Goal: Transaction & Acquisition: Purchase product/service

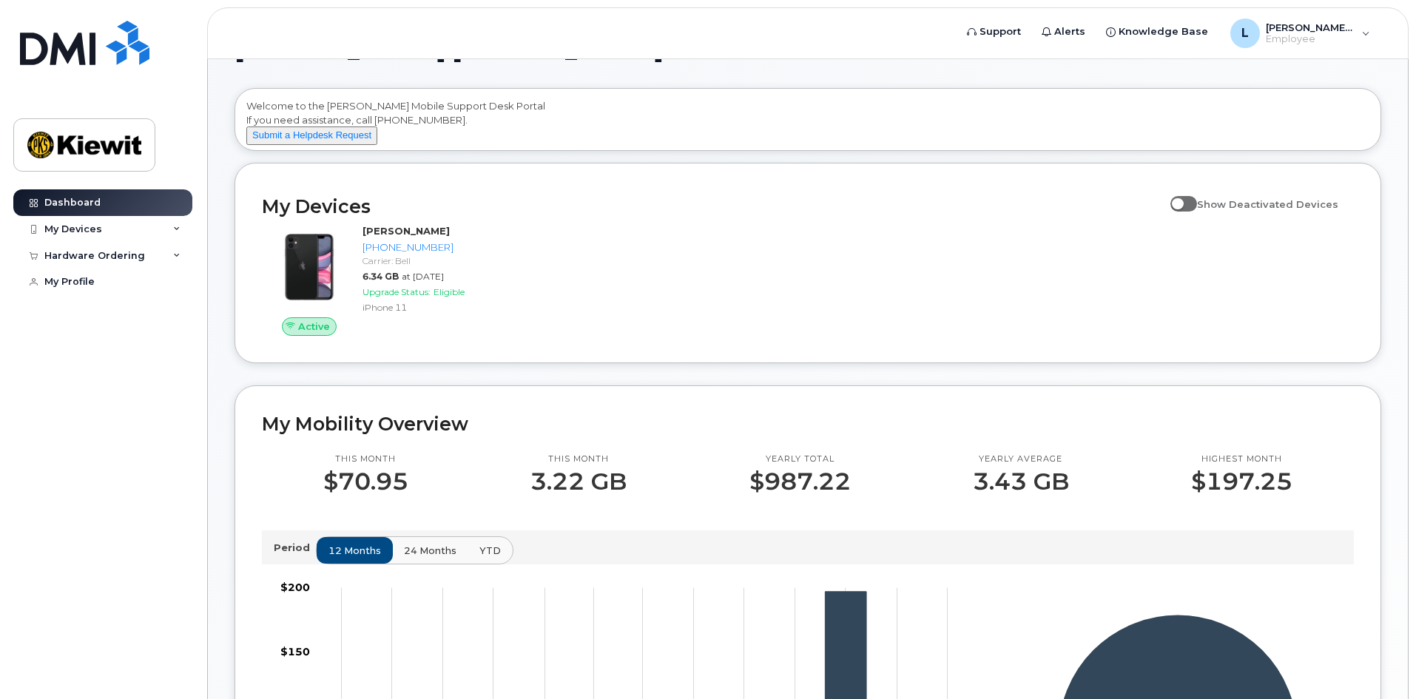
scroll to position [74, 0]
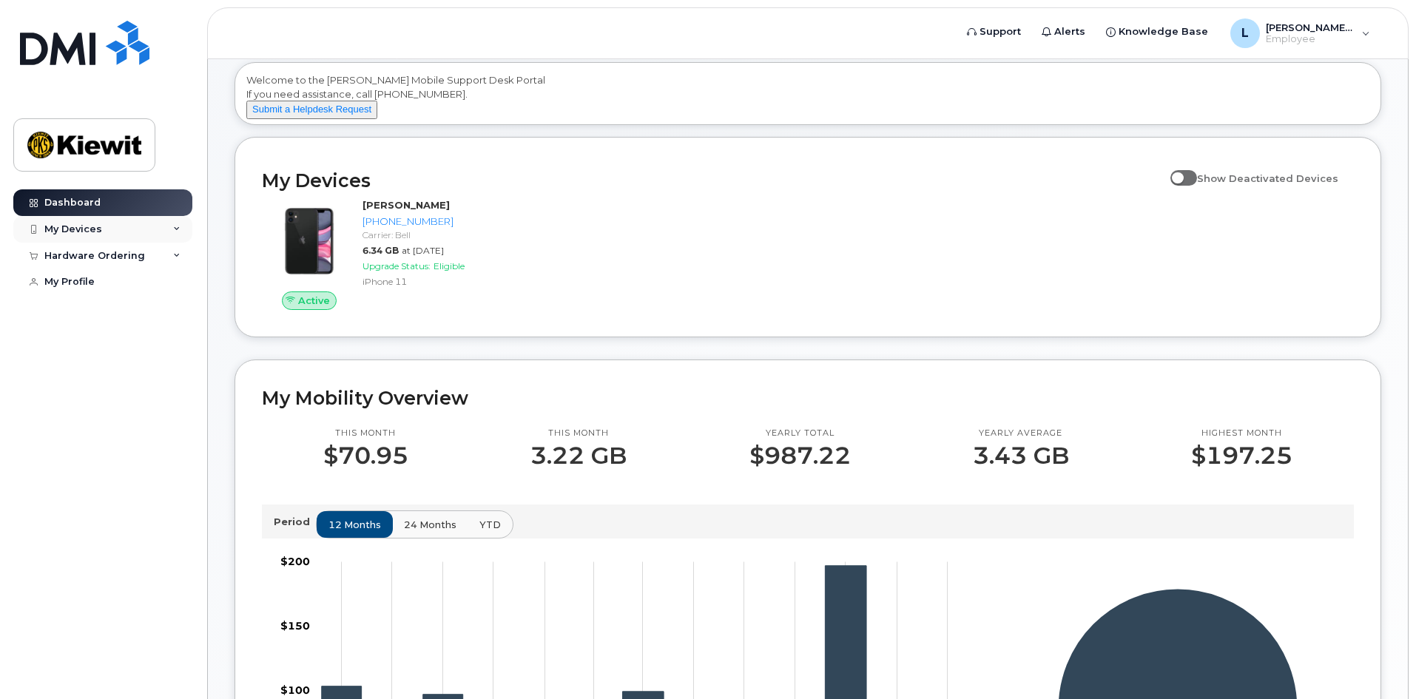
click at [186, 229] on div "My Devices" at bounding box center [102, 229] width 179 height 27
click at [135, 299] on div "([PERSON_NAME])" at bounding box center [135, 297] width 90 height 13
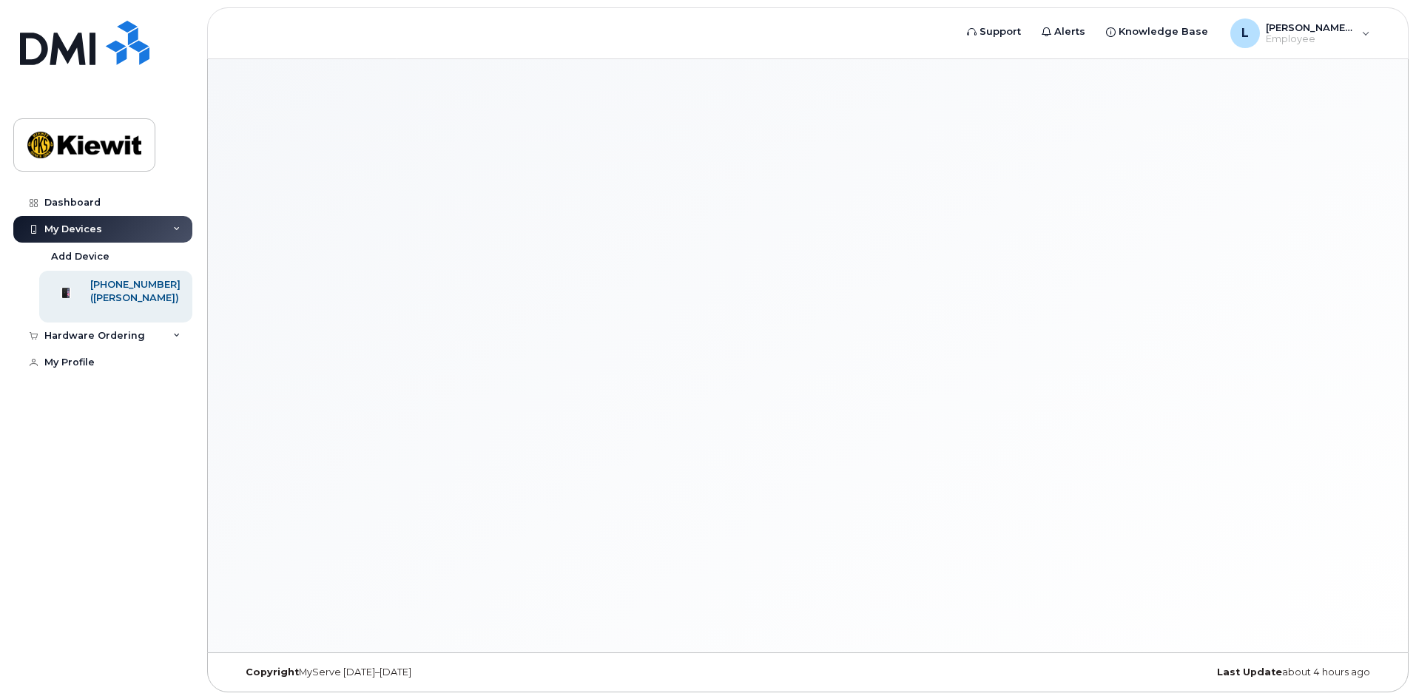
scroll to position [7, 0]
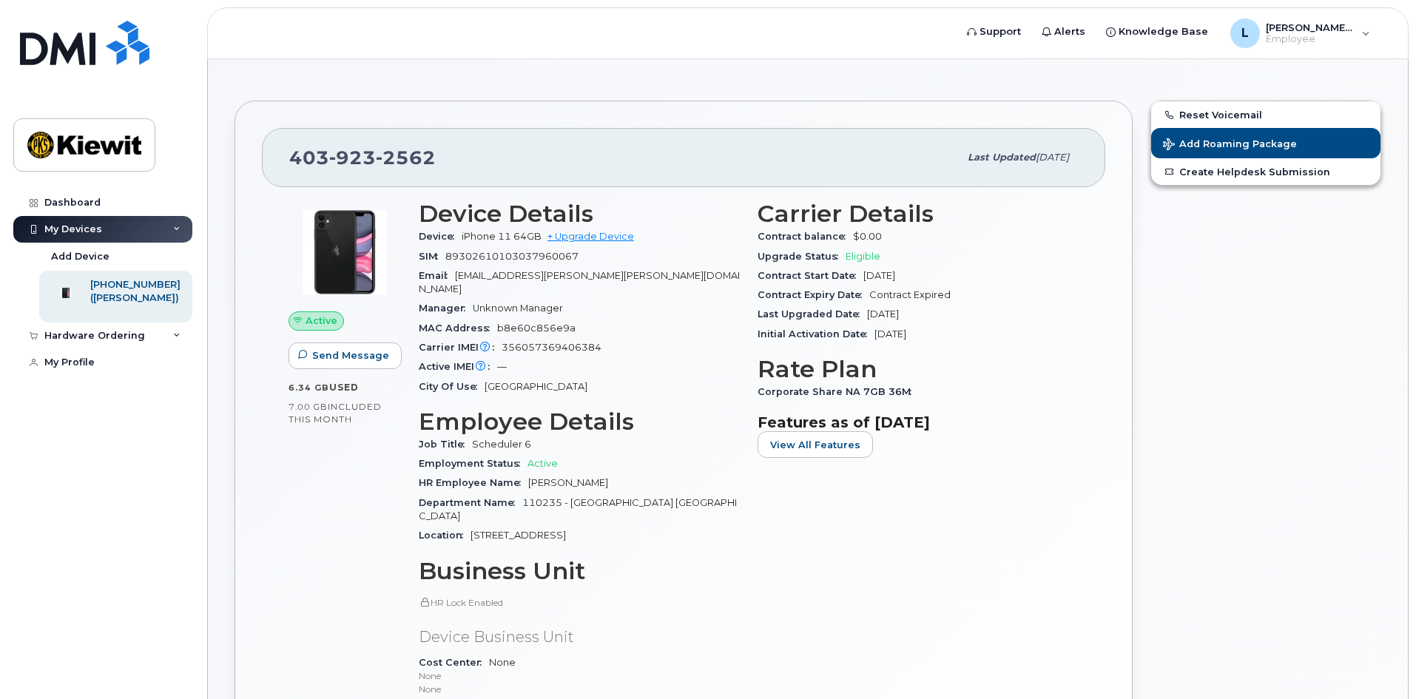
drag, startPoint x: 880, startPoint y: 314, endPoint x: 949, endPoint y: 319, distance: 69.7
click at [947, 331] on section "Carrier Details Contract balance $0.00 Upgrade Status Eligible Contract Start D…" at bounding box center [918, 272] width 321 height 144
click at [949, 319] on div "Last Upgraded Date Jun 01, 2022" at bounding box center [918, 314] width 321 height 19
drag, startPoint x: 948, startPoint y: 317, endPoint x: 835, endPoint y: 311, distance: 113.3
click at [835, 311] on div "Last Upgraded Date Jun 01, 2022" at bounding box center [918, 314] width 321 height 19
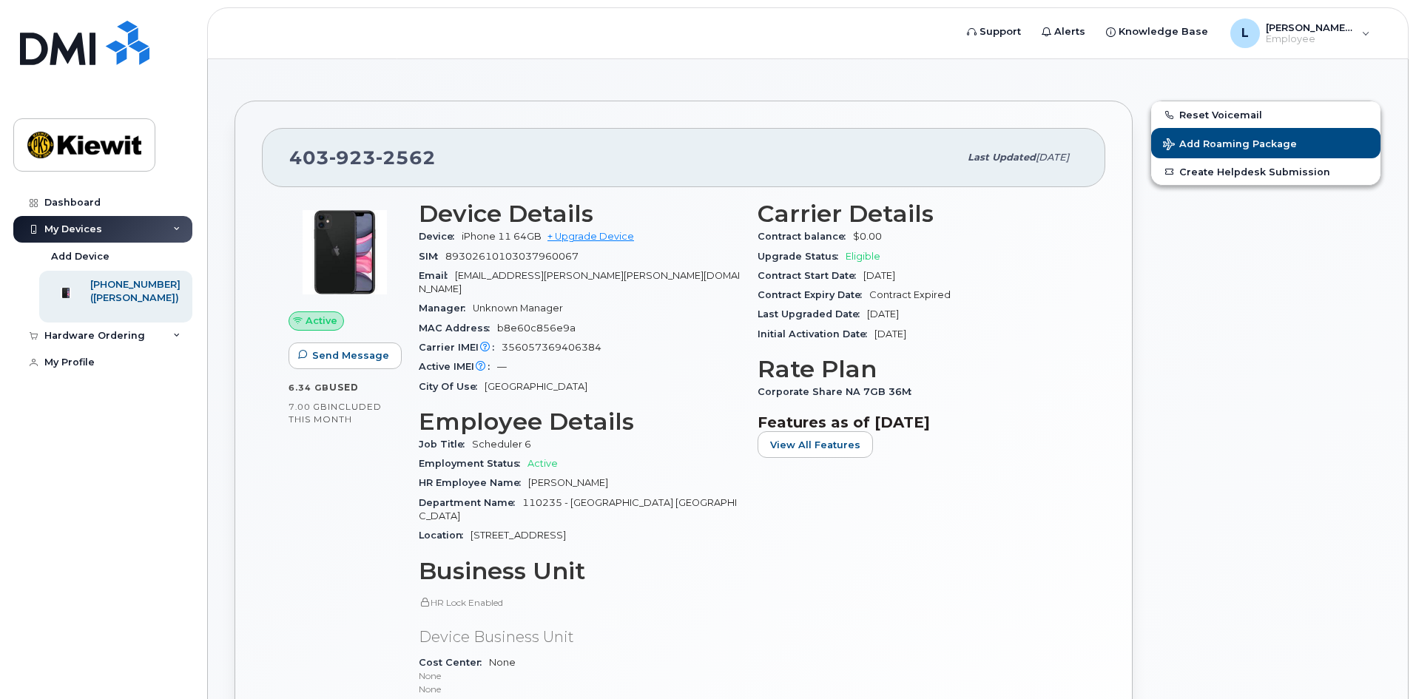
click at [854, 325] on div "Initial Activation Date Apr 09, 2018" at bounding box center [918, 334] width 321 height 19
drag, startPoint x: 953, startPoint y: 327, endPoint x: 877, endPoint y: 357, distance: 81.3
click at [869, 339] on div "Initial Activation Date Apr 09, 2018" at bounding box center [918, 334] width 321 height 19
click at [877, 357] on h3 "Rate Plan" at bounding box center [918, 369] width 321 height 27
drag, startPoint x: 889, startPoint y: 317, endPoint x: 971, endPoint y: 336, distance: 83.5
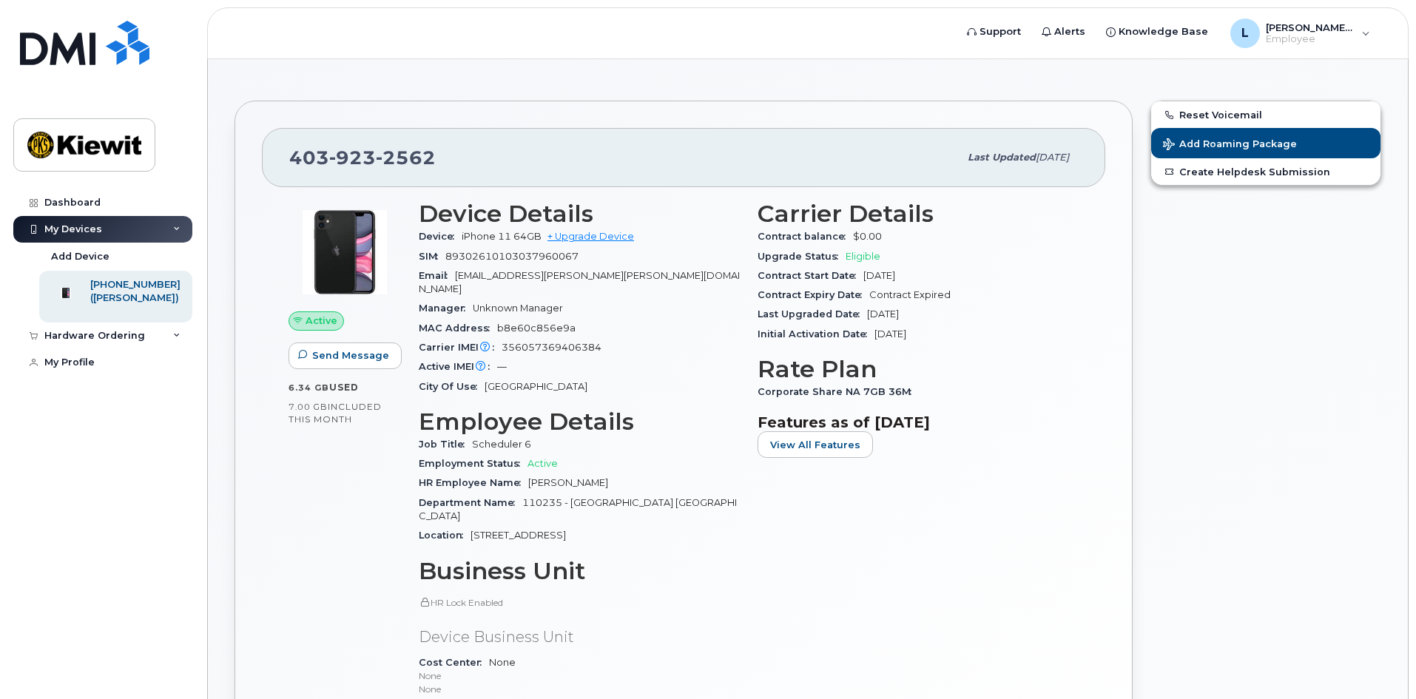
click at [971, 319] on div "Last Upgraded Date Jun 01, 2022" at bounding box center [918, 314] width 321 height 19
click at [971, 336] on div "Initial Activation Date Apr 09, 2018" at bounding box center [918, 334] width 321 height 19
drag, startPoint x: 958, startPoint y: 314, endPoint x: 863, endPoint y: 311, distance: 94.7
click at [863, 311] on div "Last Upgraded Date Jun 01, 2022" at bounding box center [918, 314] width 321 height 19
click at [882, 330] on span "[DATE]" at bounding box center [890, 333] width 32 height 11
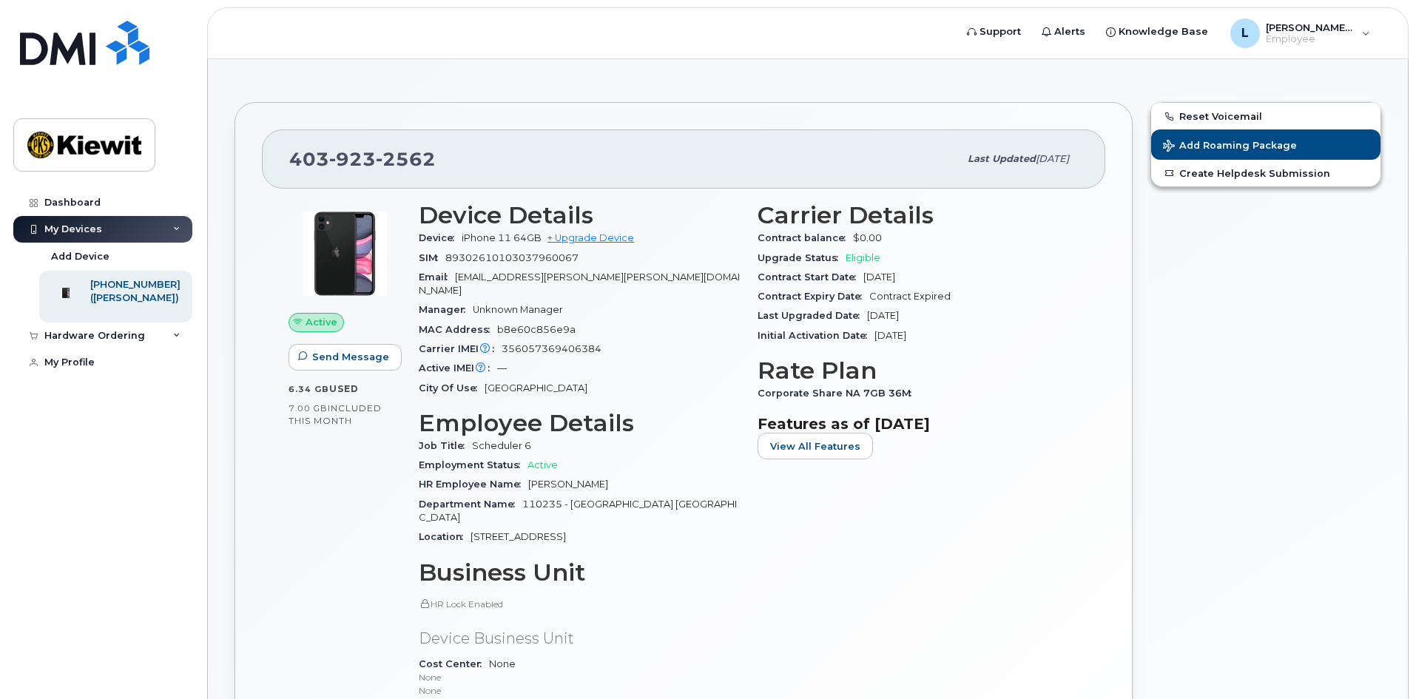
scroll to position [0, 0]
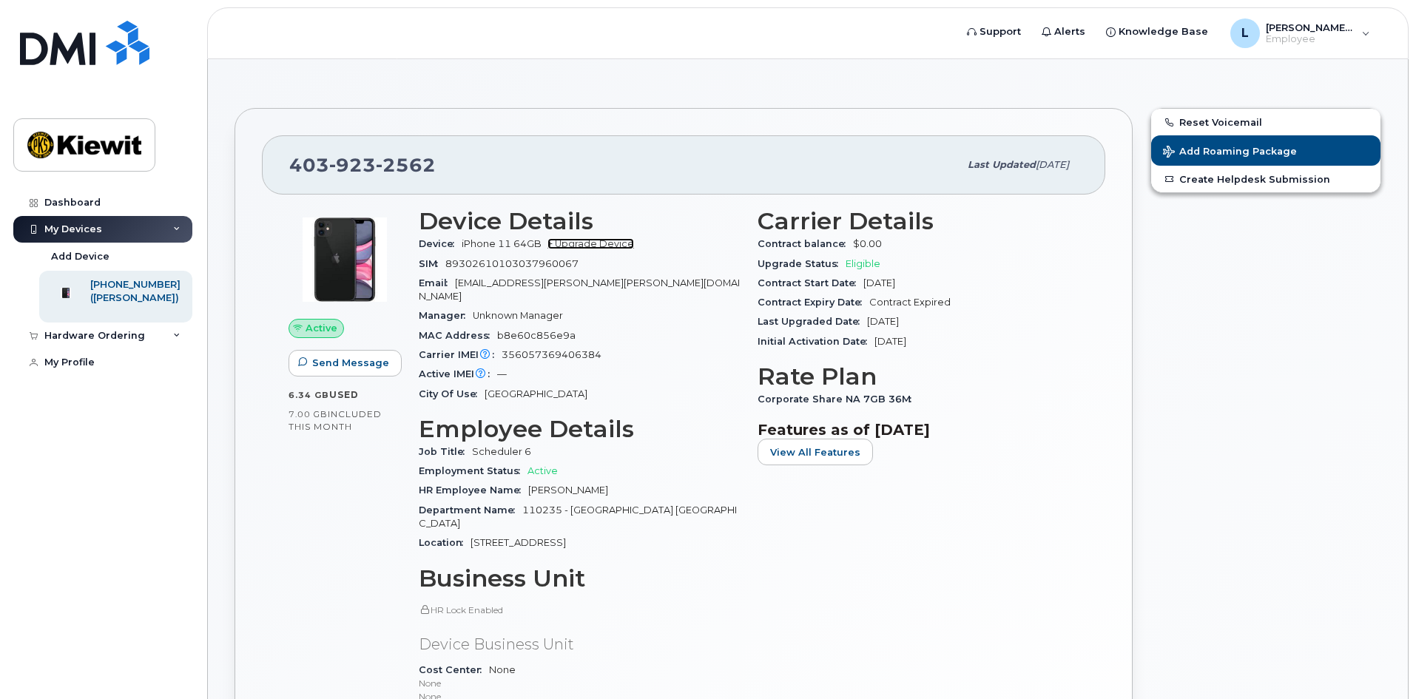
click at [620, 243] on link "+ Upgrade Device" at bounding box center [590, 243] width 87 height 11
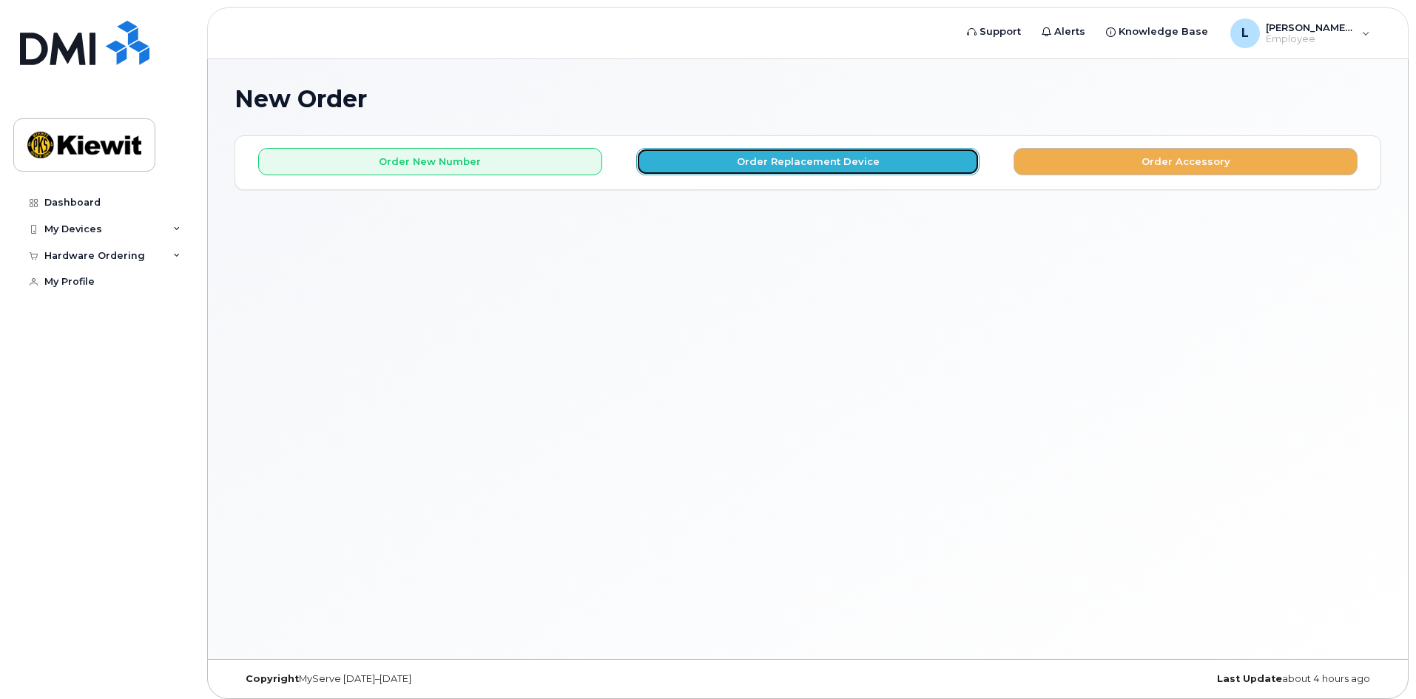
click at [783, 163] on button "Order Replacement Device" at bounding box center [808, 161] width 344 height 27
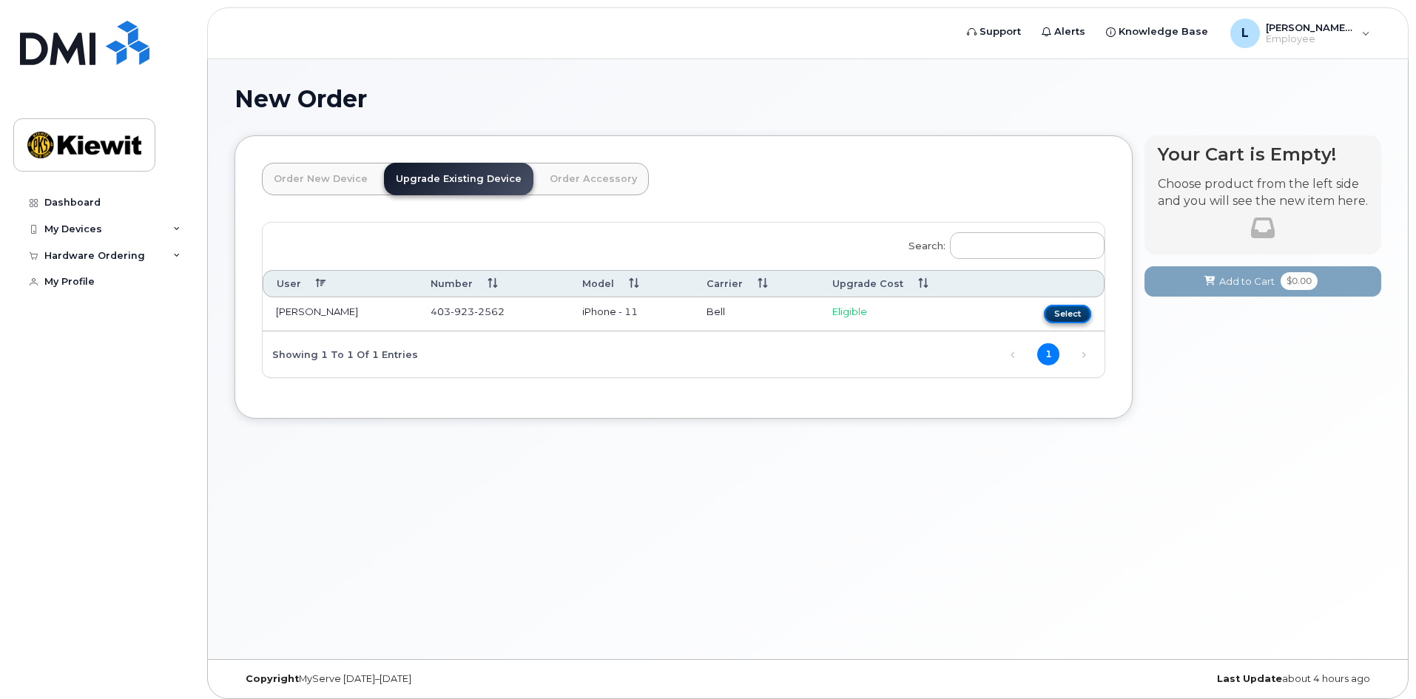
click at [1082, 314] on button "Select" at bounding box center [1067, 314] width 47 height 18
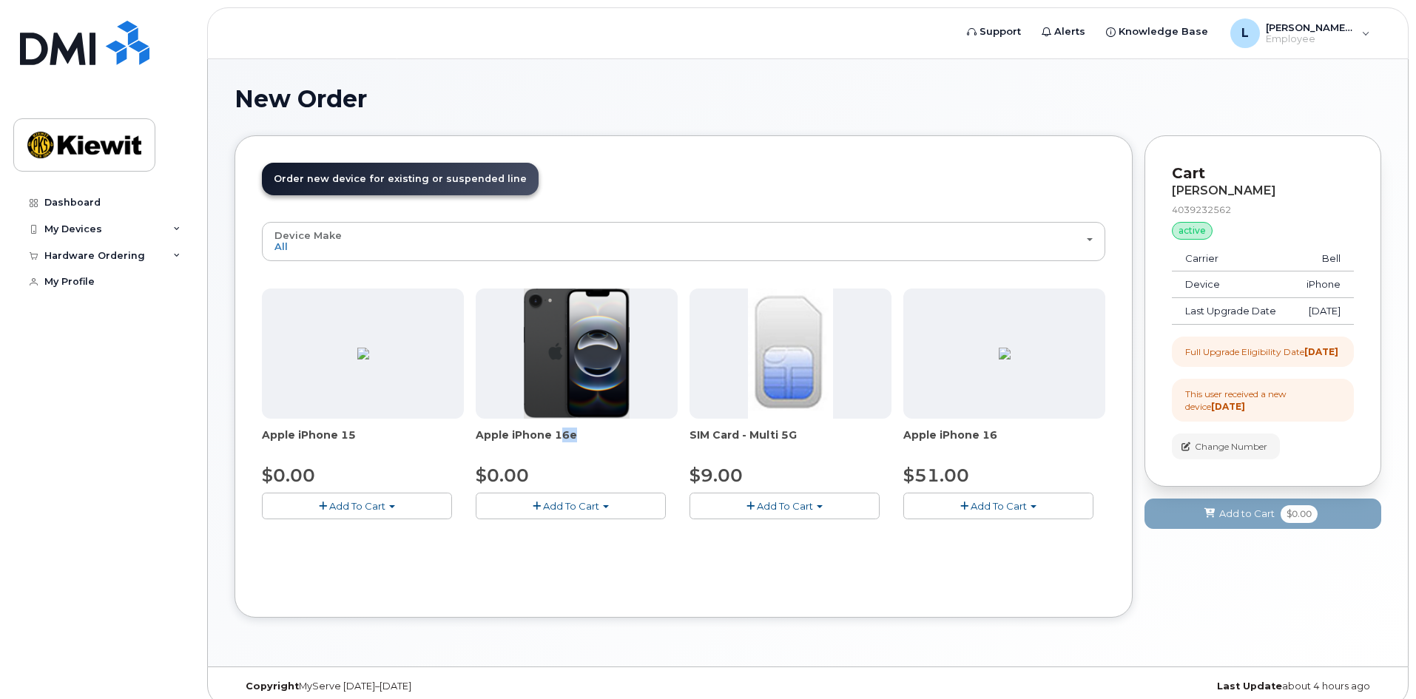
drag, startPoint x: 567, startPoint y: 430, endPoint x: 555, endPoint y: 426, distance: 12.4
click at [555, 426] on div "Apple iPhone 16e $0.00 Add To Cart $0.00 - 3 year upgrade (128GB)" at bounding box center [577, 404] width 202 height 231
click at [348, 438] on span "Apple iPhone 15" at bounding box center [363, 443] width 202 height 30
drag, startPoint x: 352, startPoint y: 436, endPoint x: 338, endPoint y: 437, distance: 14.1
click at [338, 437] on span "Apple iPhone 15" at bounding box center [363, 443] width 202 height 30
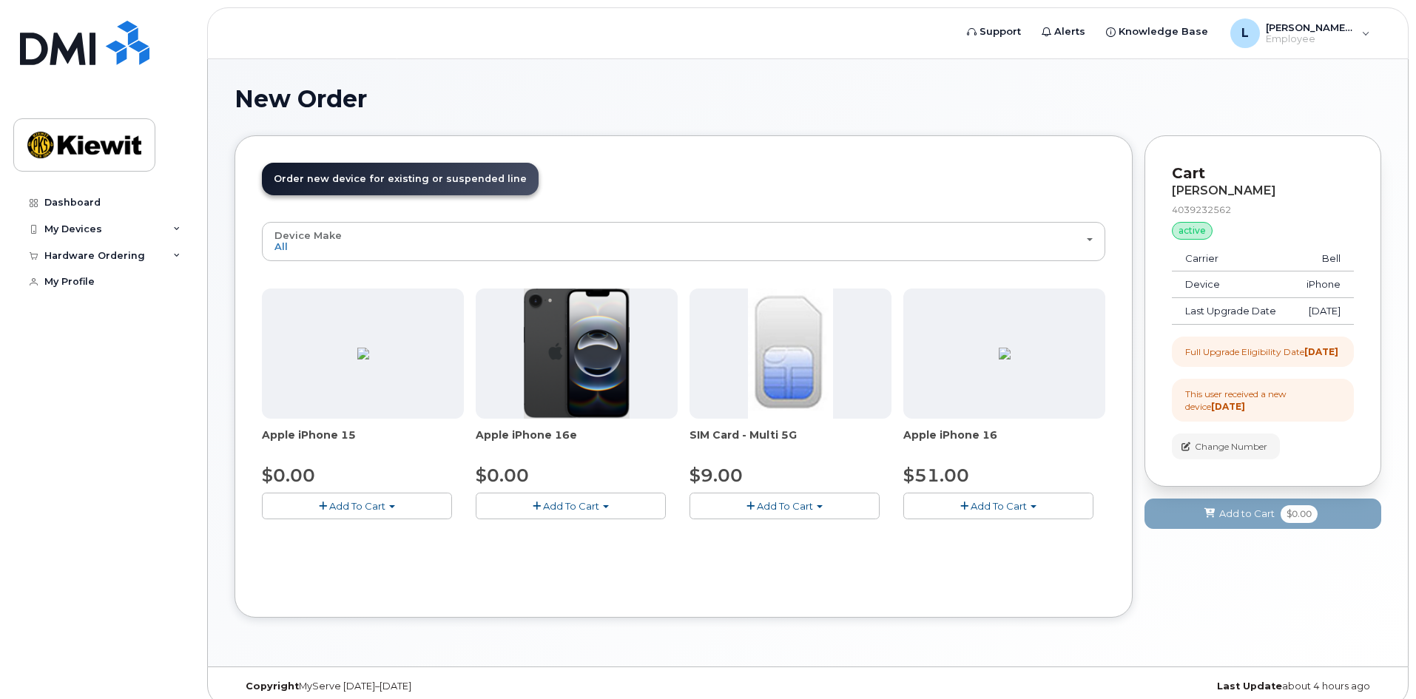
click at [587, 439] on span "Apple iPhone 16e" at bounding box center [577, 443] width 202 height 30
drag, startPoint x: 579, startPoint y: 434, endPoint x: 566, endPoint y: 434, distance: 13.3
click at [566, 434] on span "Apple iPhone 16e" at bounding box center [577, 443] width 202 height 30
drag, startPoint x: 394, startPoint y: 441, endPoint x: 355, endPoint y: 468, distance: 47.4
click at [336, 436] on span "Apple iPhone 15" at bounding box center [363, 443] width 202 height 30
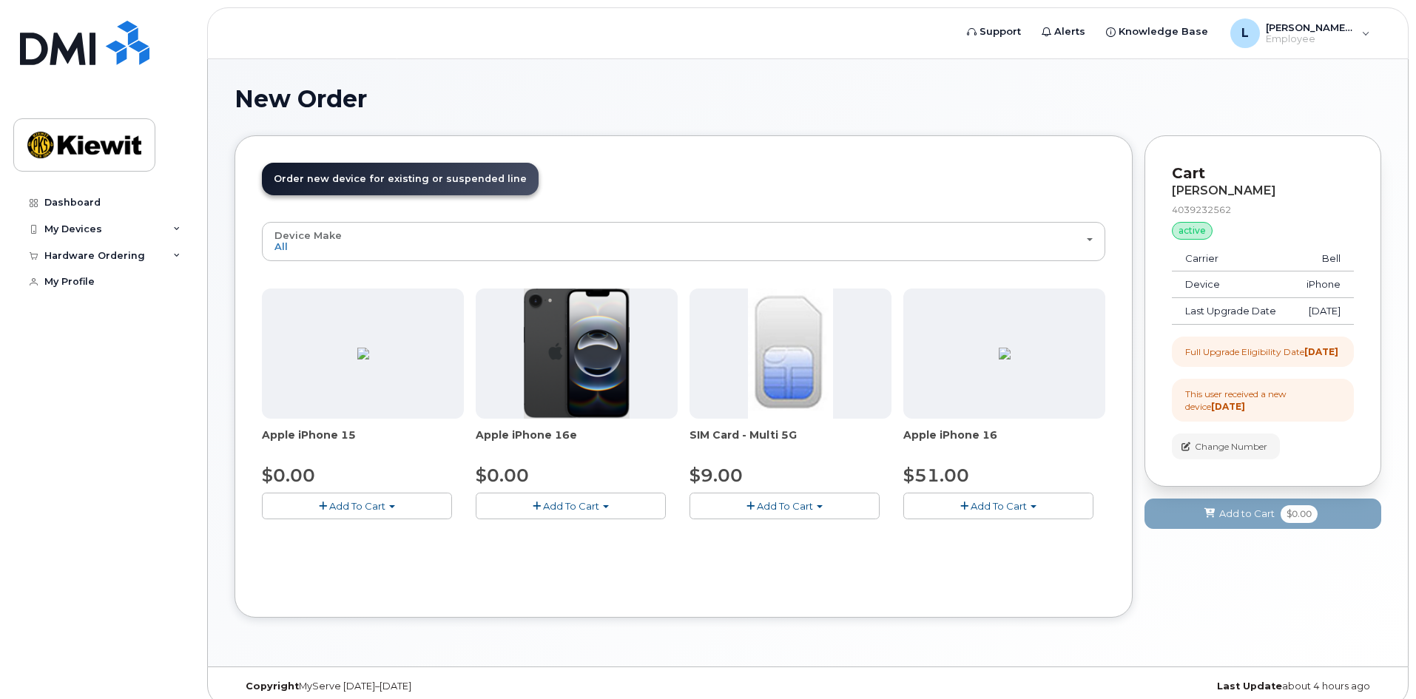
click at [517, 584] on div "Device Make All iPhone All iPhone Apple iPhone 15 $0.00 Add To Cart Model Black…" at bounding box center [683, 406] width 843 height 368
drag, startPoint x: 583, startPoint y: 436, endPoint x: 464, endPoint y: 433, distance: 119.2
click at [464, 433] on div "Apple iPhone 15 $0.00 Add To Cart Model Black 128 GB is available $0.00 - 3-yea…" at bounding box center [683, 416] width 843 height 254
click at [594, 451] on span "Apple iPhone 16e" at bounding box center [577, 443] width 202 height 30
click at [576, 436] on span "Apple iPhone 16e" at bounding box center [577, 443] width 202 height 30
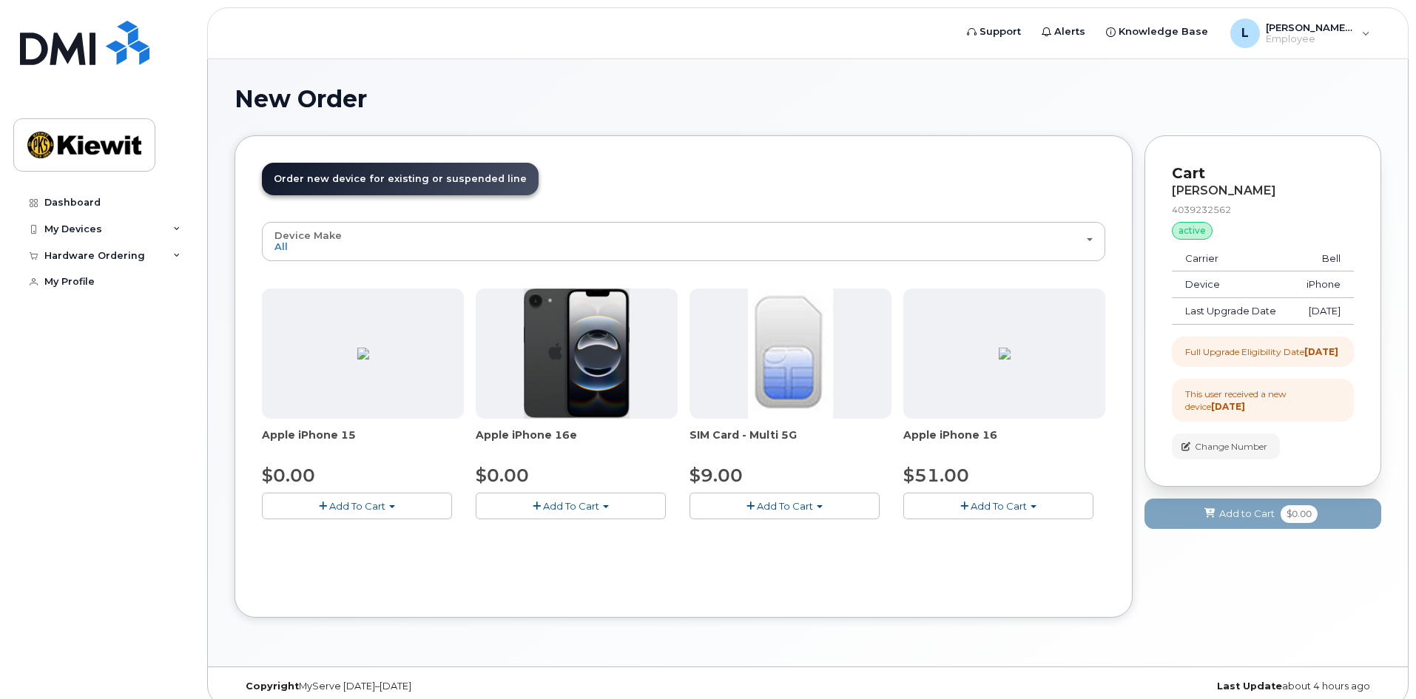
drag, startPoint x: 574, startPoint y: 436, endPoint x: 478, endPoint y: 430, distance: 96.4
click at [478, 430] on span "Apple iPhone 16e" at bounding box center [577, 443] width 202 height 30
copy span "Apple iPhone 16e"
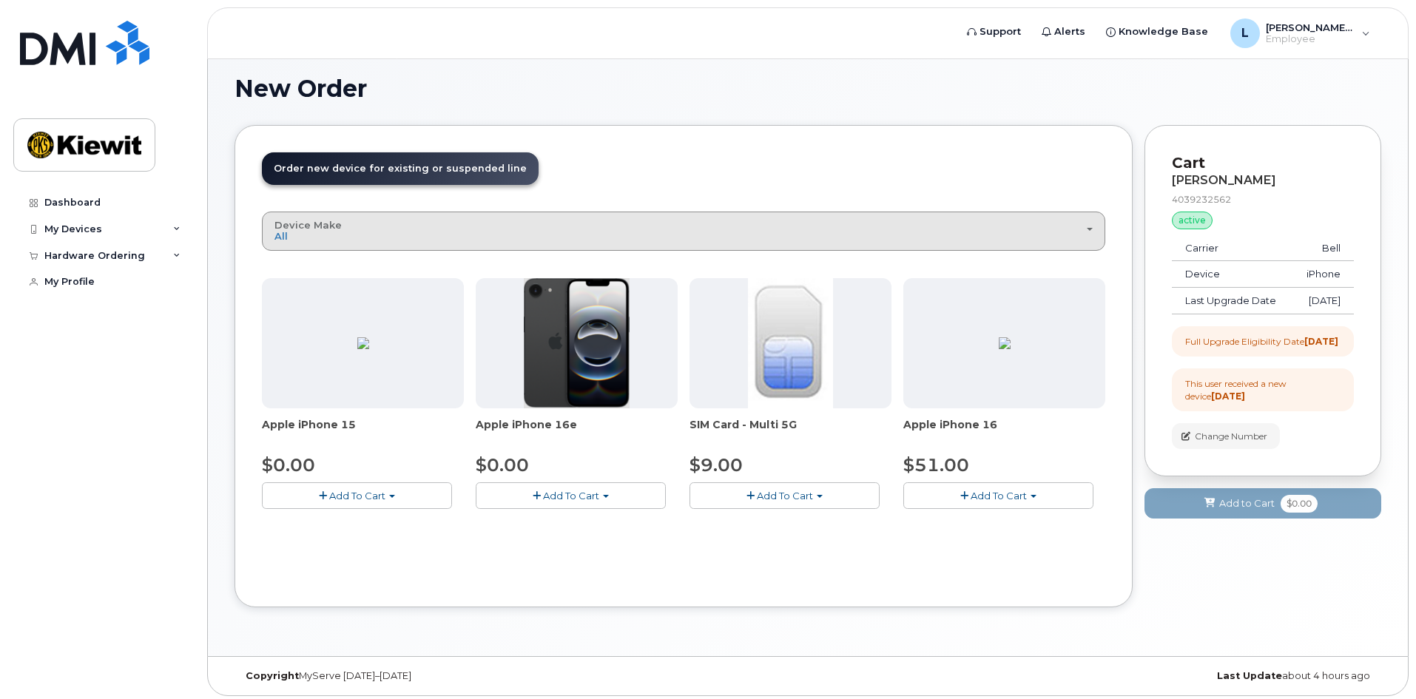
scroll to position [15, 0]
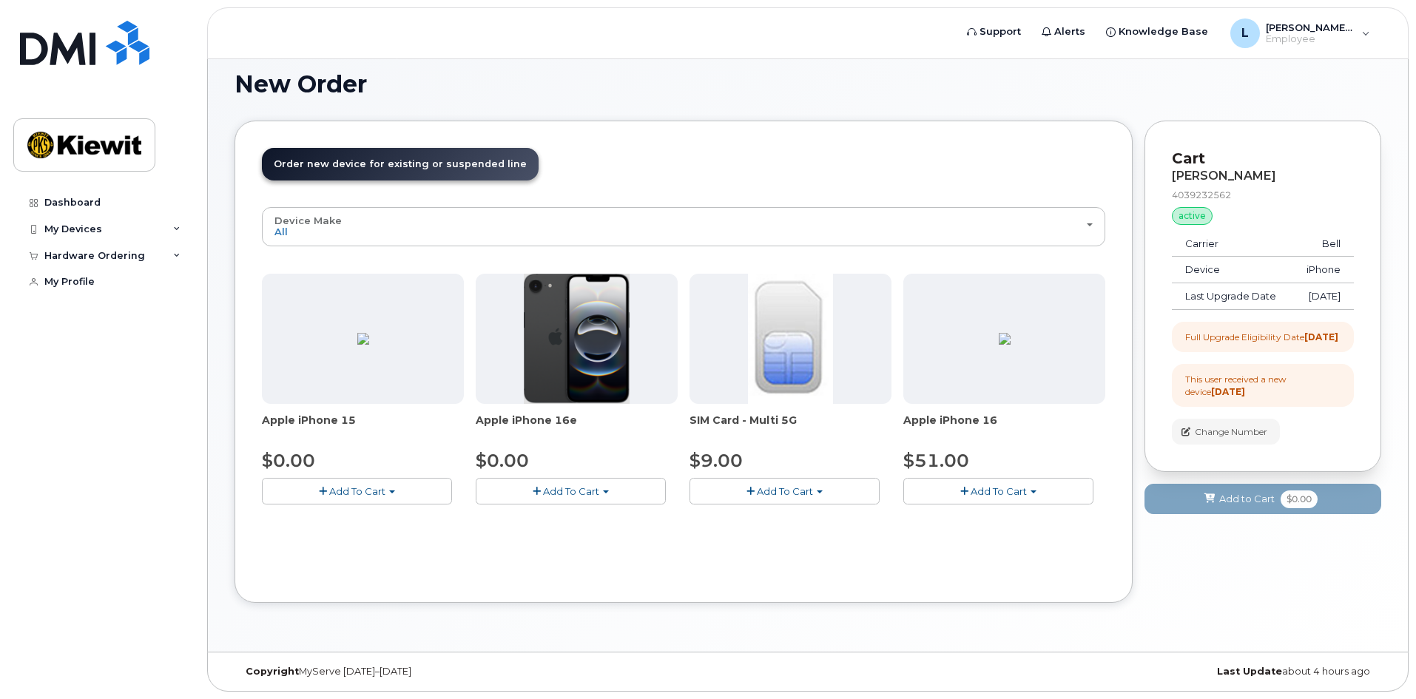
click at [773, 561] on div "Device Make All iPhone All iPhone Apple iPhone 15 $0.00 Add To Cart Model Black…" at bounding box center [683, 391] width 843 height 368
click at [578, 496] on span "Add To Cart" at bounding box center [571, 491] width 56 height 12
click at [579, 524] on link "$0.00 - 3 year upgrade (128GB)" at bounding box center [570, 519] width 183 height 18
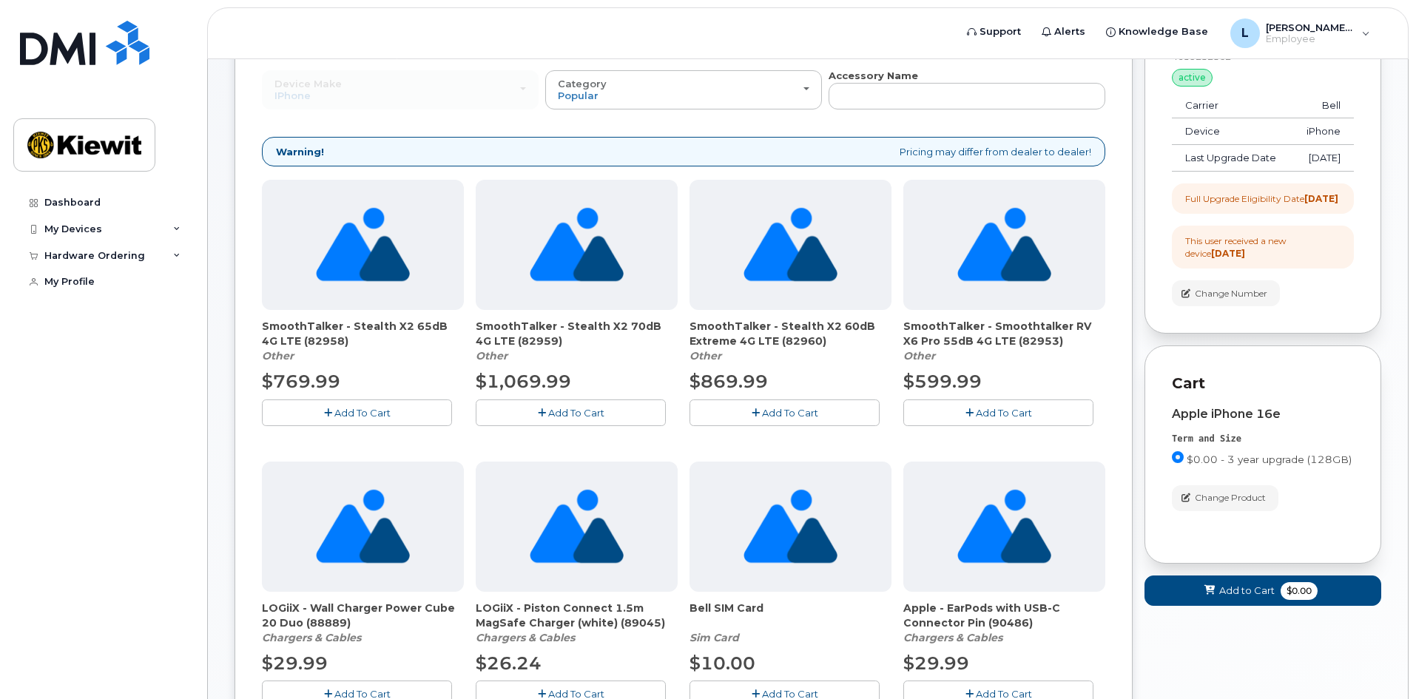
scroll to position [0, 0]
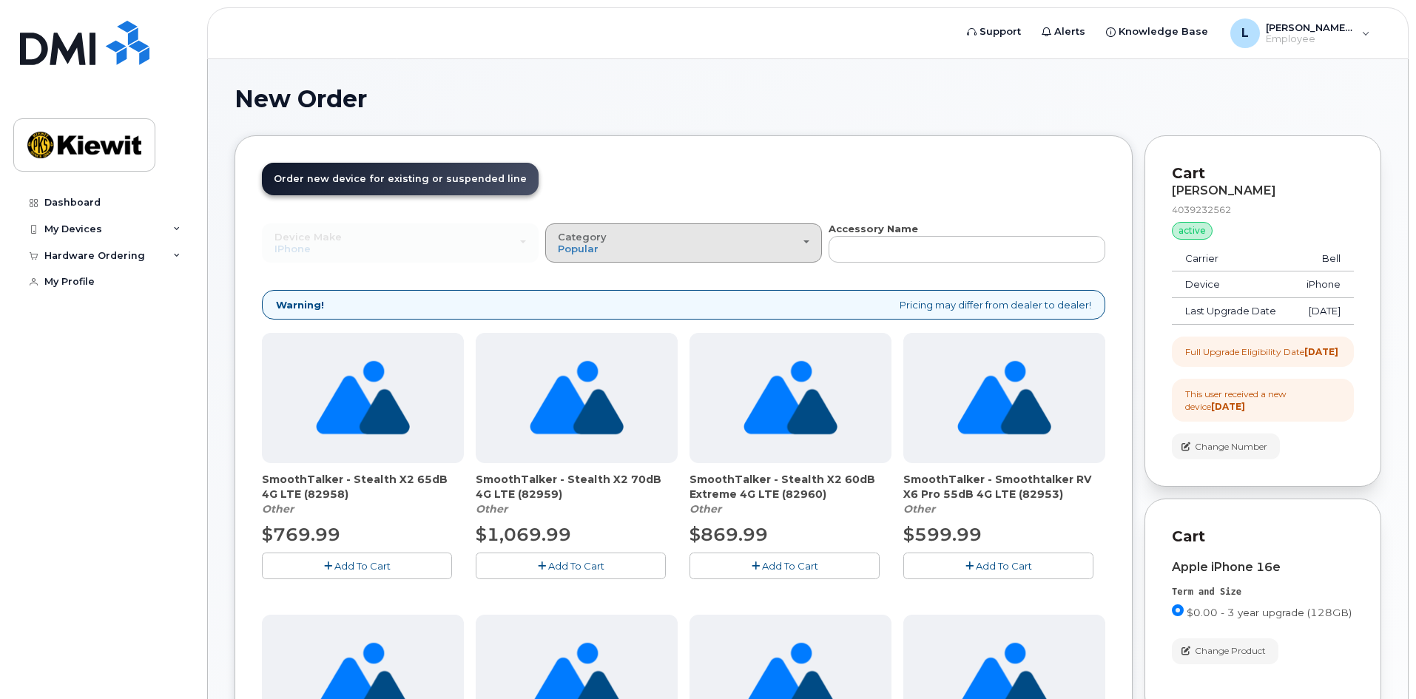
click at [698, 239] on div "Category Popular" at bounding box center [684, 243] width 252 height 23
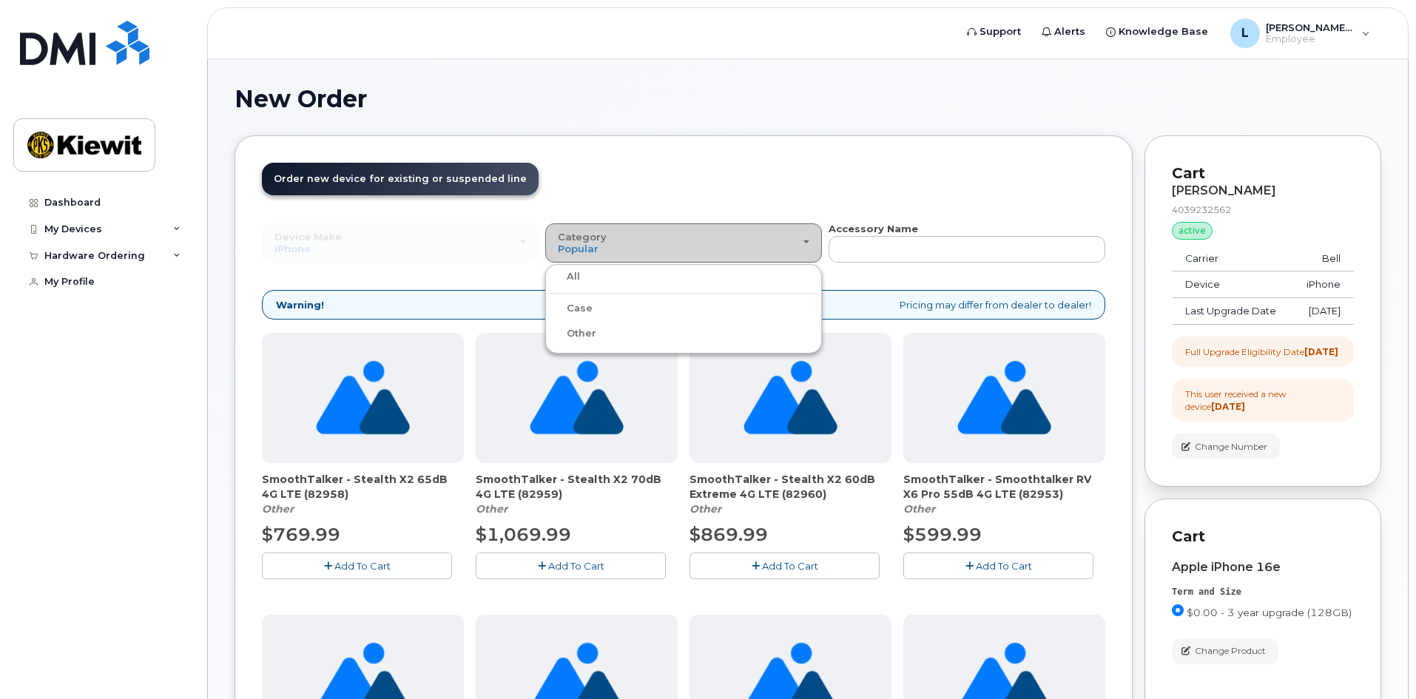
click at [700, 240] on div "Category Popular" at bounding box center [684, 243] width 252 height 23
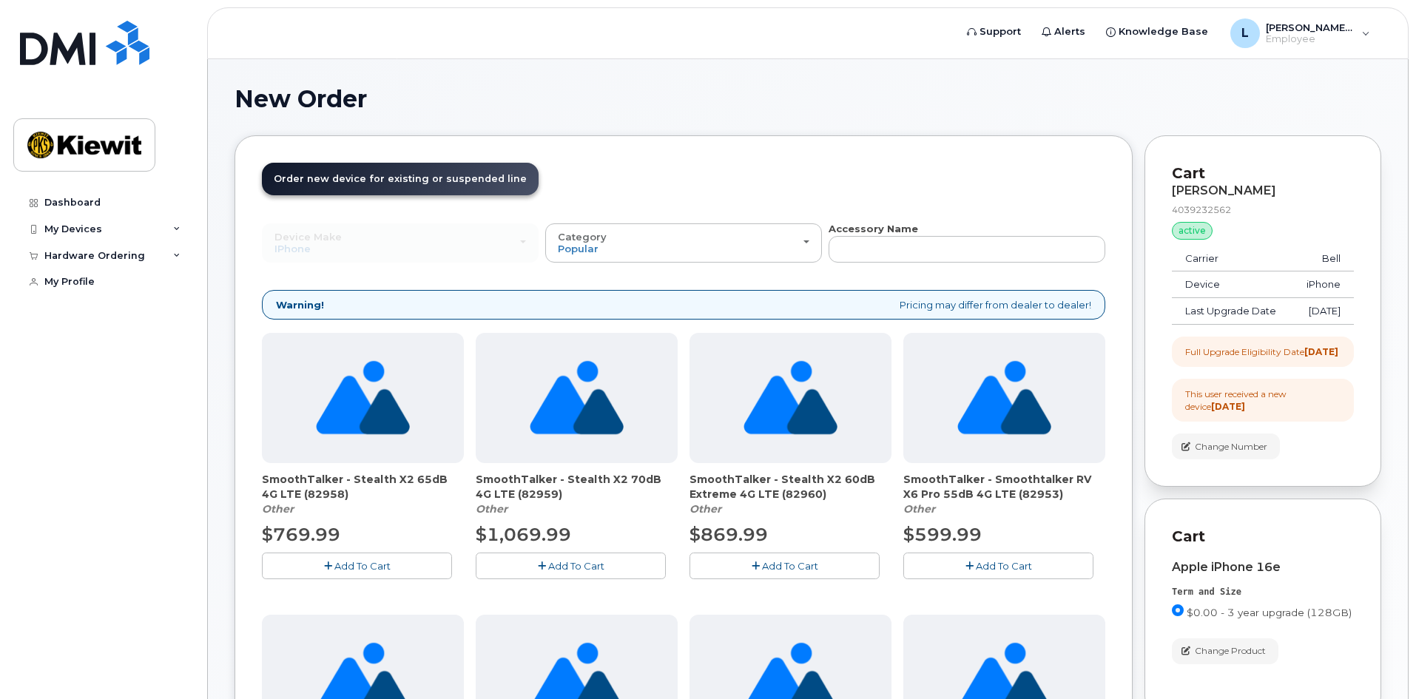
click at [424, 186] on link "Order new device and new line Order new device for existing or suspended line O…" at bounding box center [400, 179] width 277 height 33
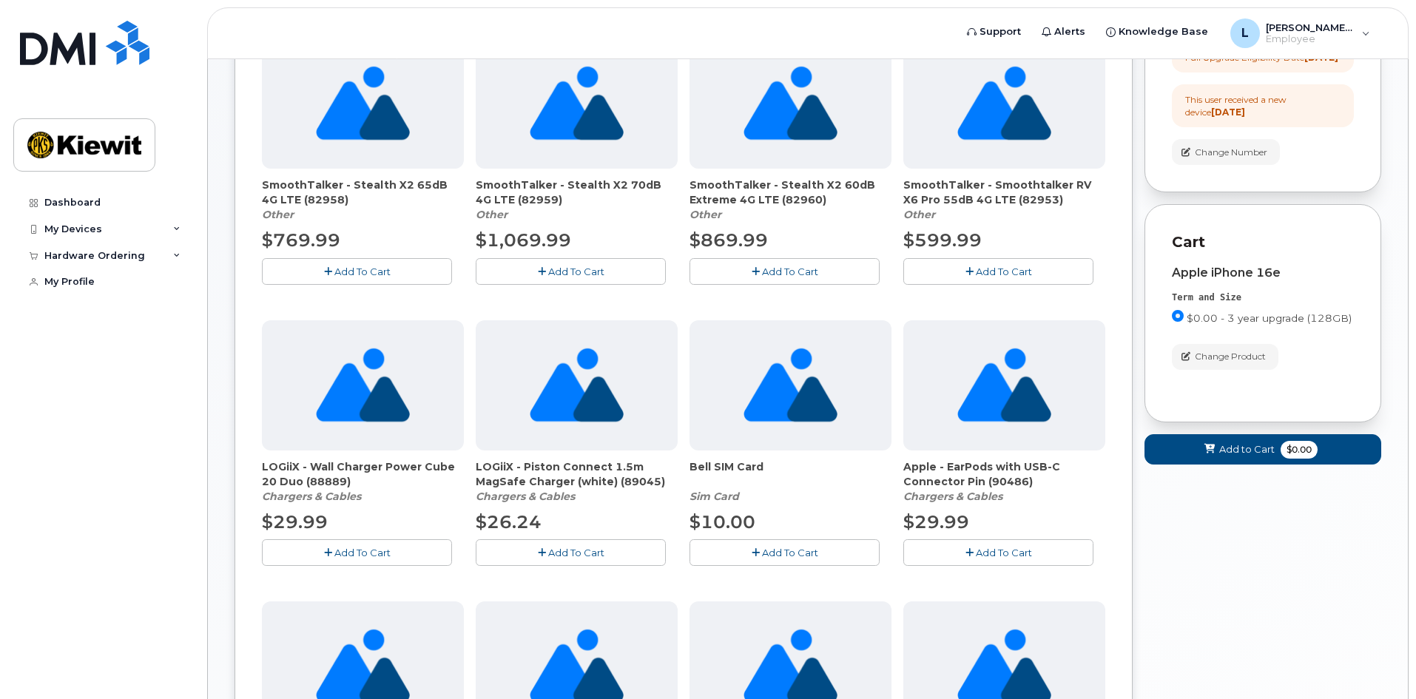
scroll to position [296, 0]
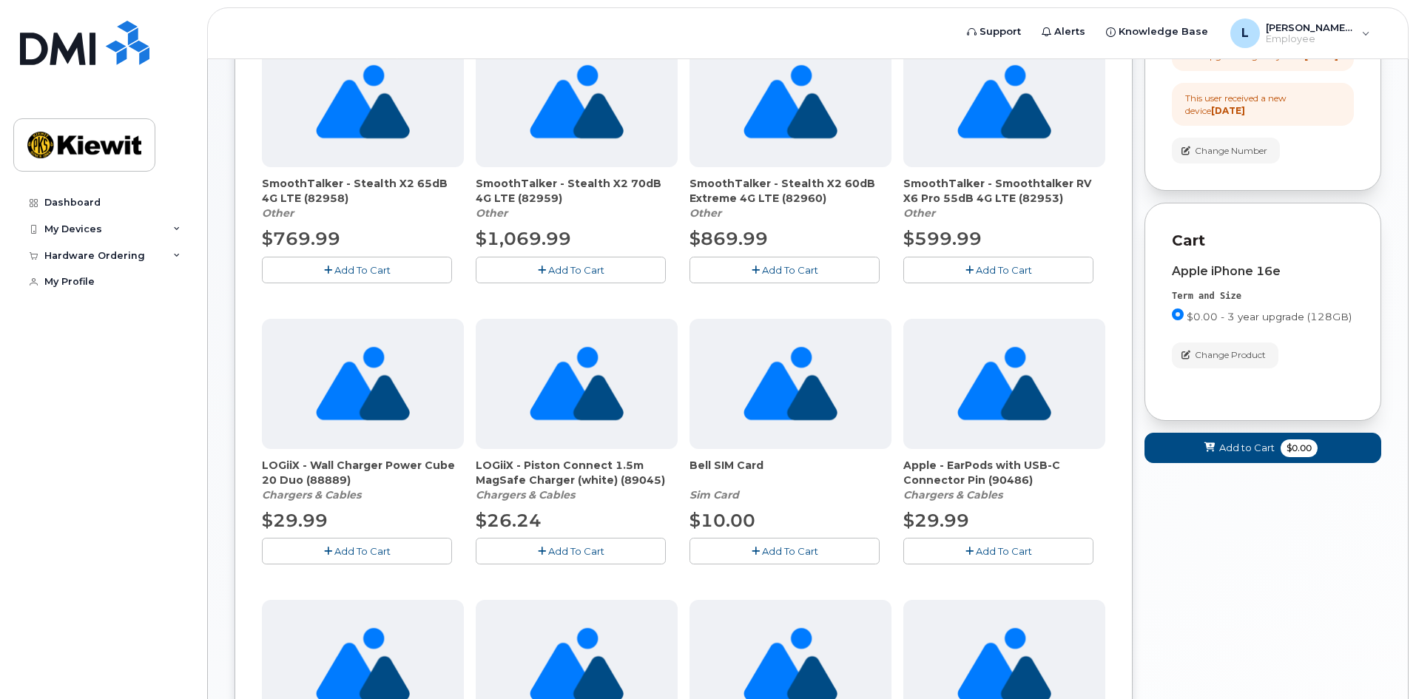
drag, startPoint x: 732, startPoint y: 470, endPoint x: 795, endPoint y: 468, distance: 62.2
click at [795, 468] on span "Bell SIM Card" at bounding box center [791, 473] width 202 height 30
click at [807, 485] on span "Bell SIM Card" at bounding box center [791, 473] width 202 height 30
click at [804, 485] on span "Bell SIM Card" at bounding box center [791, 473] width 202 height 30
click at [807, 503] on div "Bell SIM Card Sim Card $10.00 Add To Cart" at bounding box center [791, 442] width 202 height 246
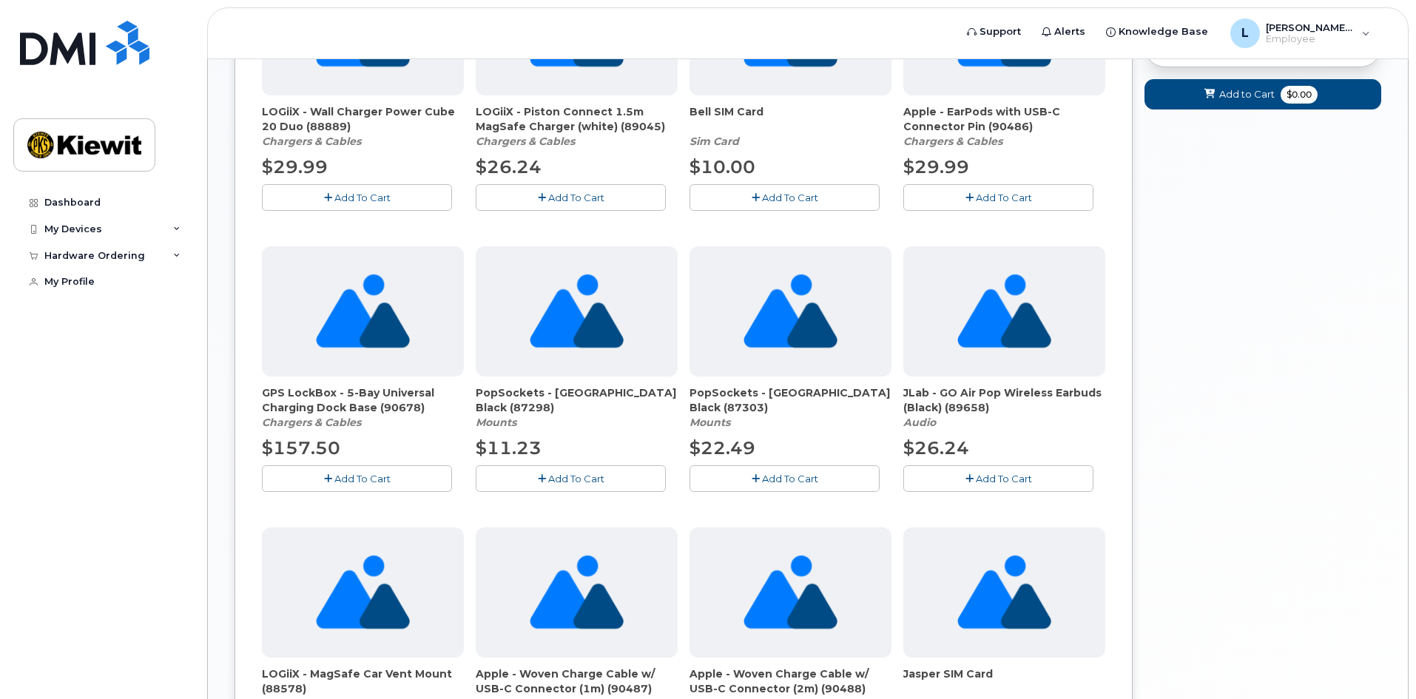
scroll to position [573, 0]
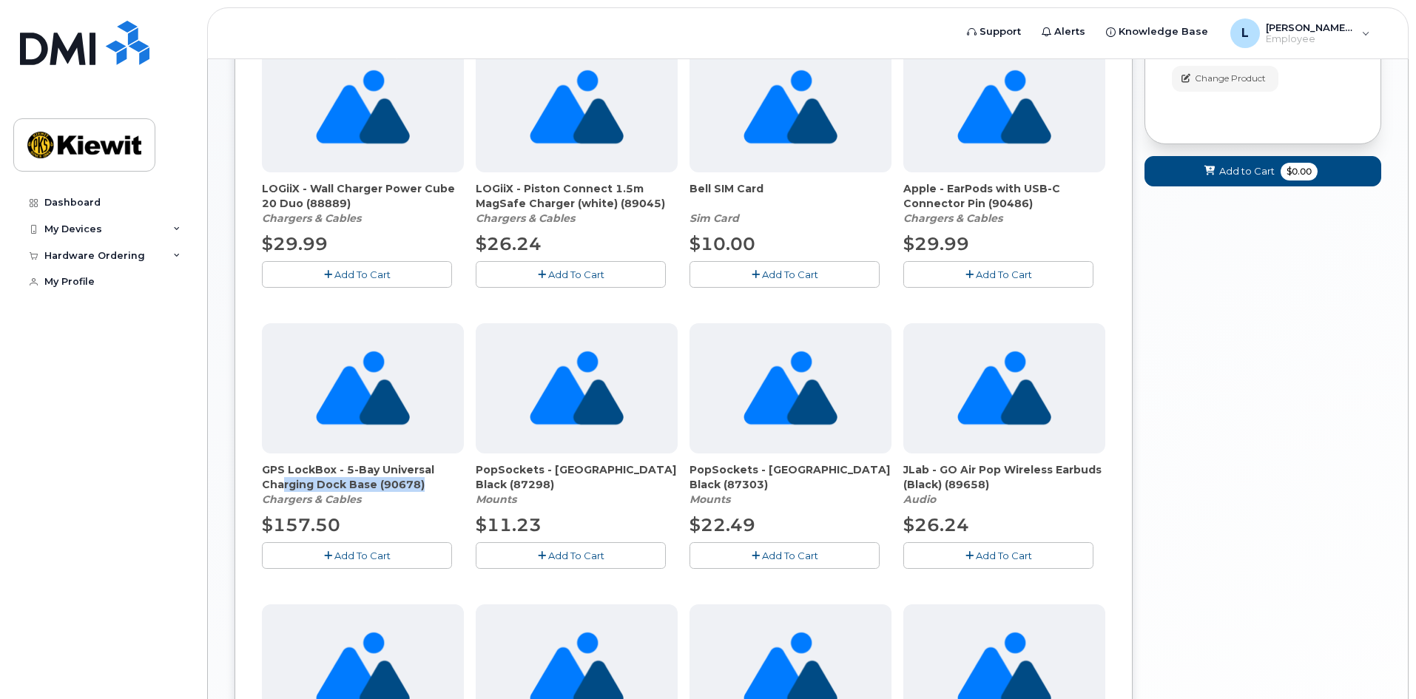
drag, startPoint x: 274, startPoint y: 480, endPoint x: 233, endPoint y: 508, distance: 49.0
click at [246, 494] on div "Order New Device Upgrade Existing Device Order Accessory Order new device and n…" at bounding box center [684, 267] width 898 height 1409
click at [1271, 467] on div "Your Cart is Empty! Choose product from the left side and you will see the new …" at bounding box center [1262, 279] width 237 height 1432
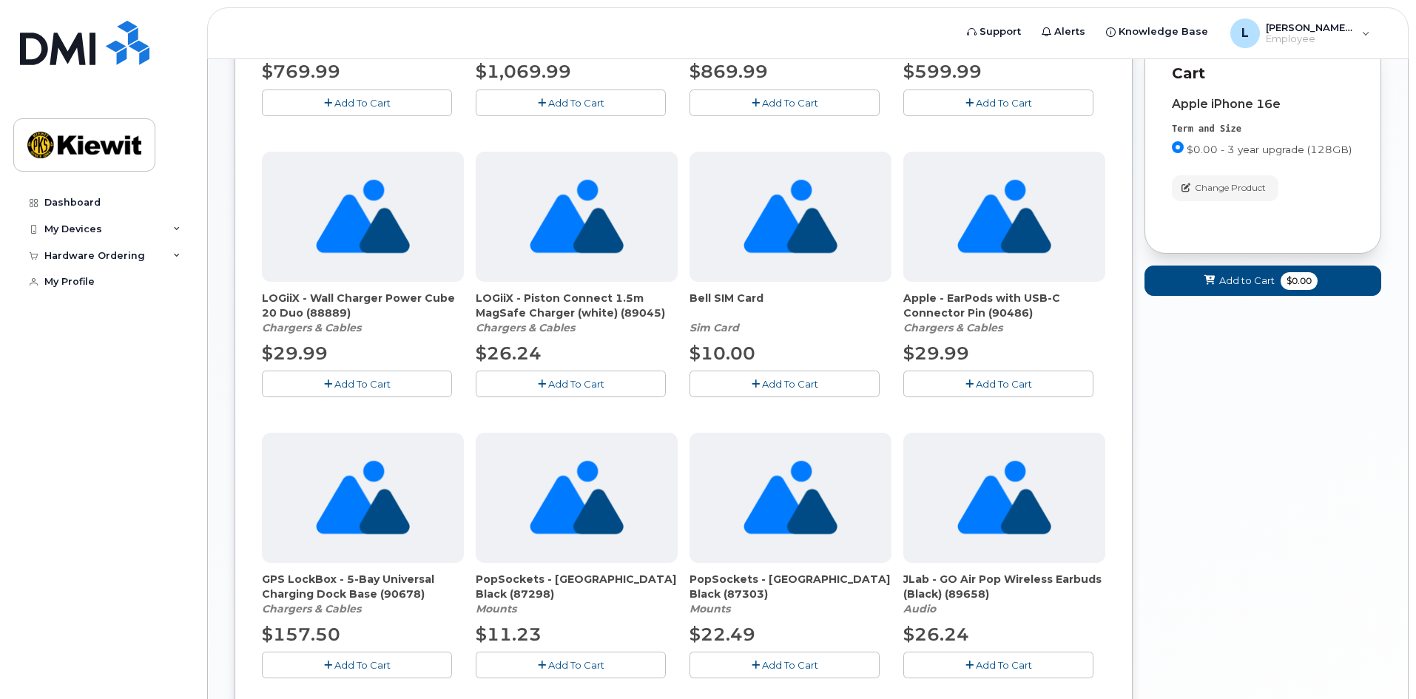
scroll to position [351, 0]
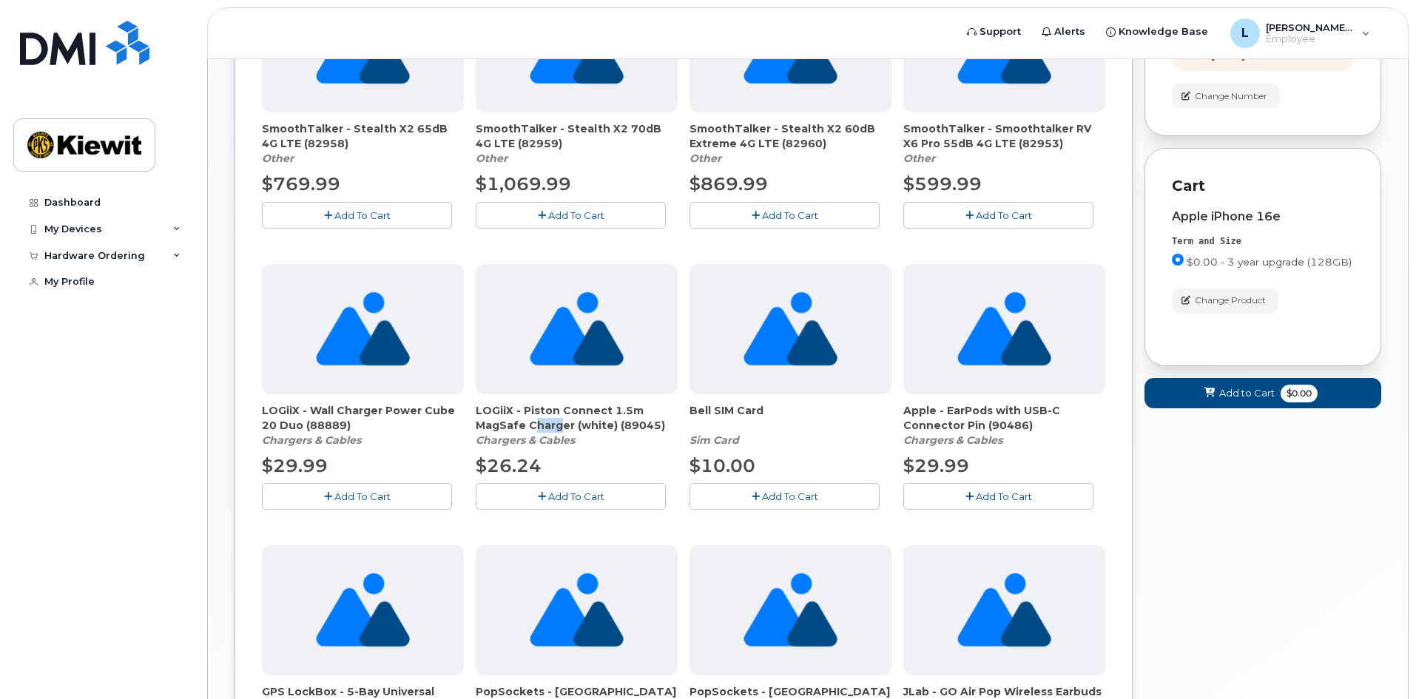
drag, startPoint x: 553, startPoint y: 425, endPoint x: 576, endPoint y: 448, distance: 33.0
click at [525, 428] on span "LOGiiX - Piston Connect 1.5m MagSafe Charger (white) (89045)" at bounding box center [577, 418] width 202 height 30
click at [603, 456] on div "$26.24" at bounding box center [577, 466] width 202 height 25
click at [556, 416] on span "LOGiiX - Piston Connect 1.5m MagSafe Charger (white) (89045)" at bounding box center [577, 418] width 202 height 30
click at [565, 431] on span "LOGiiX - Piston Connect 1.5m MagSafe Charger (white) (89045)" at bounding box center [577, 418] width 202 height 30
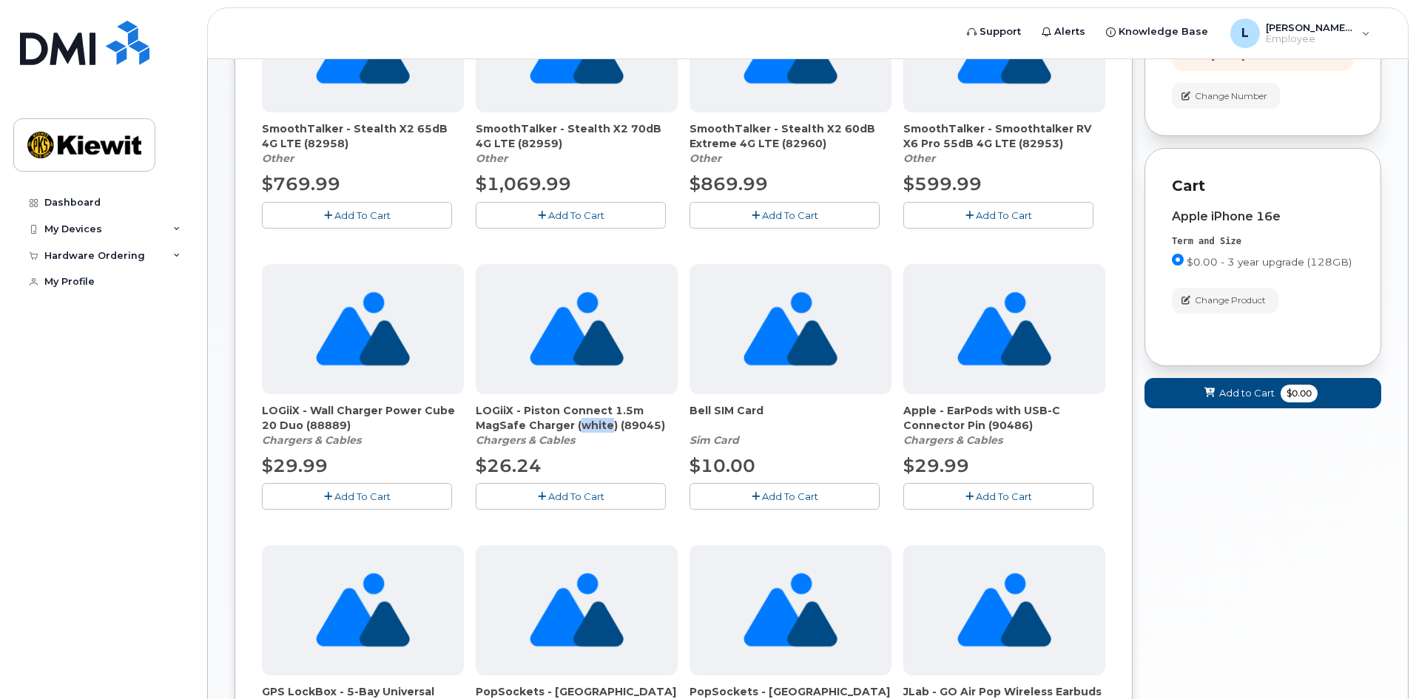
drag, startPoint x: 603, startPoint y: 425, endPoint x: 587, endPoint y: 442, distance: 23.6
click at [571, 422] on span "LOGiiX - Piston Connect 1.5m MagSafe Charger (white) (89045)" at bounding box center [577, 418] width 202 height 30
click at [591, 445] on div "LOGiiX - Piston Connect 1.5m MagSafe Charger (white) (89045) Chargers & Cables" at bounding box center [577, 425] width 202 height 44
click at [610, 428] on span "LOGiiX - Piston Connect 1.5m MagSafe Charger (white) (89045)" at bounding box center [577, 418] width 202 height 30
drag, startPoint x: 648, startPoint y: 440, endPoint x: 658, endPoint y: 422, distance: 21.2
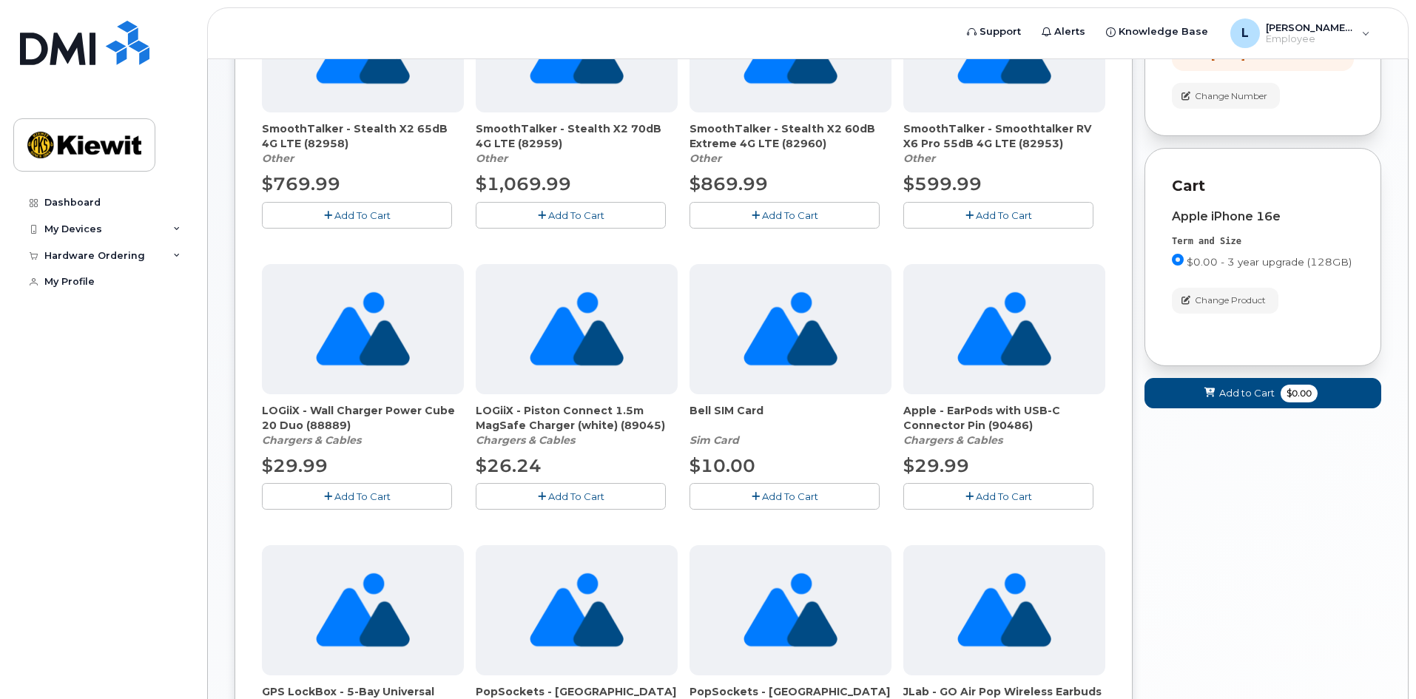
click at [650, 438] on div "LOGiiX - Piston Connect 1.5m MagSafe Charger (white) (89045) Chargers & Cables" at bounding box center [577, 425] width 202 height 44
drag, startPoint x: 658, startPoint y: 422, endPoint x: 509, endPoint y: 419, distance: 149.5
click at [509, 419] on span "LOGiiX - Piston Connect 1.5m MagSafe Charger (white) (89045)" at bounding box center [577, 418] width 202 height 30
click at [337, 337] on img at bounding box center [363, 329] width 94 height 130
click at [260, 408] on div "Order New Device Upgrade Existing Device Order Accessory Order new device and n…" at bounding box center [684, 489] width 898 height 1409
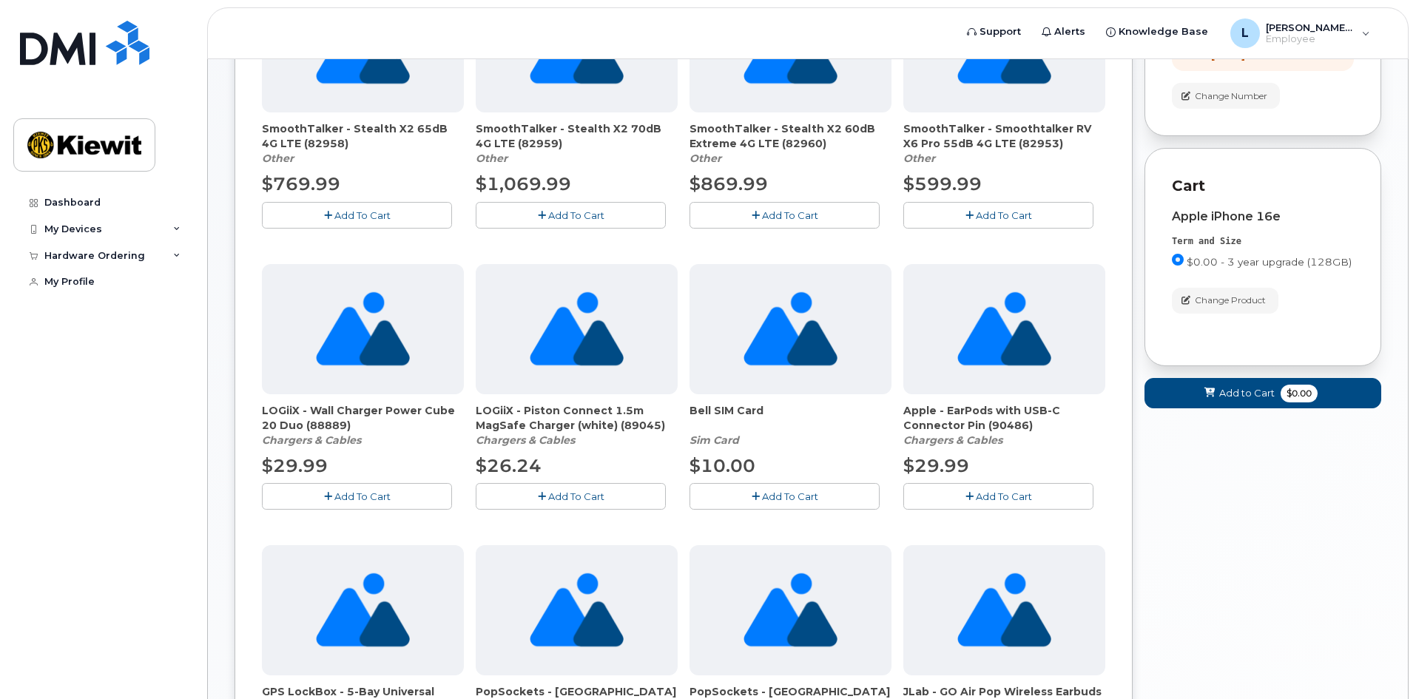
drag, startPoint x: 260, startPoint y: 409, endPoint x: 363, endPoint y: 420, distance: 103.4
click at [363, 420] on div "Order New Device Upgrade Existing Device Order Accessory Order new device and n…" at bounding box center [684, 489] width 898 height 1409
copy span "LOGiiX - Wall Charger Power Cube 20 Duo (88889)"
click at [380, 493] on span "Add To Cart" at bounding box center [362, 496] width 56 height 12
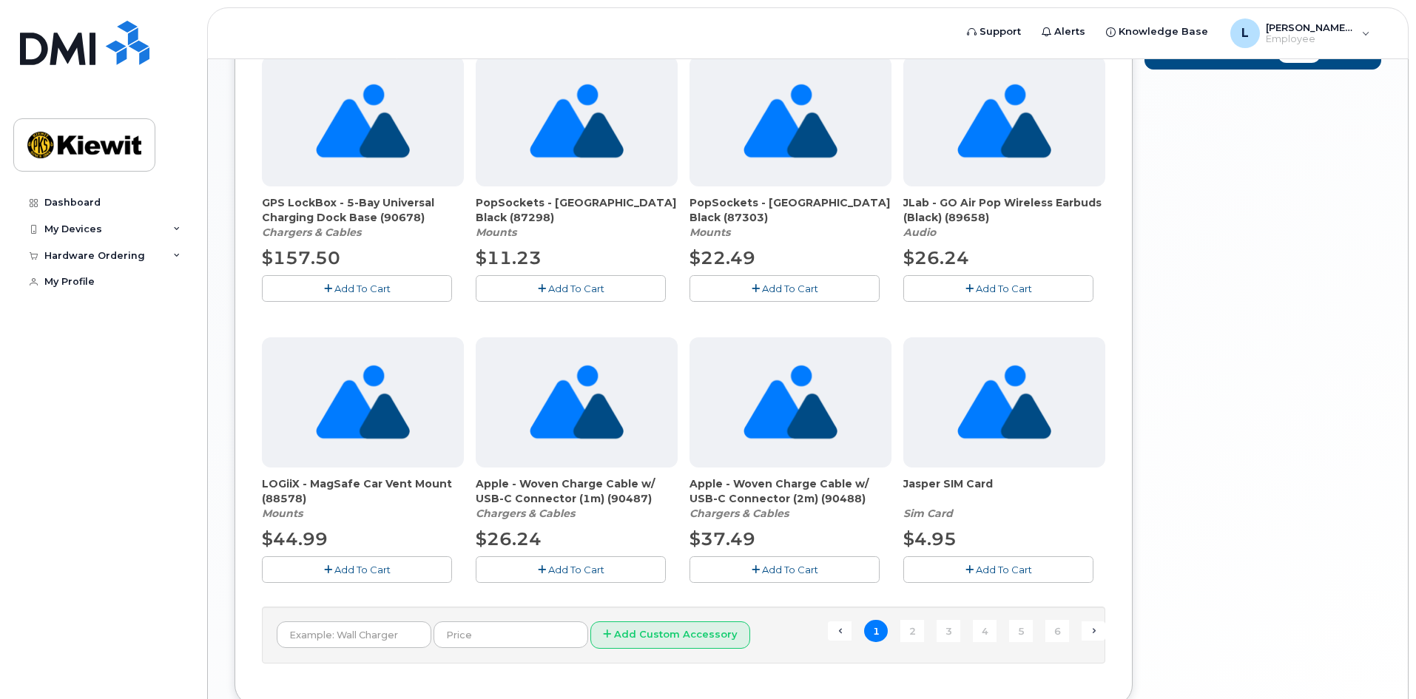
scroll to position [888, 0]
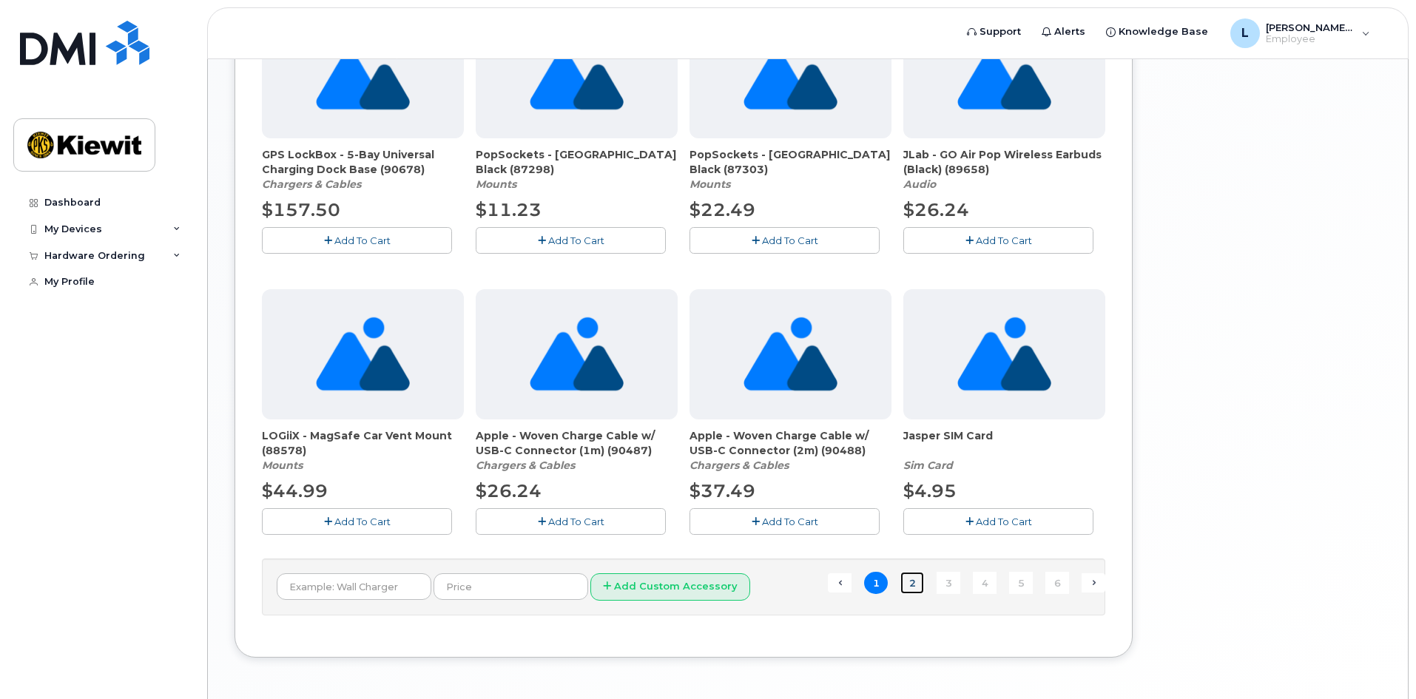
click at [907, 583] on link "2" at bounding box center [912, 583] width 24 height 23
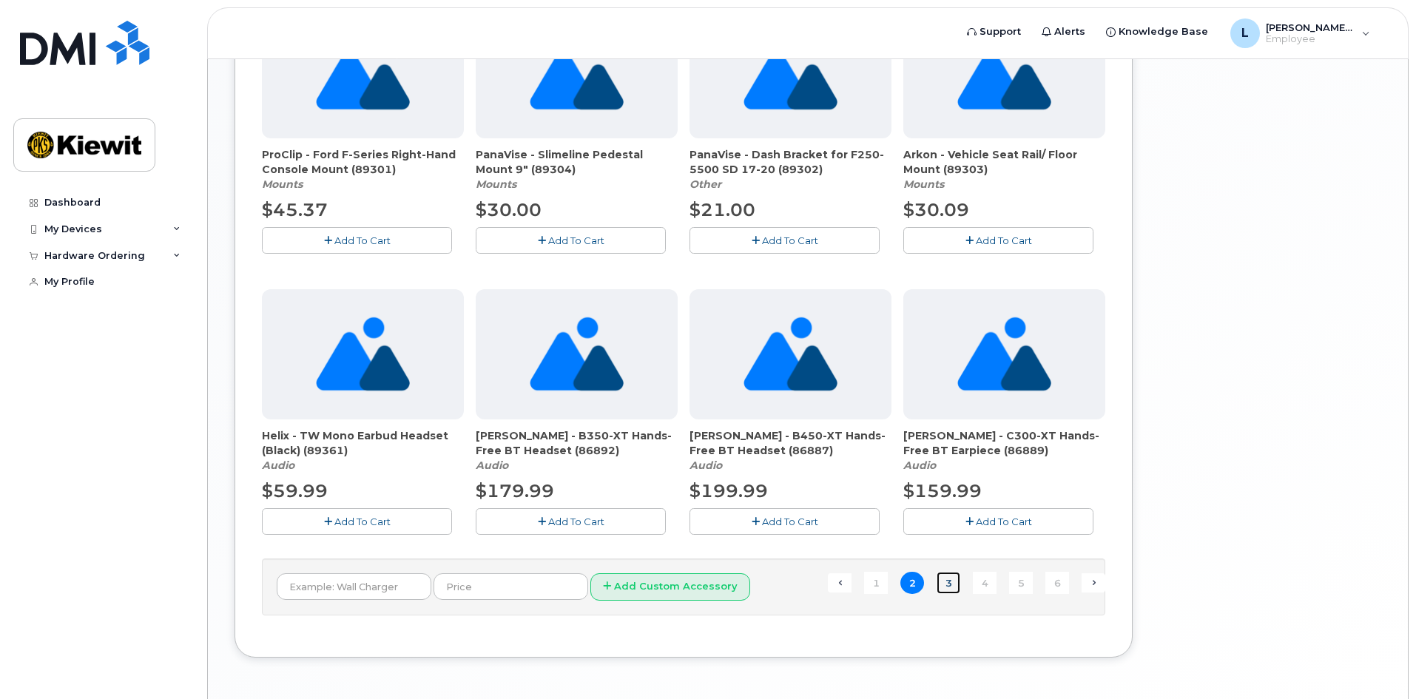
click at [945, 587] on link "3" at bounding box center [949, 583] width 24 height 23
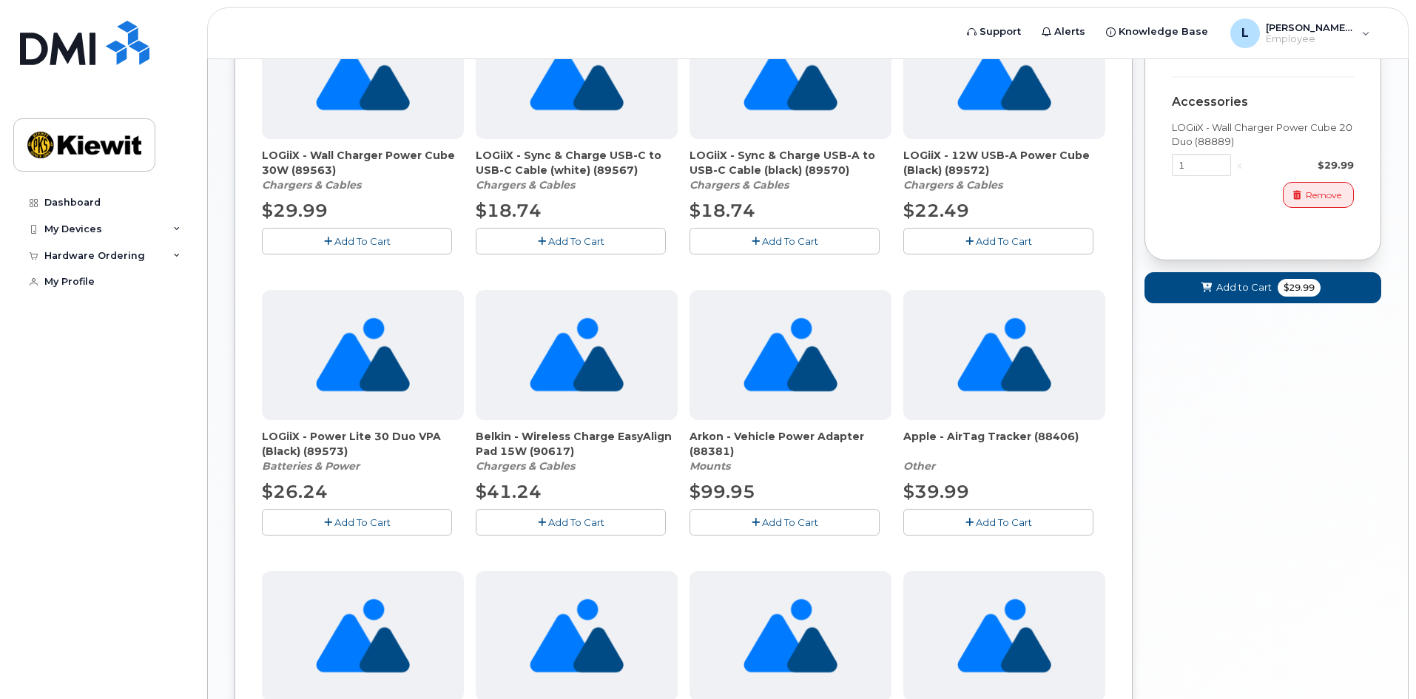
scroll to position [592, 0]
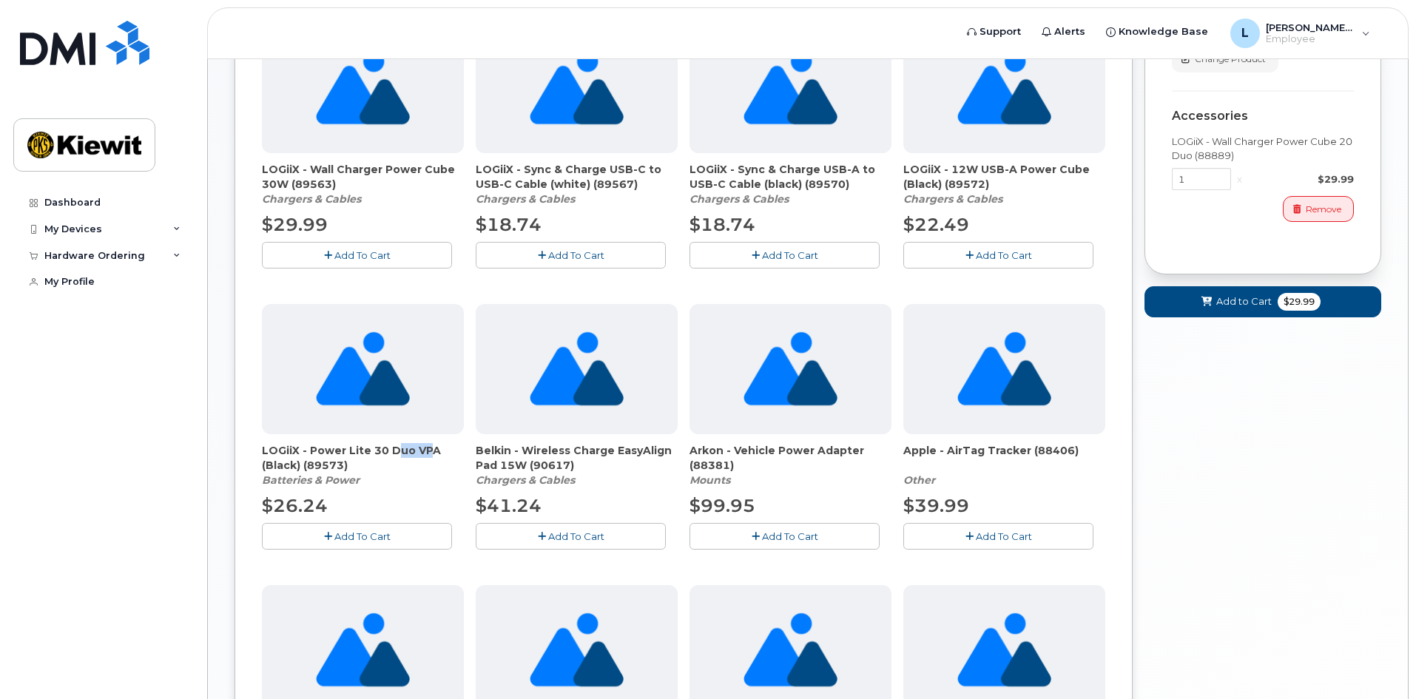
drag, startPoint x: 388, startPoint y: 450, endPoint x: 413, endPoint y: 449, distance: 25.2
click at [414, 447] on span "LOGiiX - Power Lite 30 Duo VPA (Black) (89573)" at bounding box center [363, 458] width 202 height 30
click at [411, 466] on span "LOGiiX - Power Lite 30 Duo VPA (Black) (89573)" at bounding box center [363, 458] width 202 height 30
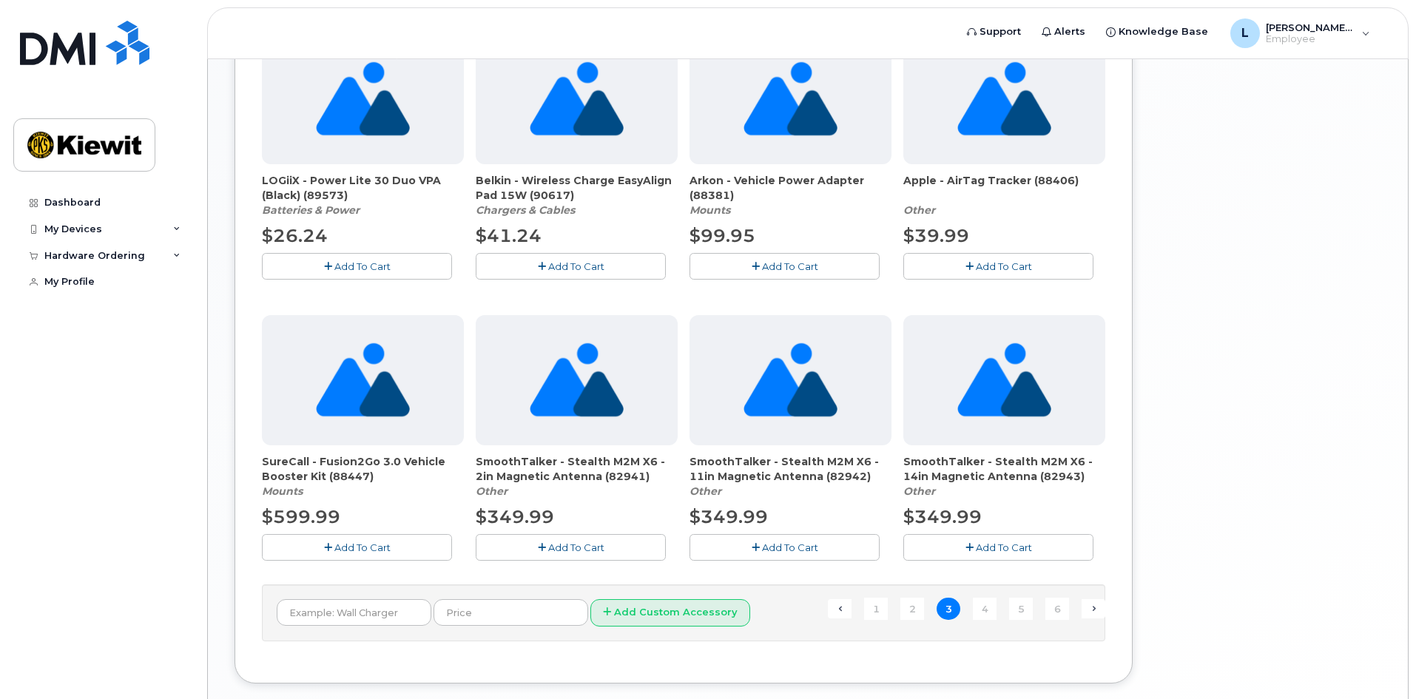
scroll to position [888, 0]
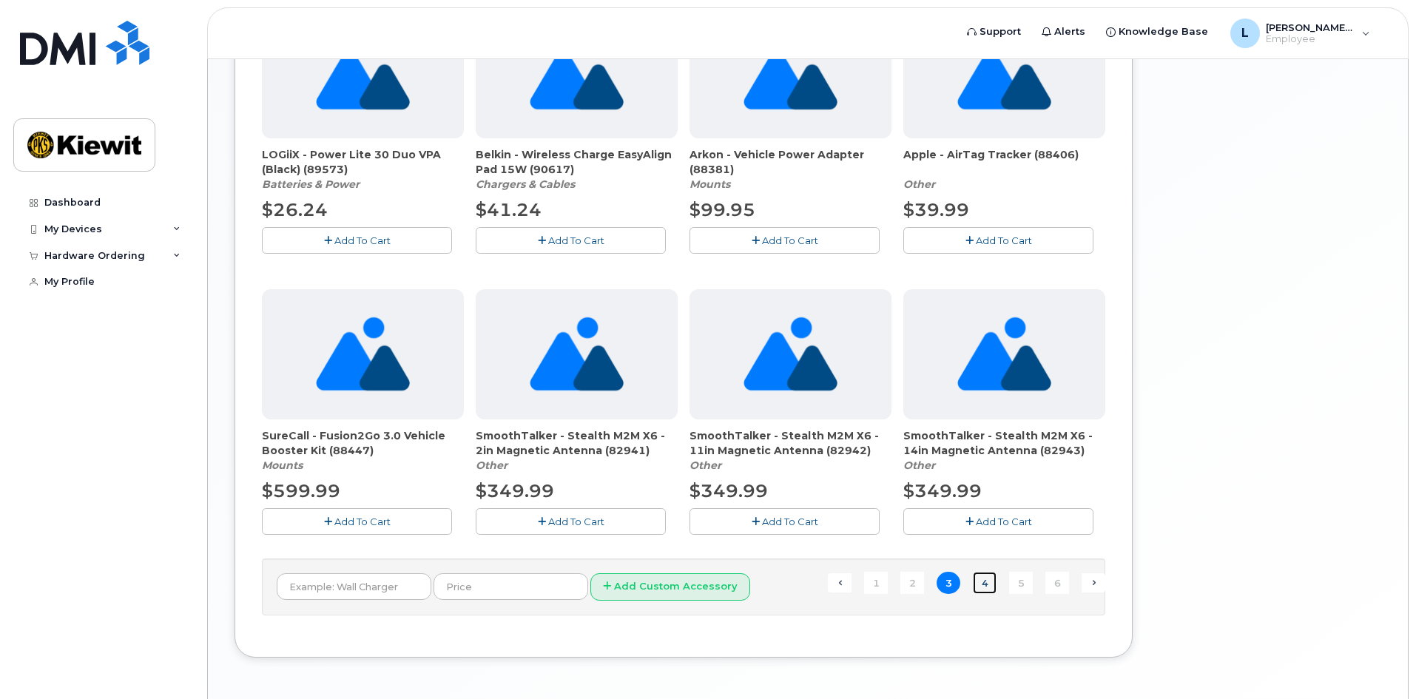
click at [982, 580] on link "4" at bounding box center [985, 583] width 24 height 23
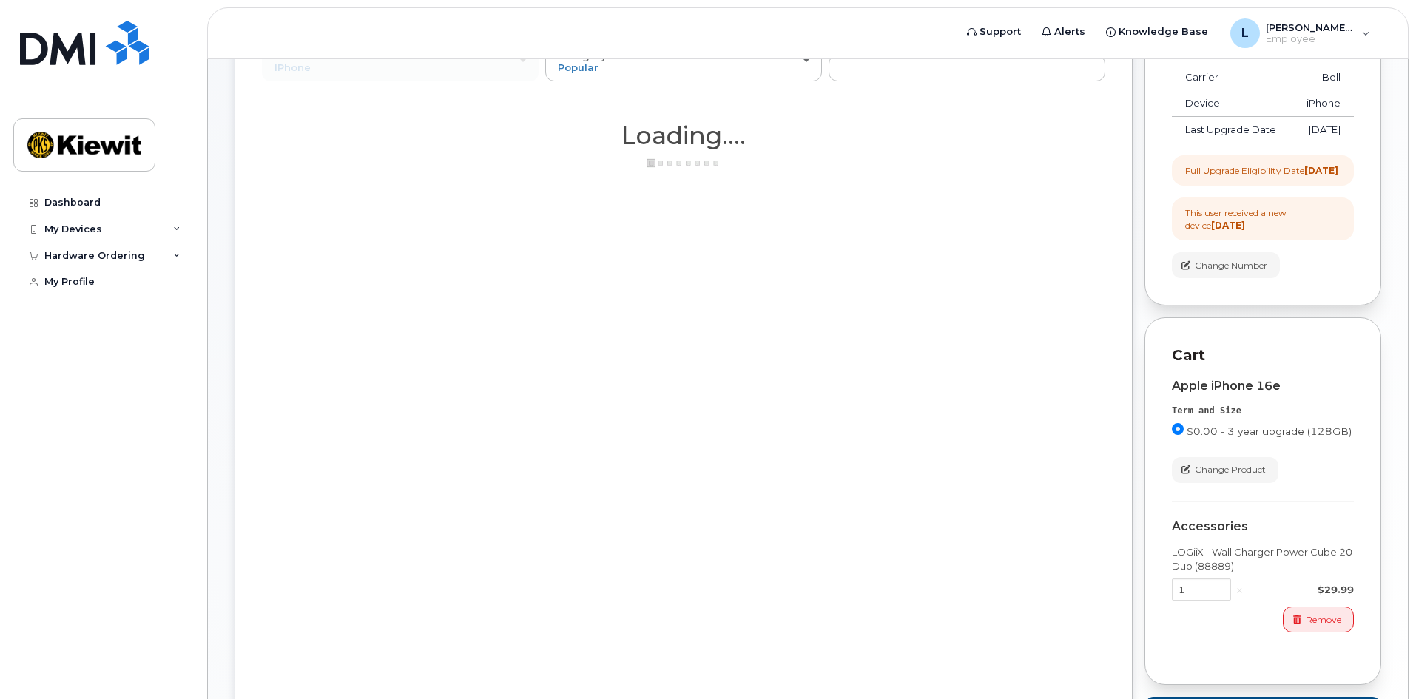
scroll to position [0, 0]
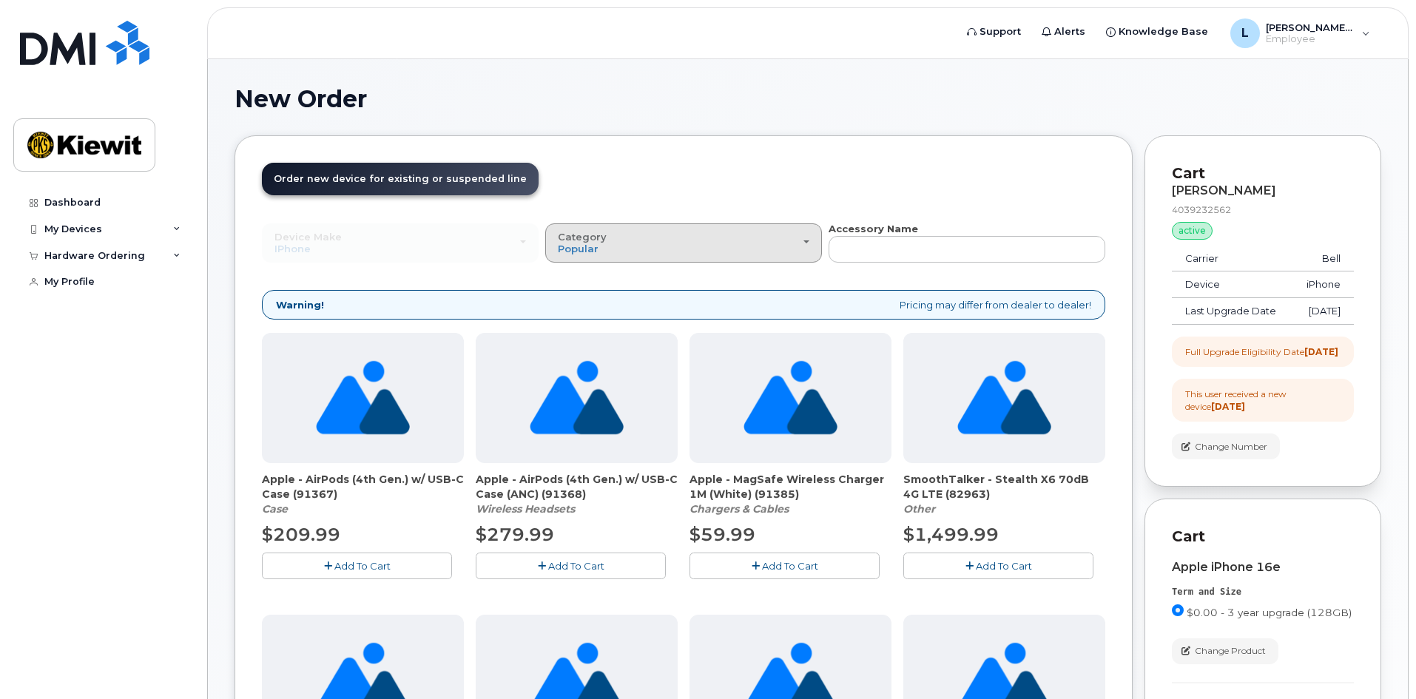
click at [643, 242] on div "Category Popular" at bounding box center [684, 243] width 252 height 23
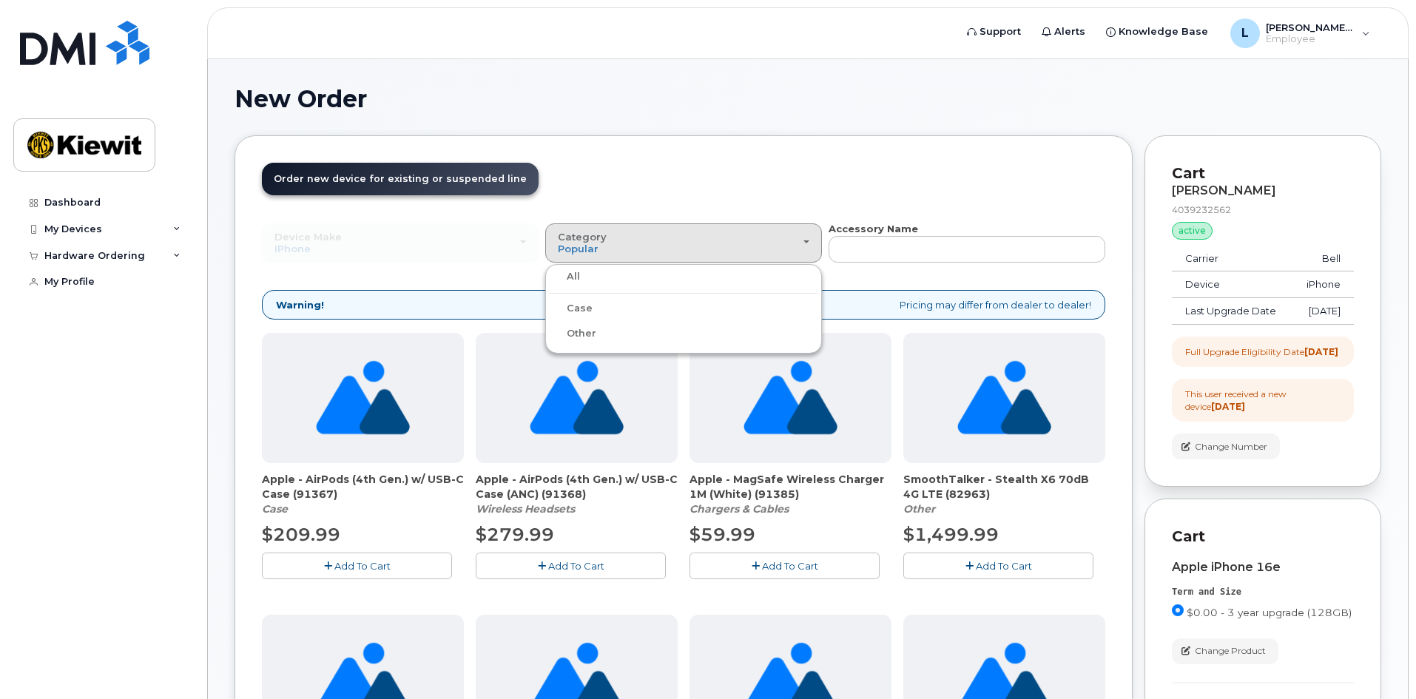
click at [599, 311] on div "Case" at bounding box center [683, 309] width 269 height 18
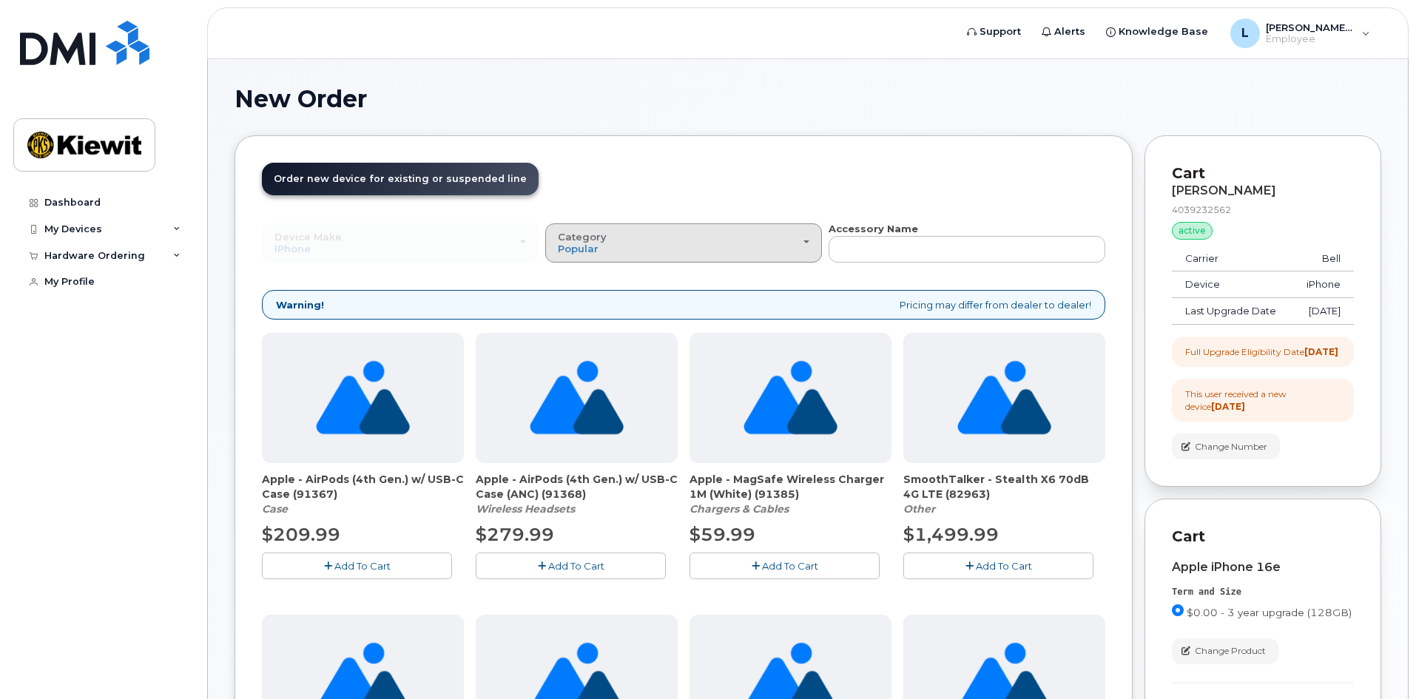
click at [607, 237] on div "Category Popular" at bounding box center [684, 243] width 252 height 23
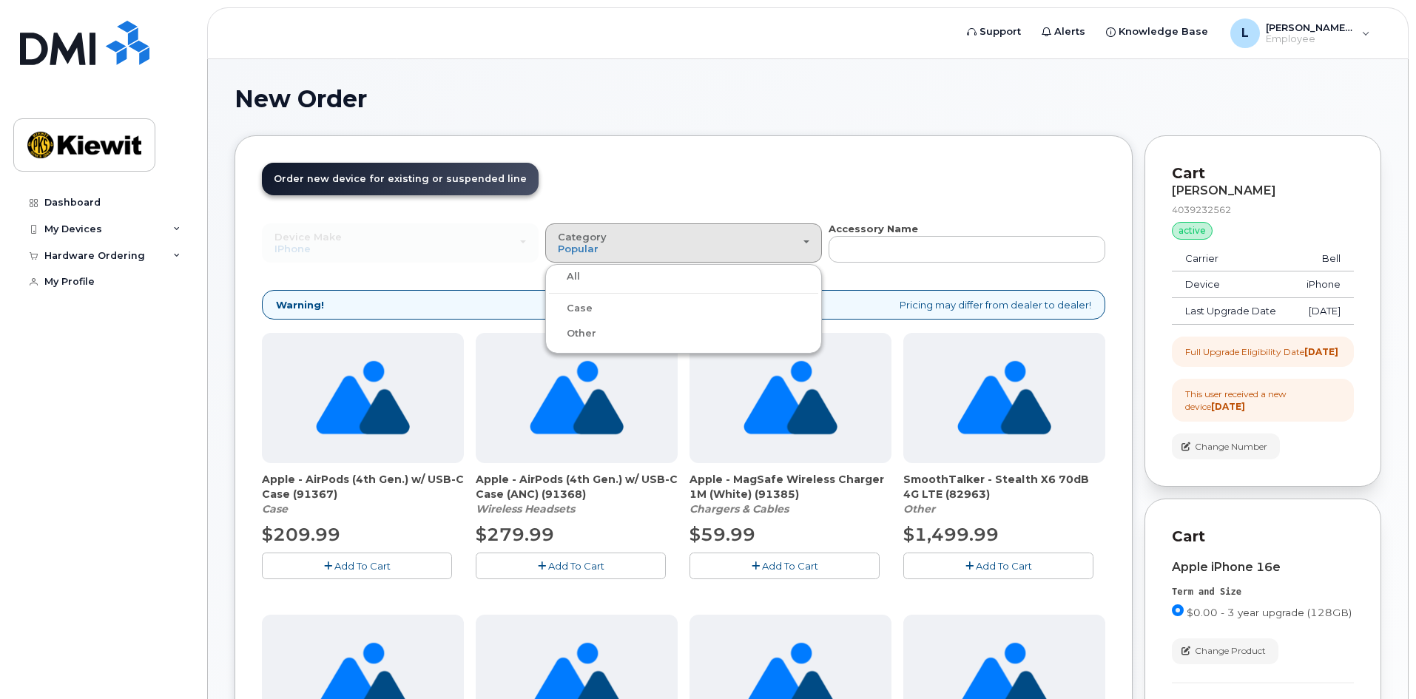
click at [573, 311] on label "Case" at bounding box center [571, 309] width 44 height 18
click at [0, 0] on input "Case" at bounding box center [0, 0] width 0 height 0
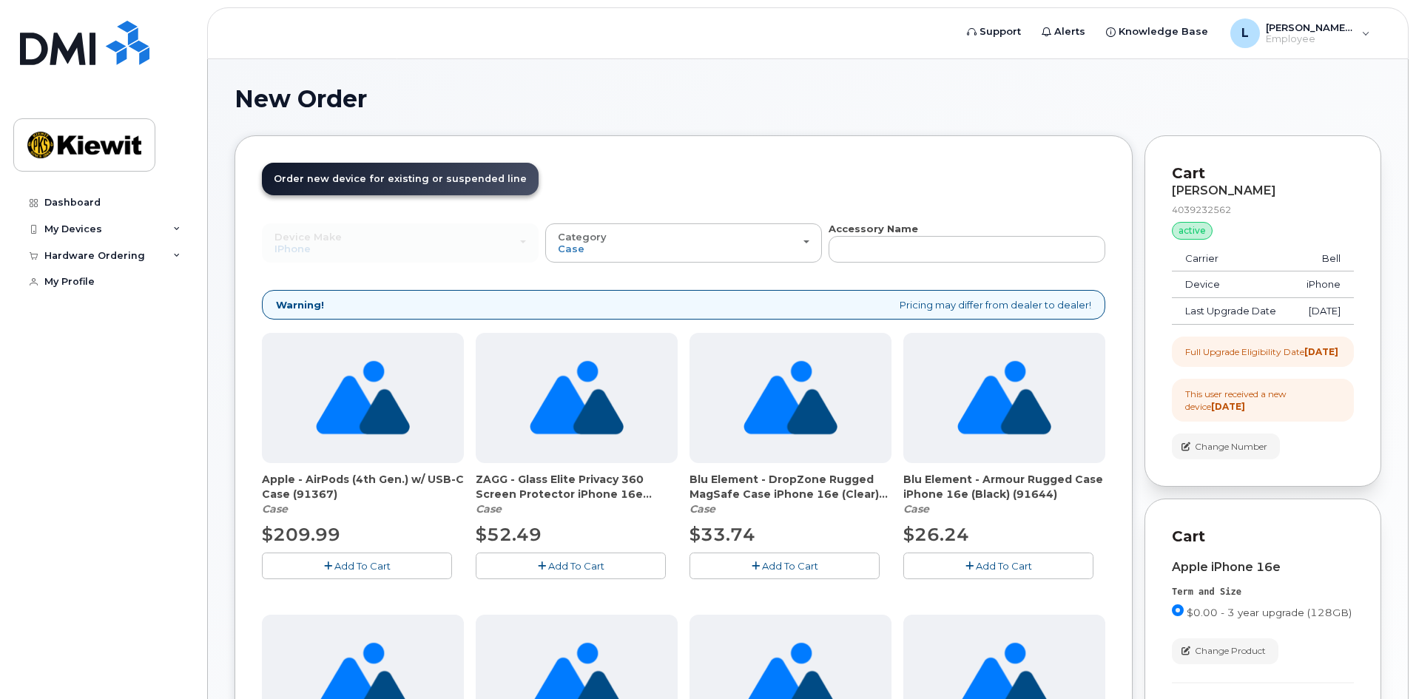
drag, startPoint x: 368, startPoint y: 480, endPoint x: 442, endPoint y: 488, distance: 74.4
click at [442, 488] on span "Apple - AirPods (4th Gen.) w/ USB-C Case (91367)" at bounding box center [363, 487] width 202 height 30
click at [430, 500] on span "Apple - AirPods (4th Gen.) w/ USB-C Case (91367)" at bounding box center [363, 487] width 202 height 30
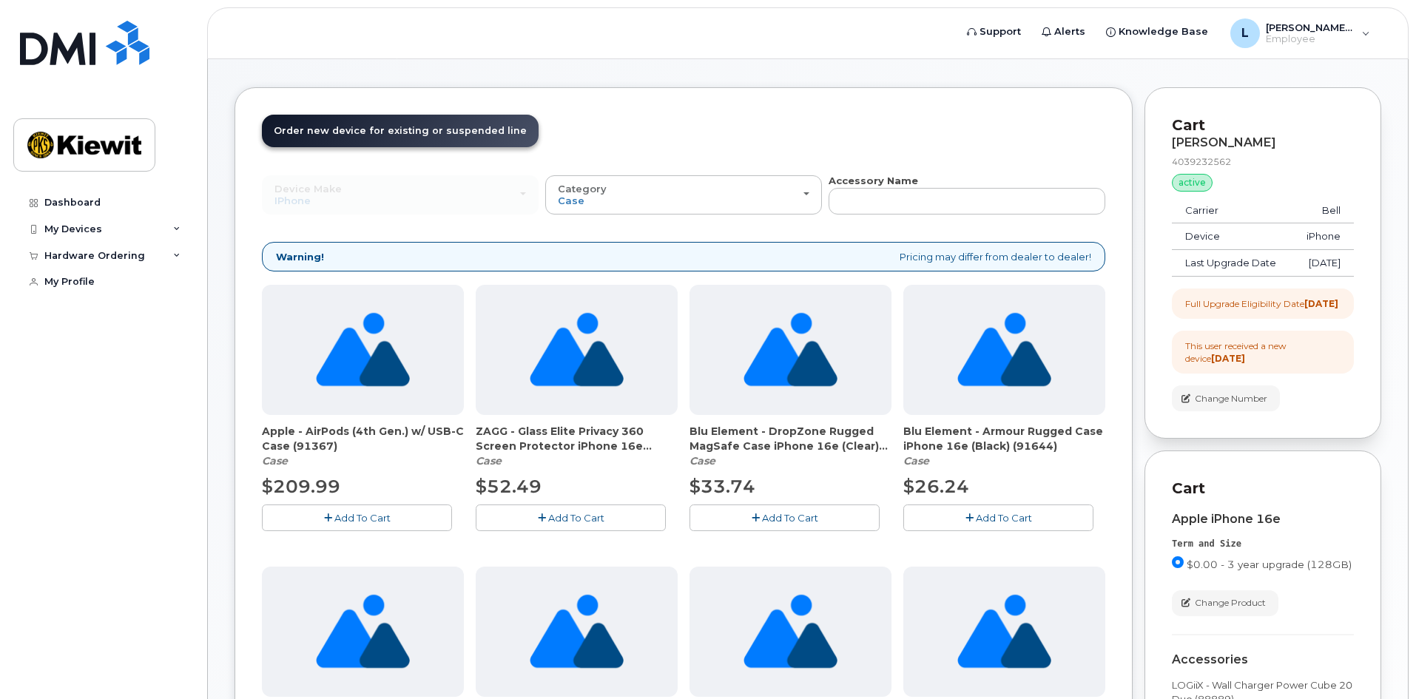
scroll to position [74, 0]
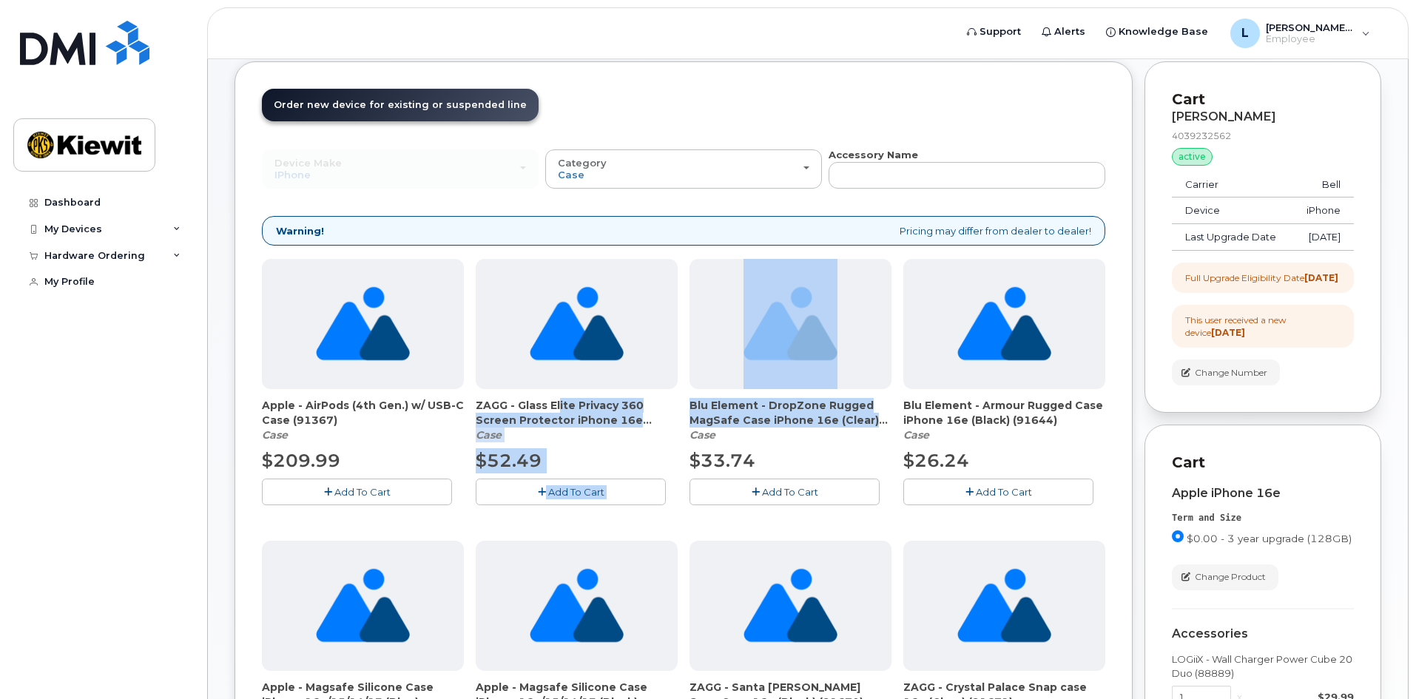
drag, startPoint x: 554, startPoint y: 405, endPoint x: 883, endPoint y: 422, distance: 329.6
click at [883, 422] on div "Apple - AirPods (4th Gen.) w/ USB-C Case (91367) Case $209.99 Add To Cart ZAGG …" at bounding box center [683, 675] width 843 height 832
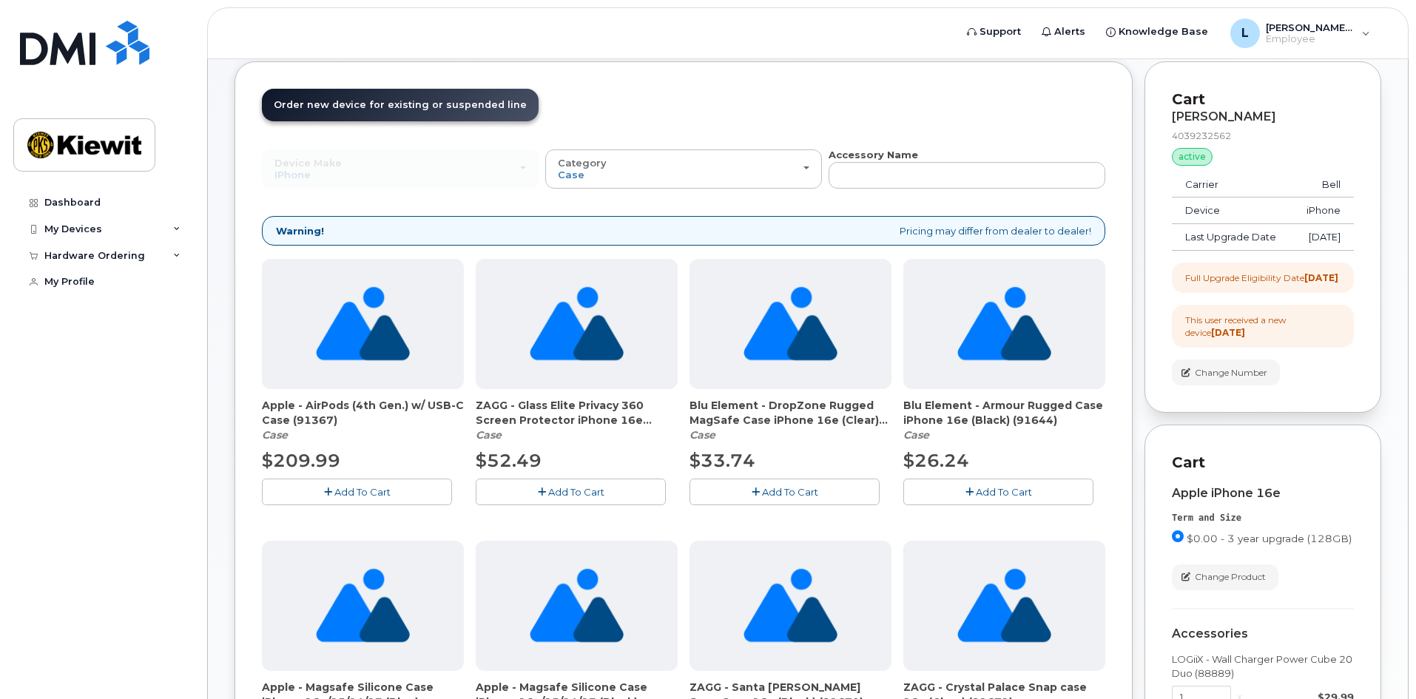
click at [886, 429] on div "Blu Element - DropZone Rugged MagSafe Case iPhone 16e (Clear) (91643) Case" at bounding box center [791, 420] width 202 height 44
drag, startPoint x: 886, startPoint y: 425, endPoint x: 771, endPoint y: 416, distance: 115.0
click at [772, 416] on span "Blu Element - DropZone Rugged MagSafe Case iPhone 16e (Clear) (91643)" at bounding box center [791, 413] width 202 height 30
click at [781, 430] on div "Blu Element - DropZone Rugged MagSafe Case iPhone 16e (Clear) (91643) Case" at bounding box center [791, 420] width 202 height 44
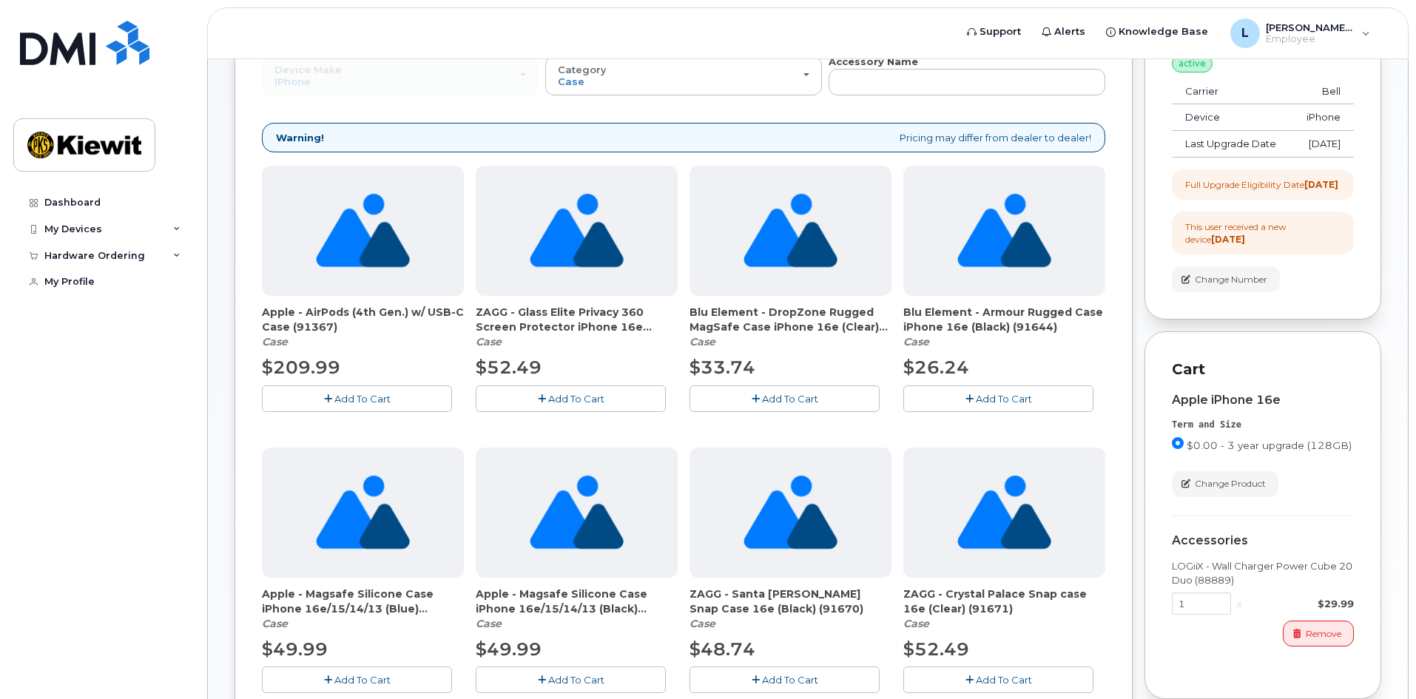
scroll to position [222, 0]
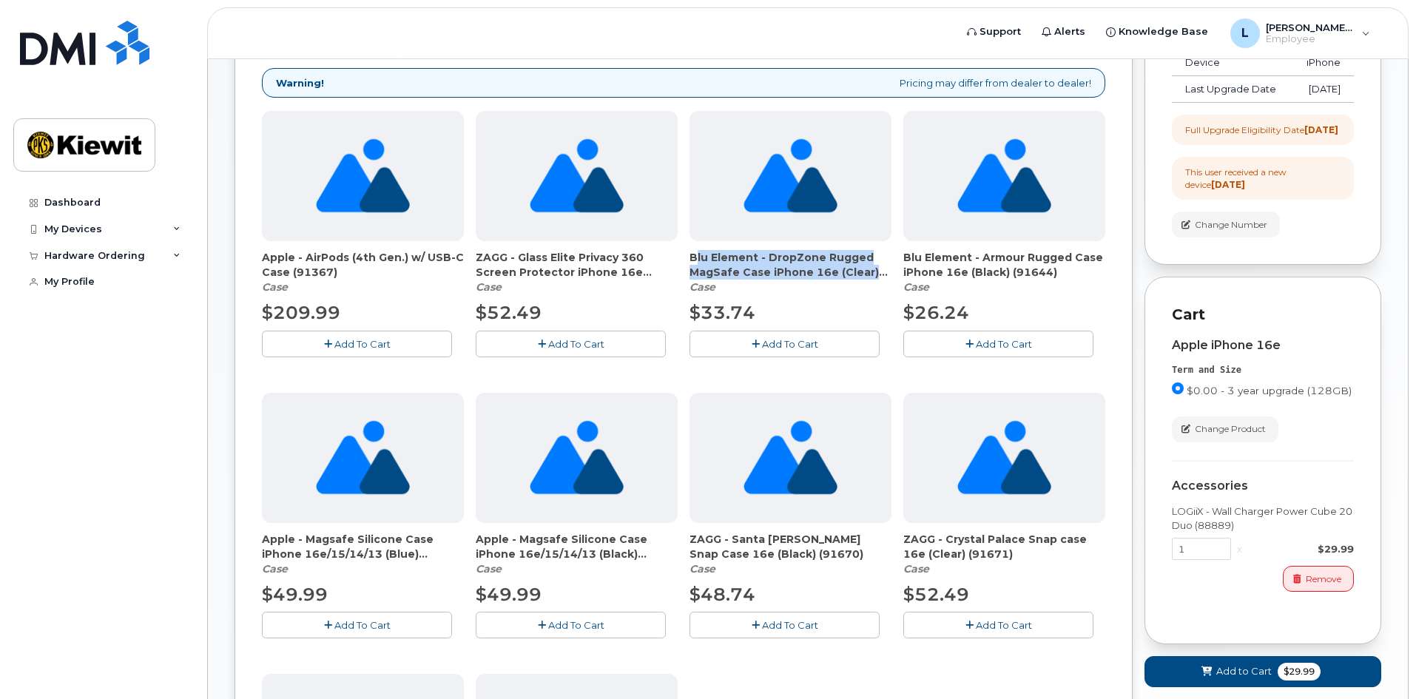
drag, startPoint x: 684, startPoint y: 254, endPoint x: 884, endPoint y: 278, distance: 201.2
click at [884, 278] on div "Apple - AirPods (4th Gen.) w/ USB-C Case (91367) Case $209.99 Add To Cart ZAGG …" at bounding box center [683, 527] width 843 height 832
copy span "Blu Element - DropZone Rugged MagSafe Case iPhone 16e (Clear)"
click at [961, 274] on span "Blu Element - Armour Rugged Case iPhone 16e (Black) (91644)" at bounding box center [1004, 265] width 202 height 30
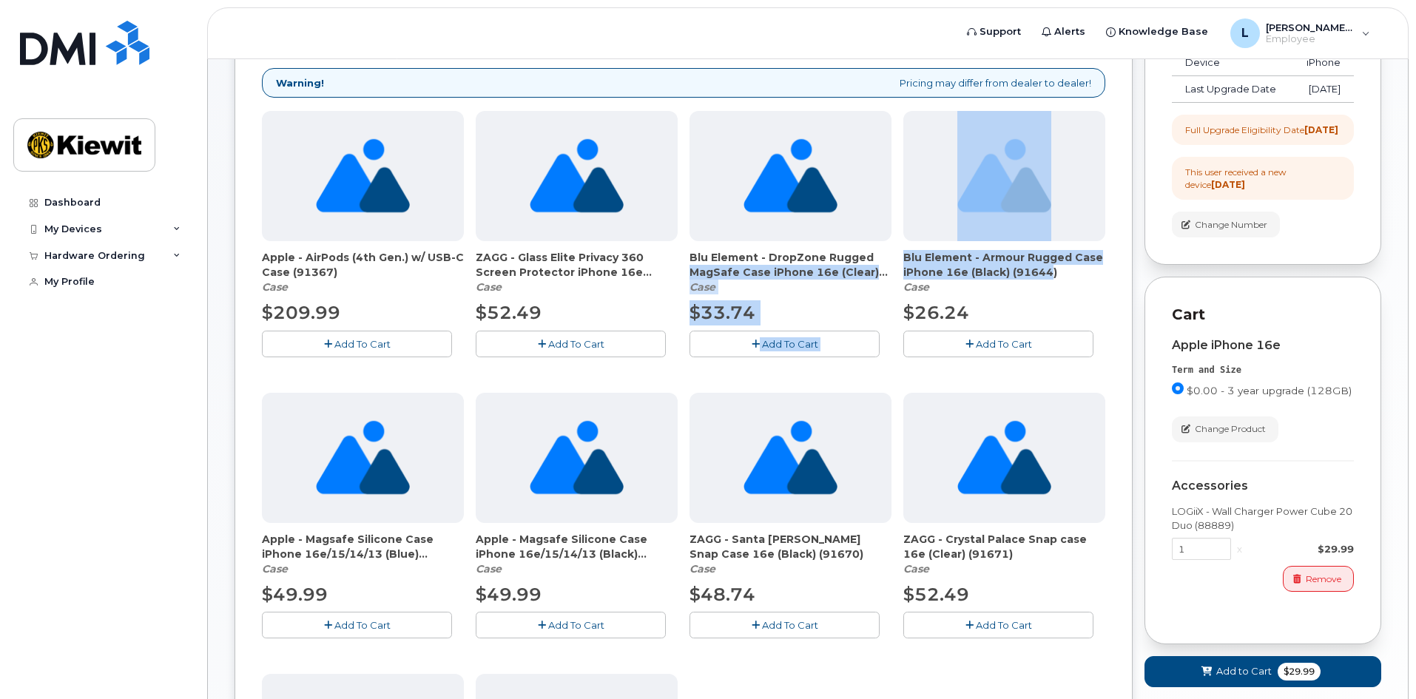
drag, startPoint x: 1043, startPoint y: 272, endPoint x: 895, endPoint y: 254, distance: 148.9
click at [895, 254] on div "Apple - AirPods (4th Gen.) w/ USB-C Case (91367) Case $209.99 Add To Cart ZAGG …" at bounding box center [683, 527] width 843 height 832
click at [1029, 273] on span "Blu Element - Armour Rugged Case iPhone 16e (Black) (91644)" at bounding box center [1004, 265] width 202 height 30
drag, startPoint x: 1068, startPoint y: 275, endPoint x: 903, endPoint y: 258, distance: 165.9
click at [903, 258] on span "Blu Element - Armour Rugged Case iPhone 16e (Black) (91644)" at bounding box center [1004, 265] width 202 height 30
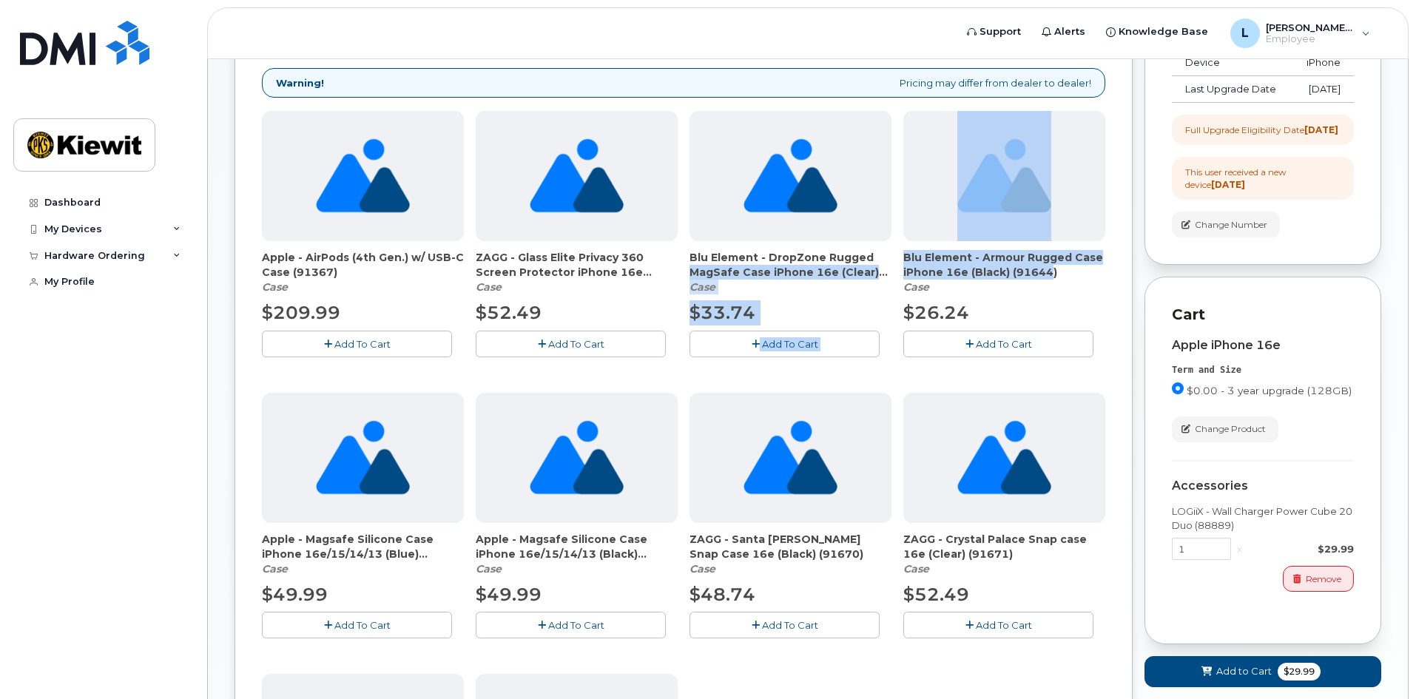
copy span "Blu Element - Armour Rugged Case iPhone 16e (Black) (91644)"
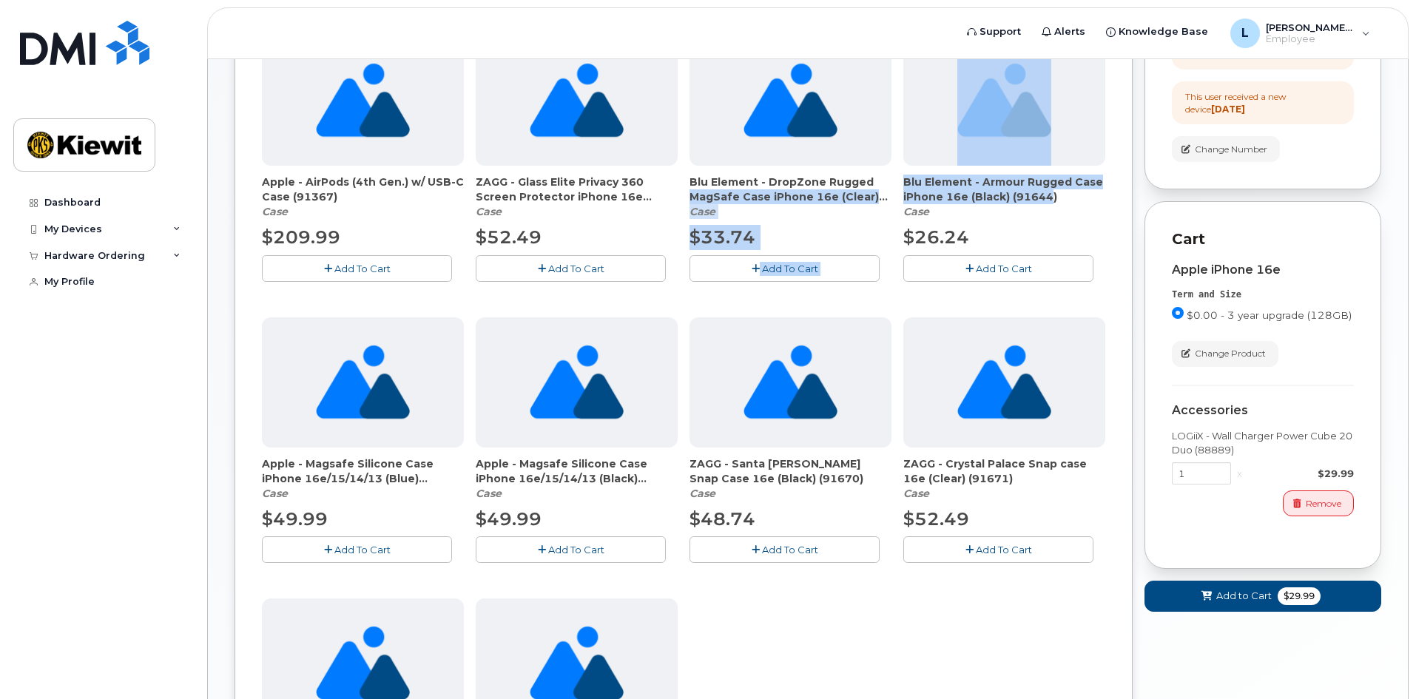
scroll to position [296, 0]
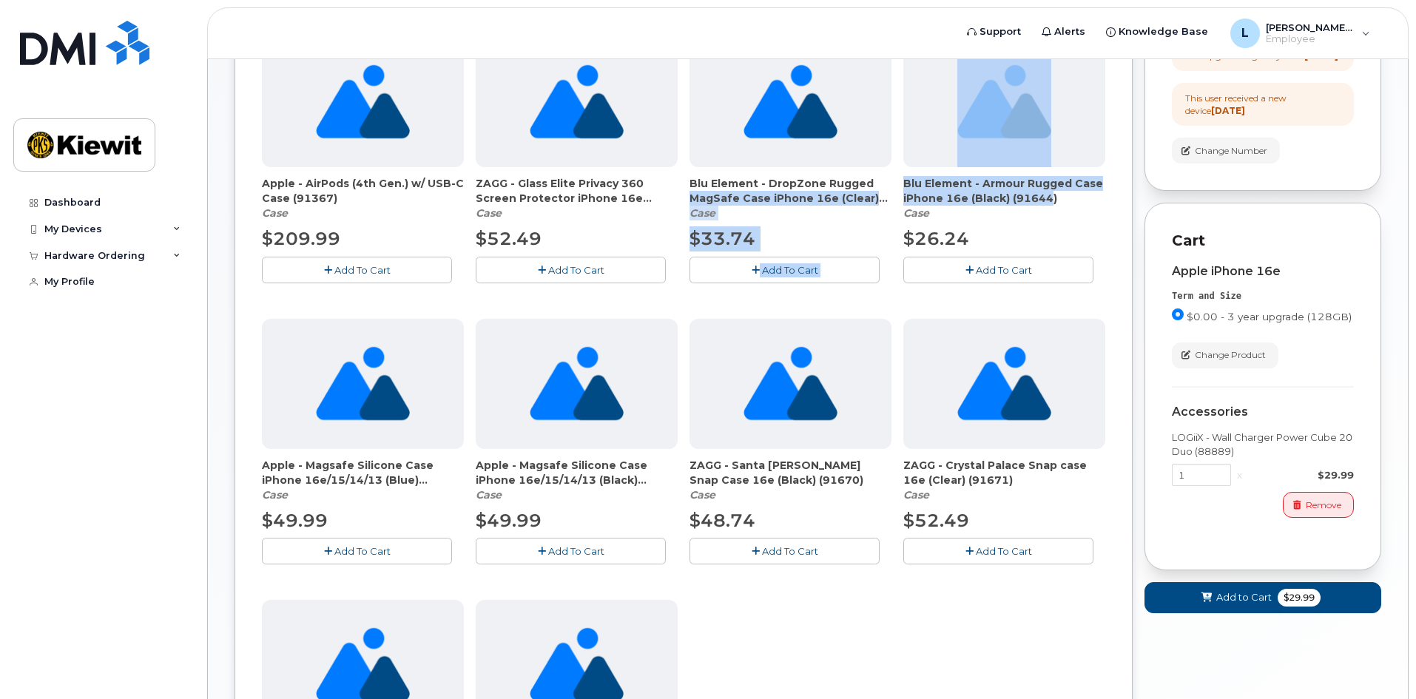
click at [1021, 267] on span "Add To Cart" at bounding box center [1004, 270] width 56 height 12
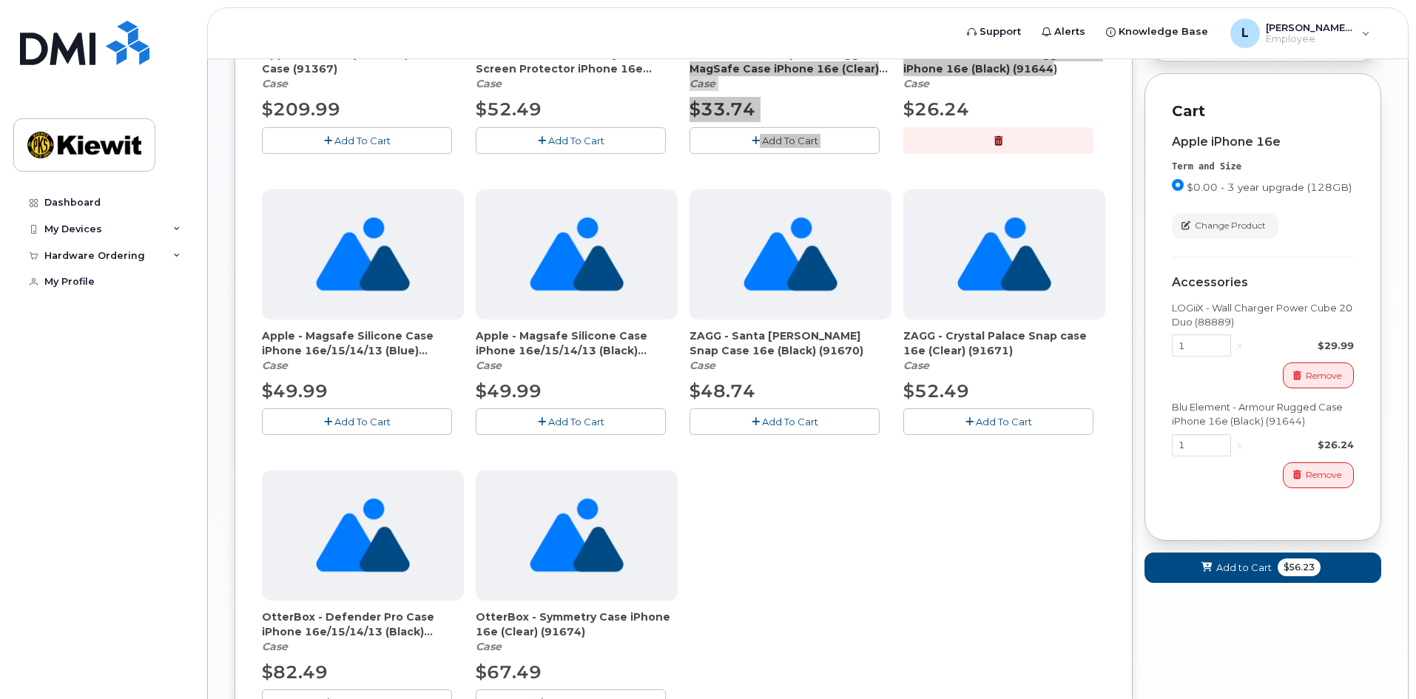
scroll to position [518, 0]
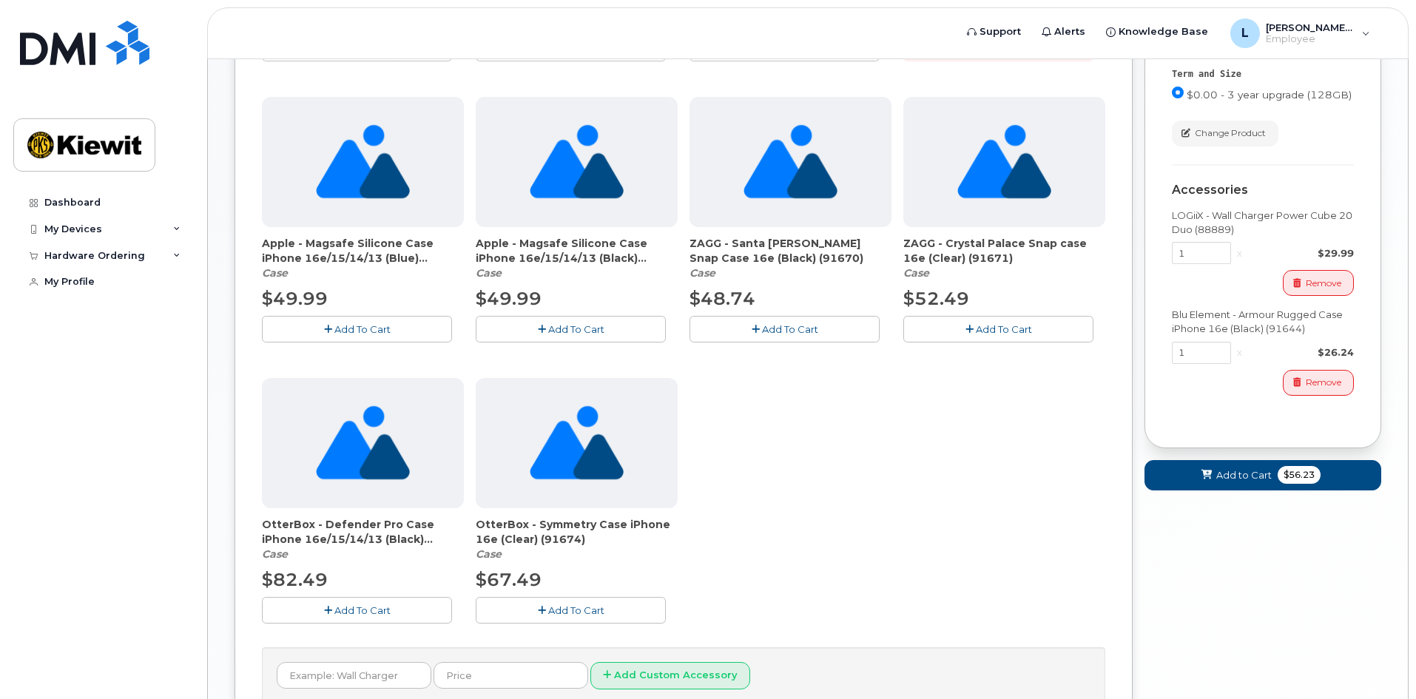
click at [516, 448] on div at bounding box center [577, 443] width 202 height 130
drag, startPoint x: 607, startPoint y: 551, endPoint x: 476, endPoint y: 523, distance: 133.9
click at [474, 523] on div "Apple - AirPods (4th Gen.) w/ USB-C Case (91367) Case $209.99 Add To Cart ZAGG …" at bounding box center [683, 231] width 843 height 832
click at [636, 549] on div "OtterBox - Symmetry Case iPhone 16e (Clear) (91674) Case" at bounding box center [577, 539] width 202 height 44
drag, startPoint x: 610, startPoint y: 540, endPoint x: 470, endPoint y: 522, distance: 141.8
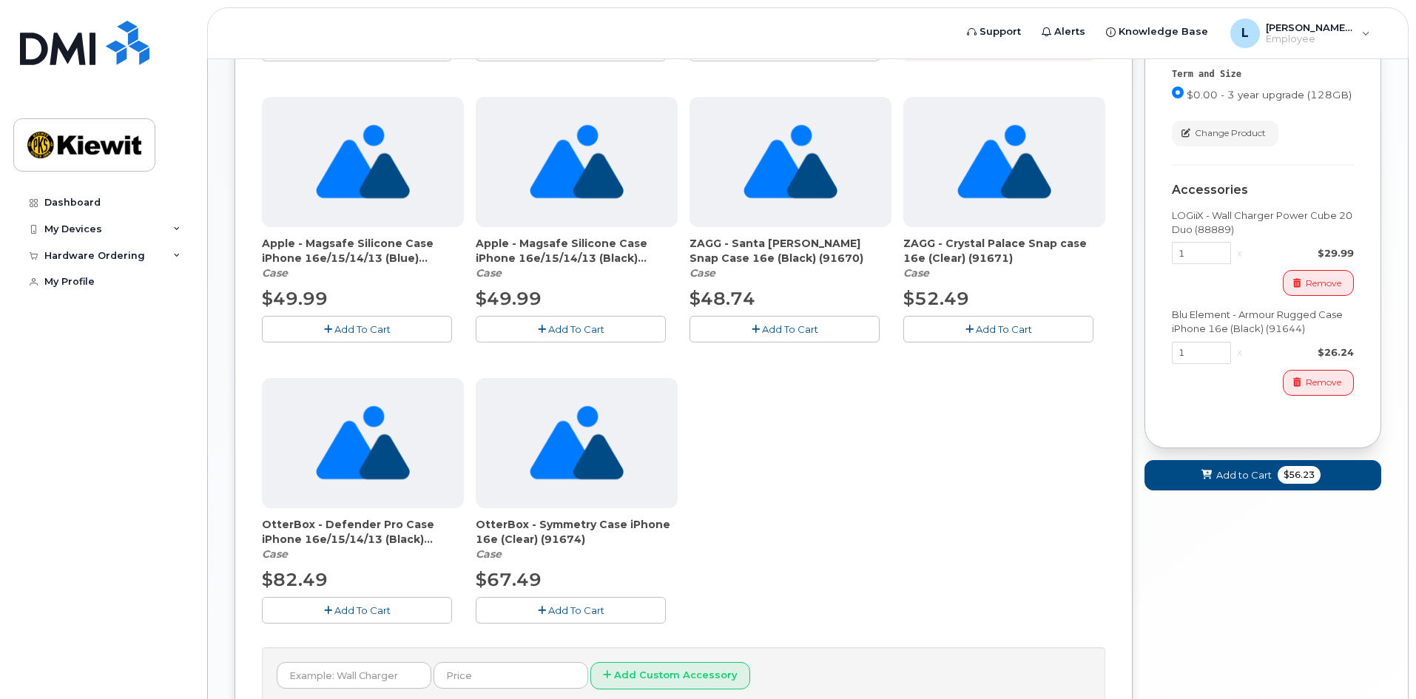
click at [470, 522] on div "Apple - AirPods (4th Gen.) w/ USB-C Case (91367) Case $209.99 Add To Cart ZAGG …" at bounding box center [683, 231] width 843 height 832
copy span "OtterBox - Symmetry Case iPhone 16e (Clear) (91674)"
click at [397, 539] on span "OtterBox - Defender Pro Case iPhone 16e/15/14/13 (Black) (91757)" at bounding box center [363, 532] width 202 height 30
drag, startPoint x: 434, startPoint y: 536, endPoint x: 233, endPoint y: 525, distance: 200.8
click at [233, 525] on div "New Order × Share This Order If you want to allow others to create or edit orde…" at bounding box center [808, 168] width 1200 height 1254
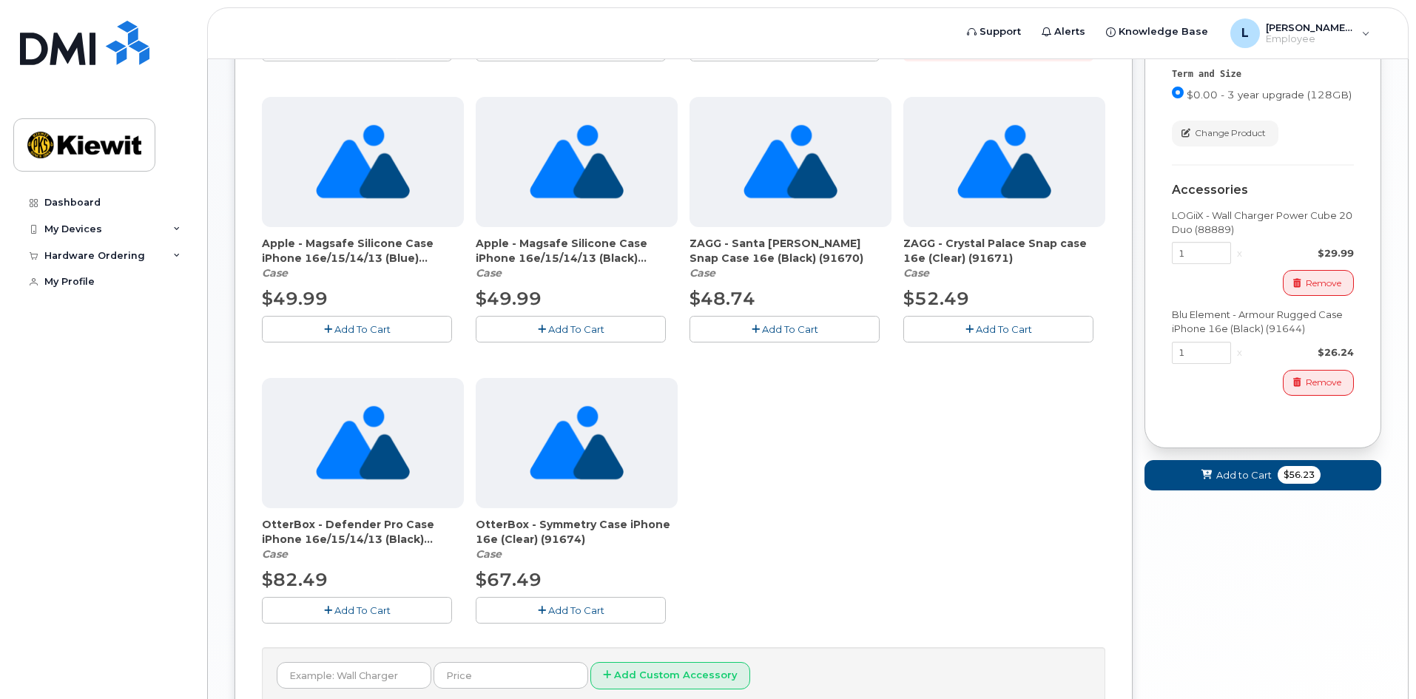
copy span "OtterBox - Defender Pro Case iPhone 16e/15/14/13 (Black) (91757)"
click at [923, 521] on div "Apple - AirPods (4th Gen.) w/ USB-C Case (91367) Case $209.99 Add To Cart ZAGG …" at bounding box center [683, 231] width 843 height 832
click at [540, 615] on icon "button" at bounding box center [542, 611] width 8 height 10
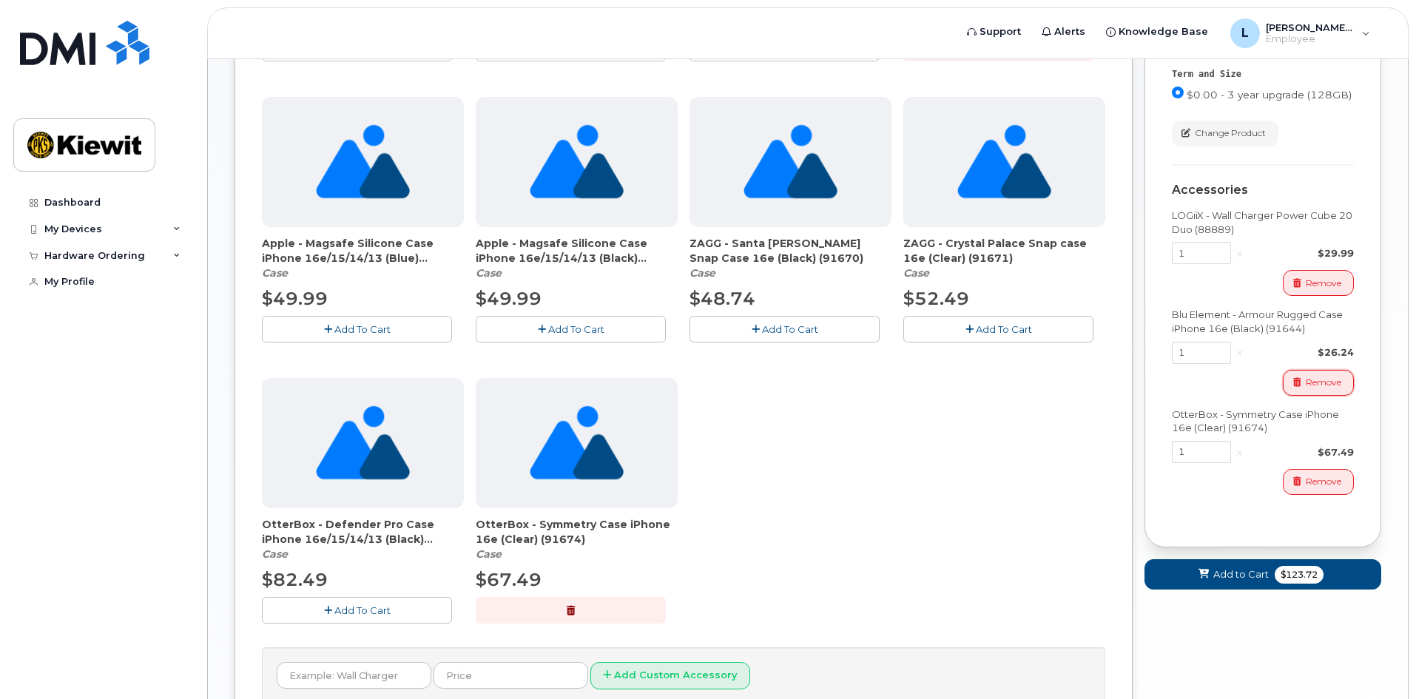
click at [1314, 389] on span "Remove" at bounding box center [1324, 382] width 36 height 13
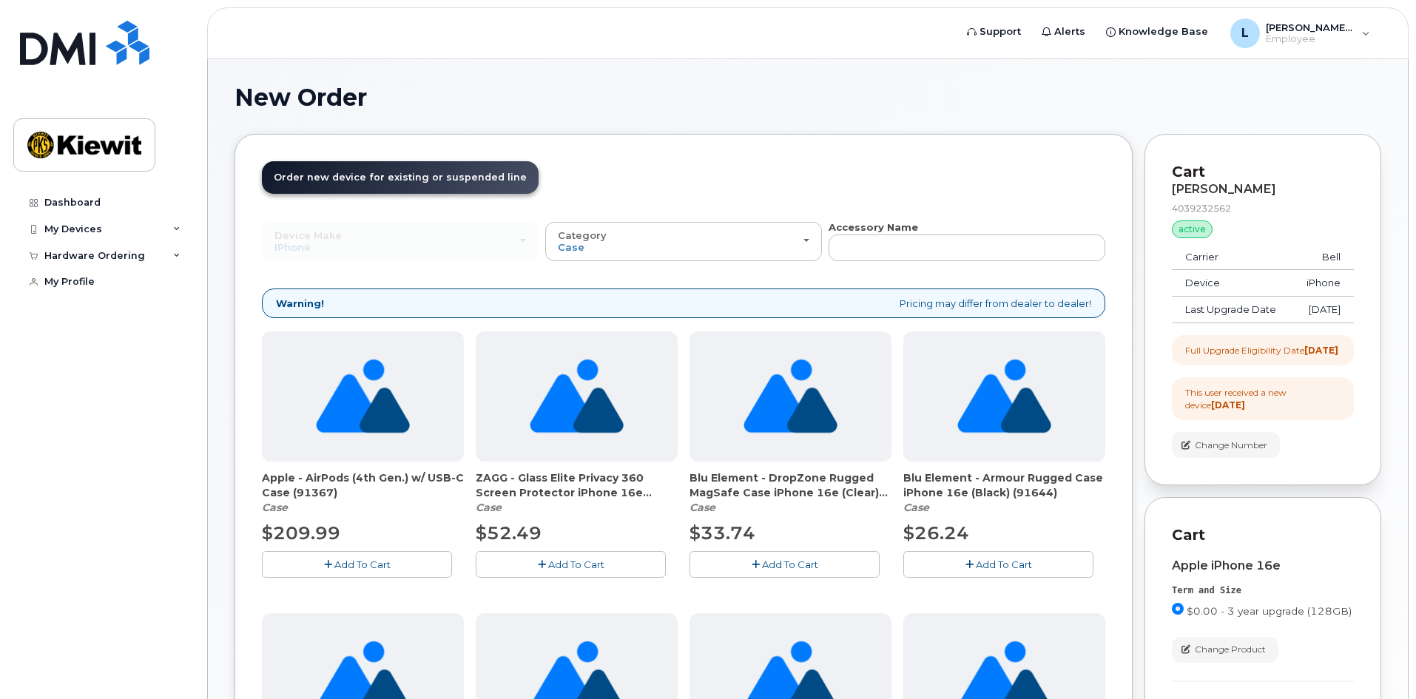
scroll to position [0, 0]
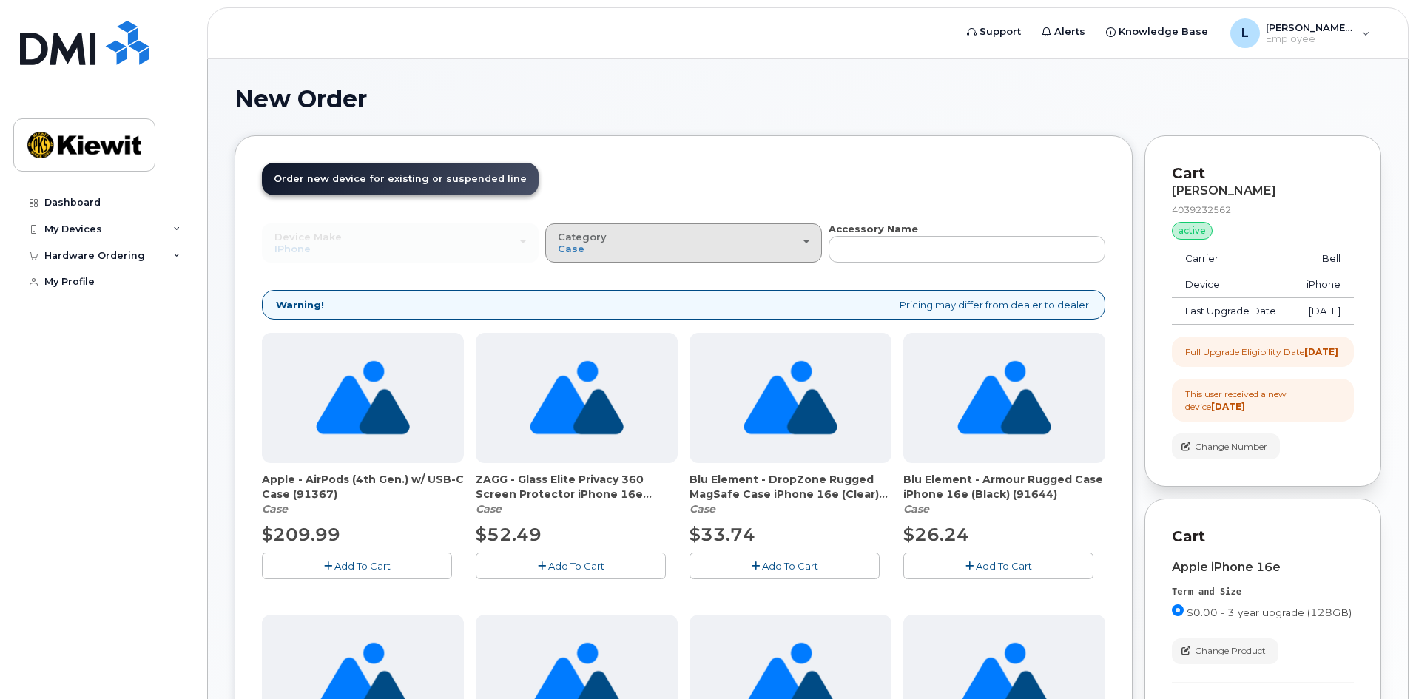
click at [764, 236] on div "Category Case" at bounding box center [684, 243] width 252 height 23
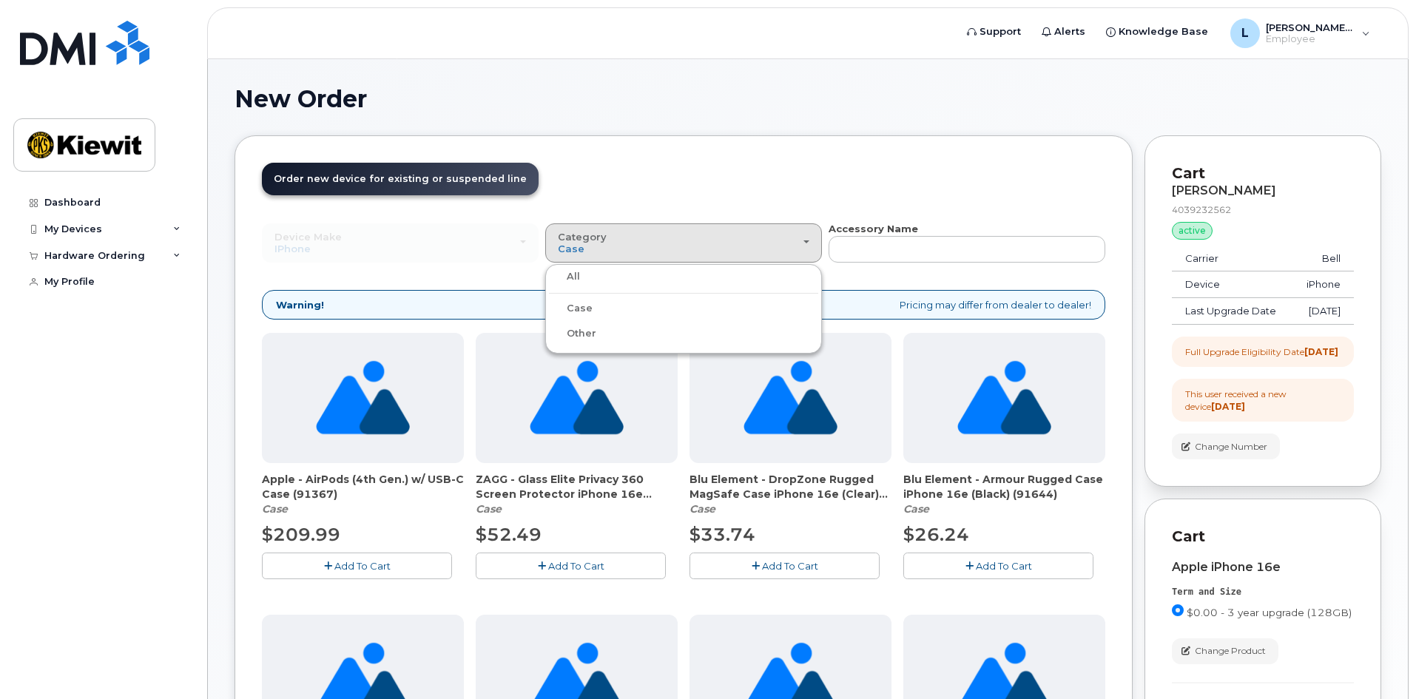
click at [576, 281] on label "All" at bounding box center [564, 277] width 31 height 18
click at [0, 0] on input "All" at bounding box center [0, 0] width 0 height 0
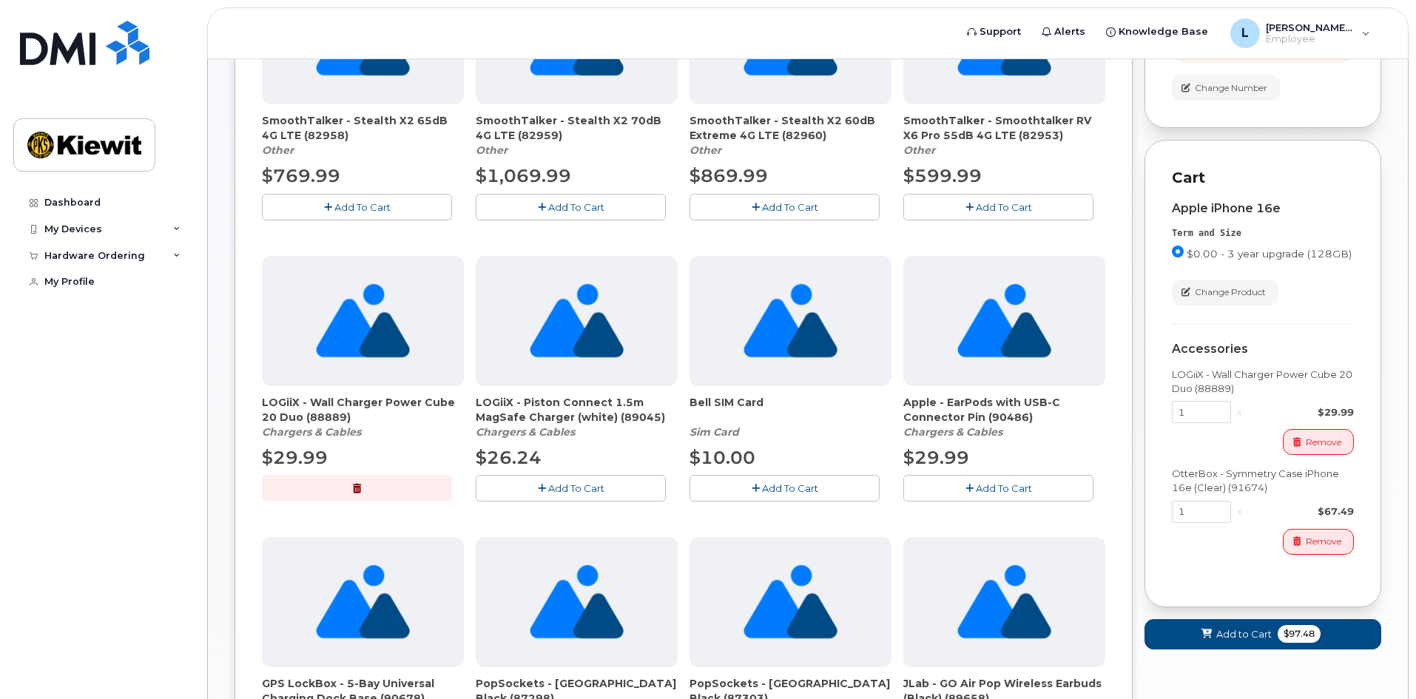
scroll to position [370, 0]
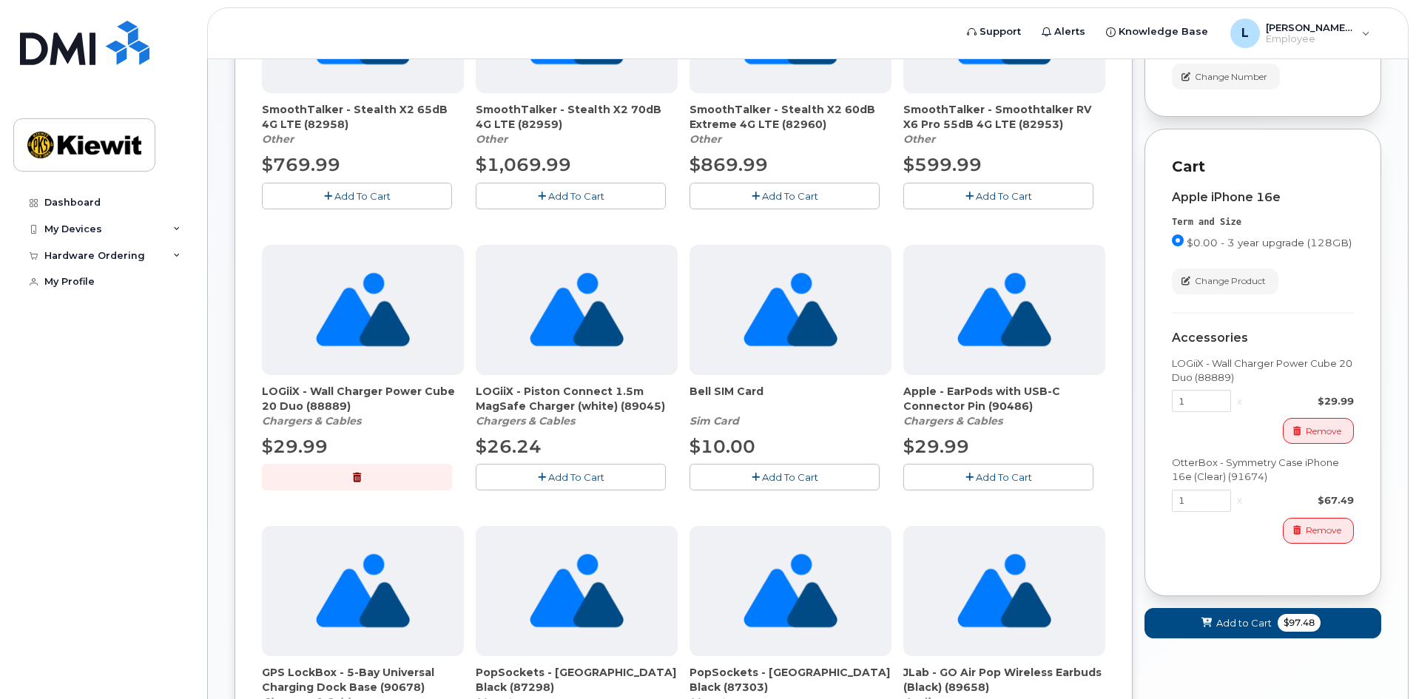
click at [348, 406] on span "LOGiiX - Wall Charger Power Cube 20 Duo (88889)" at bounding box center [363, 399] width 202 height 30
drag, startPoint x: 299, startPoint y: 406, endPoint x: 252, endPoint y: 383, distance: 51.9
click at [252, 383] on div "Order New Device Upgrade Existing Device Order Accessory Order new device and n…" at bounding box center [684, 469] width 898 height 1409
copy span "LOGiiX - Wall Charger Power Cube 20 Duo"
click at [388, 427] on div "LOGiiX - Wall Charger Power Cube 20 Duo (88889) Chargers & Cables" at bounding box center [363, 406] width 202 height 44
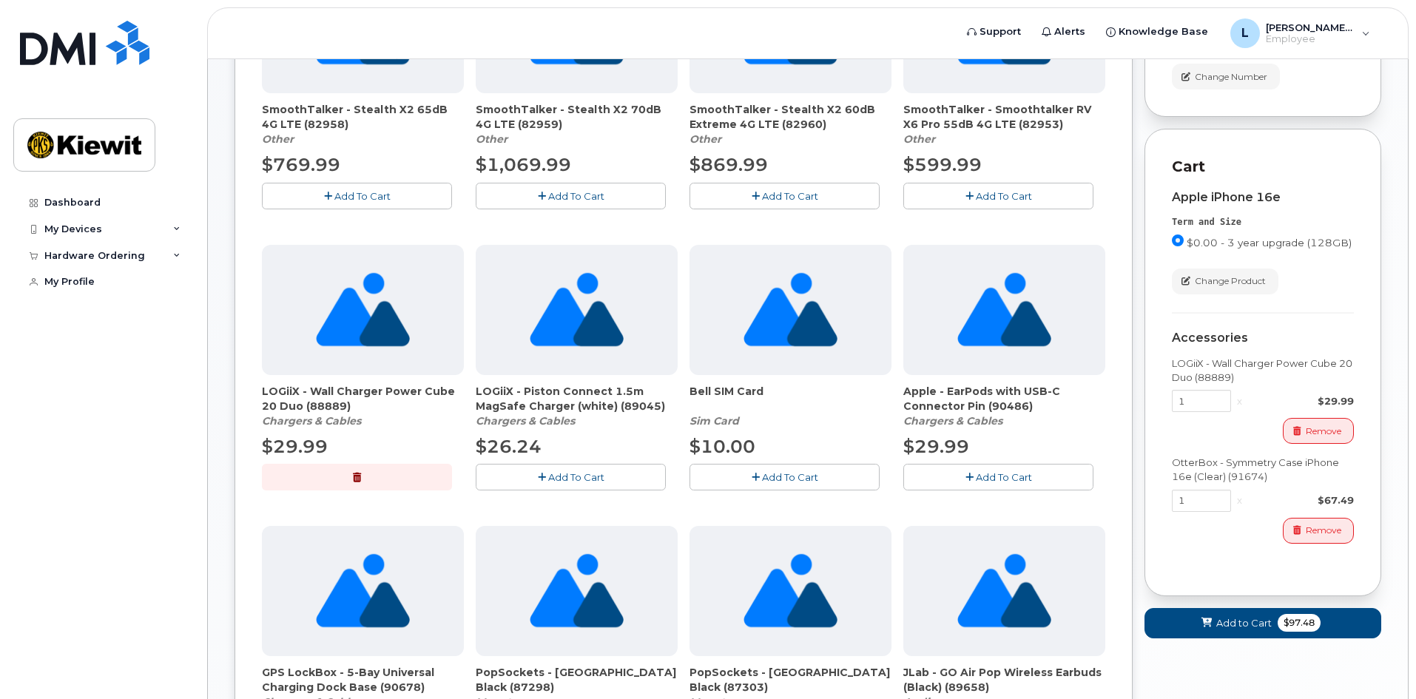
click at [352, 405] on span "LOGiiX - Wall Charger Power Cube 20 Duo (88889)" at bounding box center [363, 399] width 202 height 30
click at [621, 409] on span "LOGiiX - Piston Connect 1.5m MagSafe Charger (white) (89045)" at bounding box center [577, 399] width 202 height 30
click at [600, 404] on span "LOGiiX - Piston Connect 1.5m MagSafe Charger (white) (89045)" at bounding box center [577, 399] width 202 height 30
click at [497, 395] on span "LOGiiX - Piston Connect 1.5m MagSafe Charger (white) (89045)" at bounding box center [577, 399] width 202 height 30
drag, startPoint x: 471, startPoint y: 388, endPoint x: 615, endPoint y: 408, distance: 144.9
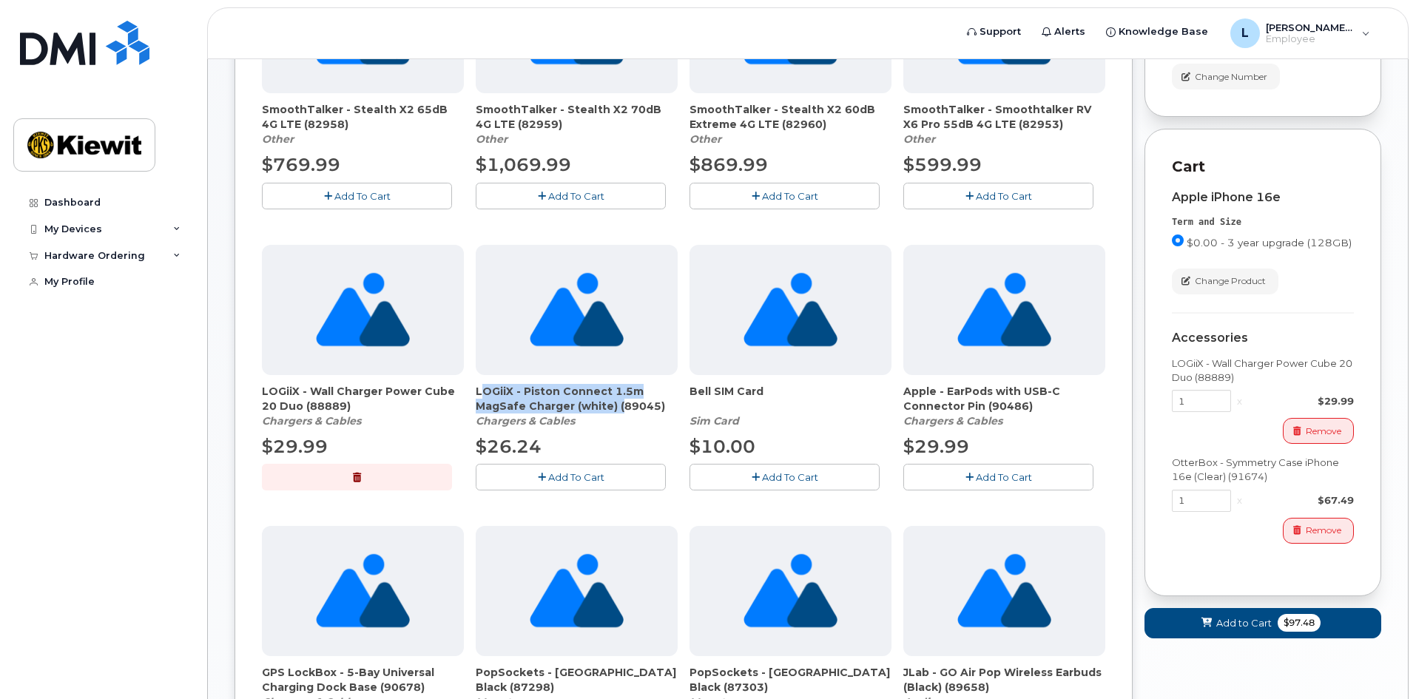
click at [615, 408] on div "SmoothTalker - Stealth X2 65dB 4G LTE (82958) Other $769.99 Add To Cart SmoothT…" at bounding box center [683, 519] width 843 height 1113
copy span "LOGiiX - Piston Connect 1.5m MagSafe Charger (white)"
click at [624, 431] on div "LOGiiX - Piston Connect 1.5m MagSafe Charger (white) (89045) Chargers & Cables …" at bounding box center [577, 368] width 202 height 246
drag, startPoint x: 624, startPoint y: 420, endPoint x: 485, endPoint y: 405, distance: 139.2
click at [485, 405] on div "LOGiiX - Piston Connect 1.5m MagSafe Charger (white) (89045) Chargers & Cables" at bounding box center [577, 406] width 202 height 44
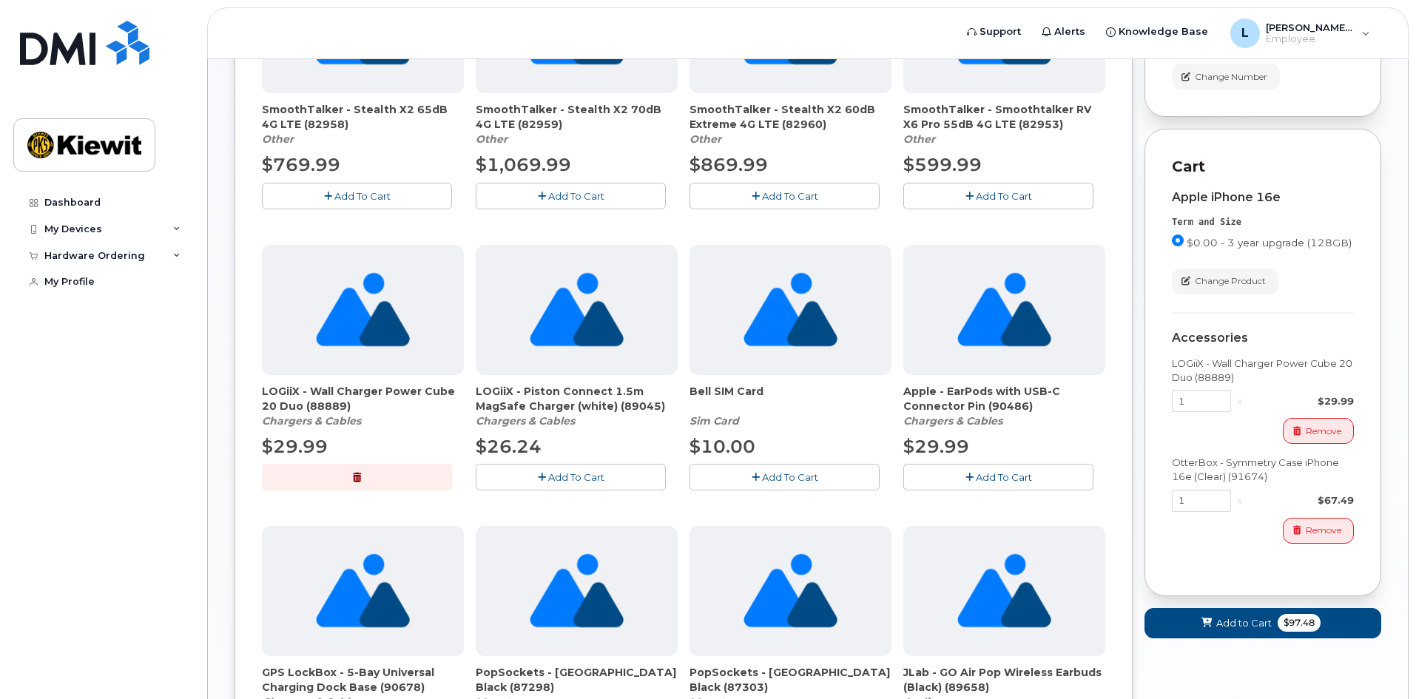
click at [553, 431] on div "LOGiiX - Piston Connect 1.5m MagSafe Charger (white) (89045) Chargers & Cables …" at bounding box center [577, 368] width 202 height 246
click at [589, 417] on div "LOGiiX - Piston Connect 1.5m MagSafe Charger (white) (89045) Chargers & Cables" at bounding box center [577, 406] width 202 height 44
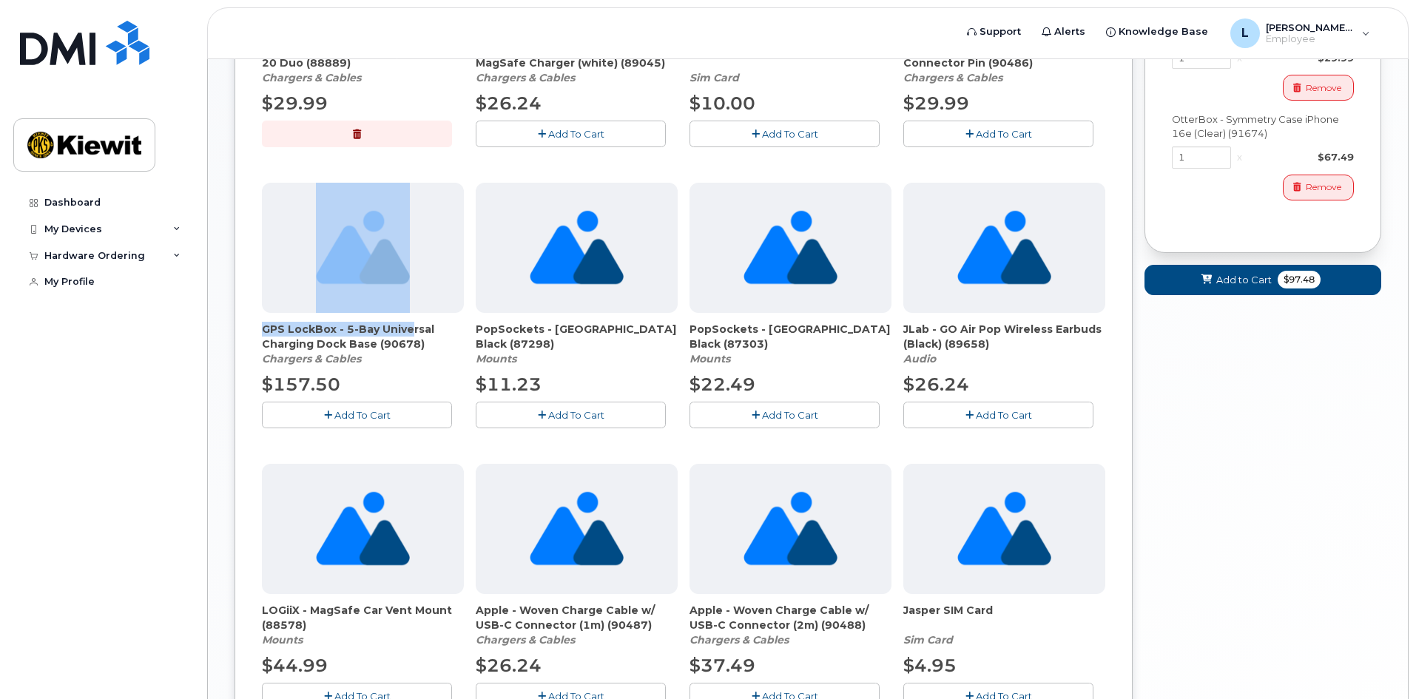
scroll to position [666, 0]
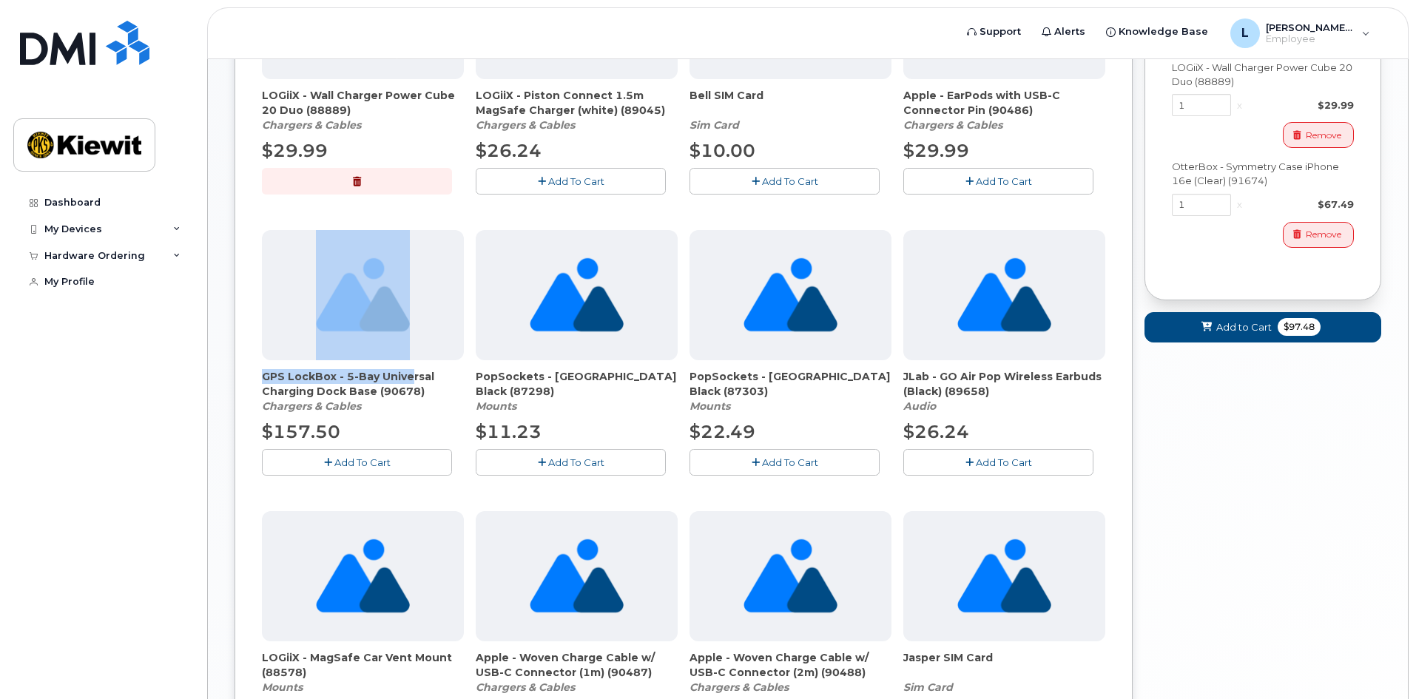
click at [401, 303] on div "GPS LockBox - 5-Bay Universal Charging Dock Base (90678) Chargers & Cables $157…" at bounding box center [363, 353] width 202 height 246
click at [404, 376] on span "GPS LockBox - 5-Bay Universal Charging Dock Base (90678)" at bounding box center [363, 384] width 202 height 30
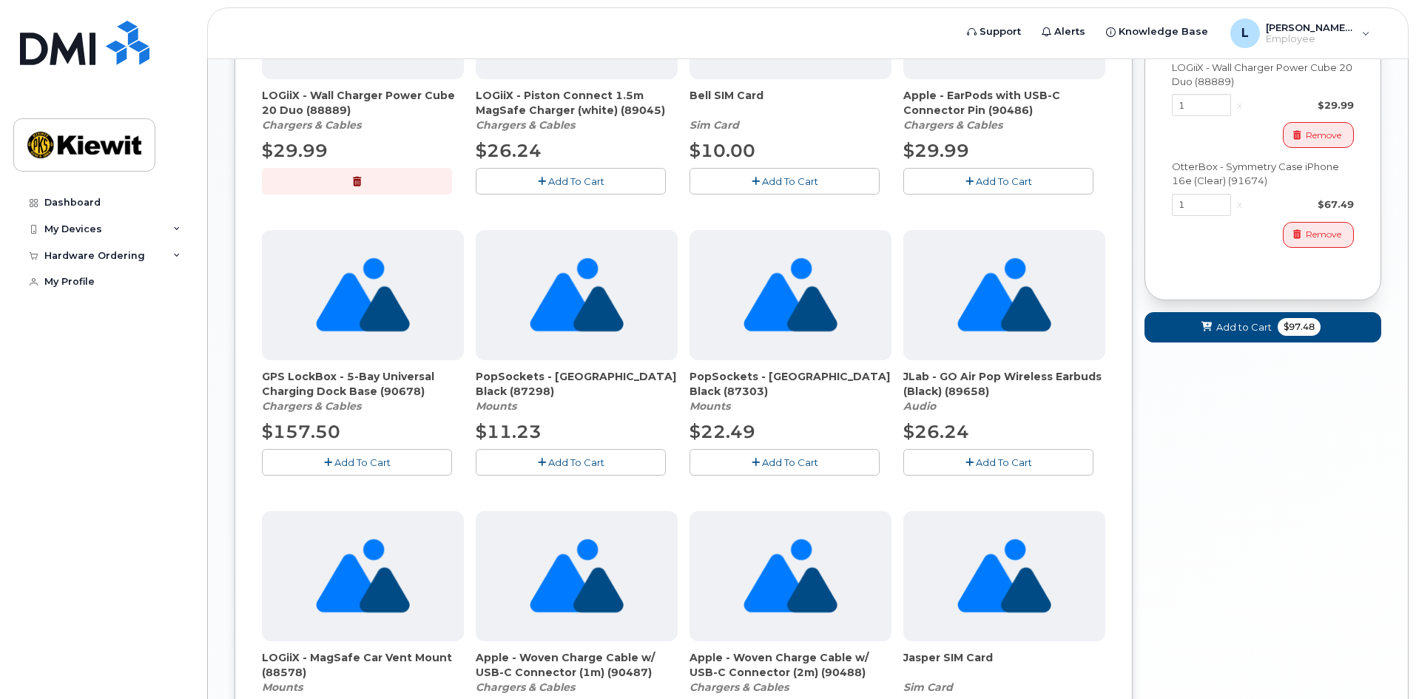
click at [599, 392] on span "PopSockets - Mount PopWallet Black (87298)" at bounding box center [577, 384] width 202 height 30
drag, startPoint x: 599, startPoint y: 402, endPoint x: 499, endPoint y: 403, distance: 100.6
click at [475, 392] on div "SmoothTalker - Stealth X2 65dB 4G LTE (82958) Other $769.99 Add To Cart SmoothT…" at bounding box center [683, 223] width 843 height 1113
click at [674, 409] on div "SmoothTalker - Stealth X2 65dB 4G LTE (82958) Other $769.99 Add To Cart SmoothT…" at bounding box center [683, 223] width 843 height 1113
click at [780, 389] on span "PopSockets - Mount PopWallet+ Black (87303)" at bounding box center [791, 384] width 202 height 30
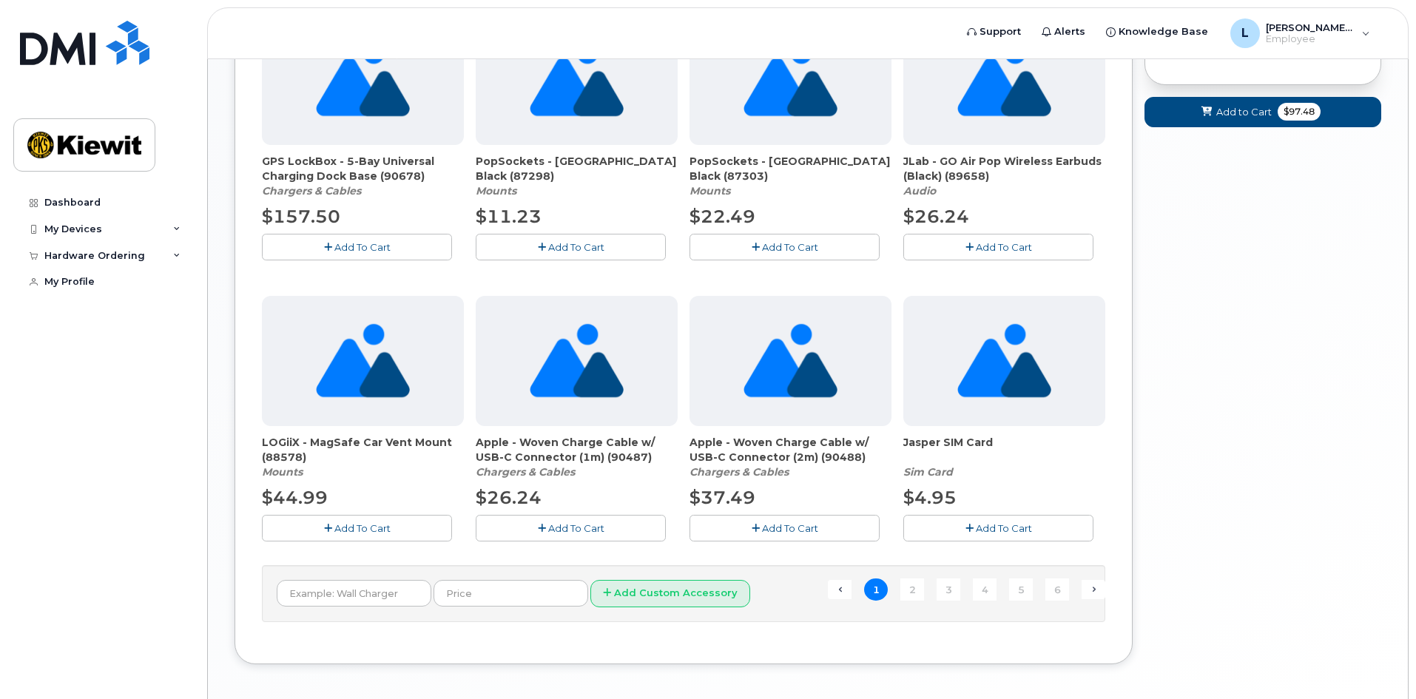
scroll to position [888, 0]
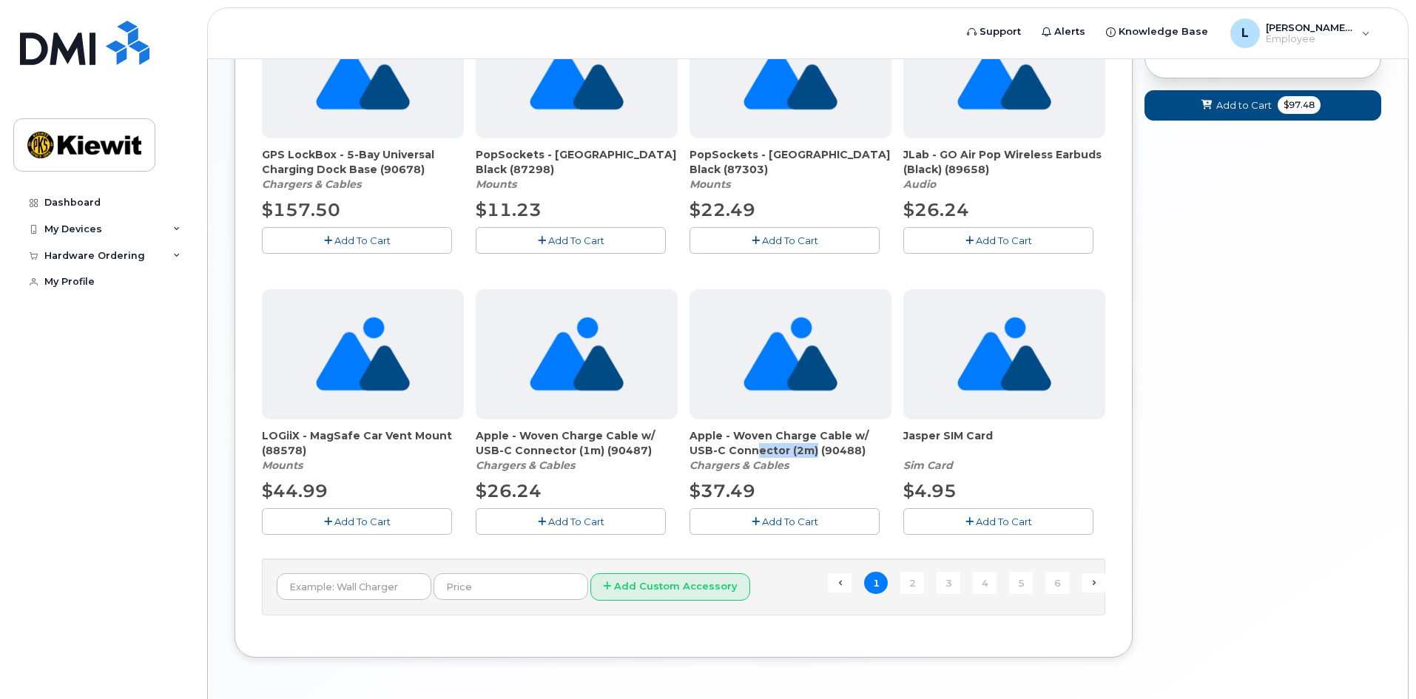
drag, startPoint x: 782, startPoint y: 449, endPoint x: 721, endPoint y: 444, distance: 60.9
click at [721, 444] on span "Apple - Woven Charge Cable w/ USB-C Connector (2m) (90488)" at bounding box center [791, 443] width 202 height 30
click at [774, 459] on em "Chargers & Cables" at bounding box center [739, 465] width 99 height 13
drag, startPoint x: 358, startPoint y: 451, endPoint x: 204, endPoint y: 437, distance: 154.5
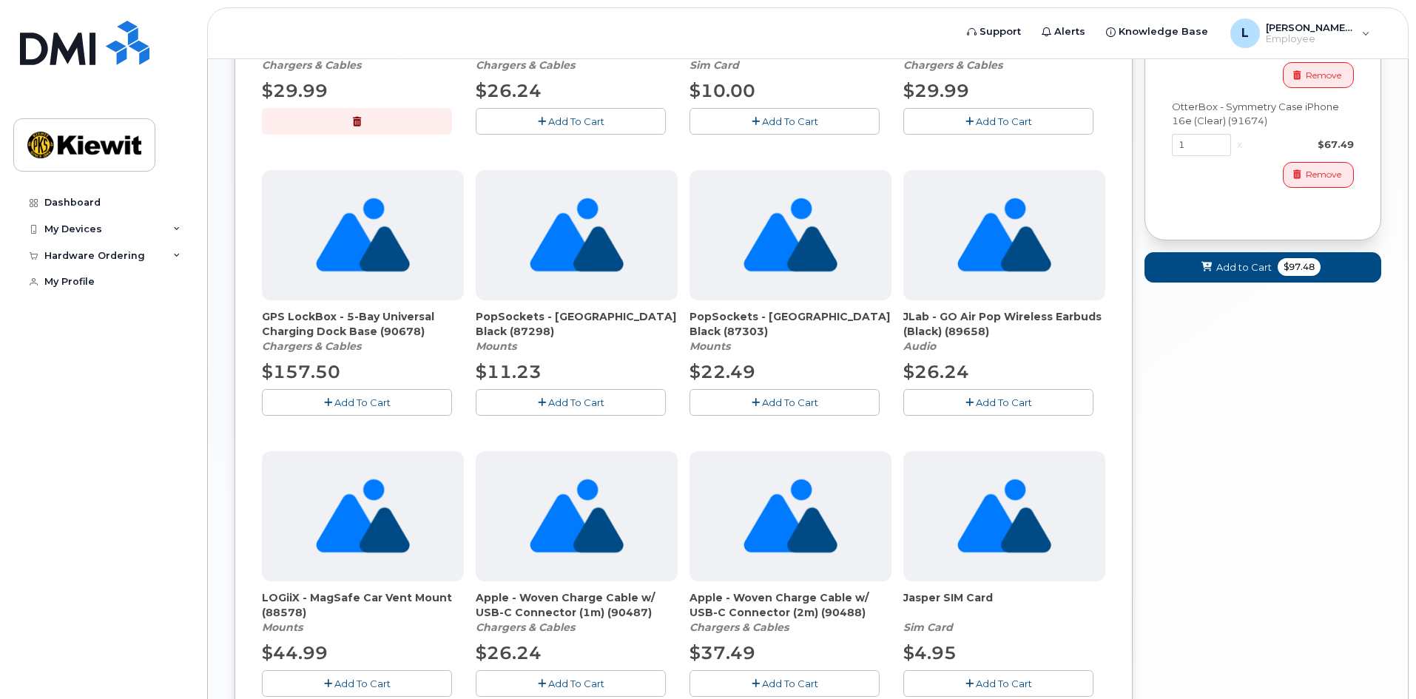
scroll to position [518, 0]
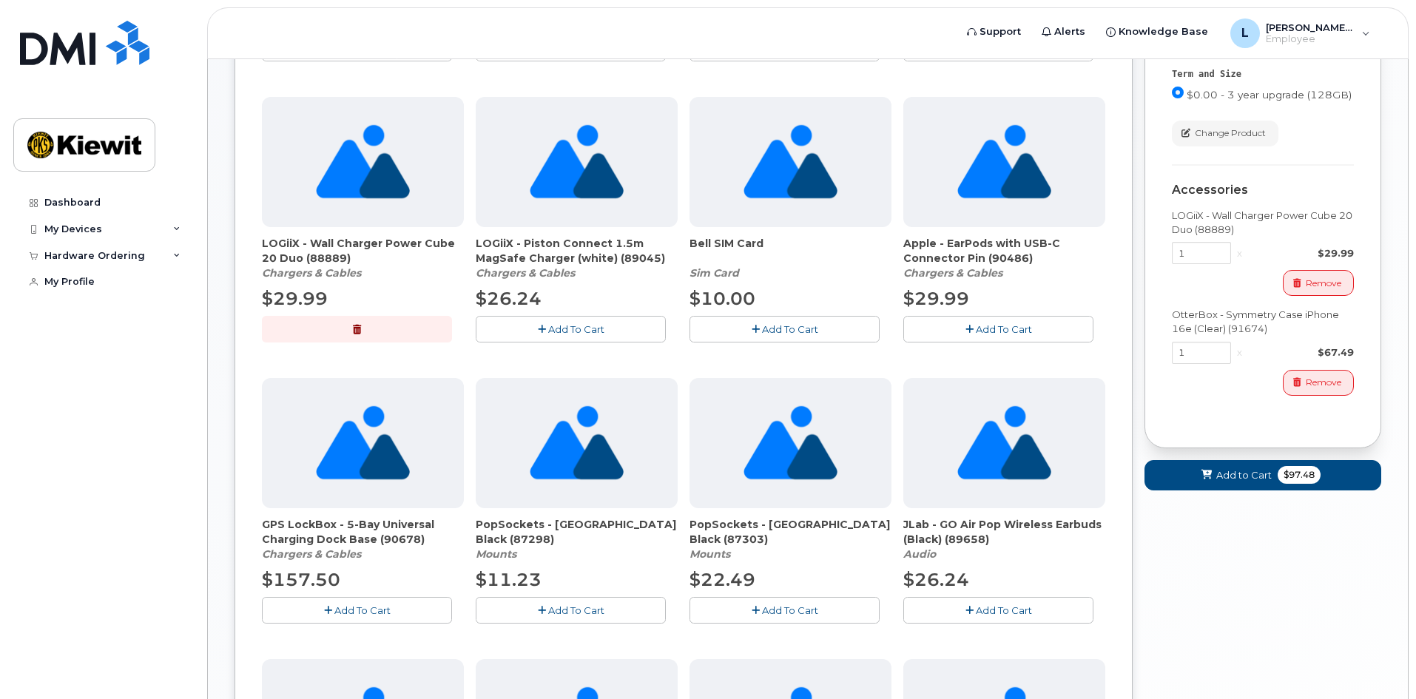
click at [320, 289] on span "$29.99" at bounding box center [295, 298] width 66 height 21
drag, startPoint x: 333, startPoint y: 250, endPoint x: 225, endPoint y: 253, distance: 108.1
click at [225, 253] on div "New Order × Share This Order If you want to allow others to create or edit orde…" at bounding box center [808, 308] width 1200 height 1535
drag, startPoint x: 348, startPoint y: 257, endPoint x: 367, endPoint y: 252, distance: 19.2
click at [349, 257] on span "LOGiiX - Wall Charger Power Cube 20 Duo (88889)" at bounding box center [363, 251] width 202 height 30
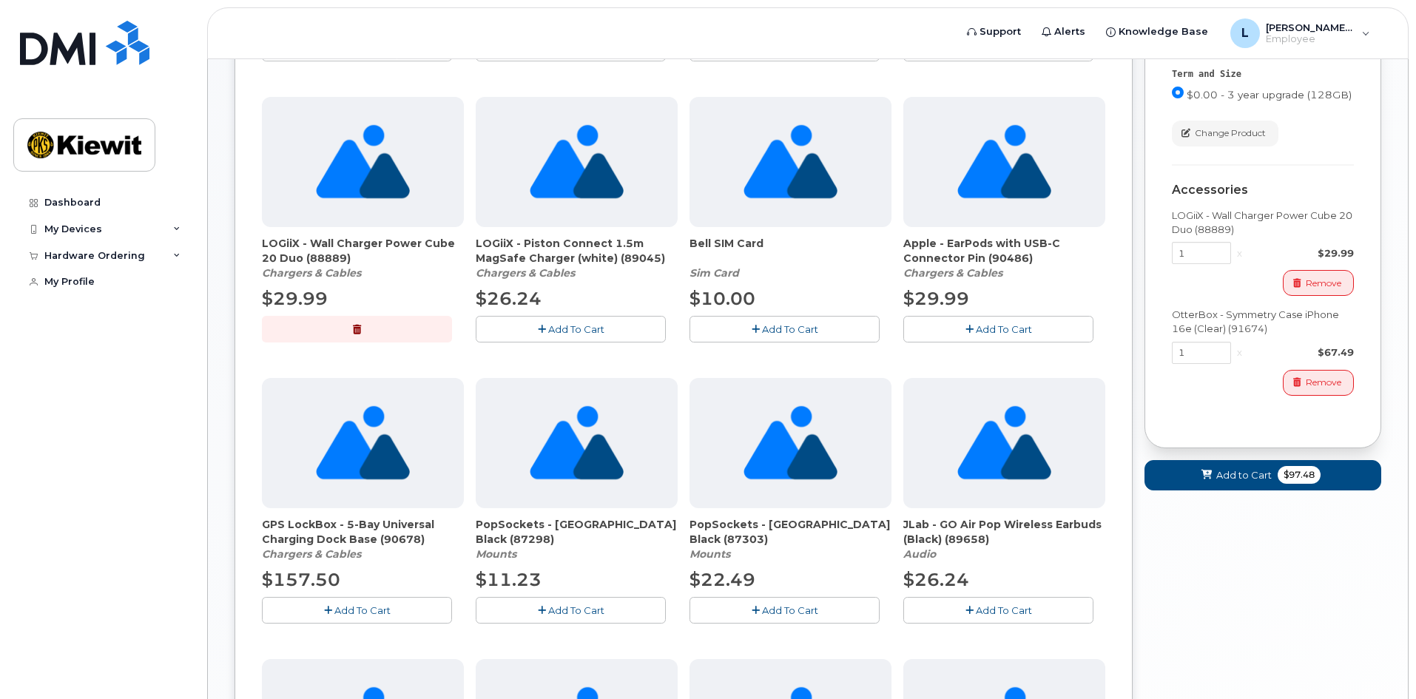
scroll to position [296, 0]
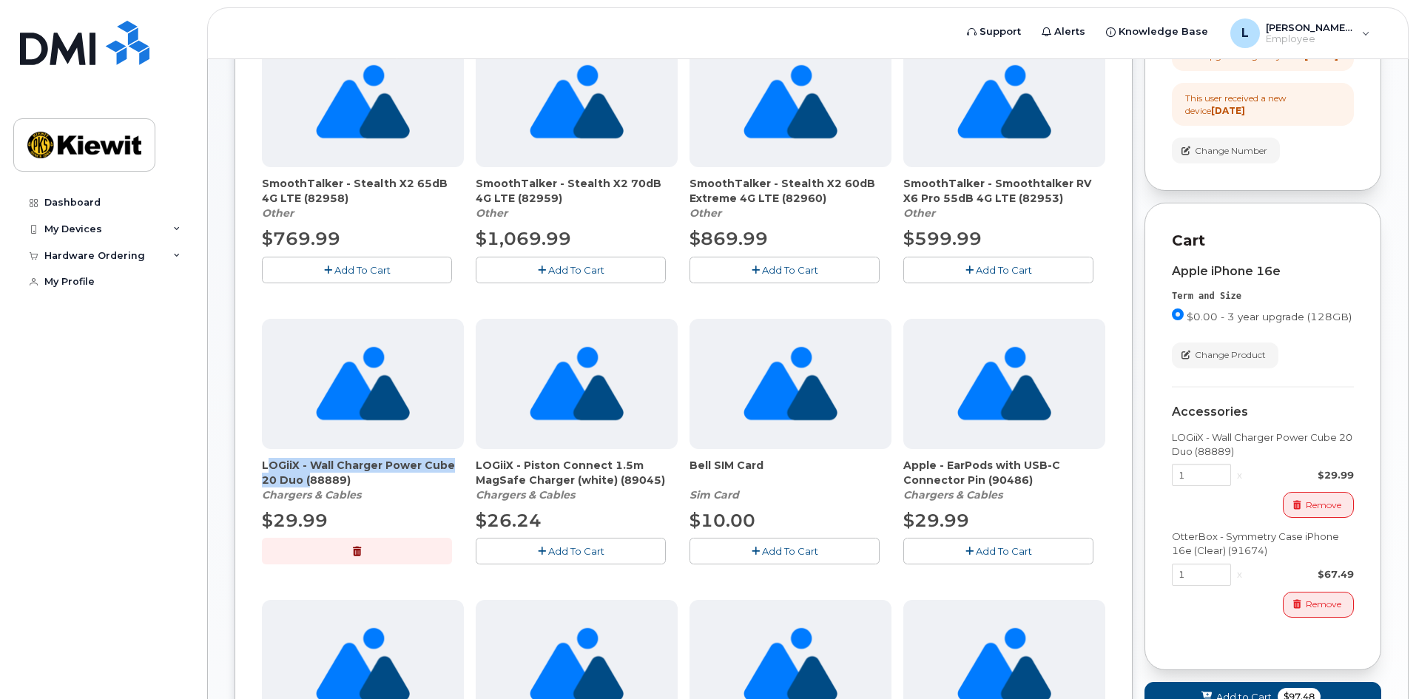
drag, startPoint x: 262, startPoint y: 462, endPoint x: 304, endPoint y: 476, distance: 44.7
click at [304, 476] on span "LOGiiX - Wall Charger Power Cube 20 Duo (88889)" at bounding box center [363, 473] width 202 height 30
copy span "LOGiiX - Wall Charger Power Cube 20 Duo"
click at [559, 480] on span "LOGiiX - Piston Connect 1.5m MagSafe Charger (white) (89045)" at bounding box center [577, 473] width 202 height 30
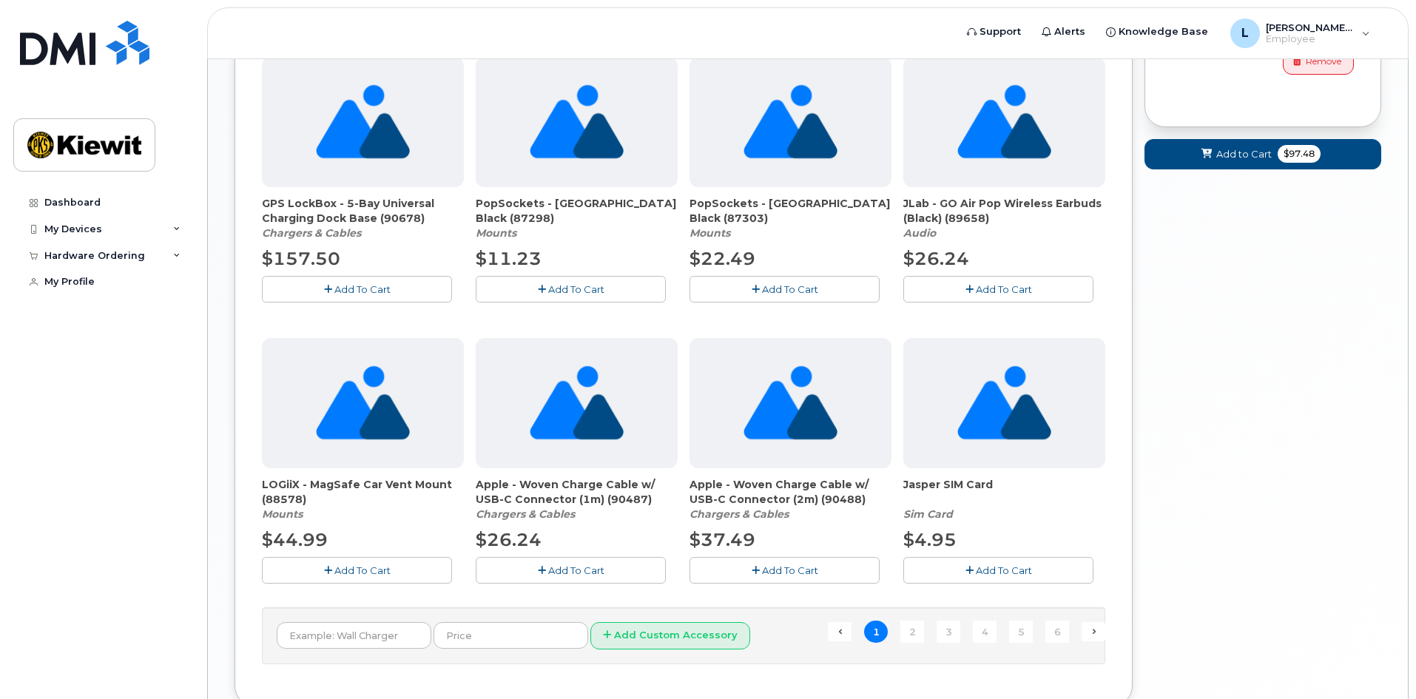
scroll to position [943, 0]
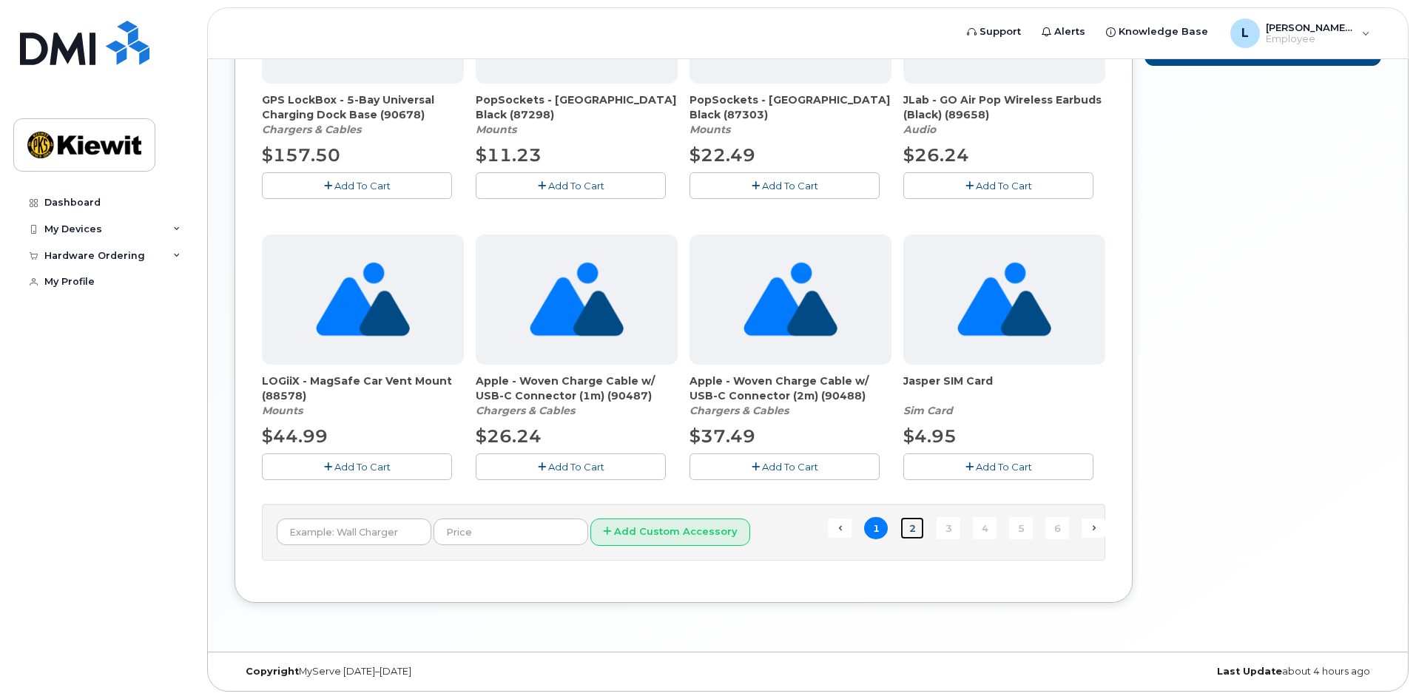
click at [920, 525] on link "2" at bounding box center [912, 528] width 24 height 23
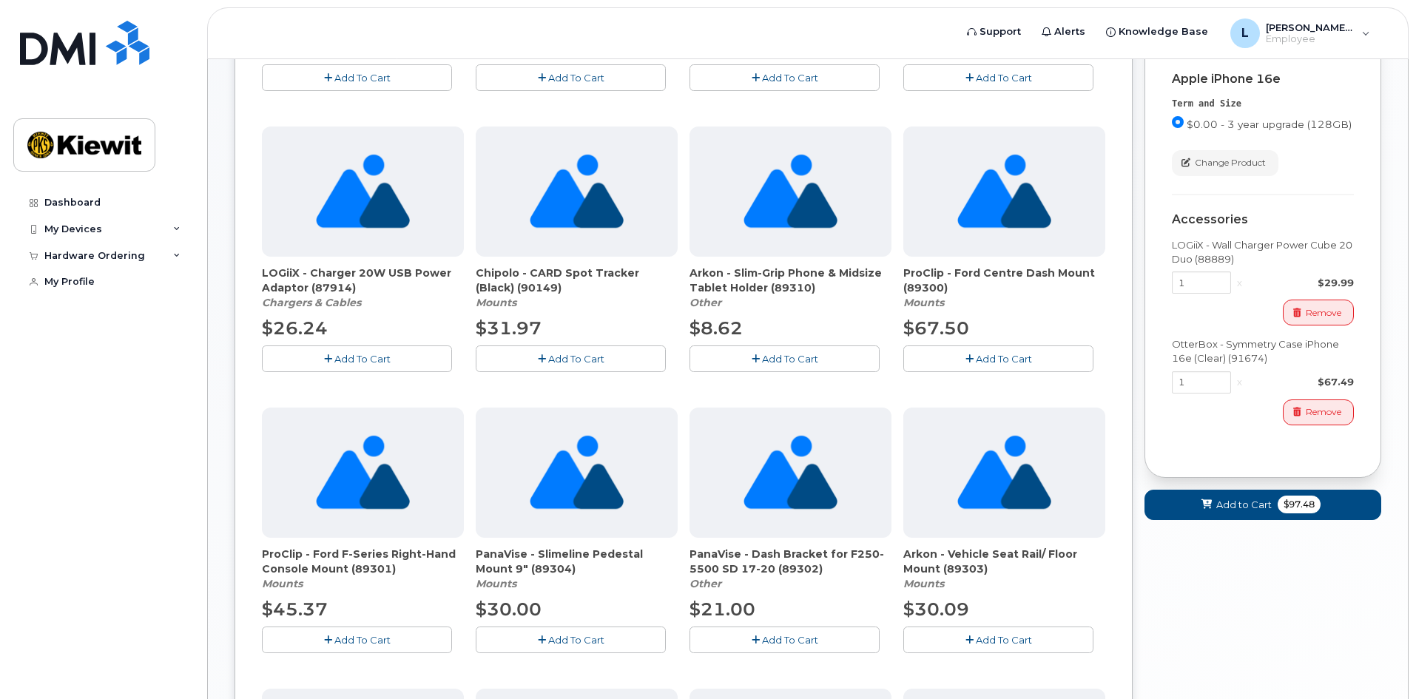
scroll to position [518, 0]
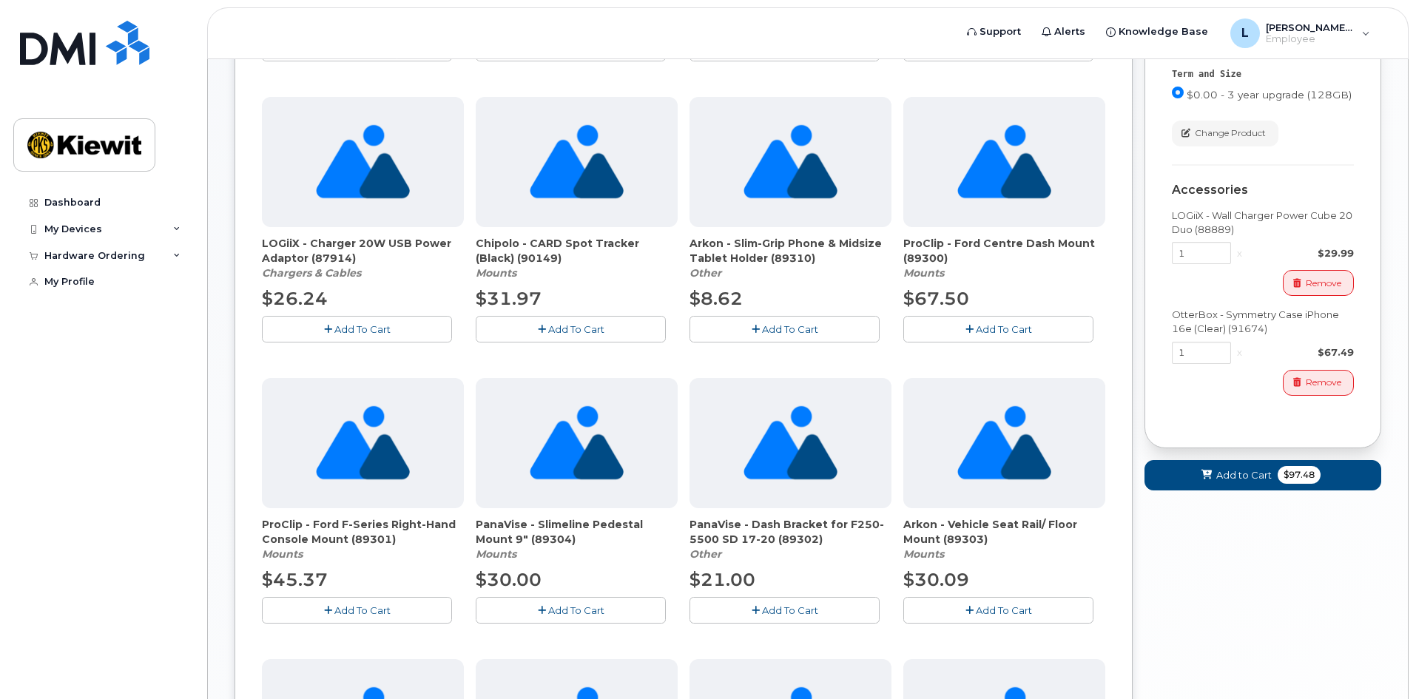
drag, startPoint x: 365, startPoint y: 252, endPoint x: 217, endPoint y: 246, distance: 148.8
click at [217, 246] on div "New Order × Share This Order If you want to allow others to create or edit orde…" at bounding box center [808, 308] width 1200 height 1535
click at [331, 260] on span "LOGiiX - Charger 20W USB Power Adaptor (87914)" at bounding box center [363, 251] width 202 height 30
drag, startPoint x: 306, startPoint y: 260, endPoint x: 246, endPoint y: 243, distance: 63.0
click at [246, 243] on div "Order New Device Upgrade Existing Device Order Accessory Order new device and n…" at bounding box center [684, 322] width 898 height 1409
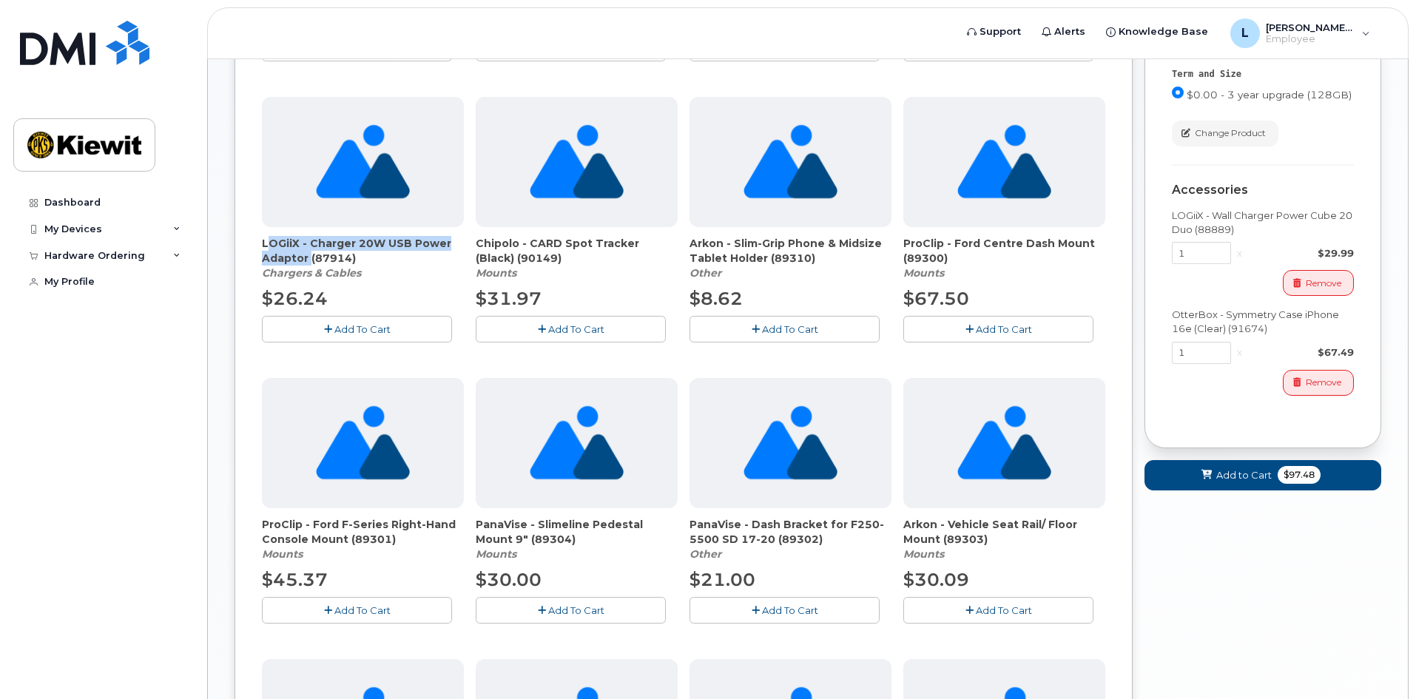
copy span "LOGiiX - Charger 20W USB Power Adaptor"
click at [402, 326] on button "Add To Cart" at bounding box center [357, 329] width 190 height 26
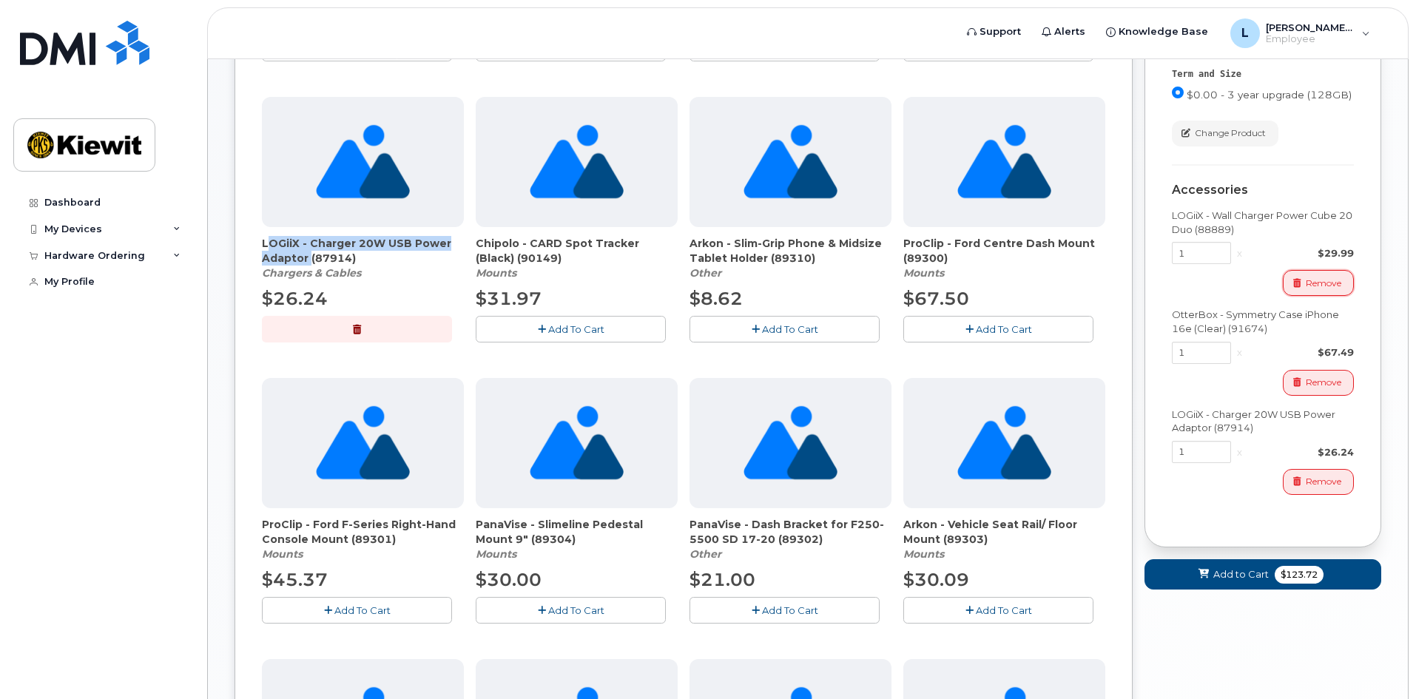
click at [1308, 290] on span "Remove" at bounding box center [1324, 283] width 36 height 13
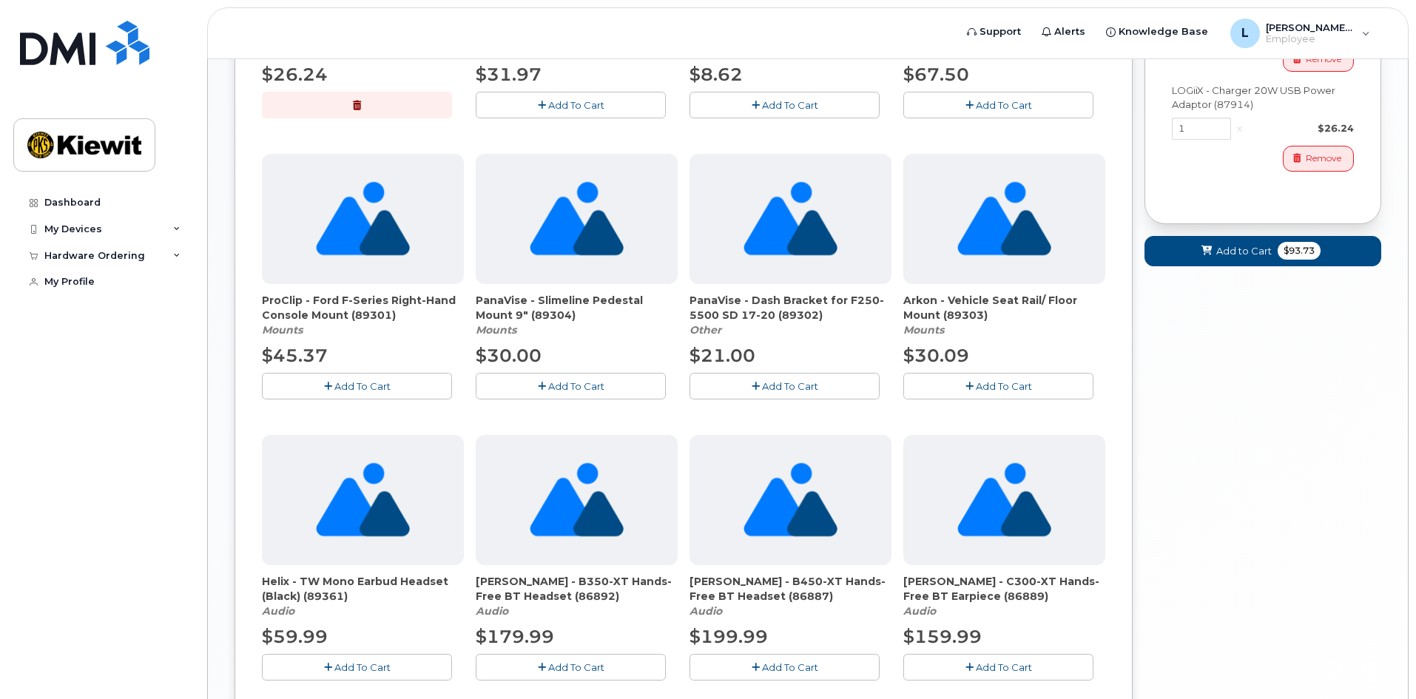
scroll to position [814, 0]
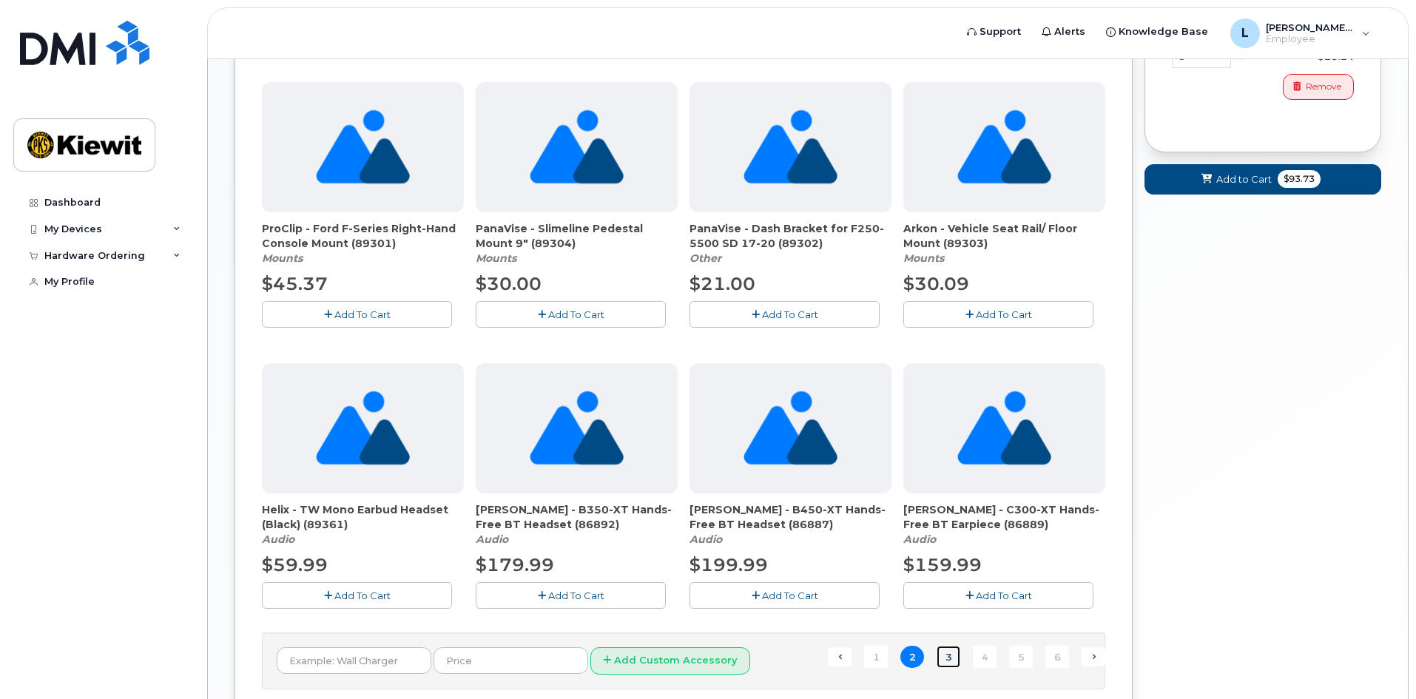
click at [943, 652] on link "3" at bounding box center [949, 657] width 24 height 23
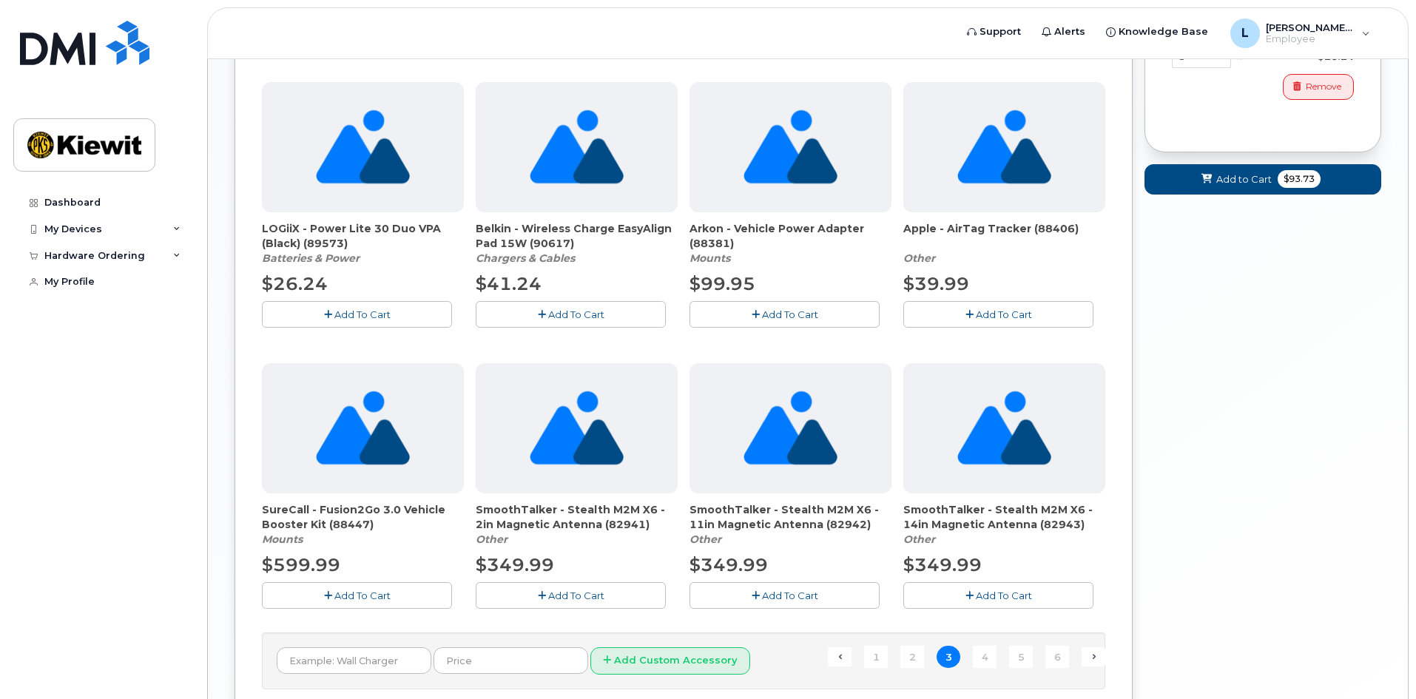
scroll to position [518, 0]
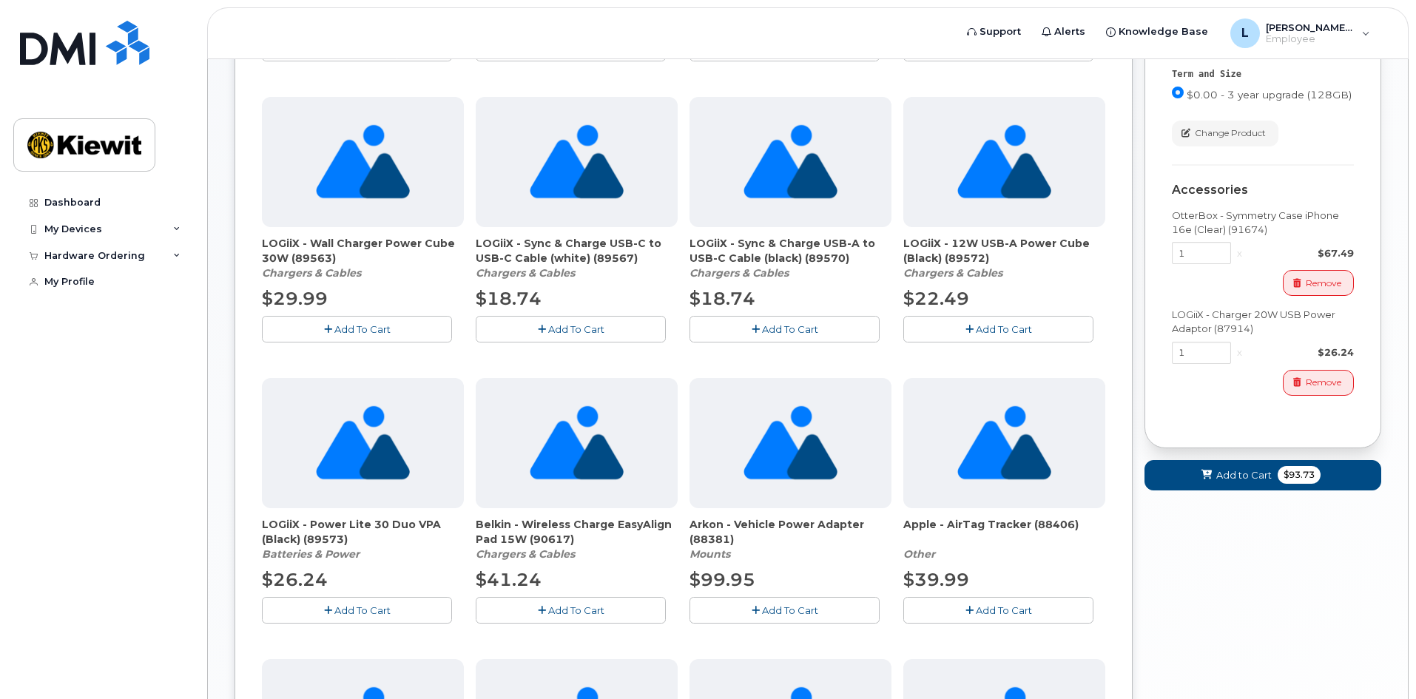
drag, startPoint x: 989, startPoint y: 252, endPoint x: 911, endPoint y: 234, distance: 79.7
click at [911, 234] on div "LOGiiX - 12W USB-A Power Cube (Black) (89572) Chargers & Cables $22.49 Add To C…" at bounding box center [1004, 220] width 202 height 246
click at [917, 244] on span "LOGiiX - 12W USB-A Power Cube (Black) (89572)" at bounding box center [1004, 251] width 202 height 30
click at [795, 249] on span "LOGiiX - Sync & Charge USB-A to USB-C Cable (black) (89570)" at bounding box center [791, 251] width 202 height 30
drag, startPoint x: 257, startPoint y: 240, endPoint x: 289, endPoint y: 256, distance: 35.4
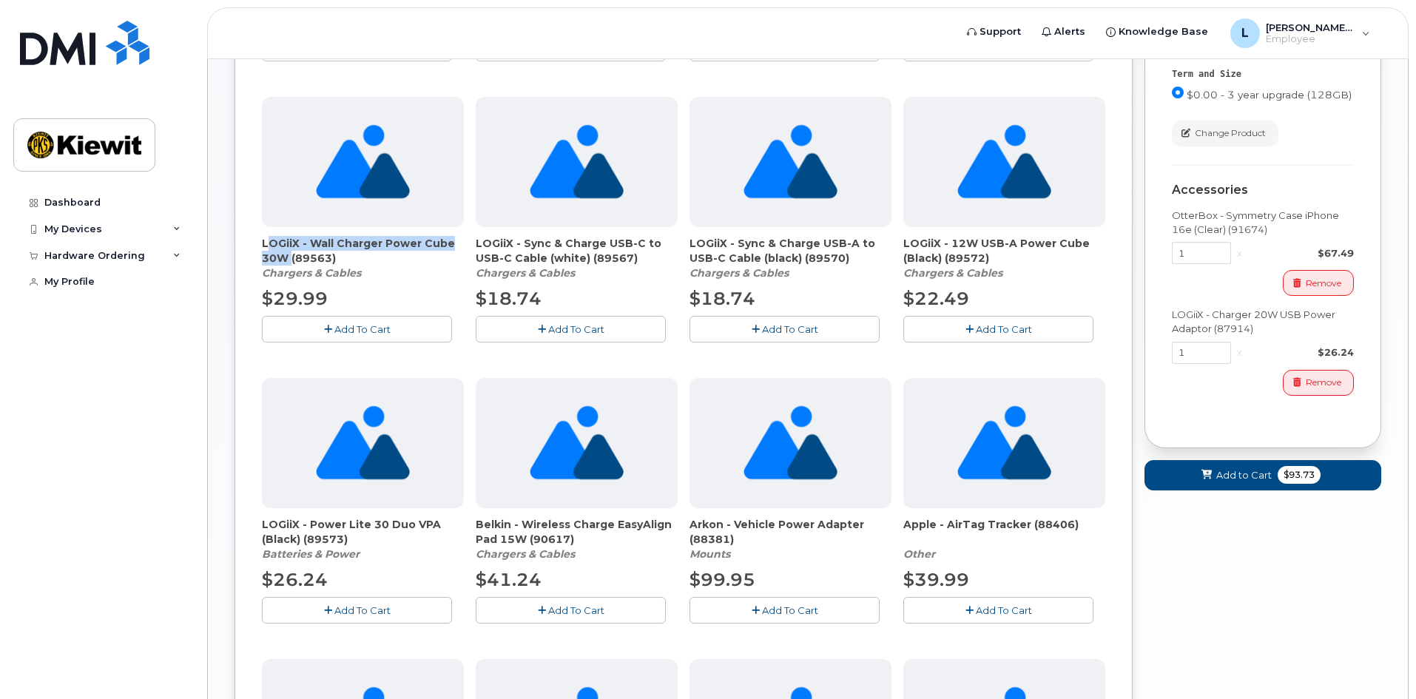
click at [289, 256] on div "Order New Device Upgrade Existing Device Order Accessory Order new device and n…" at bounding box center [684, 322] width 898 height 1409
click at [425, 285] on div "LOGiiX - Wall Charger Power Cube 30W (89563) Chargers & Cables $29.99 Add To Ca…" at bounding box center [363, 220] width 202 height 246
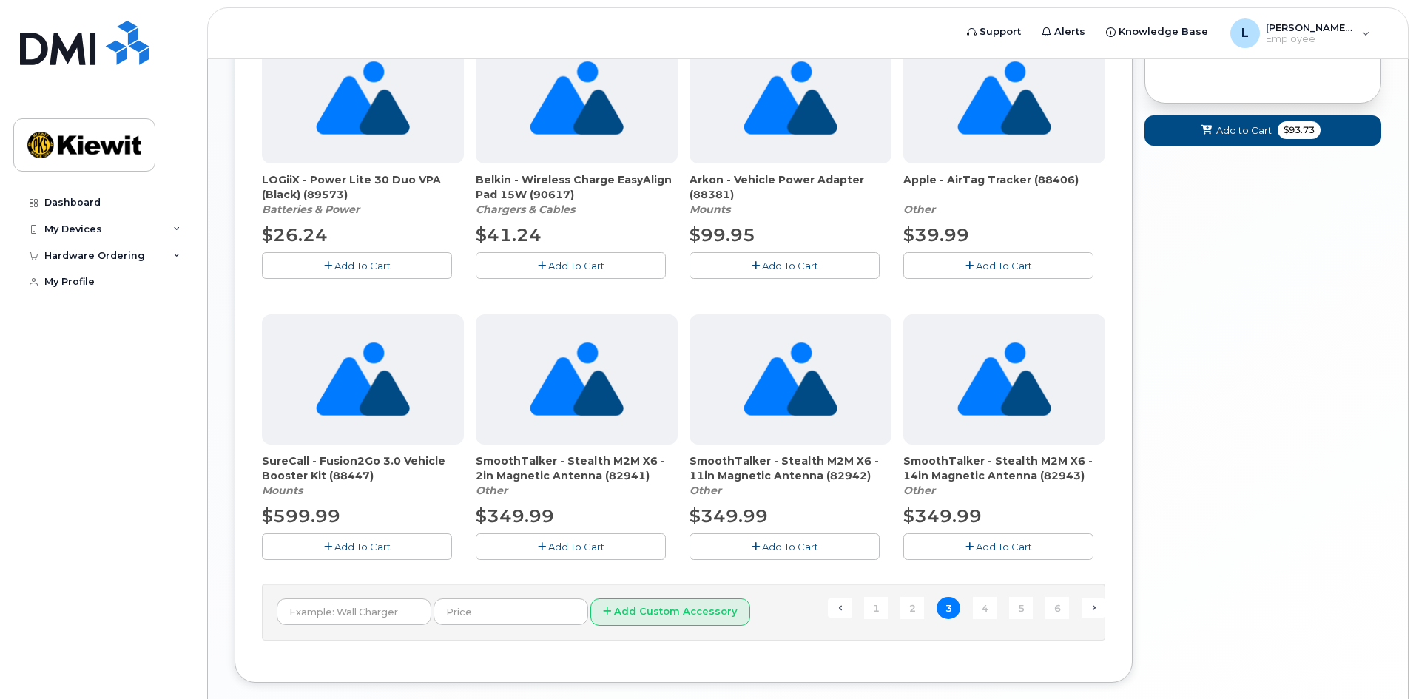
scroll to position [888, 0]
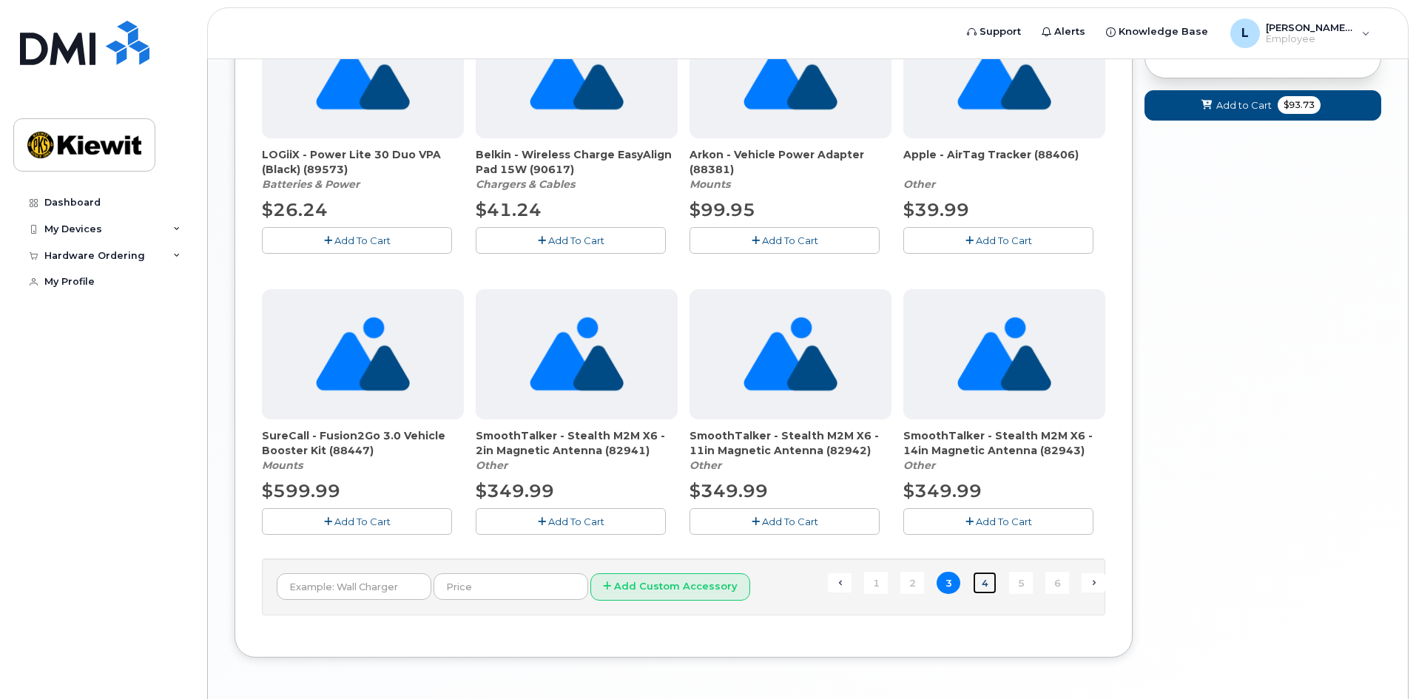
click at [983, 582] on link "4" at bounding box center [985, 583] width 24 height 23
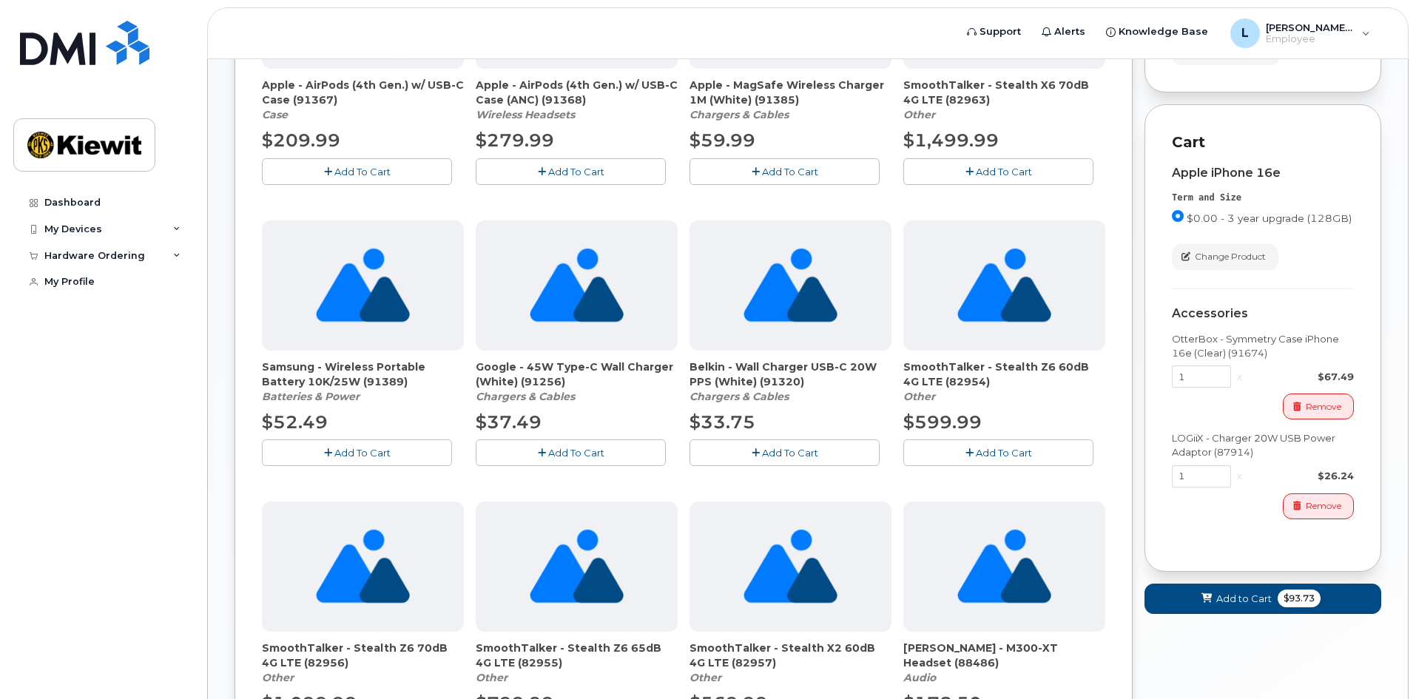
scroll to position [296, 0]
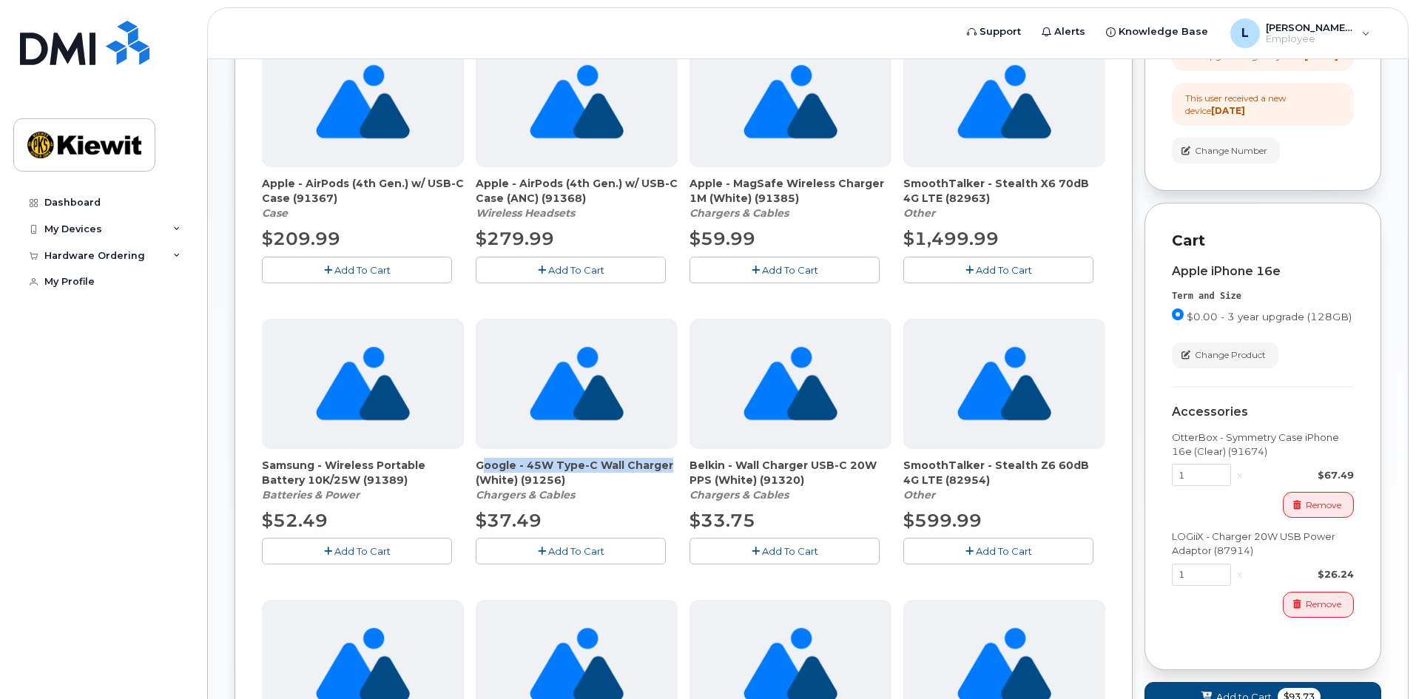
drag, startPoint x: 475, startPoint y: 462, endPoint x: 680, endPoint y: 466, distance: 205.0
click at [680, 466] on div "Apple - AirPods (4th Gen.) w/ USB-C Case (91367) Case $209.99 Add To Cart Apple…" at bounding box center [683, 593] width 843 height 1113
click at [593, 497] on div "Google - 45W Type-C Wall Charger (White) (91256) Chargers & Cables" at bounding box center [577, 480] width 202 height 44
drag, startPoint x: 599, startPoint y: 482, endPoint x: 474, endPoint y: 471, distance: 124.9
click at [474, 471] on div "Apple - AirPods (4th Gen.) w/ USB-C Case (91367) Case $209.99 Add To Cart Apple…" at bounding box center [683, 593] width 843 height 1113
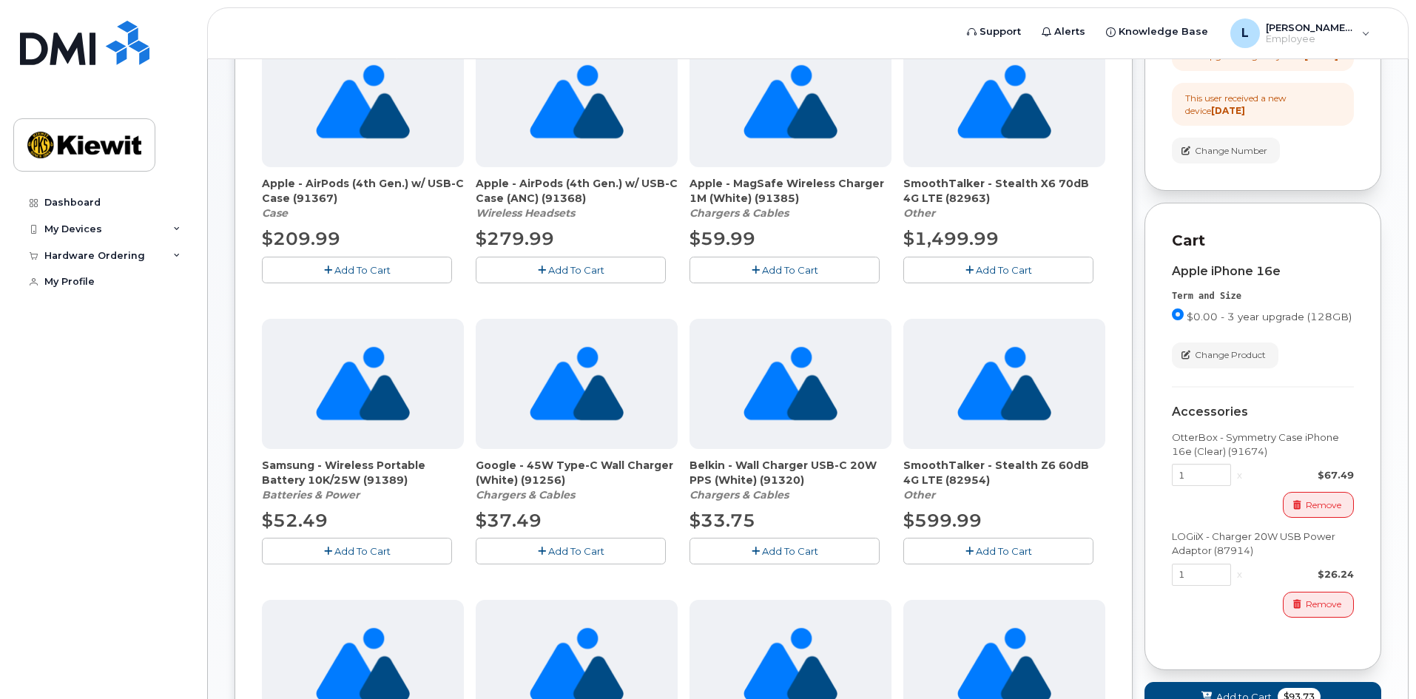
click at [519, 479] on span "Google - 45W Type-C Wall Charger (White) (91256)" at bounding box center [577, 473] width 202 height 30
drag, startPoint x: 684, startPoint y: 468, endPoint x: 839, endPoint y: 485, distance: 155.6
click at [839, 485] on div "Apple - AirPods (4th Gen.) w/ USB-C Case (91367) Case $209.99 Add To Cart Apple…" at bounding box center [683, 593] width 843 height 1113
click at [998, 493] on div "SmoothTalker - Stealth Z6 60dB 4G LTE (82954) Other" at bounding box center [1004, 480] width 202 height 44
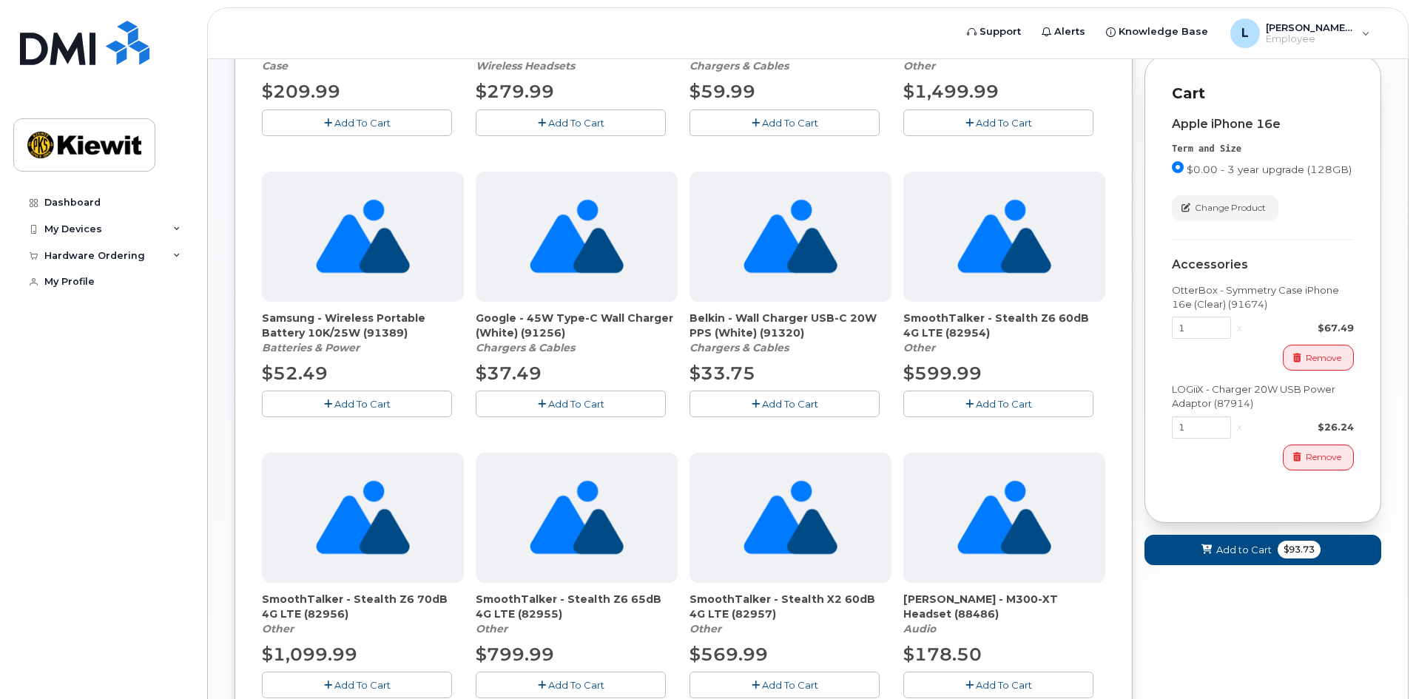
scroll to position [444, 0]
click at [846, 345] on div "Belkin - Wall Charger USB-C 20W PPS (White) (91320) Chargers & Cables" at bounding box center [791, 332] width 202 height 44
drag, startPoint x: 805, startPoint y: 337, endPoint x: 678, endPoint y: 322, distance: 128.2
click at [678, 322] on div "Apple - AirPods (4th Gen.) w/ USB-C Case (91367) Case $209.99 Add To Cart Apple…" at bounding box center [683, 445] width 843 height 1113
click at [718, 343] on em "Chargers & Cables" at bounding box center [739, 346] width 99 height 13
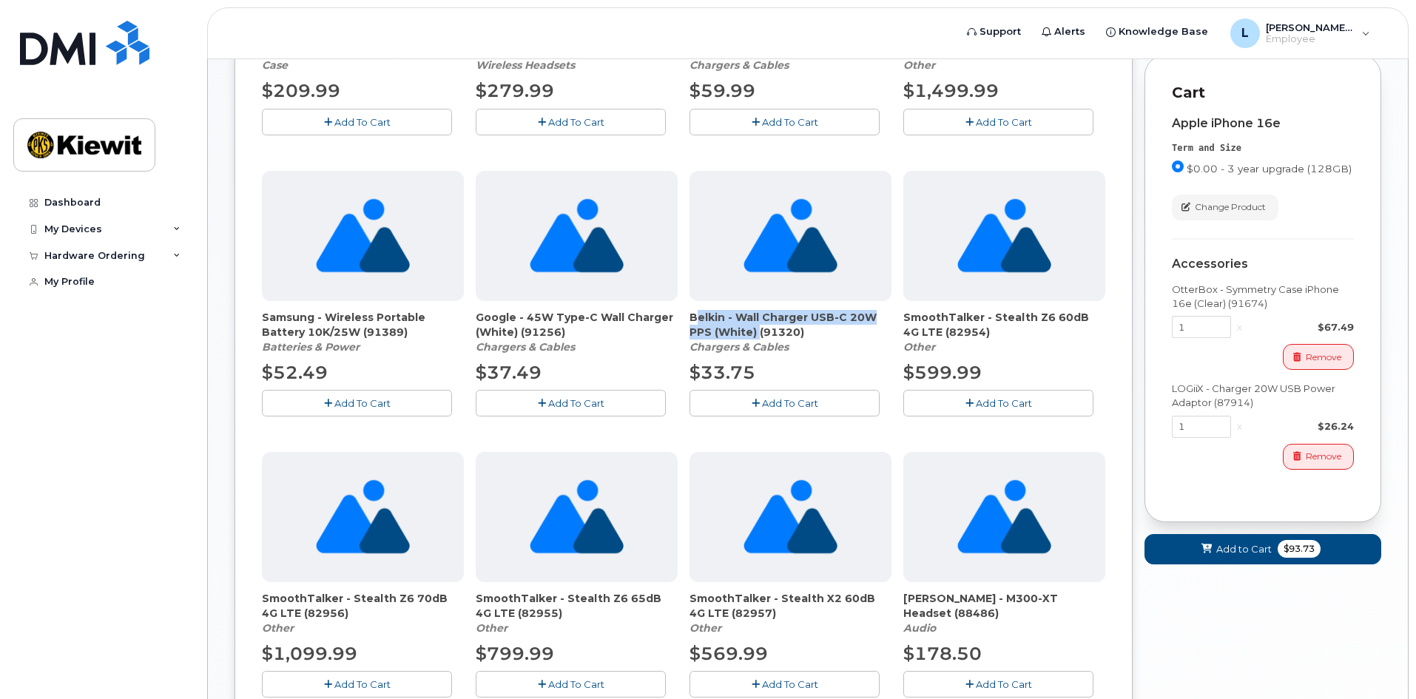
drag, startPoint x: 753, startPoint y: 332, endPoint x: 684, endPoint y: 317, distance: 71.1
click at [684, 317] on div "Apple - AirPods (4th Gen.) w/ USB-C Case (91367) Case $209.99 Add To Cart Apple…" at bounding box center [683, 445] width 843 height 1113
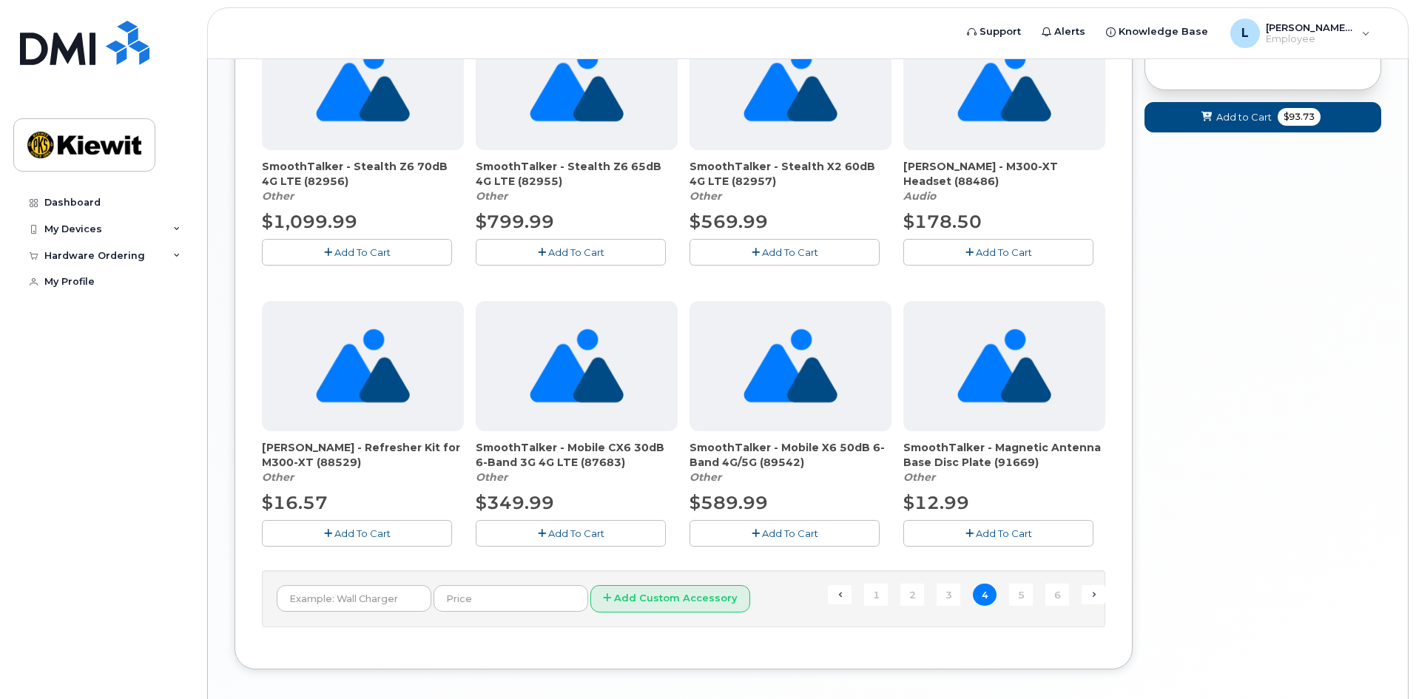
scroll to position [888, 0]
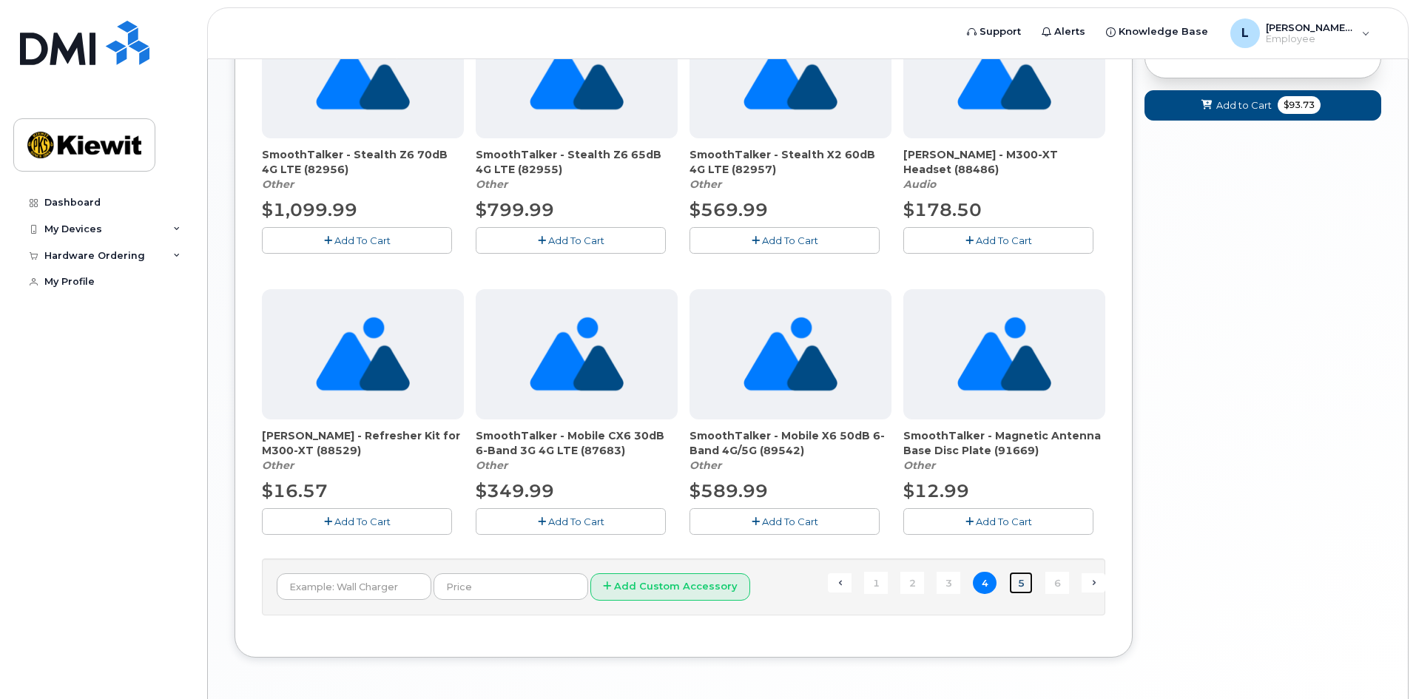
click at [1016, 586] on link "5" at bounding box center [1021, 583] width 24 height 23
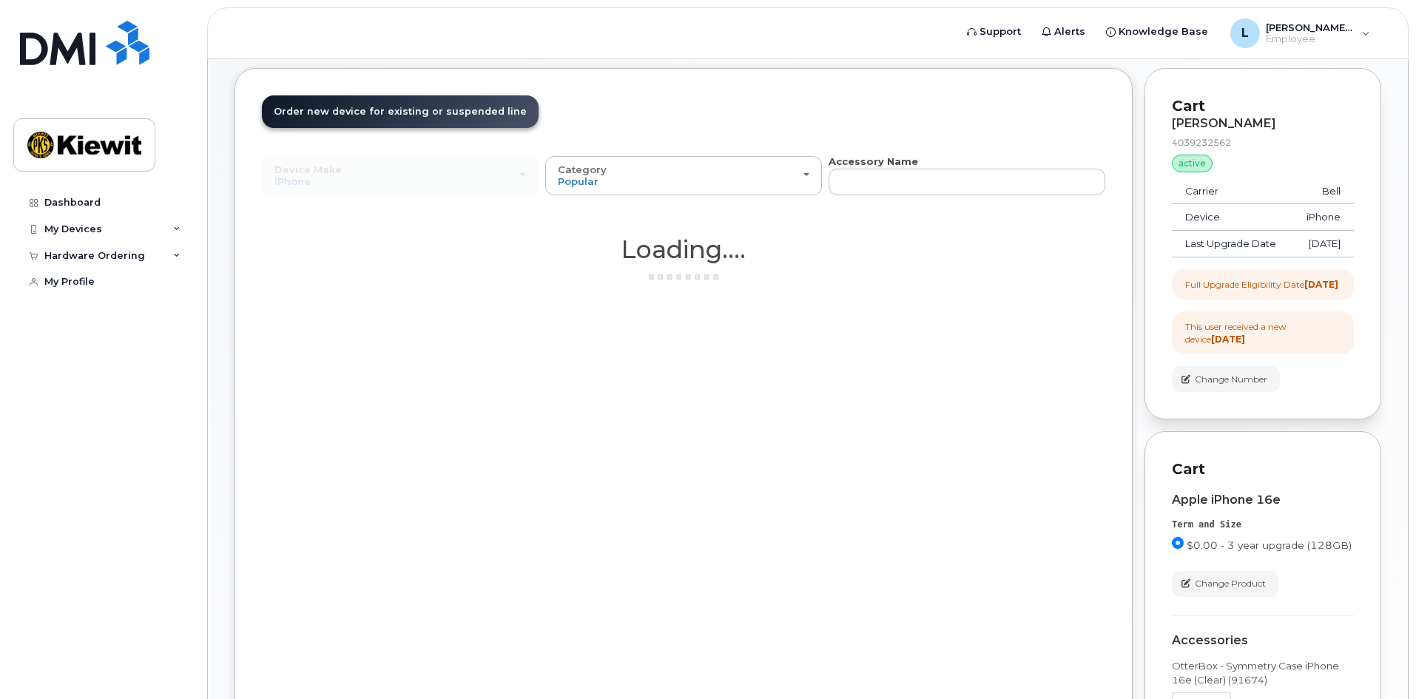
scroll to position [65, 0]
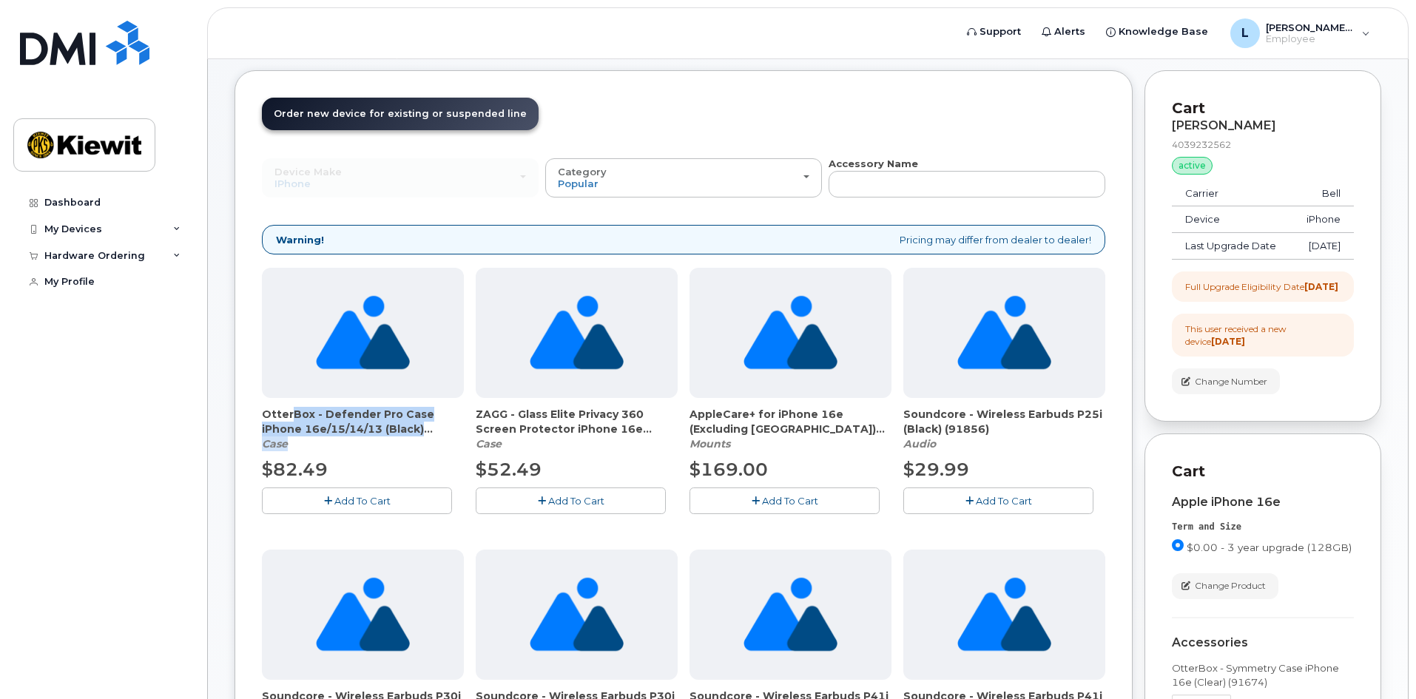
drag, startPoint x: 388, startPoint y: 418, endPoint x: 441, endPoint y: 440, distance: 57.7
click at [441, 440] on div "OtterBox - Defender Pro Case iPhone 16e/15/14/13 (Black) (91757) Case" at bounding box center [363, 429] width 202 height 44
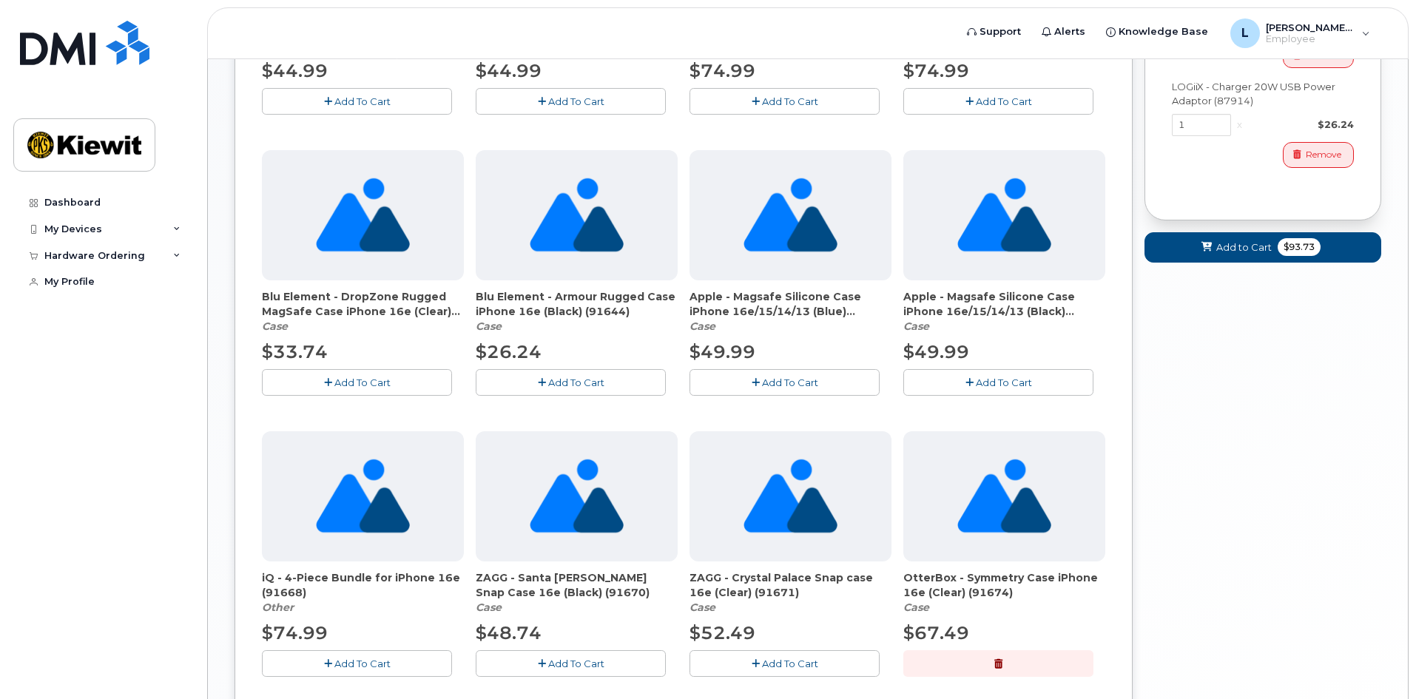
scroll to position [879, 0]
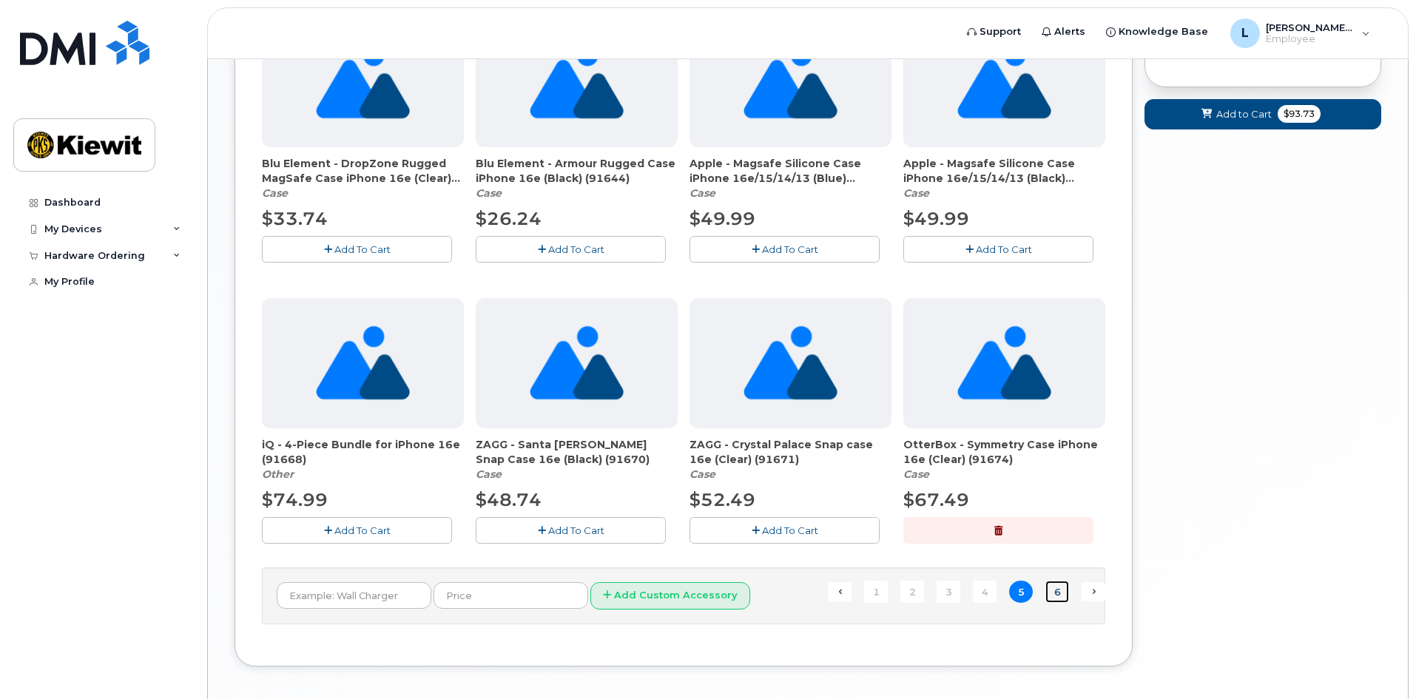
click at [1056, 593] on link "6" at bounding box center [1057, 592] width 24 height 23
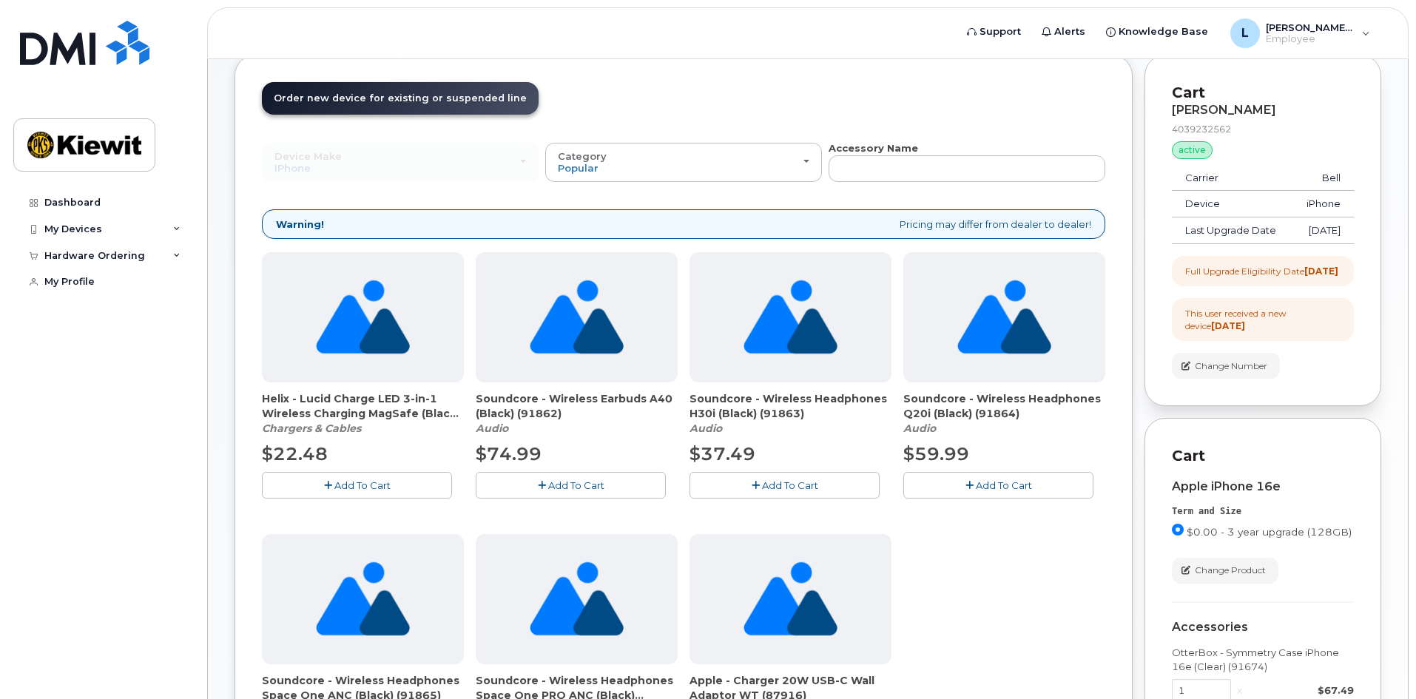
scroll to position [0, 0]
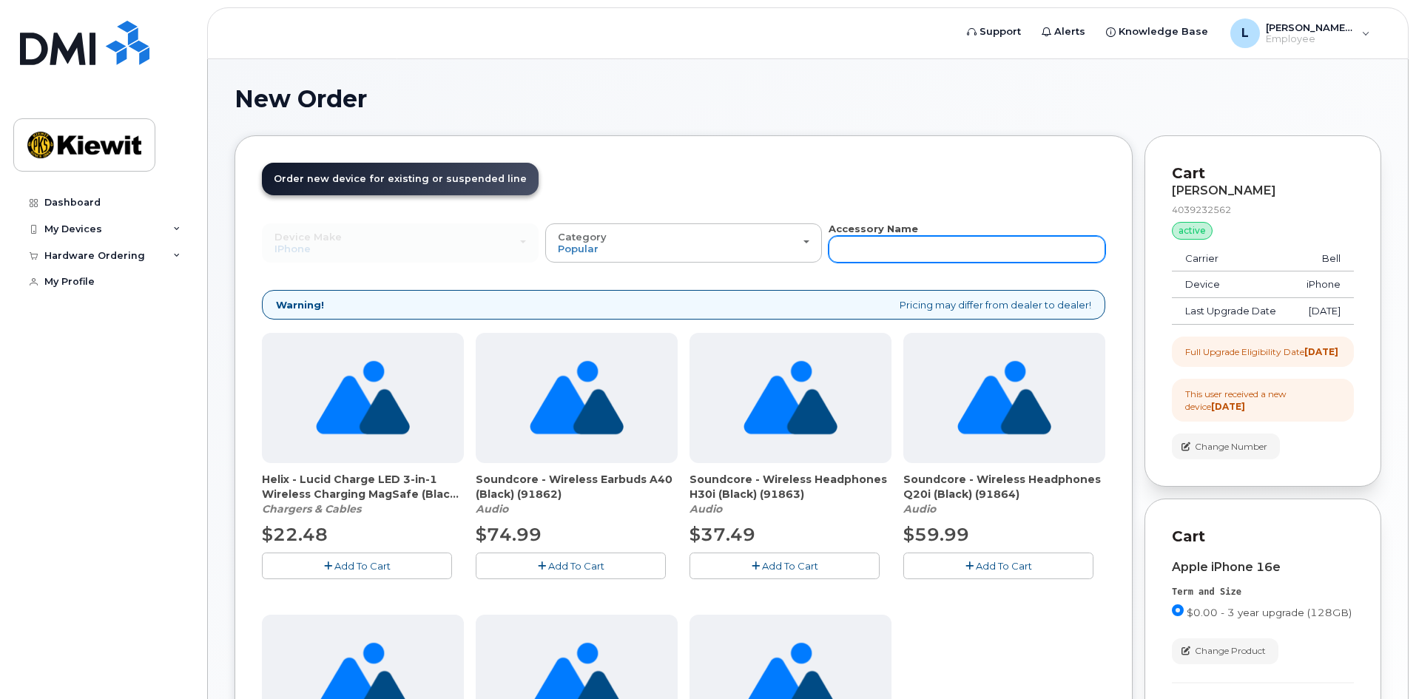
click at [987, 242] on input "text" at bounding box center [967, 249] width 277 height 27
type input "charger"
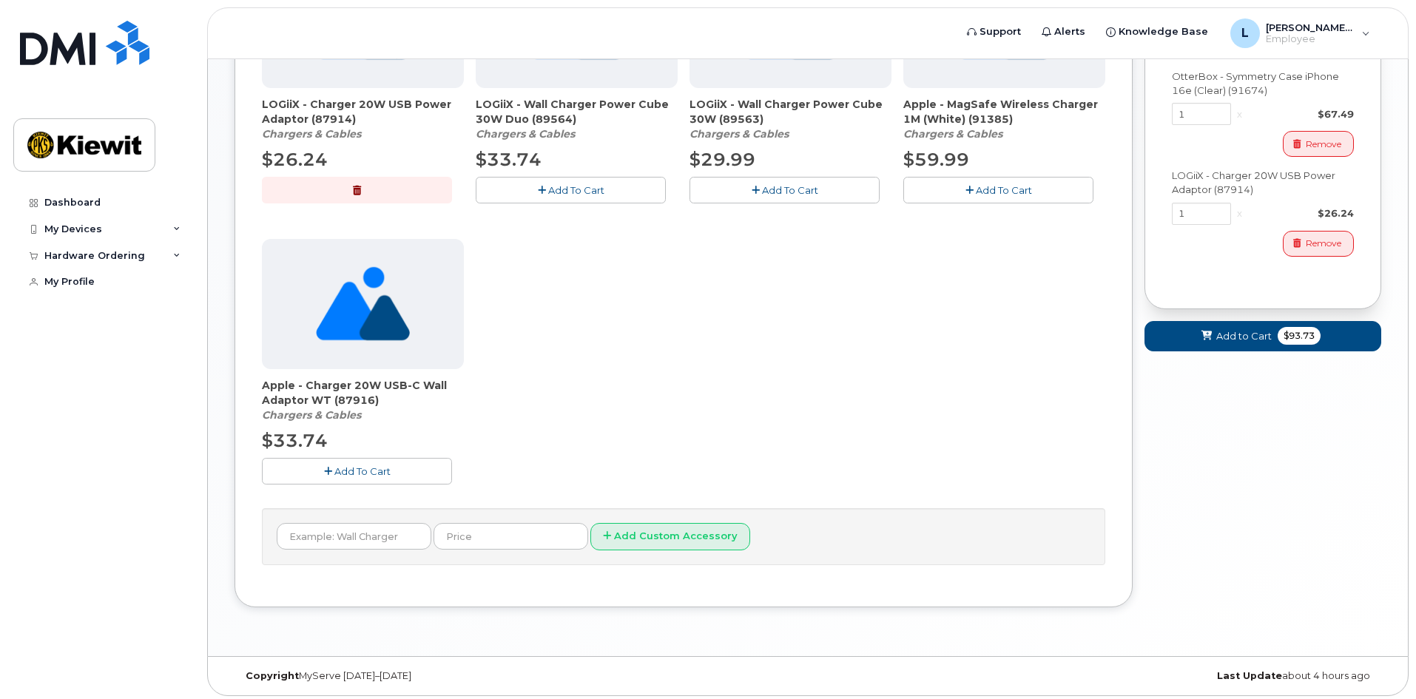
scroll to position [583, 0]
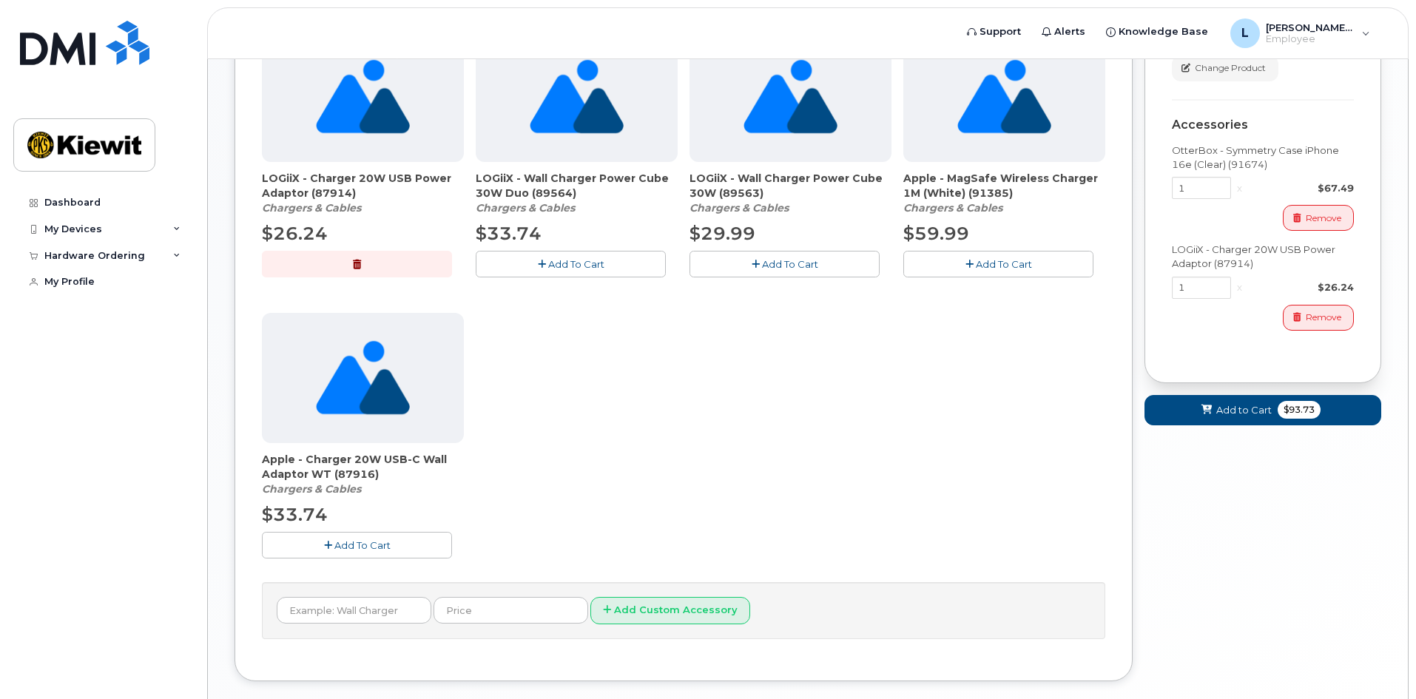
drag, startPoint x: 718, startPoint y: 185, endPoint x: 805, endPoint y: 189, distance: 86.6
click at [805, 189] on span "LOGiiX - Wall Charger Power Cube 30W (89563)" at bounding box center [791, 186] width 202 height 30
click at [805, 195] on span "LOGiiX - Wall Charger Power Cube 30W (89563)" at bounding box center [791, 186] width 202 height 30
click at [742, 363] on div "LOGiiX - Wall Charger Power Cube 20 Duo (88889) Chargers & Cables $29.99 Add To…" at bounding box center [683, 166] width 843 height 832
drag, startPoint x: 314, startPoint y: 459, endPoint x: 411, endPoint y: 485, distance: 101.2
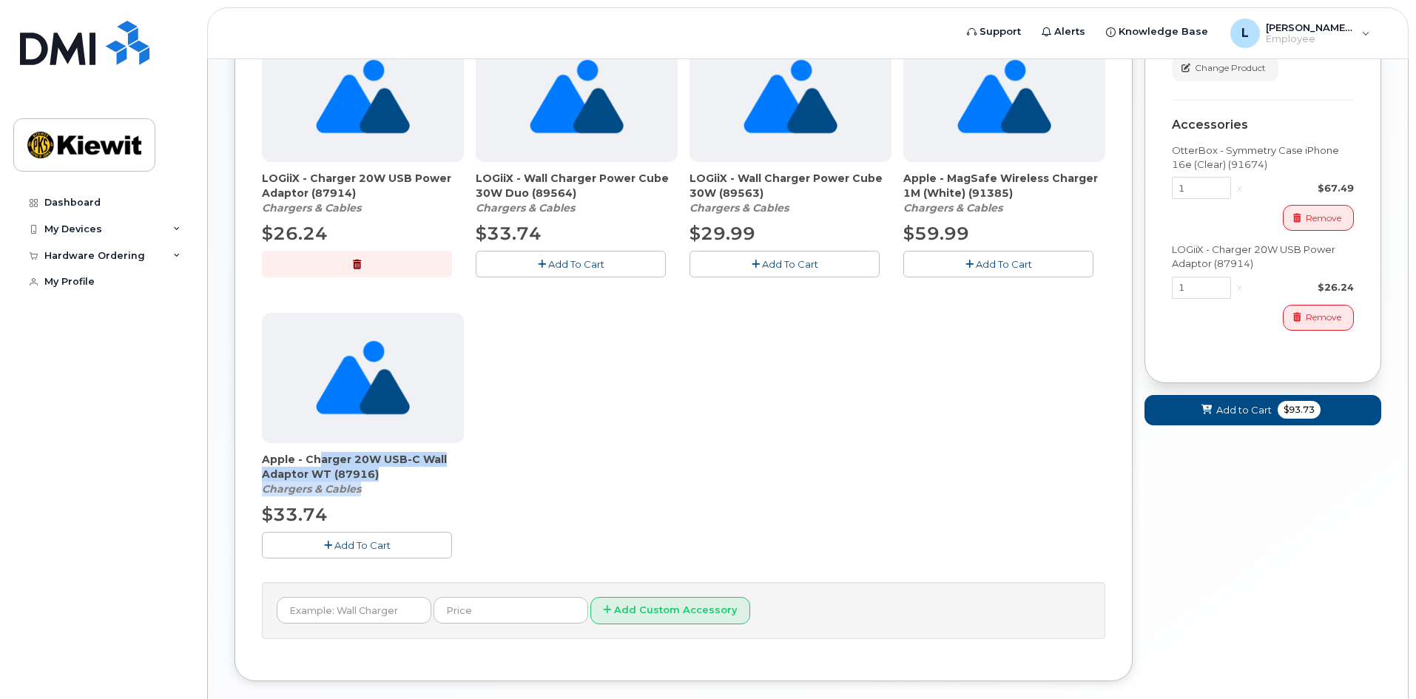
click at [411, 485] on div "Apple - Charger 20W USB-C Wall Adaptor WT (87916) Chargers & Cables" at bounding box center [363, 474] width 202 height 44
click at [412, 486] on div "Apple - Charger 20W USB-C Wall Adaptor WT (87916) Chargers & Cables" at bounding box center [363, 474] width 202 height 44
click at [388, 471] on span "Apple - Charger 20W USB-C Wall Adaptor WT (87916)" at bounding box center [363, 467] width 202 height 30
click at [380, 471] on span "Apple - Charger 20W USB-C Wall Adaptor WT (87916)" at bounding box center [363, 467] width 202 height 30
click at [257, 458] on div "Order New Device Upgrade Existing Device Order Accessory Order new device and n…" at bounding box center [684, 116] width 898 height 1128
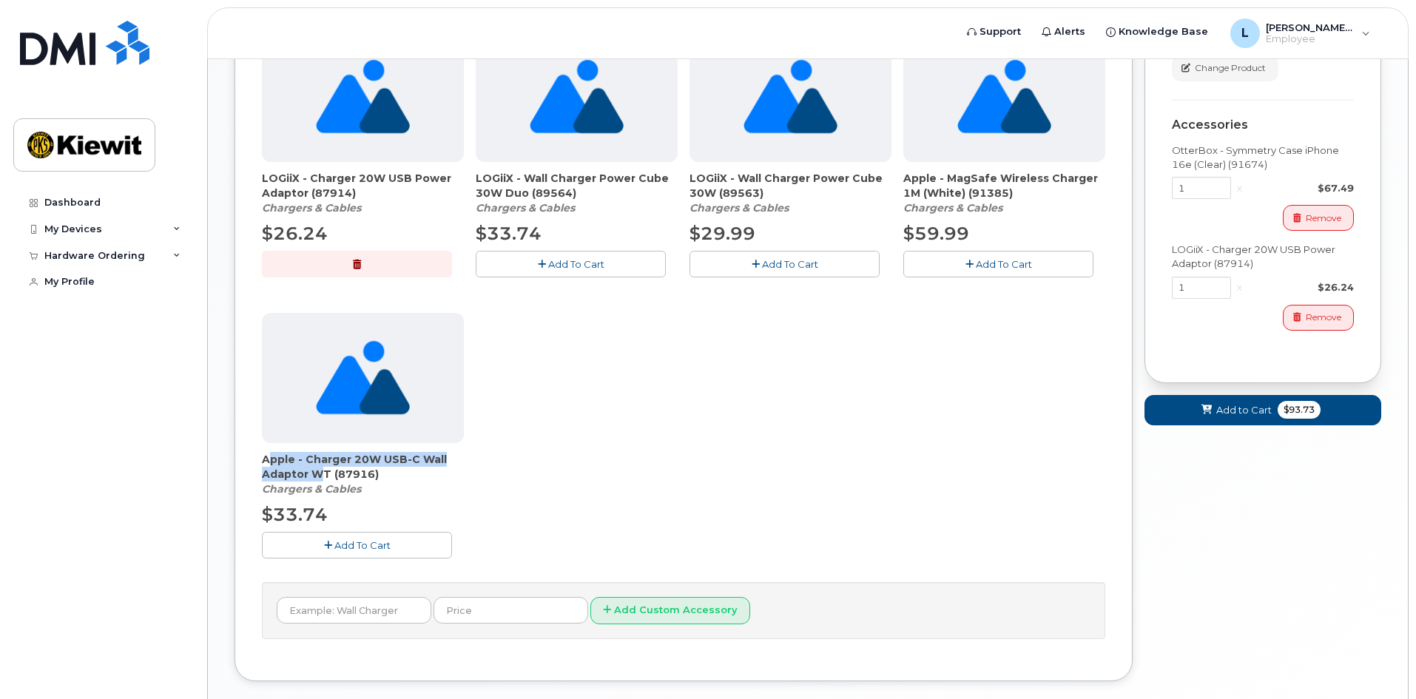
drag, startPoint x: 264, startPoint y: 458, endPoint x: 308, endPoint y: 476, distance: 47.4
click at [308, 476] on span "Apple - Charger 20W USB-C Wall Adaptor WT (87916)" at bounding box center [363, 467] width 202 height 30
click at [505, 442] on div "LOGiiX - Wall Charger Power Cube 20 Duo (88889) Chargers & Cables $29.99 Add To…" at bounding box center [683, 166] width 843 height 832
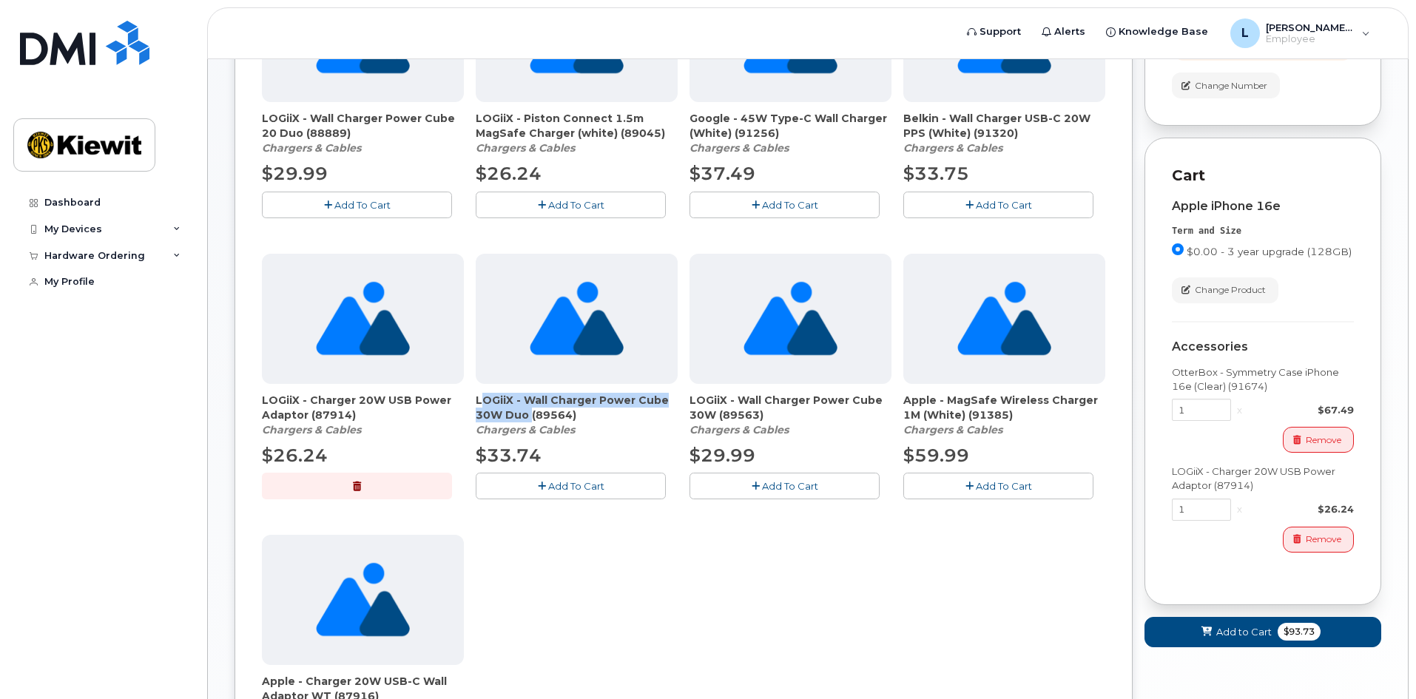
drag, startPoint x: 476, startPoint y: 397, endPoint x: 527, endPoint y: 418, distance: 54.4
click at [527, 418] on span "LOGiiX - Wall Charger Power Cube 30W Duo (89564)" at bounding box center [577, 408] width 202 height 30
click at [684, 572] on div "LOGiiX - Wall Charger Power Cube 20 Duo (88889) Chargers & Cables $29.99 Add To…" at bounding box center [683, 388] width 843 height 832
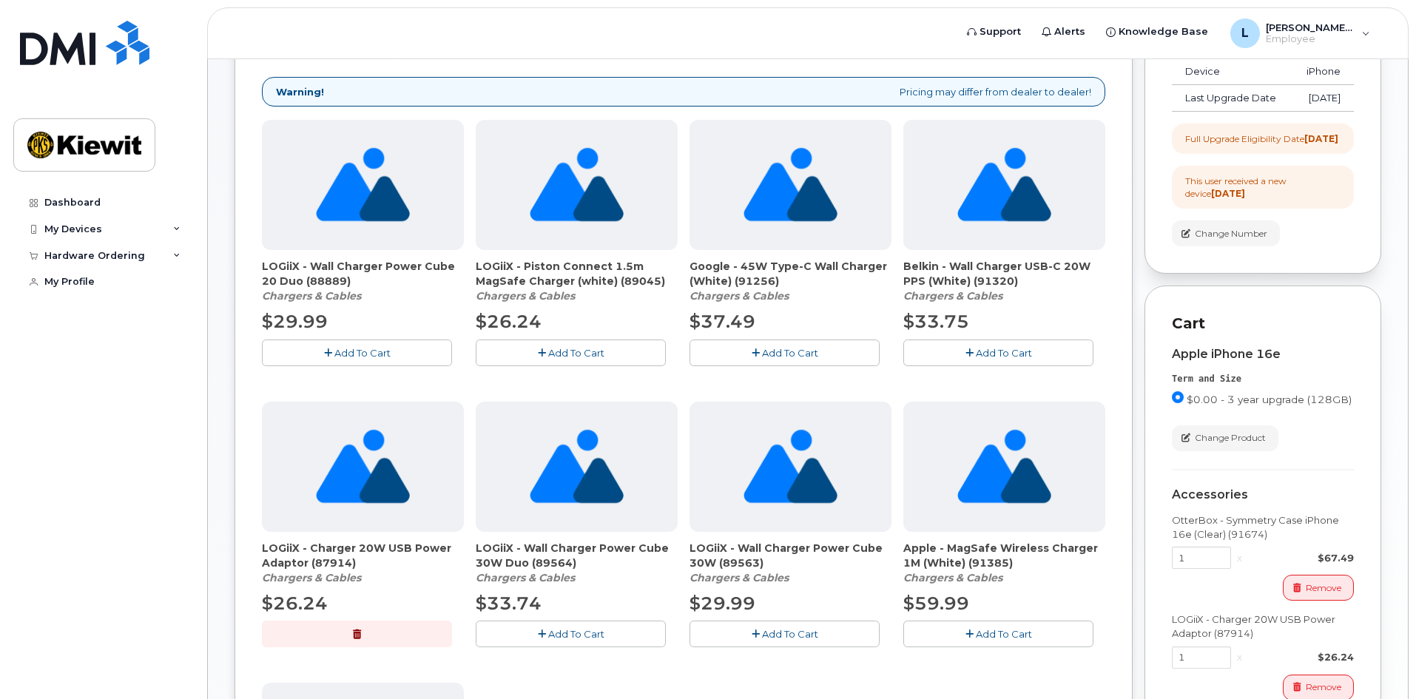
scroll to position [287, 0]
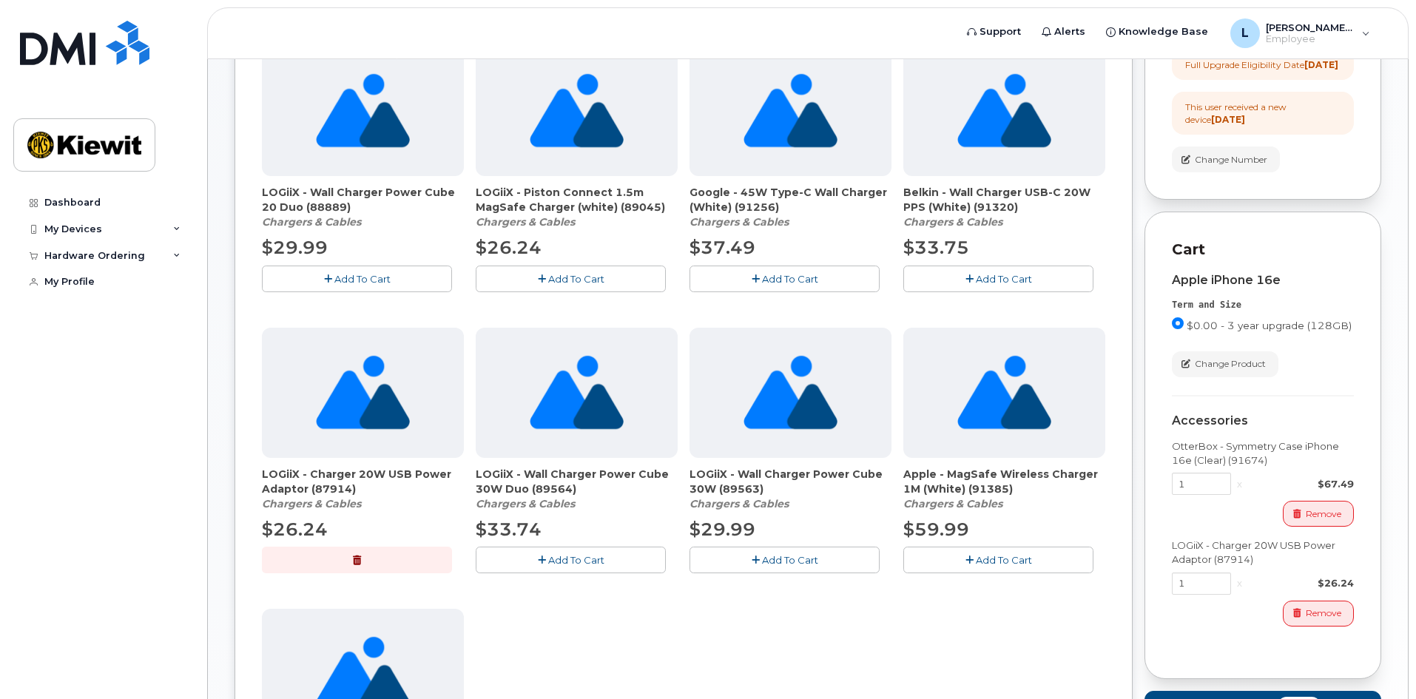
click at [763, 483] on span "LOGiiX - Wall Charger Power Cube 30W (89563)" at bounding box center [791, 482] width 202 height 30
click at [765, 499] on em "Chargers & Cables" at bounding box center [739, 503] width 99 height 13
click at [780, 560] on span "Add To Cart" at bounding box center [790, 560] width 56 height 12
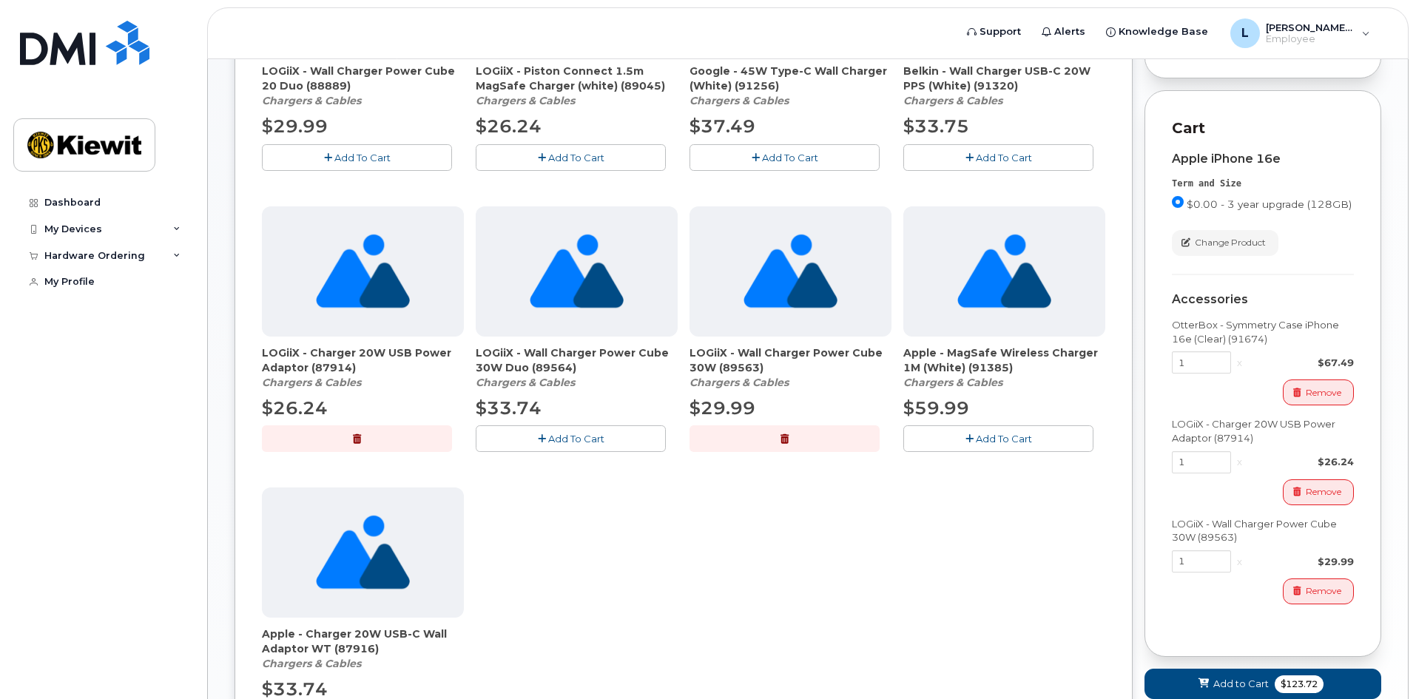
scroll to position [435, 0]
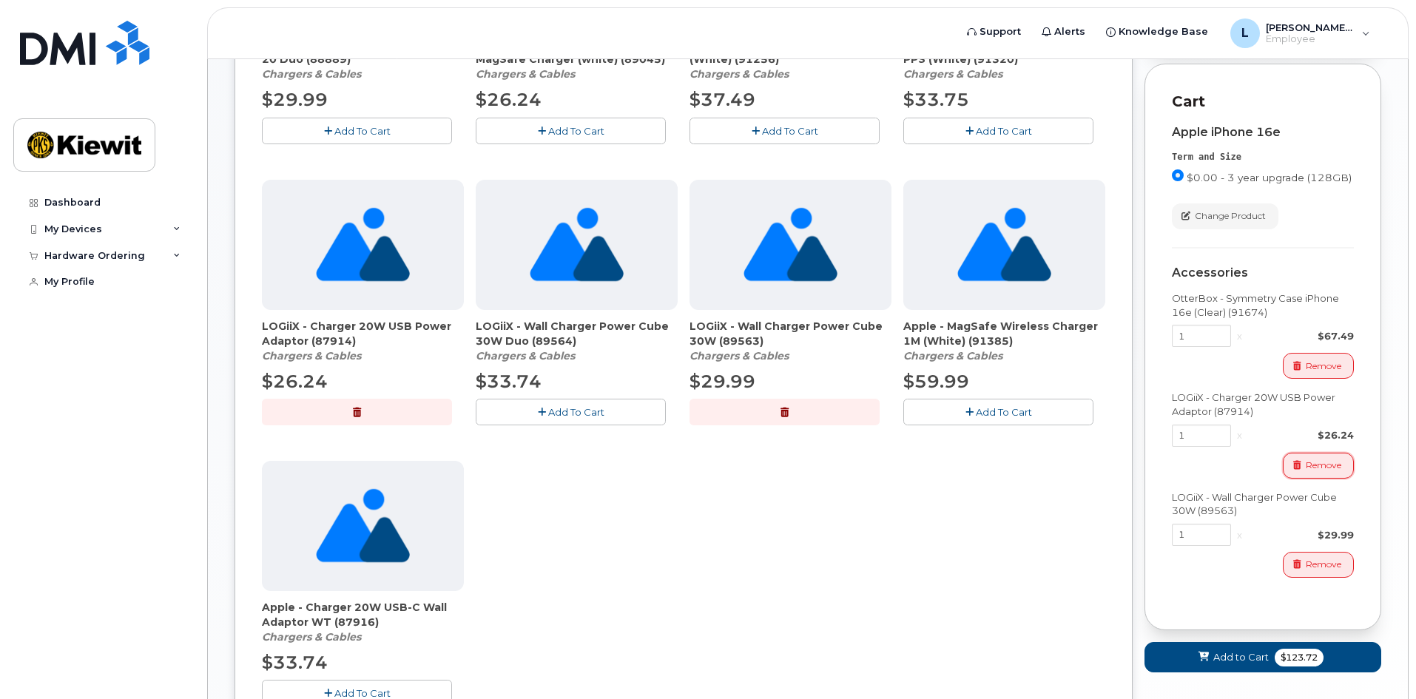
click at [1315, 472] on span "Remove" at bounding box center [1324, 465] width 36 height 13
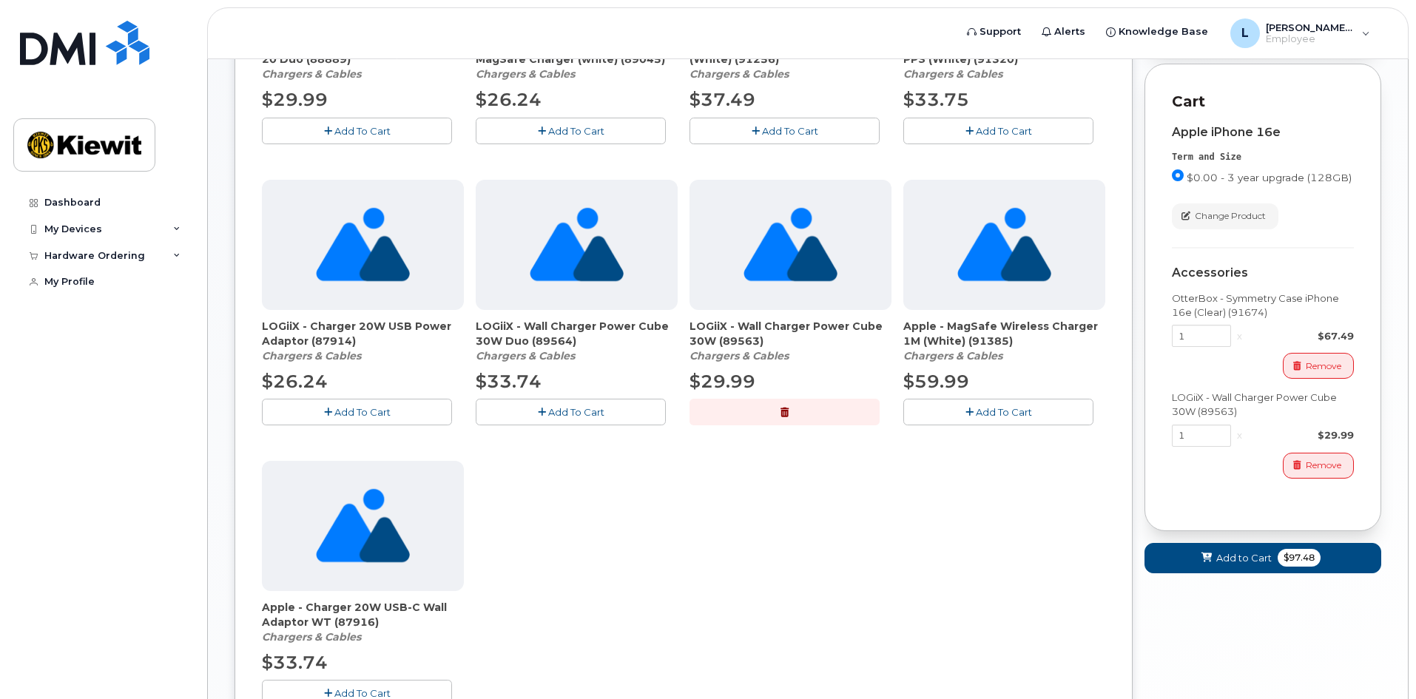
click at [1026, 524] on div "LOGiiX - Wall Charger Power Cube 20 Duo (88889) Chargers & Cables $29.99 Add To…" at bounding box center [683, 314] width 843 height 832
click at [941, 562] on div "LOGiiX - Wall Charger Power Cube 20 Duo (88889) Chargers & Cables $29.99 Add To…" at bounding box center [683, 314] width 843 height 832
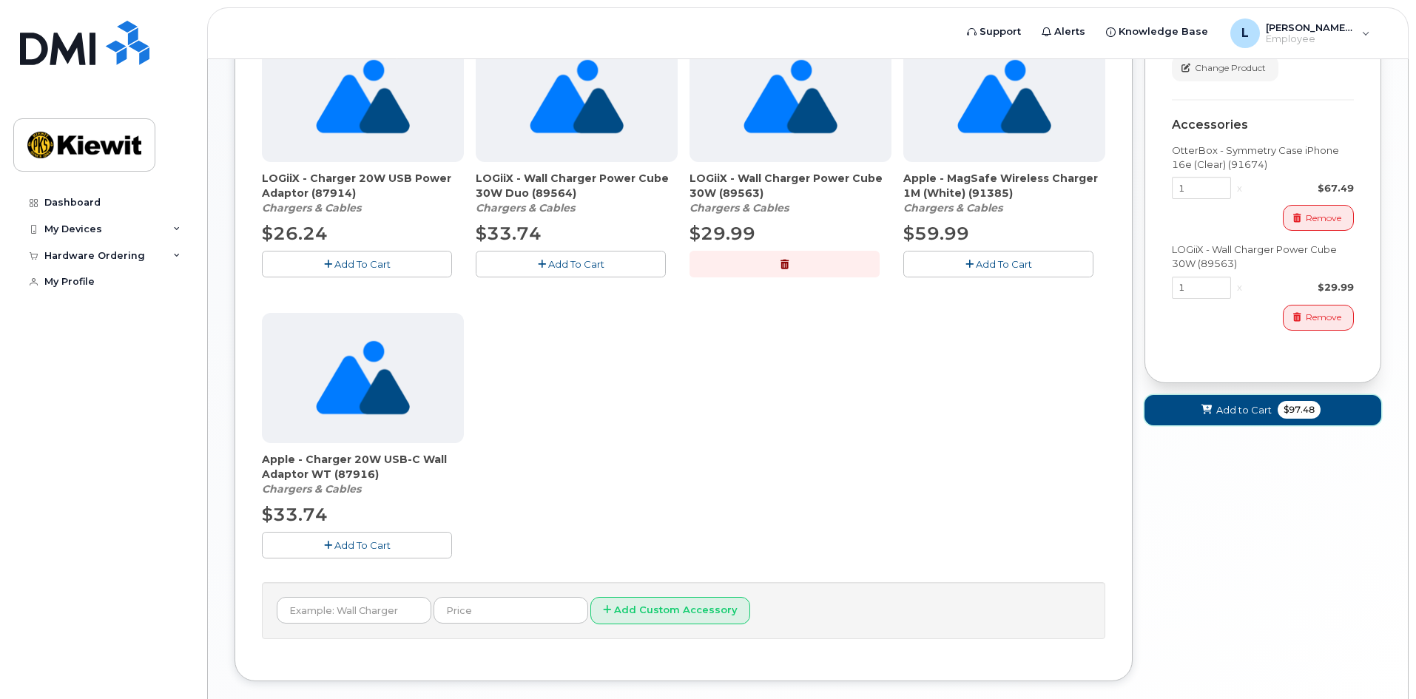
click at [1238, 417] on span "Add to Cart" at bounding box center [1243, 410] width 55 height 14
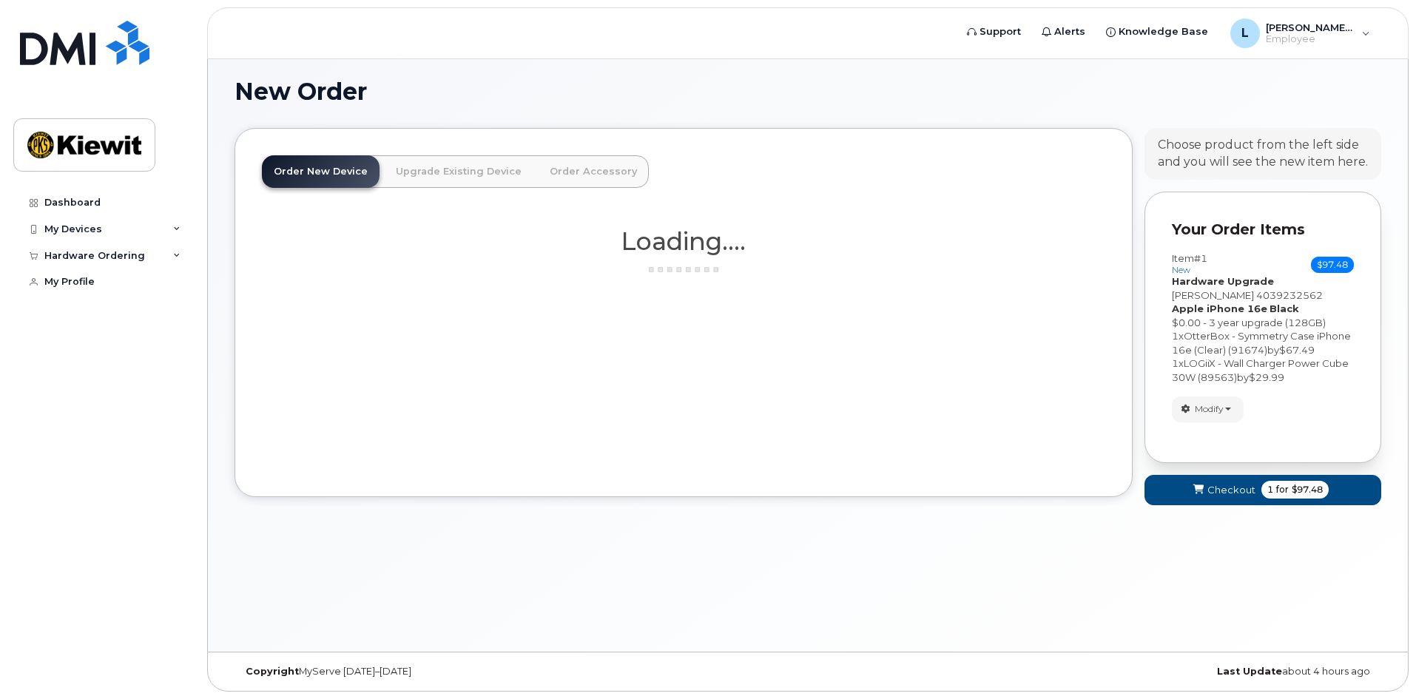
scroll to position [15, 0]
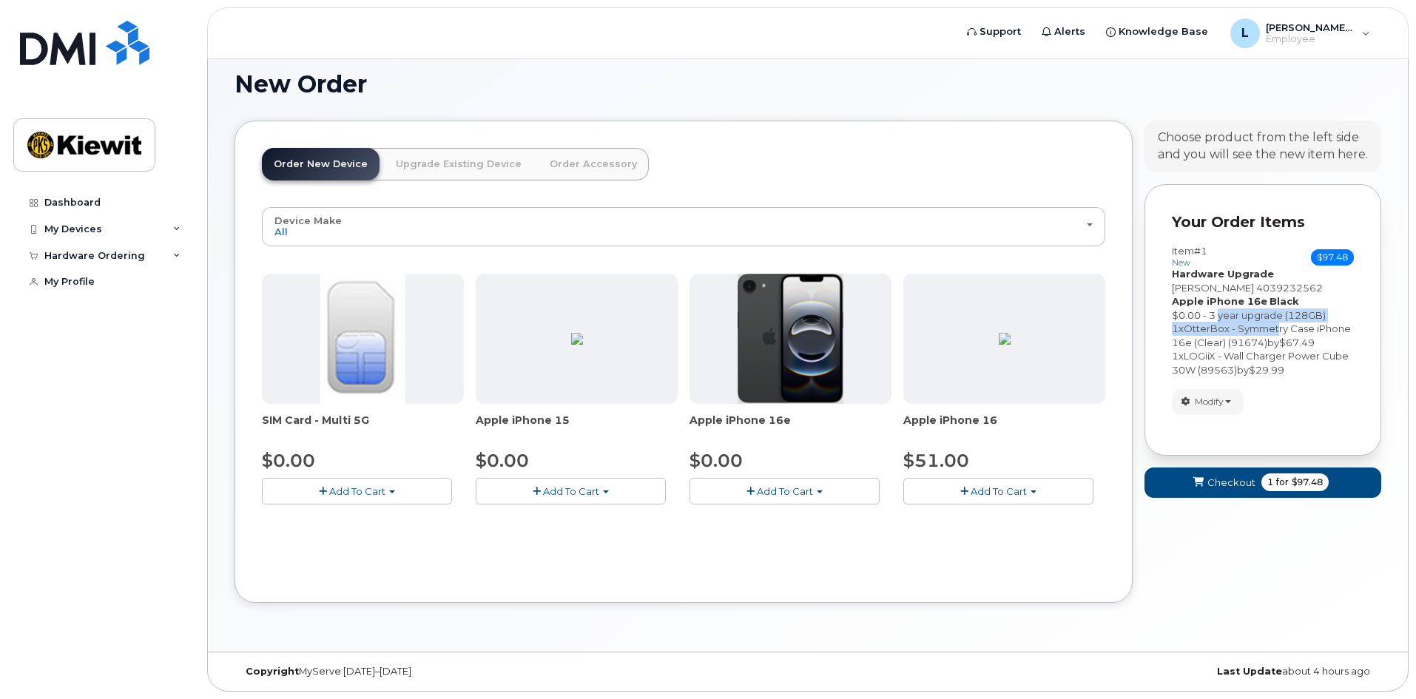
drag, startPoint x: 1218, startPoint y: 312, endPoint x: 1281, endPoint y: 335, distance: 66.2
click at [1281, 335] on div "Item #1 new $97.48 Accessories Only SIM Only Activation New Activation Hardware…" at bounding box center [1263, 311] width 182 height 131
click at [407, 168] on link "Upgrade Existing Device" at bounding box center [458, 164] width 149 height 33
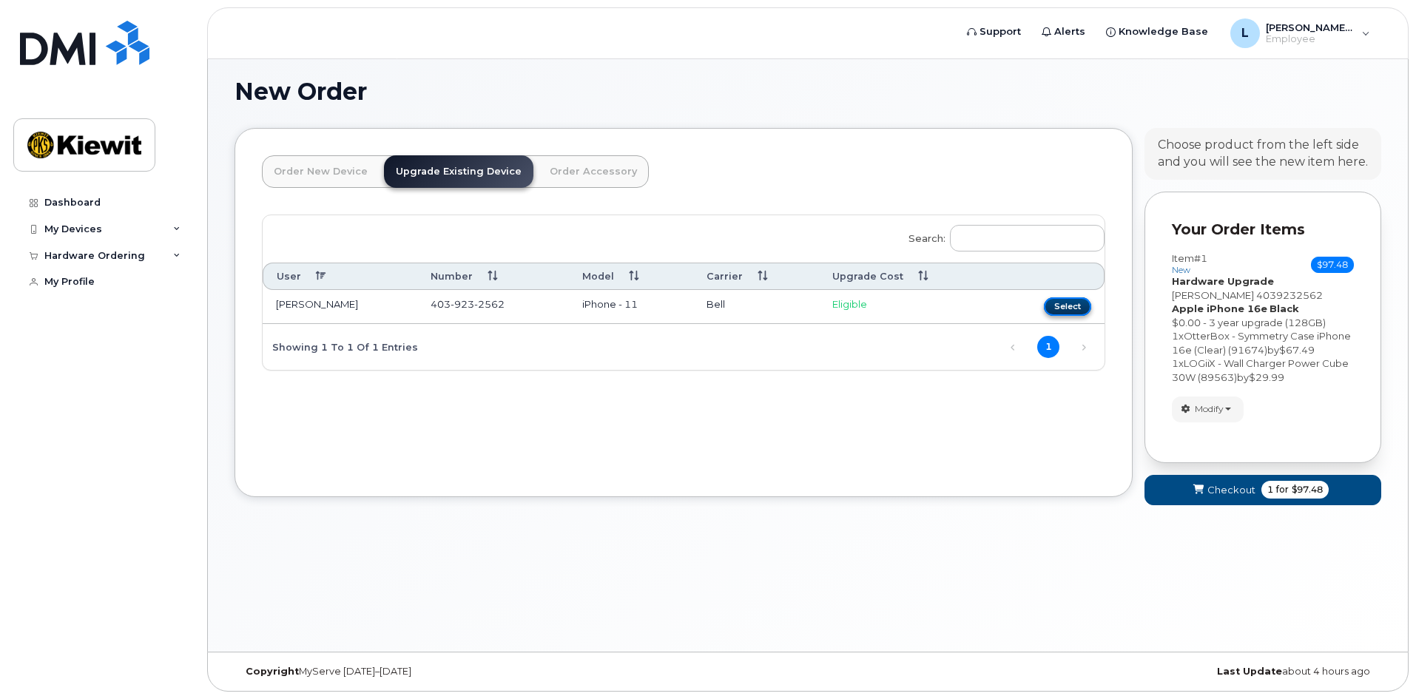
click at [1068, 307] on button "Select" at bounding box center [1067, 306] width 47 height 18
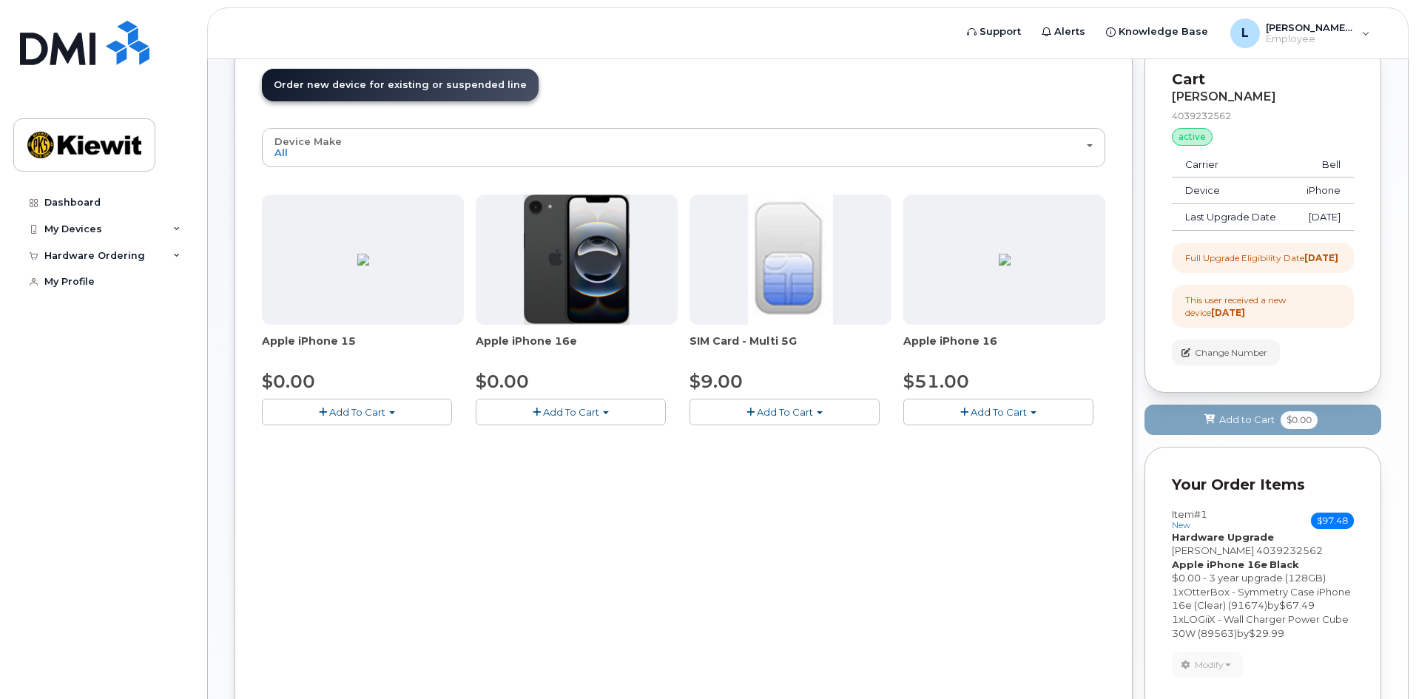
scroll to position [229, 0]
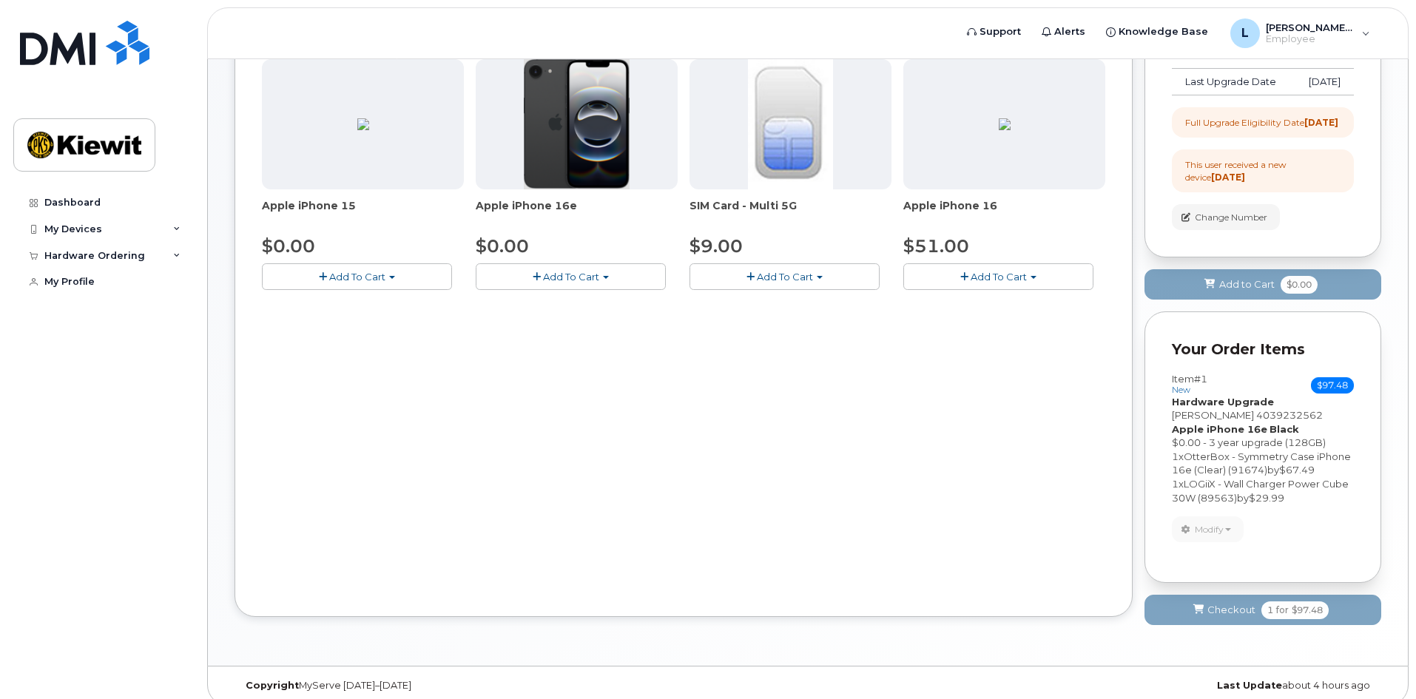
click at [1227, 421] on span "[PERSON_NAME]" at bounding box center [1213, 415] width 82 height 12
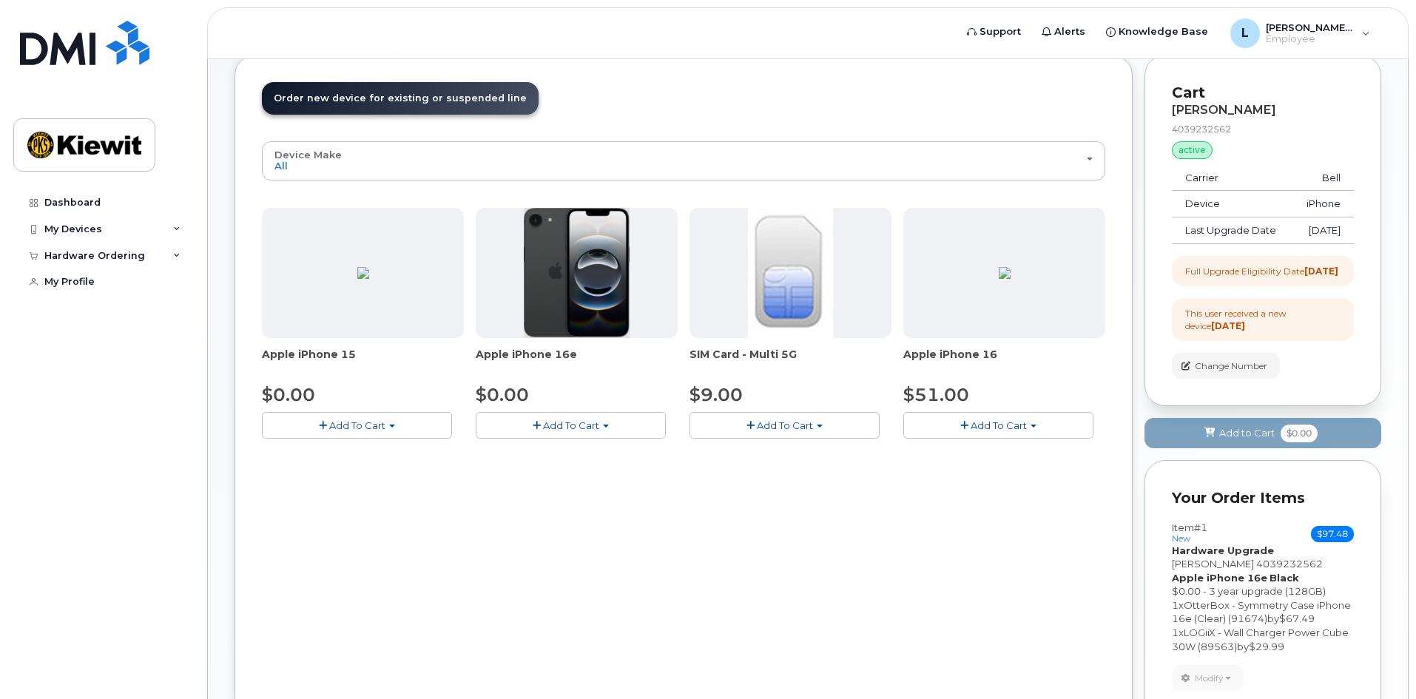
scroll to position [222, 0]
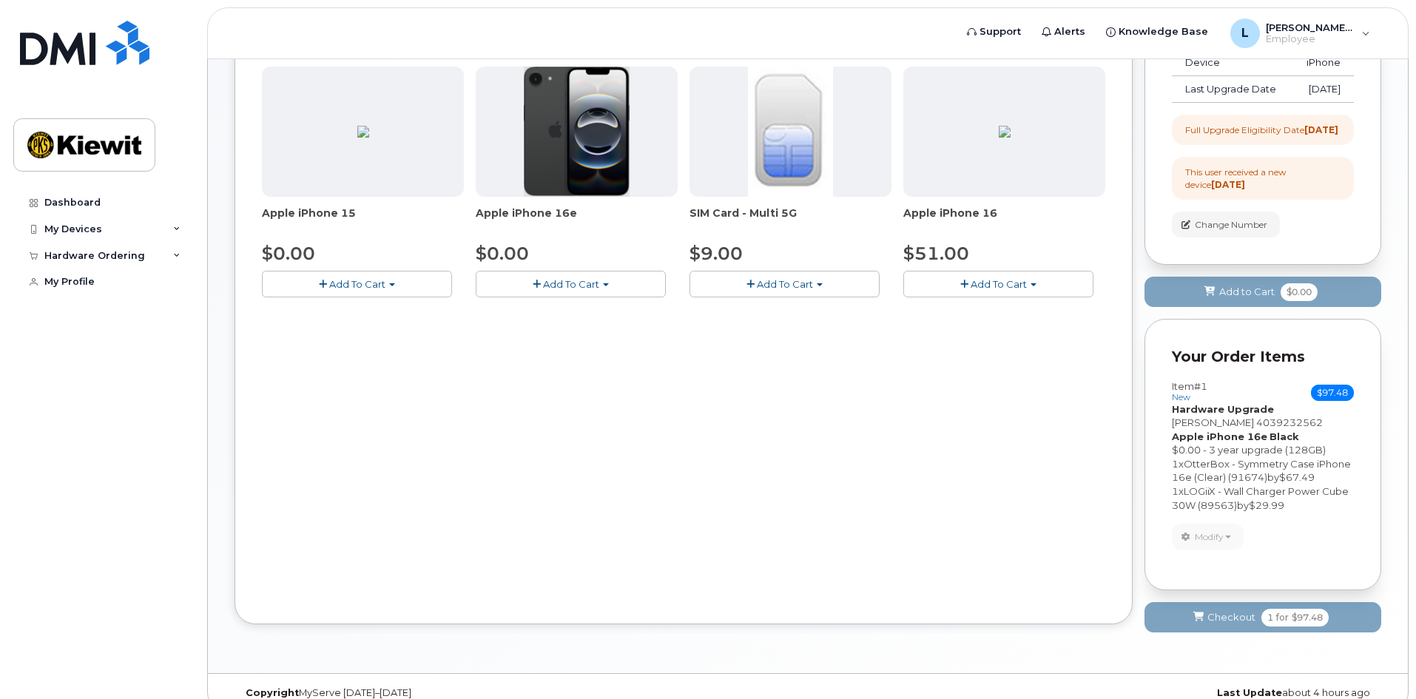
click at [1272, 428] on span "4039232562" at bounding box center [1289, 423] width 67 height 12
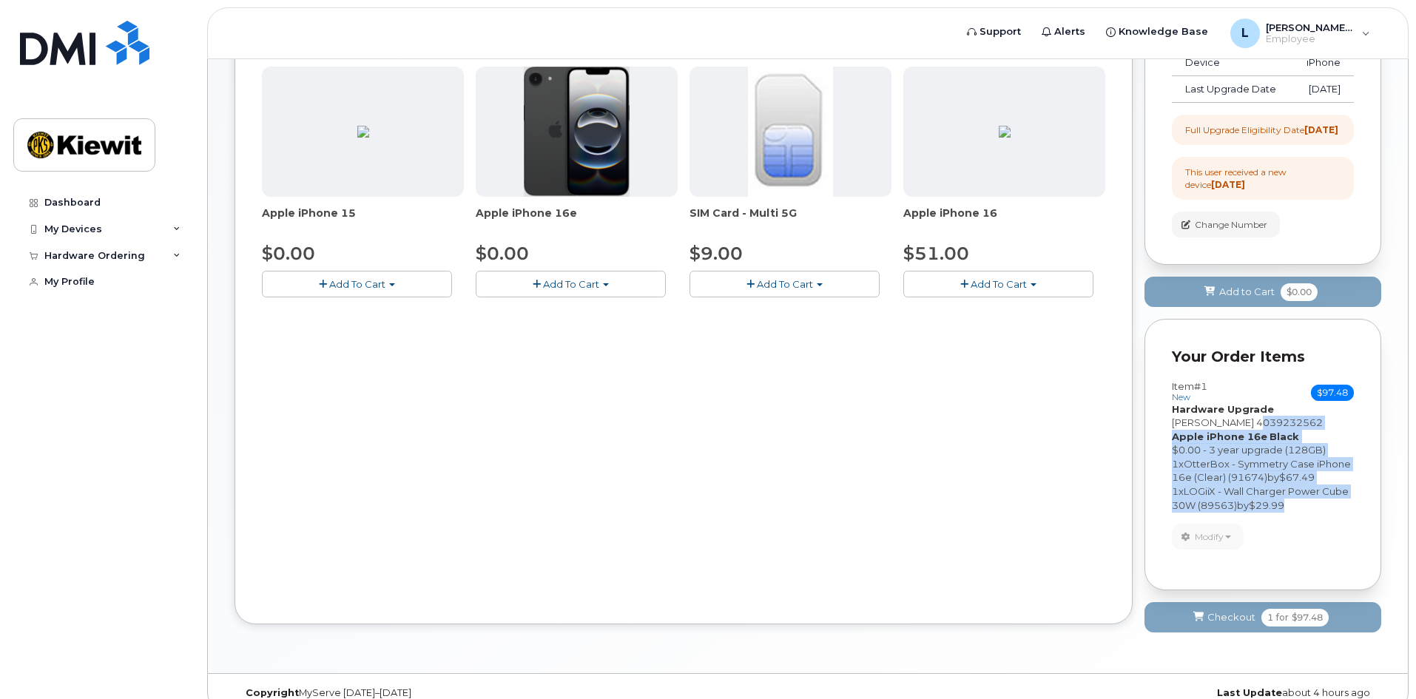
drag, startPoint x: 1261, startPoint y: 447, endPoint x: 1293, endPoint y: 527, distance: 86.0
click at [1293, 512] on div "Item #1 new $97.48 Accessories Only SIM Only Activation New Activation Hardware…" at bounding box center [1263, 446] width 182 height 131
click at [1293, 512] on div "1 x LOGiiX - Wall Charger Power Cube 30W (89563) by $29.99" at bounding box center [1263, 498] width 182 height 27
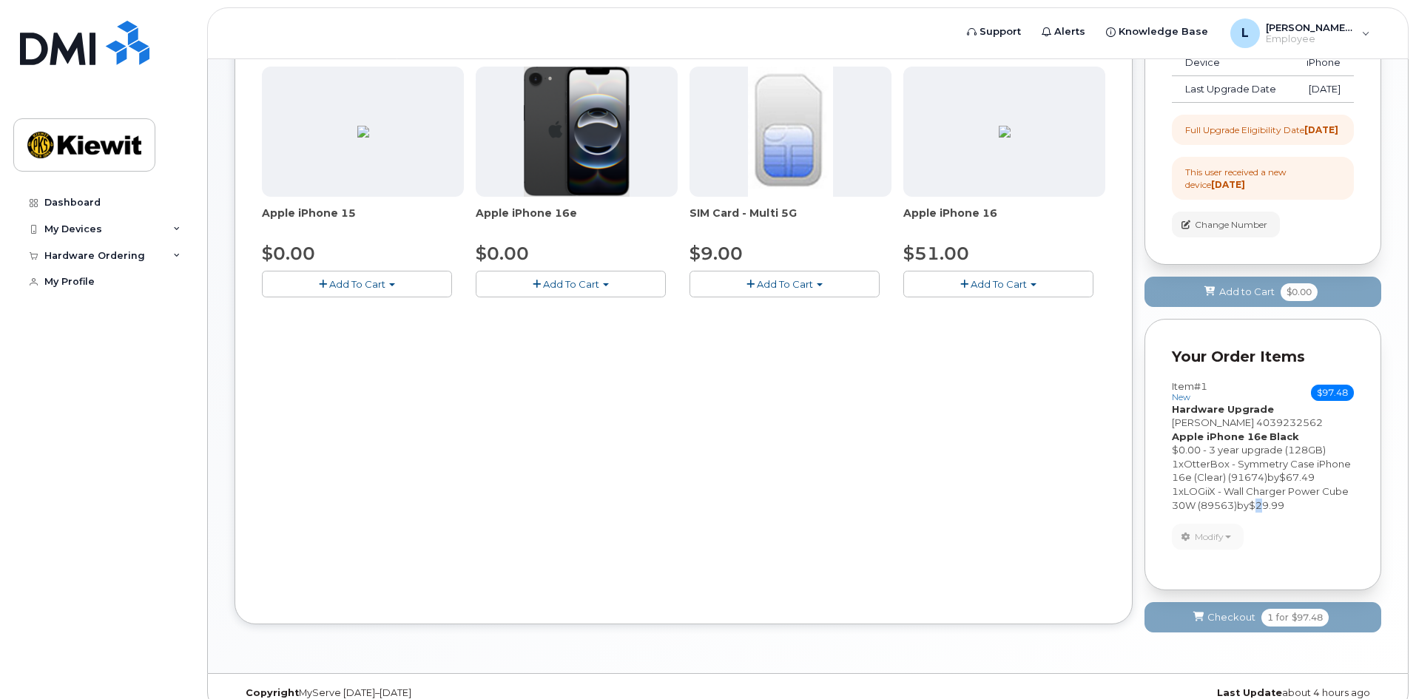
click at [1265, 511] on span "$29.99" at bounding box center [1267, 505] width 36 height 12
click at [1284, 511] on span "$29.99" at bounding box center [1267, 505] width 36 height 12
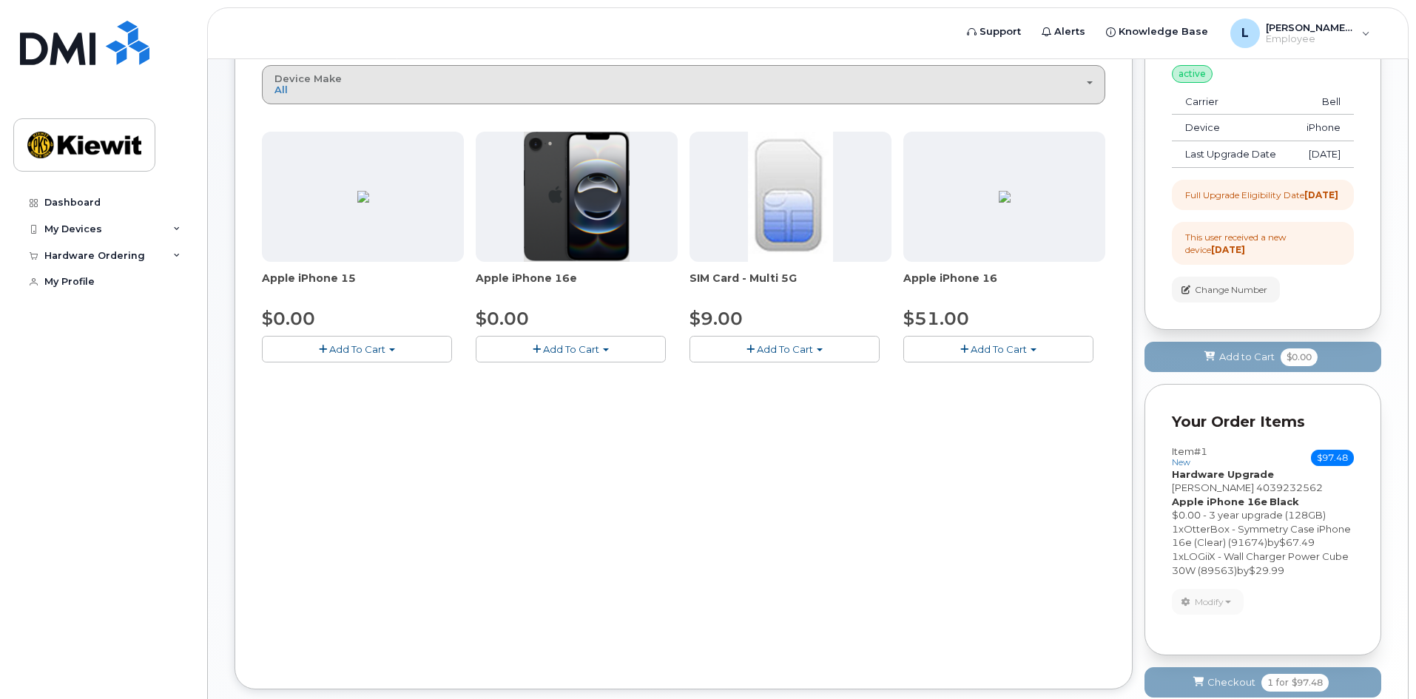
scroll to position [0, 0]
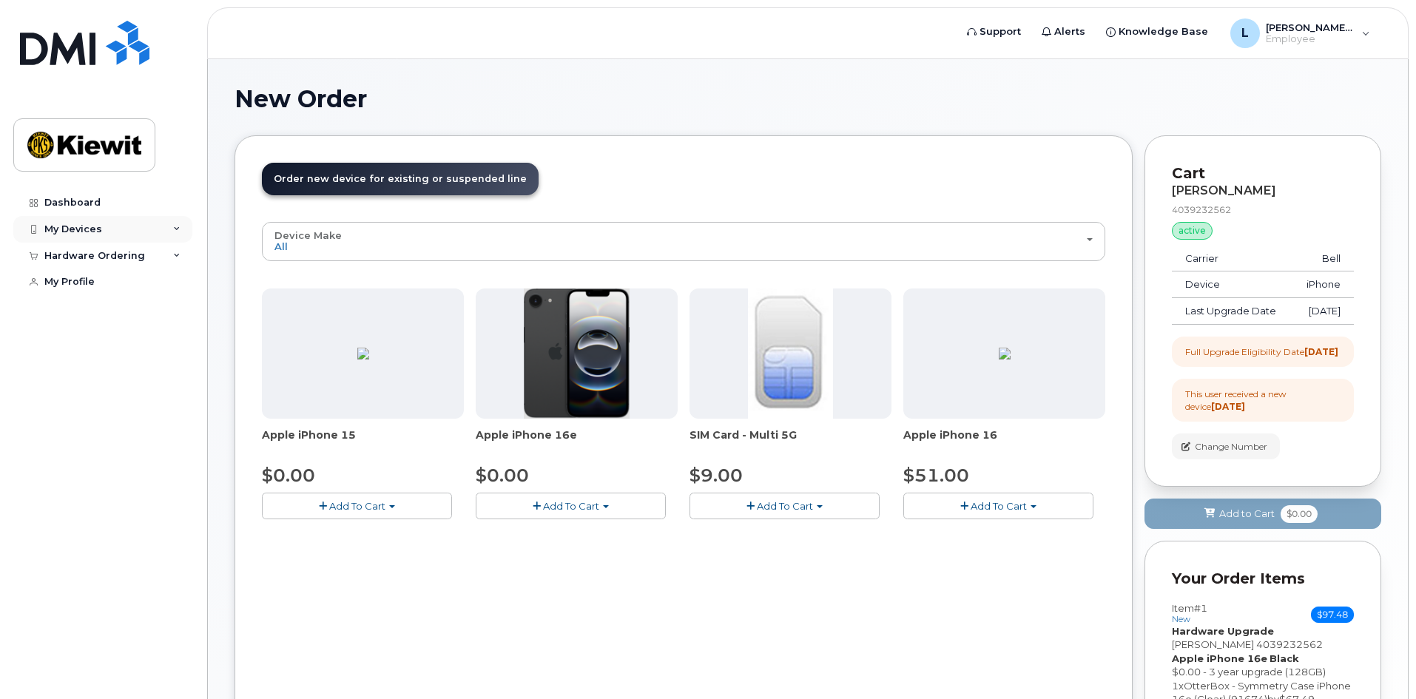
click at [87, 227] on div "My Devices" at bounding box center [73, 229] width 58 height 12
click at [106, 297] on div "(Louis Chartrand)" at bounding box center [135, 297] width 90 height 13
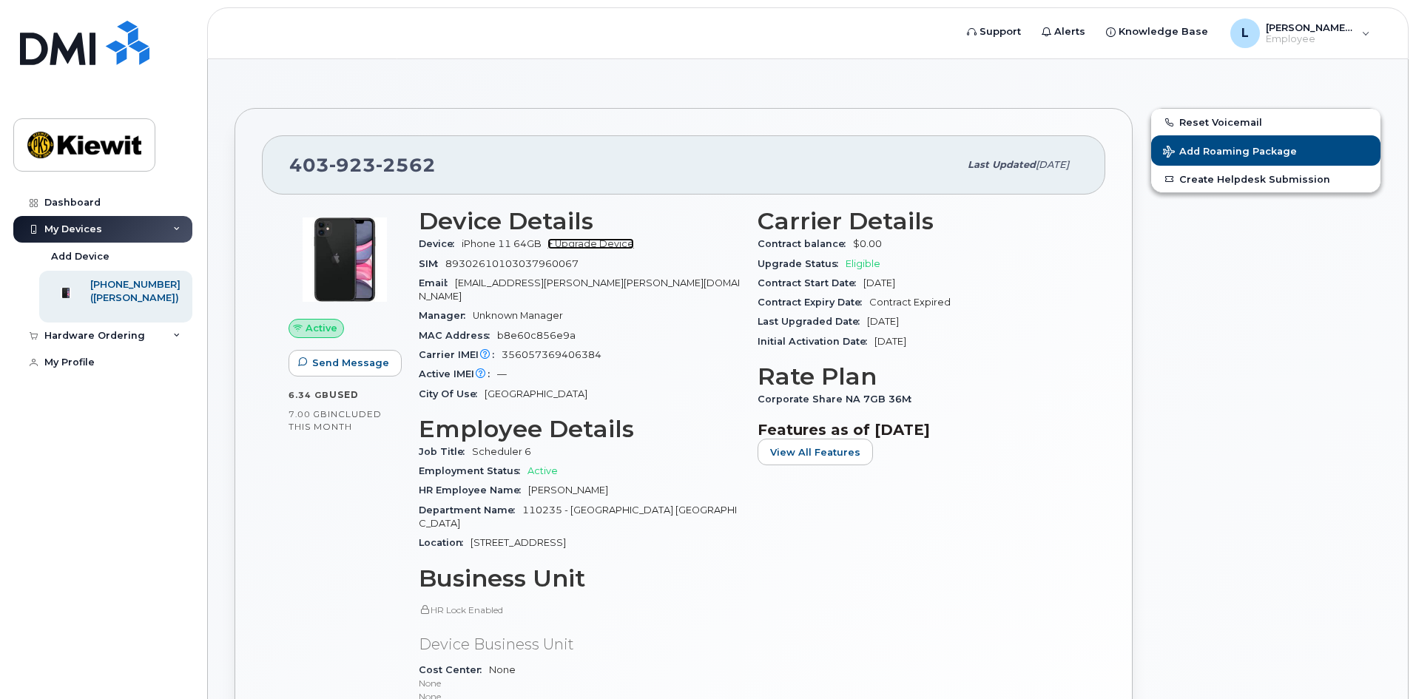
click at [607, 242] on link "+ Upgrade Device" at bounding box center [590, 243] width 87 height 11
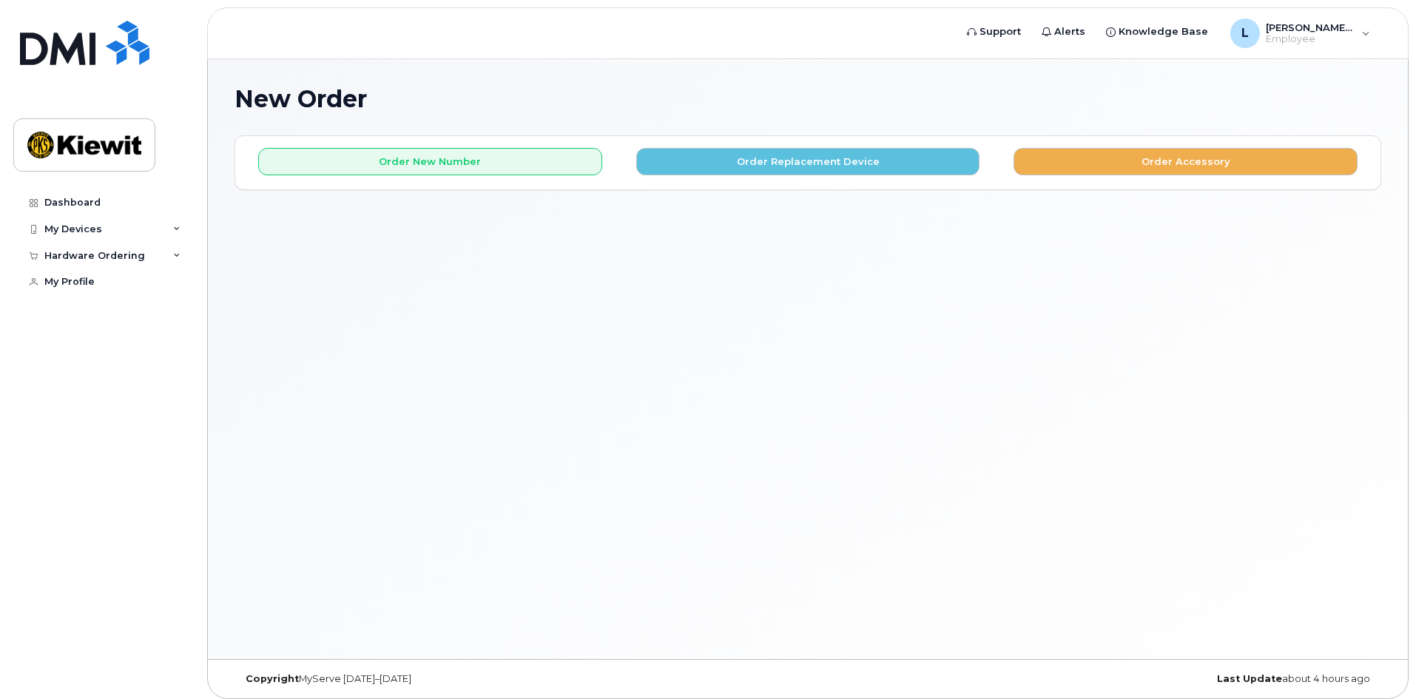
click at [377, 275] on div "New Order × Share This Order If you want to allow others to create or edit orde…" at bounding box center [808, 359] width 1200 height 600
click at [905, 161] on button "Order Replacement Device" at bounding box center [808, 161] width 344 height 27
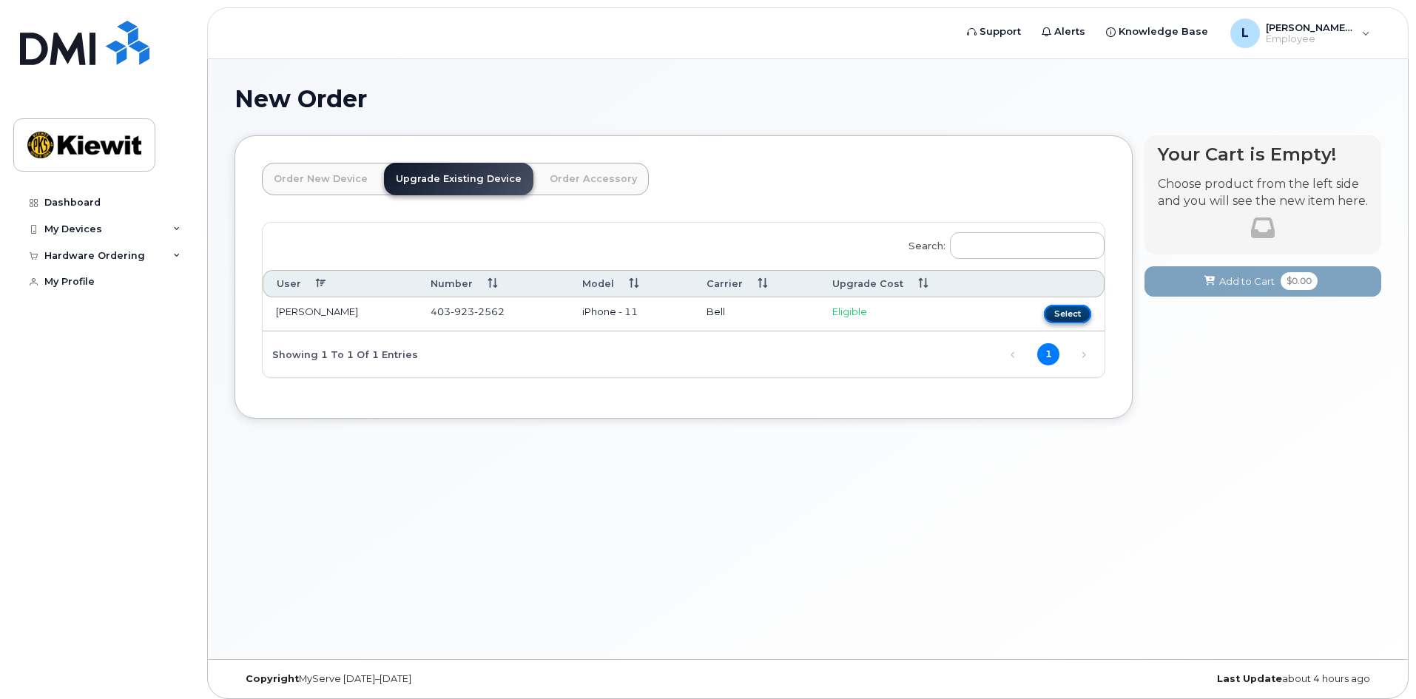
click at [1071, 315] on button "Select" at bounding box center [1067, 314] width 47 height 18
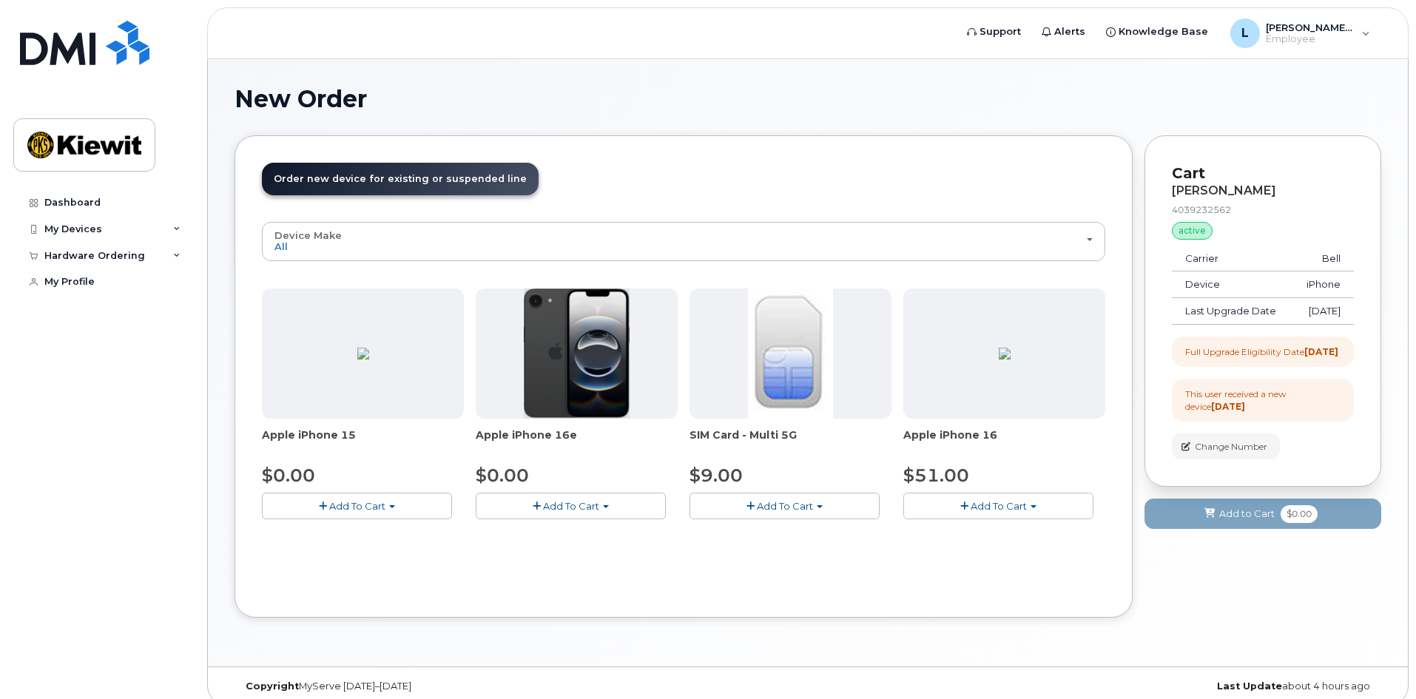
click at [539, 505] on span "button" at bounding box center [537, 507] width 8 height 10
click at [545, 535] on link "$0.00 - 3 year upgrade (128GB)" at bounding box center [570, 534] width 183 height 18
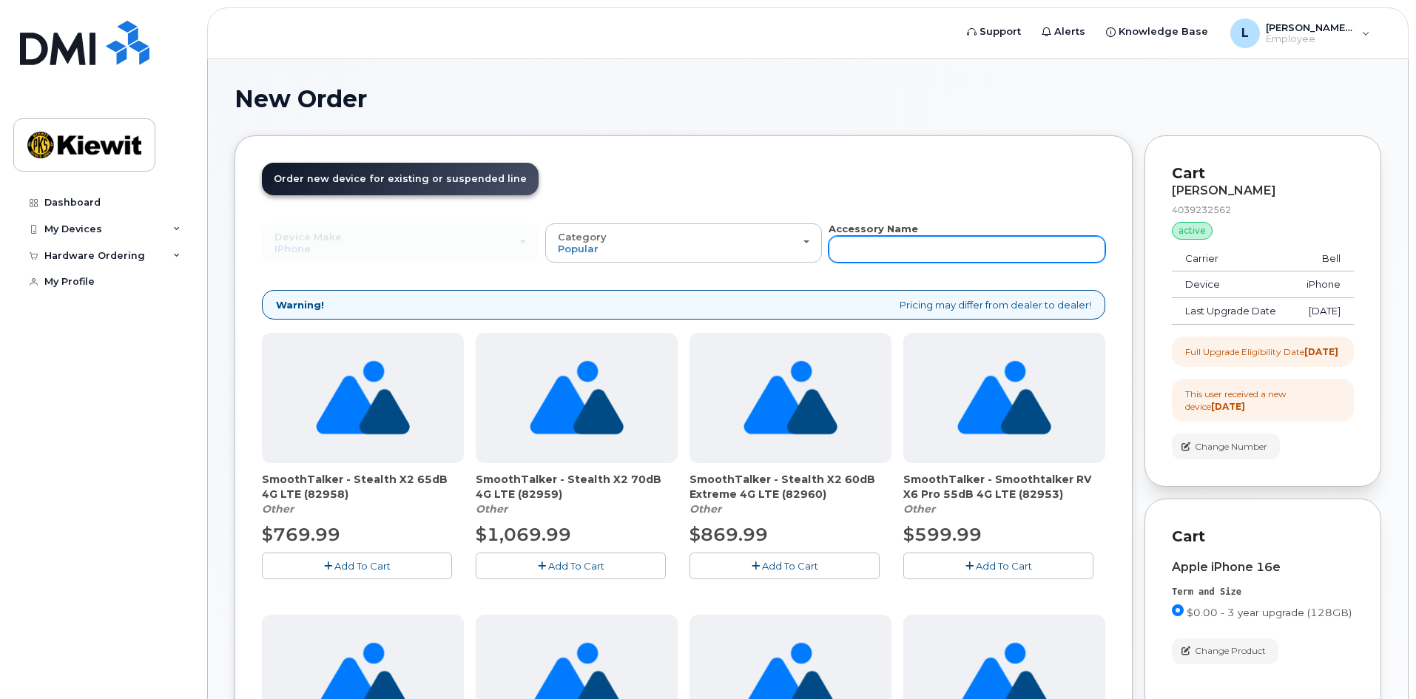
click at [890, 245] on input "text" at bounding box center [967, 249] width 277 height 27
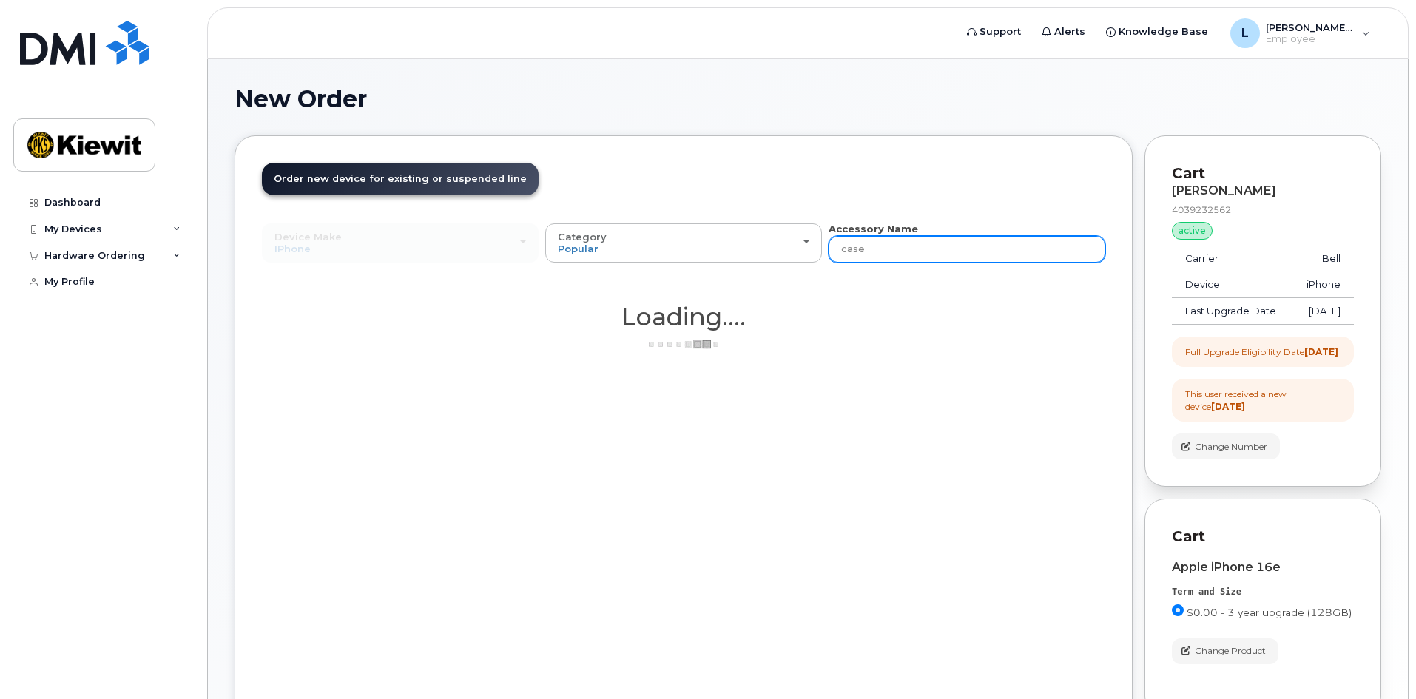
type input "case"
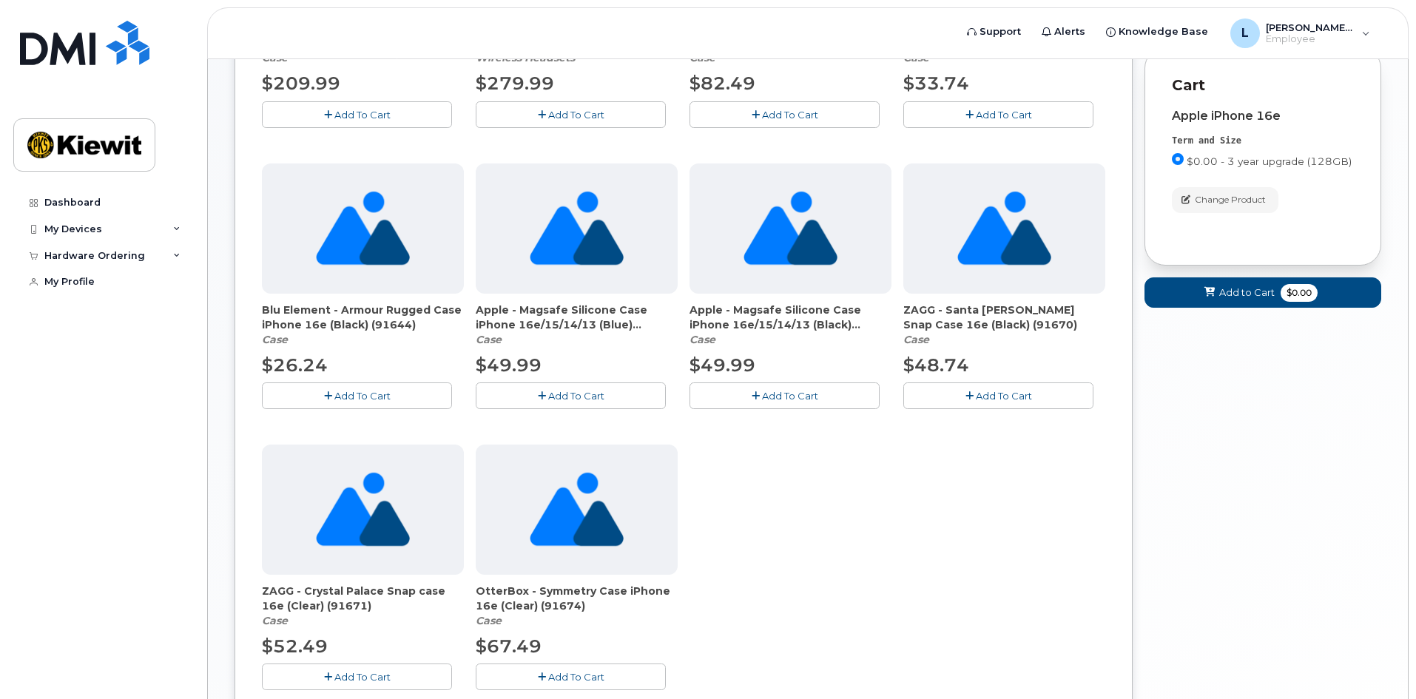
scroll to position [518, 0]
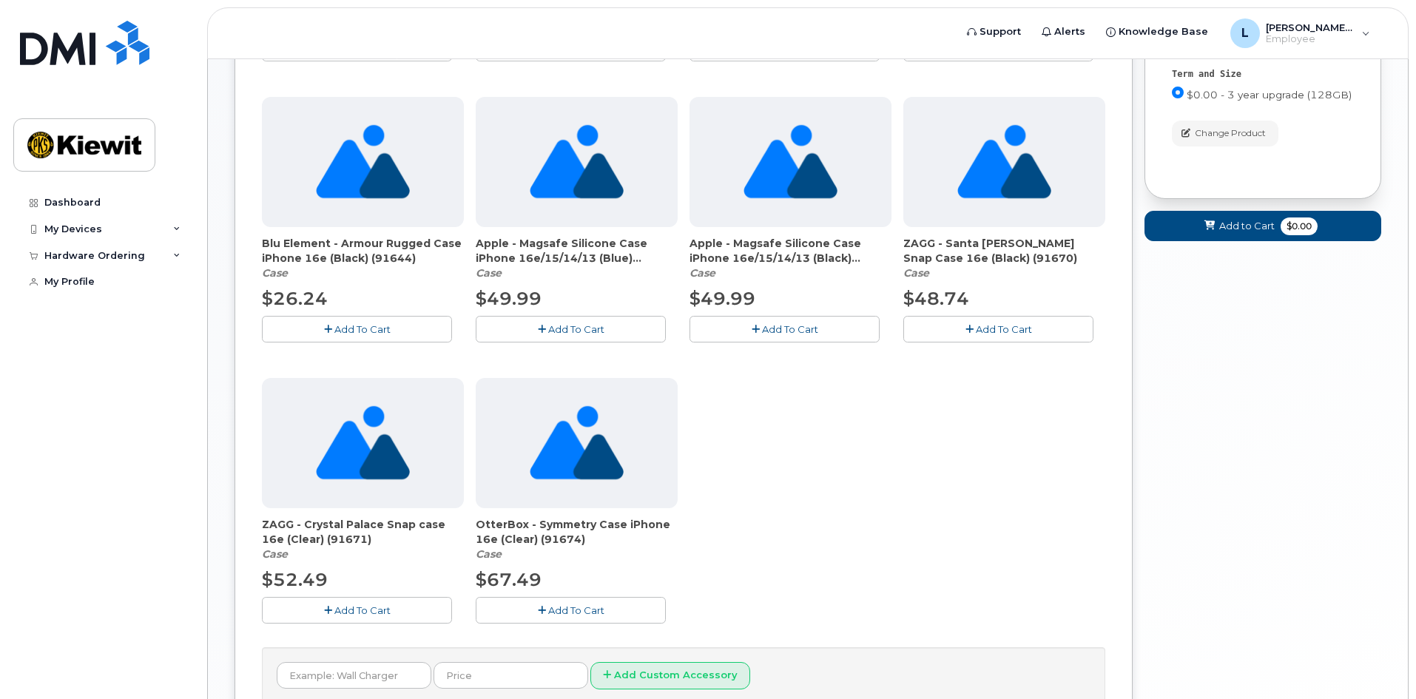
click at [591, 614] on span "Add To Cart" at bounding box center [576, 610] width 56 height 12
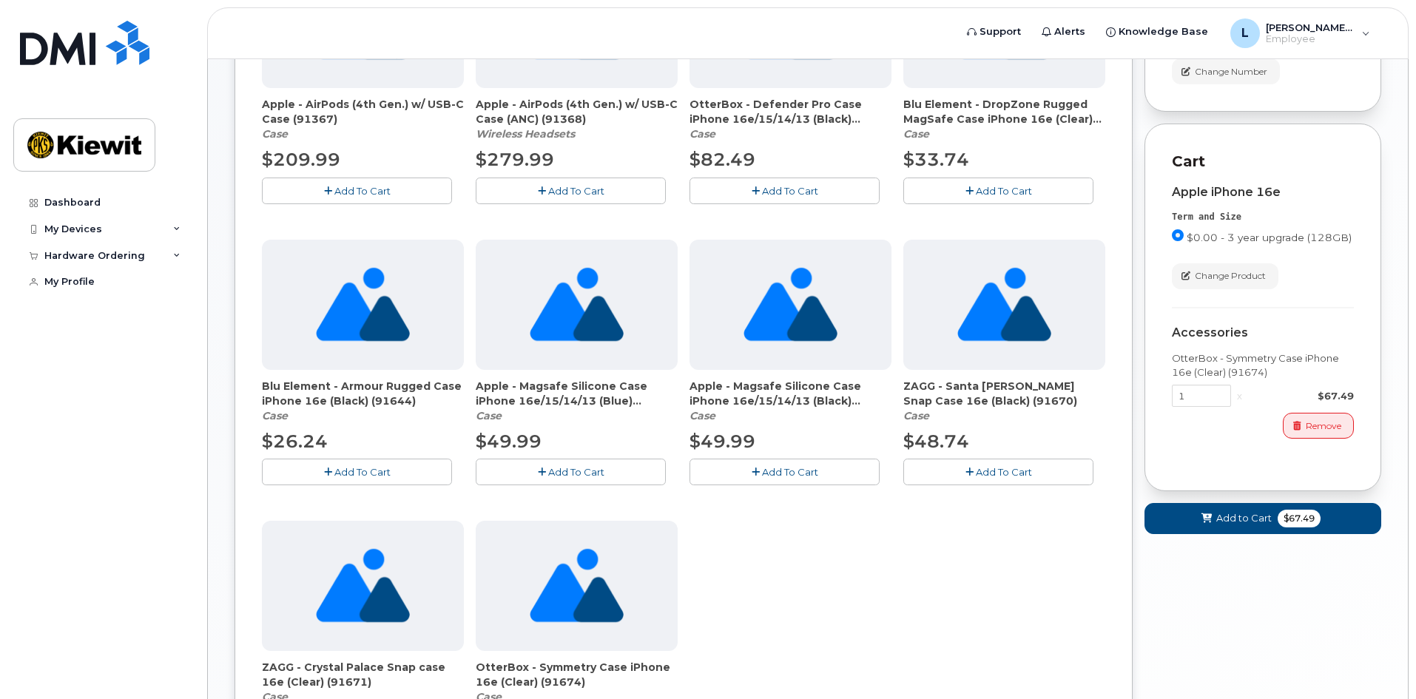
scroll to position [370, 0]
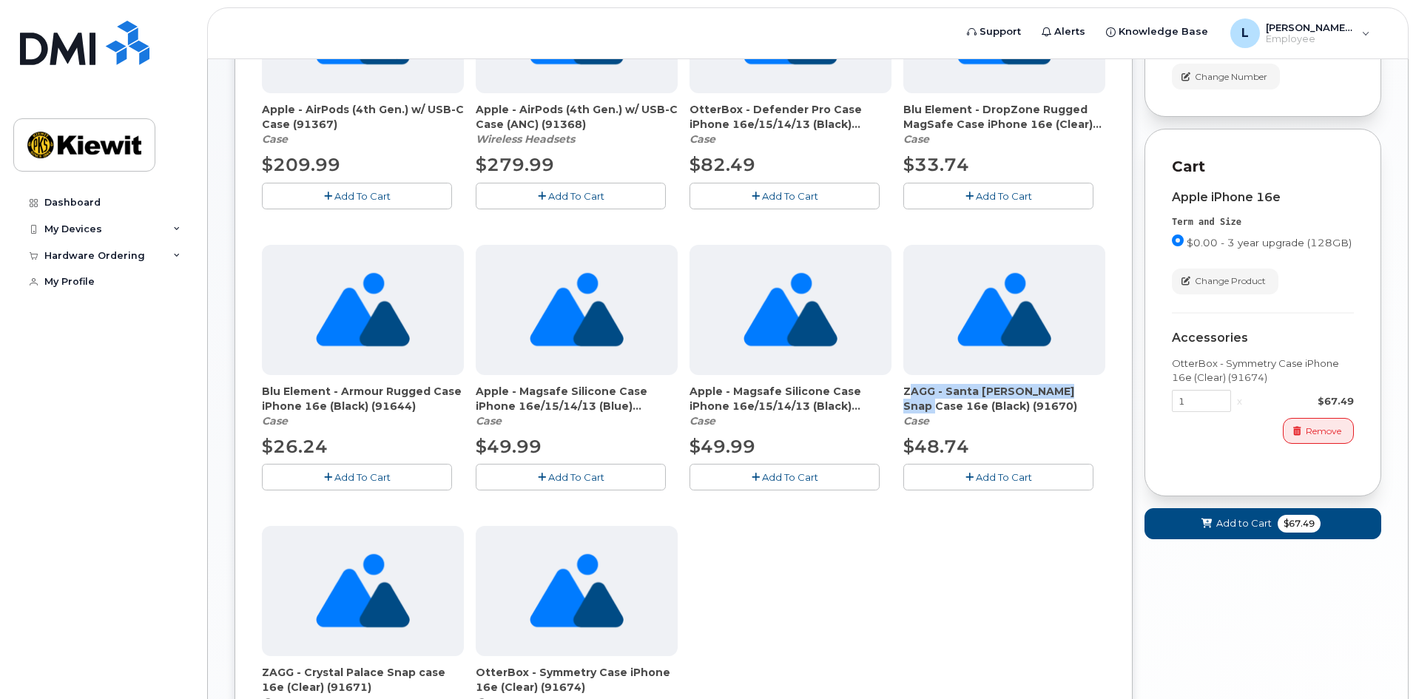
drag, startPoint x: 903, startPoint y: 392, endPoint x: 1093, endPoint y: 388, distance: 190.9
click at [1093, 388] on div "Apple - AirPods (4th Gen.) w/ USB-C Case (91367) Case $209.99 Add To Cart Apple…" at bounding box center [683, 379] width 843 height 832
copy span "ZAGG - Santa Cruz Snap Case 16e"
click at [926, 579] on div "Apple - AirPods (4th Gen.) w/ USB-C Case (91367) Case $209.99 Add To Cart Apple…" at bounding box center [683, 379] width 843 height 832
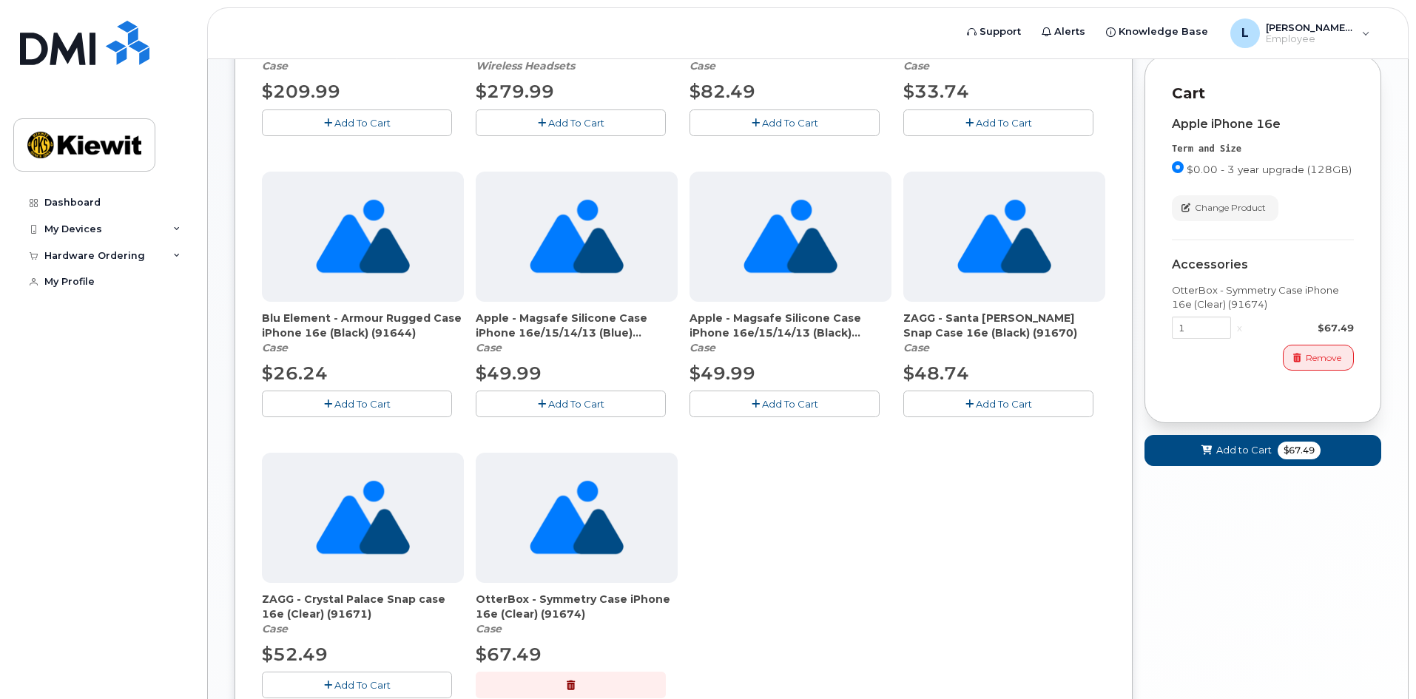
scroll to position [444, 0]
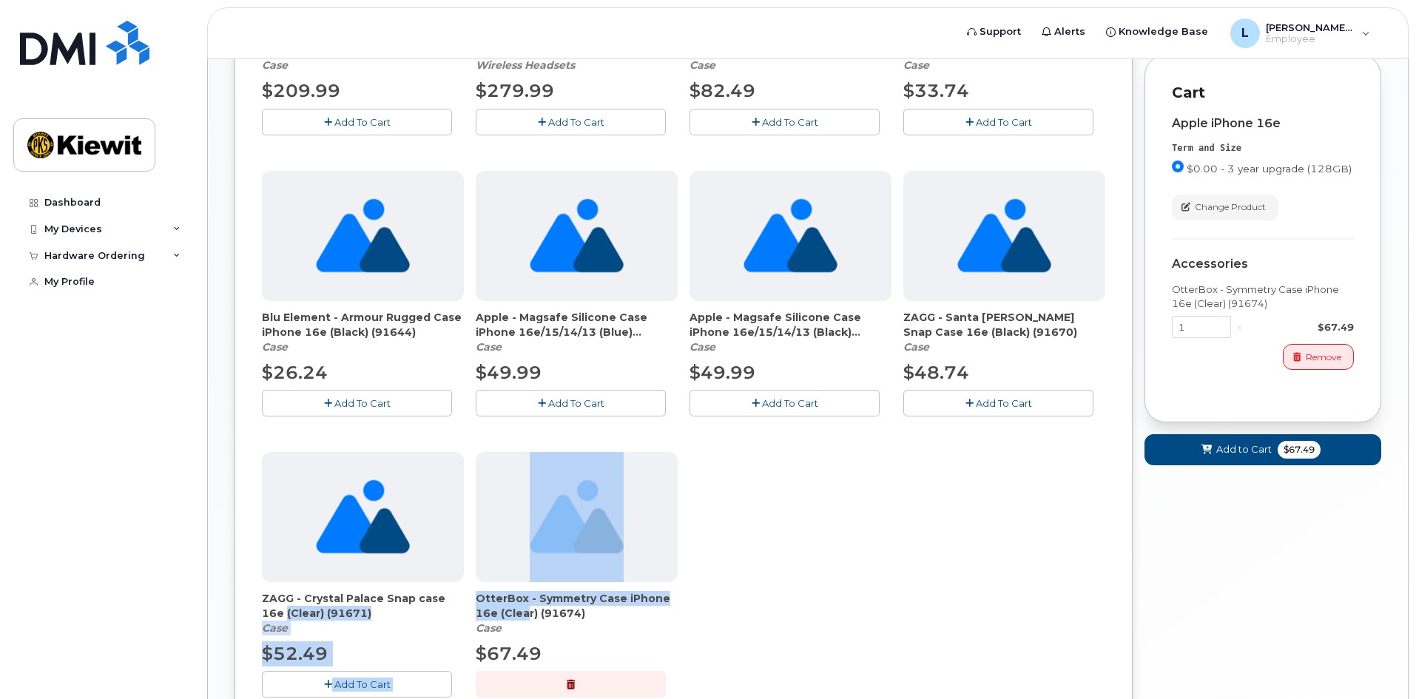
drag, startPoint x: 468, startPoint y: 598, endPoint x: 520, endPoint y: 614, distance: 55.0
click at [520, 614] on div "Apple - AirPods (4th Gen.) w/ USB-C Case (91367) Case $209.99 Add To Cart Apple…" at bounding box center [683, 305] width 843 height 832
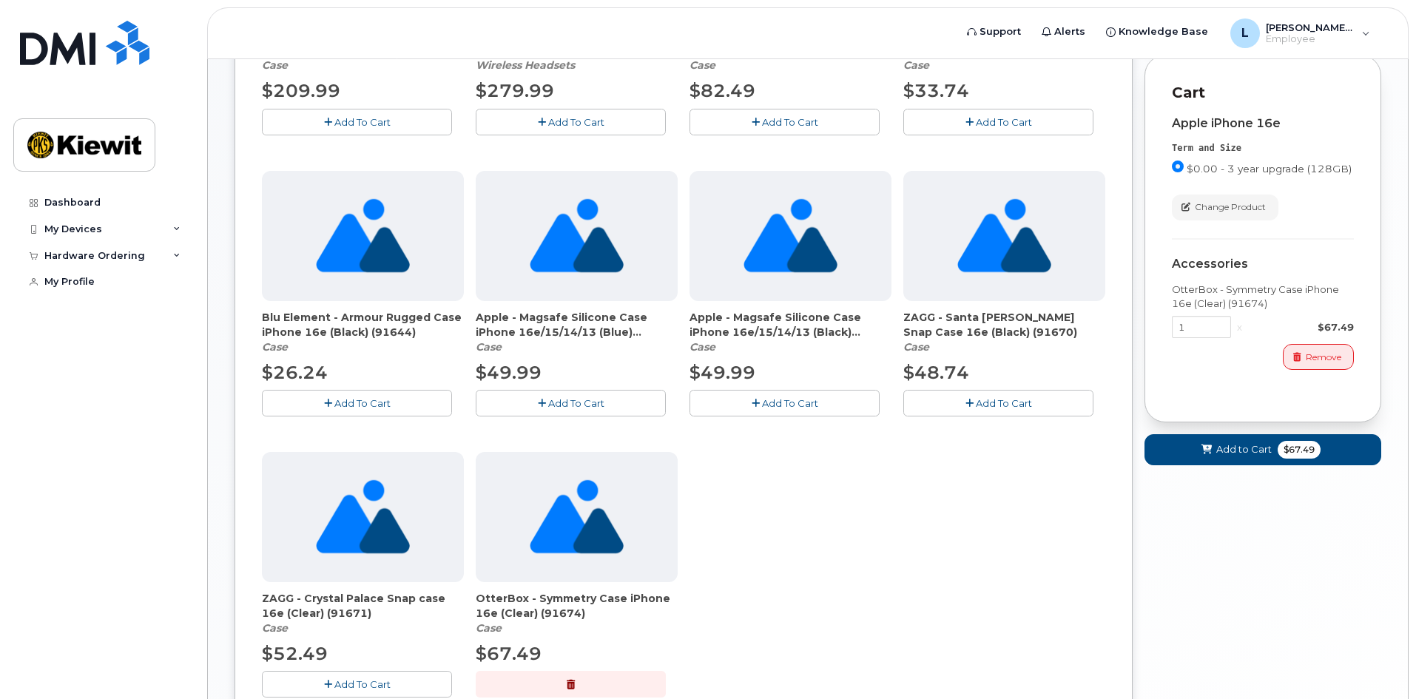
click at [530, 618] on span "OtterBox - Symmetry Case iPhone 16e (Clear) (91674)" at bounding box center [577, 606] width 202 height 30
drag, startPoint x: 534, startPoint y: 616, endPoint x: 475, endPoint y: 598, distance: 61.8
click at [475, 598] on div "Apple - AirPods (4th Gen.) w/ USB-C Case (91367) Case $209.99 Add To Cart Apple…" at bounding box center [683, 305] width 843 height 832
copy span "OtterBox - Symmetry Case iPhone 16e (Clear)"
click at [760, 465] on div "Apple - AirPods (4th Gen.) w/ USB-C Case (91367) Case $209.99 Add To Cart Apple…" at bounding box center [683, 305] width 843 height 832
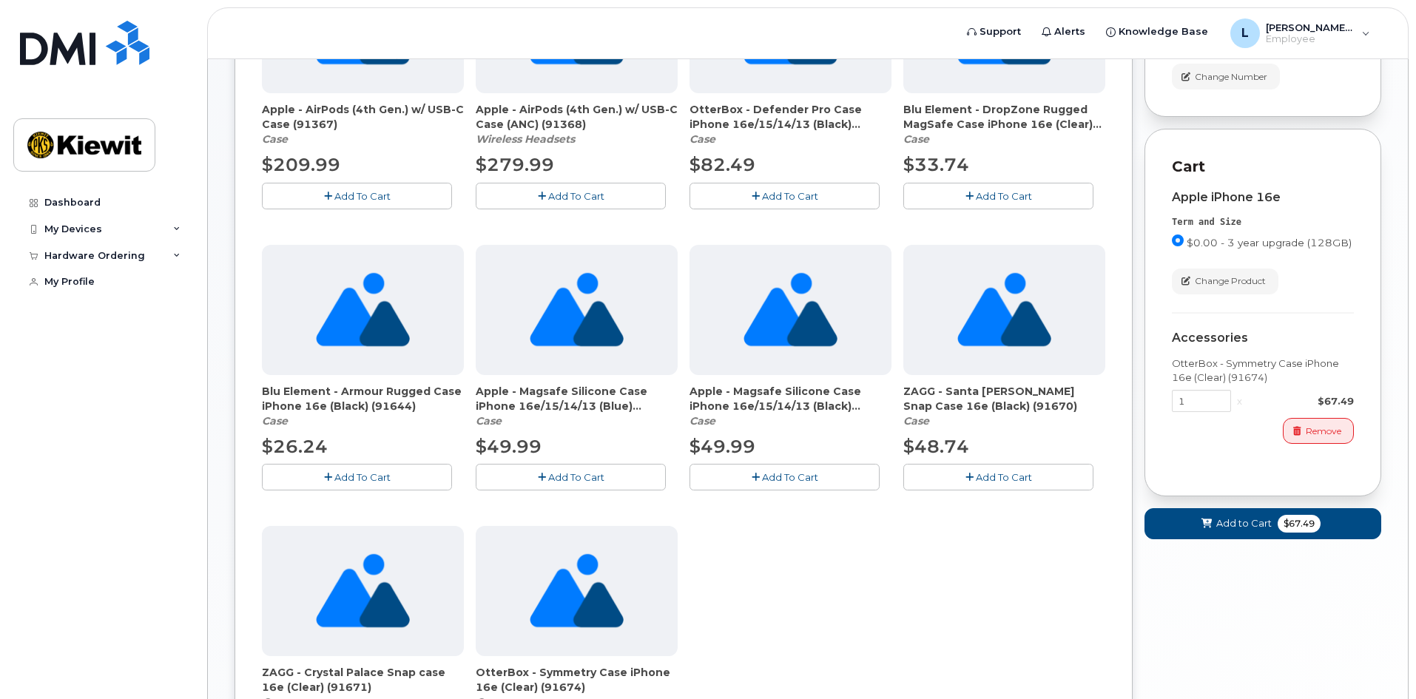
scroll to position [222, 0]
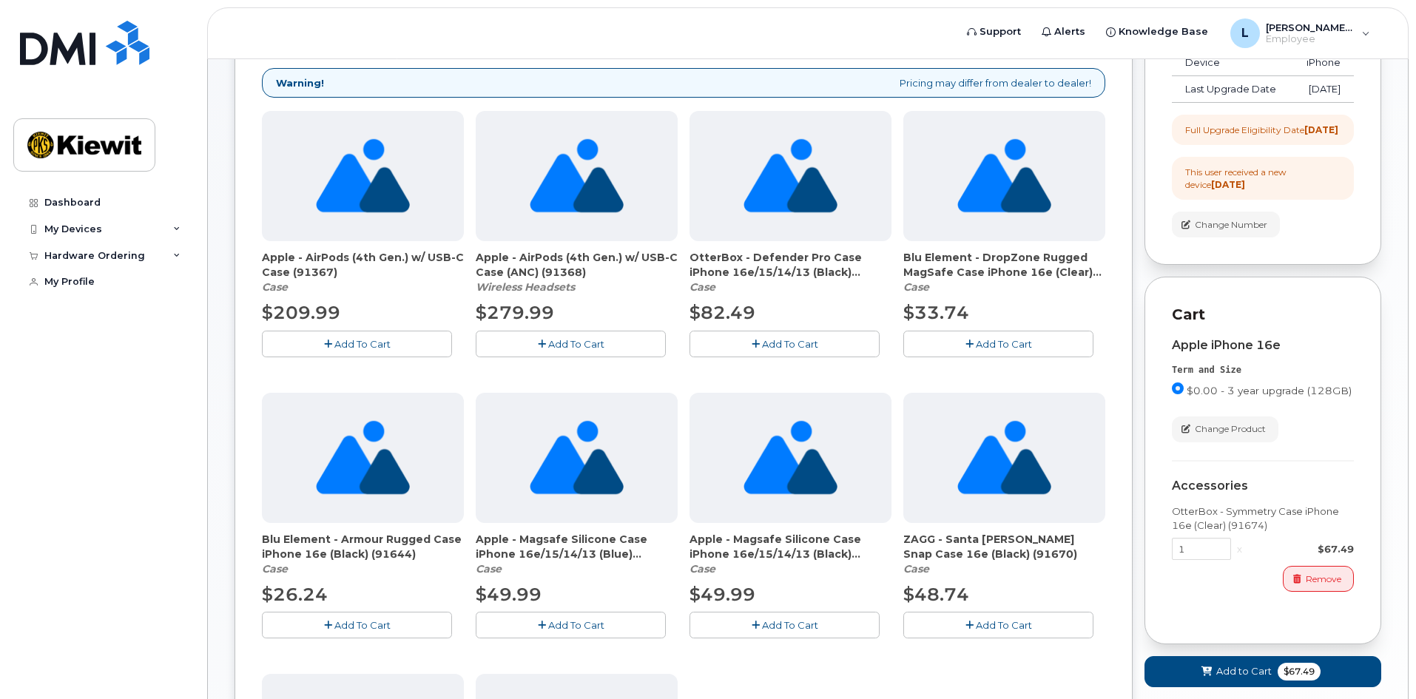
click at [744, 260] on span "OtterBox - Defender Pro Case iPhone 16e/15/14/13 (Black) (91757)" at bounding box center [791, 265] width 202 height 30
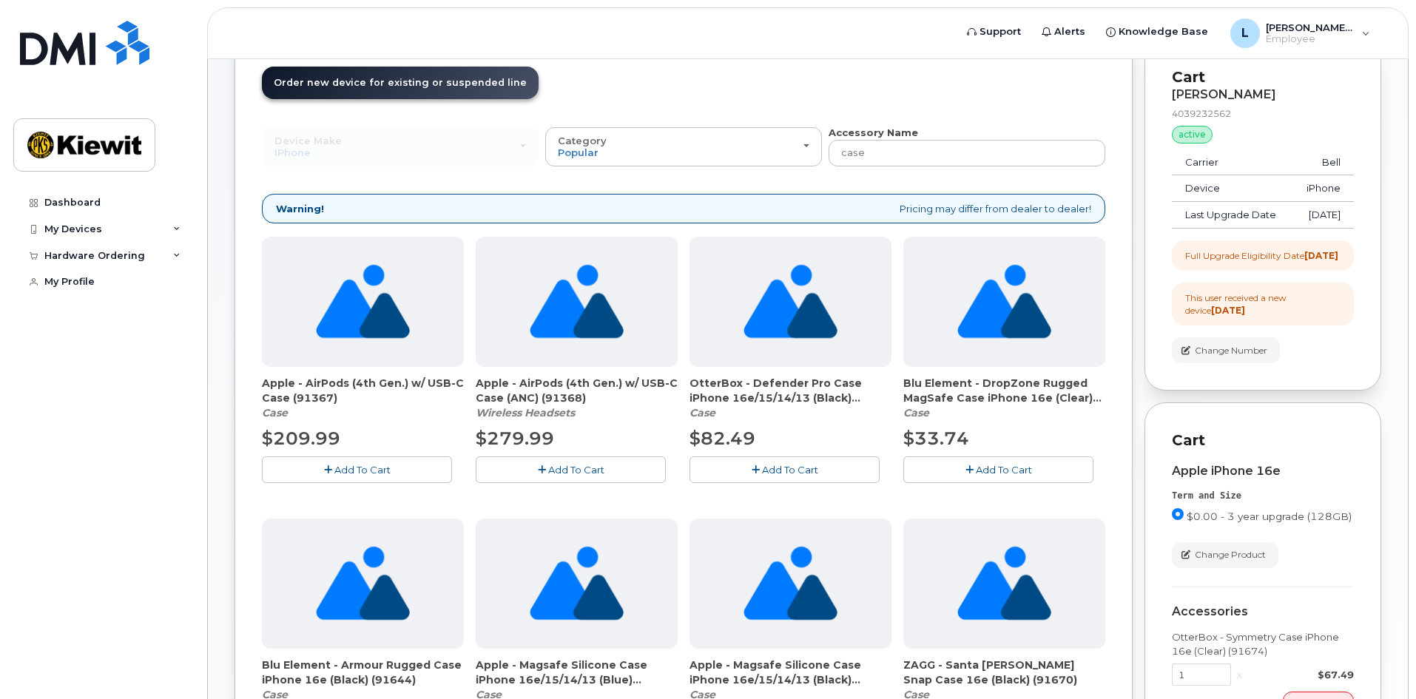
scroll to position [0, 0]
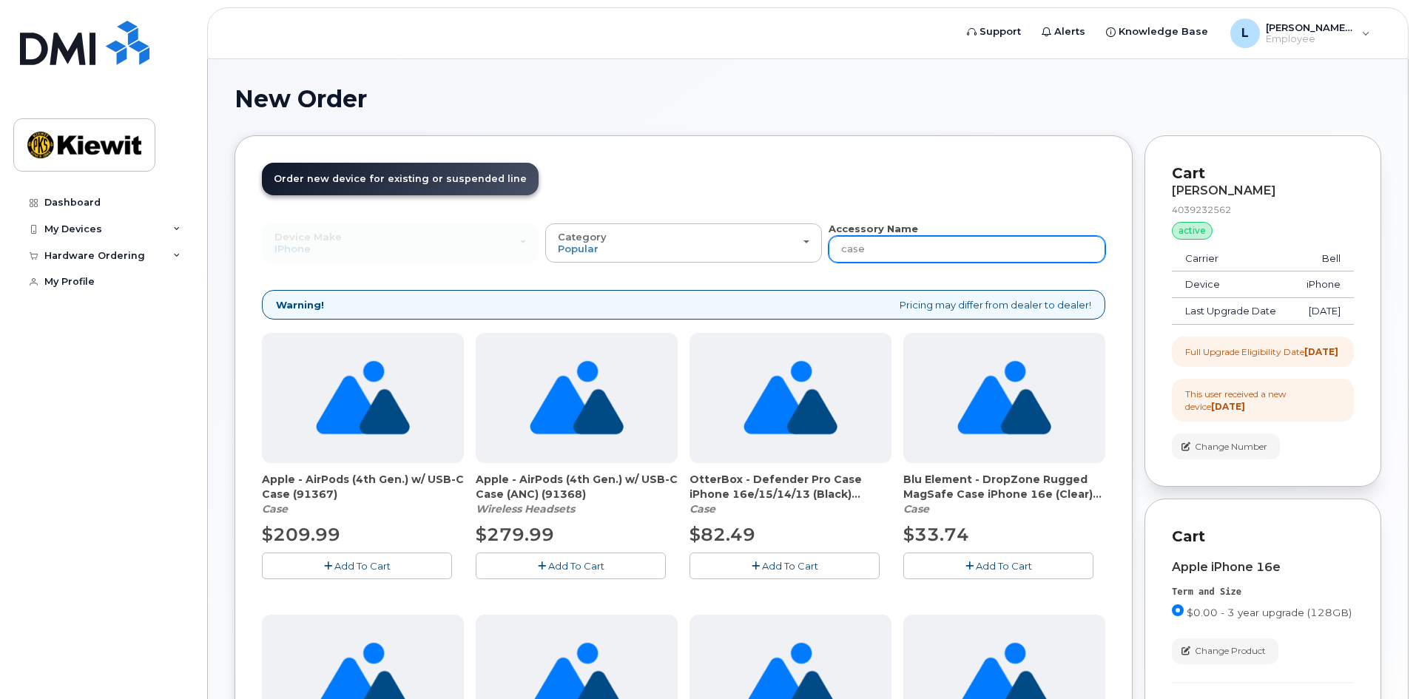
drag, startPoint x: 952, startPoint y: 240, endPoint x: 929, endPoint y: 252, distance: 25.8
click at [945, 248] on input "case" at bounding box center [967, 249] width 277 height 27
click at [846, 262] on input "case" at bounding box center [967, 249] width 277 height 27
drag, startPoint x: 884, startPoint y: 248, endPoint x: 768, endPoint y: 260, distance: 116.8
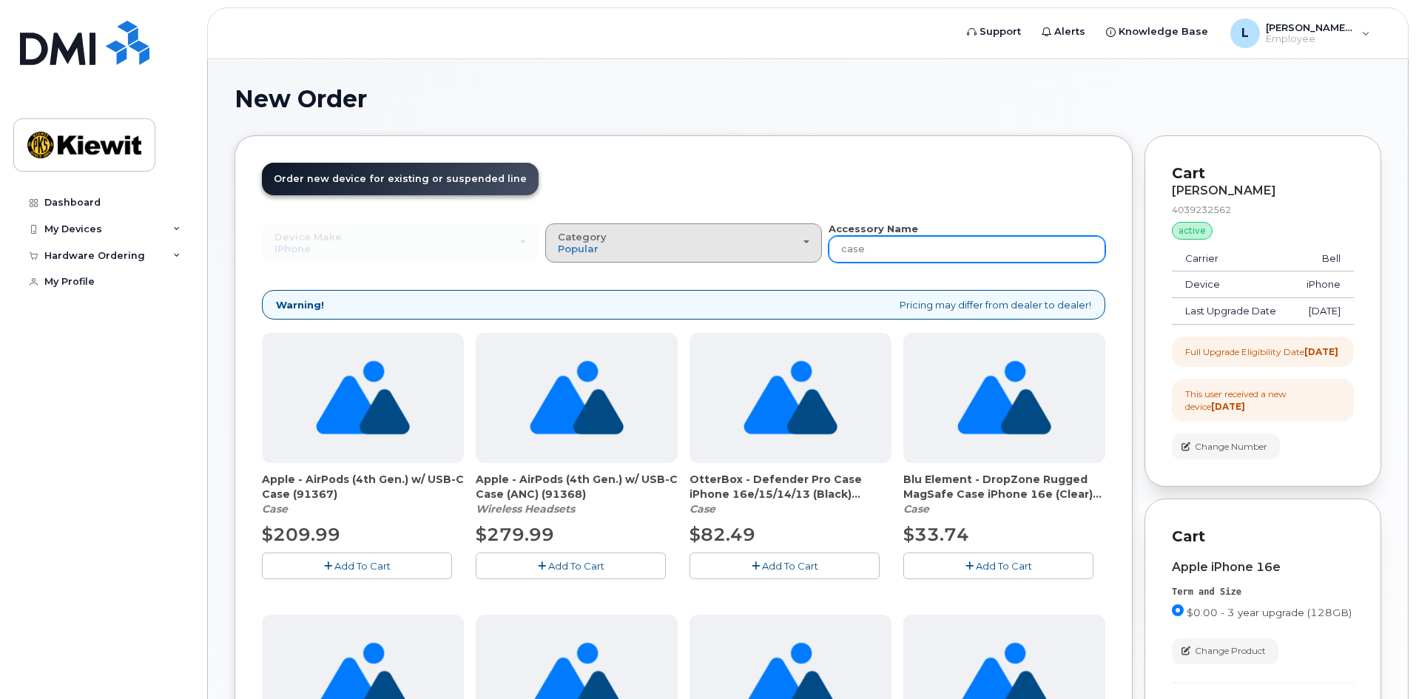
click at [768, 260] on div "Device Make All Android Cell Phone HUB iPhone Modem Tablet All Android Cell Pho…" at bounding box center [683, 242] width 843 height 41
type input "charger"
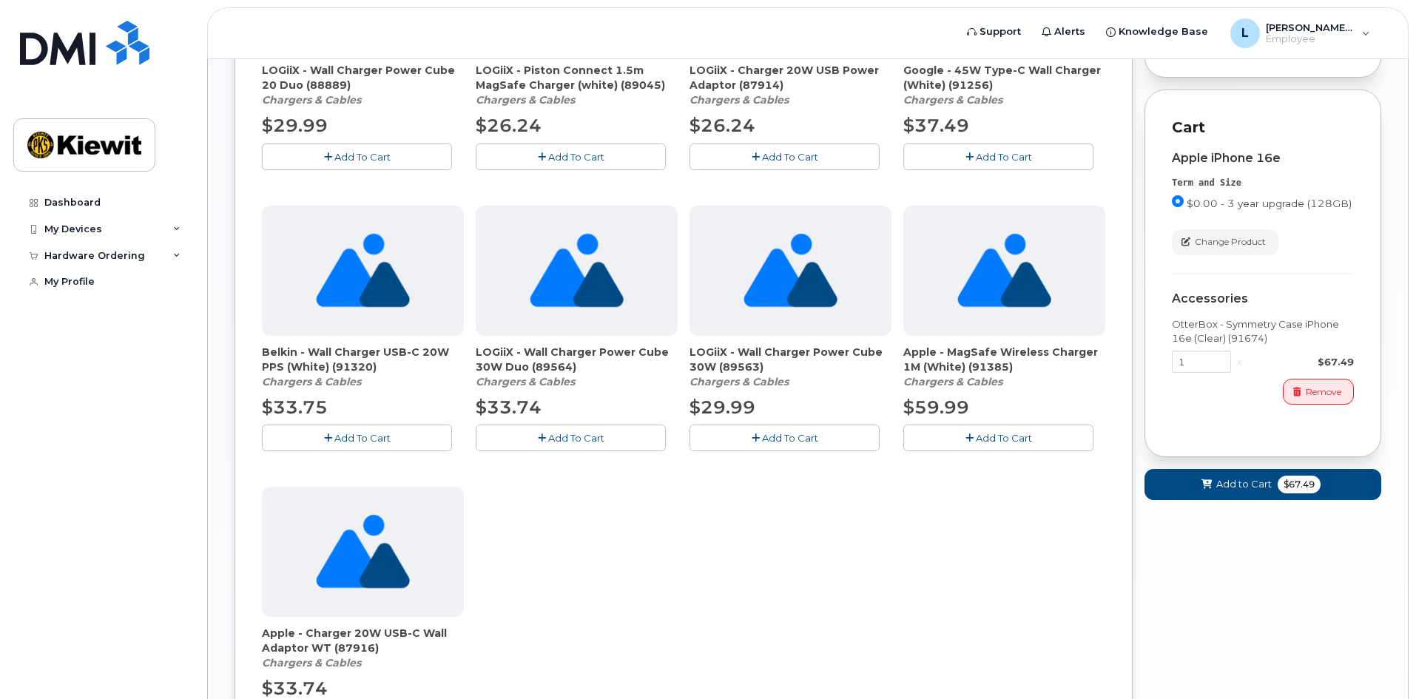
scroll to position [518, 0]
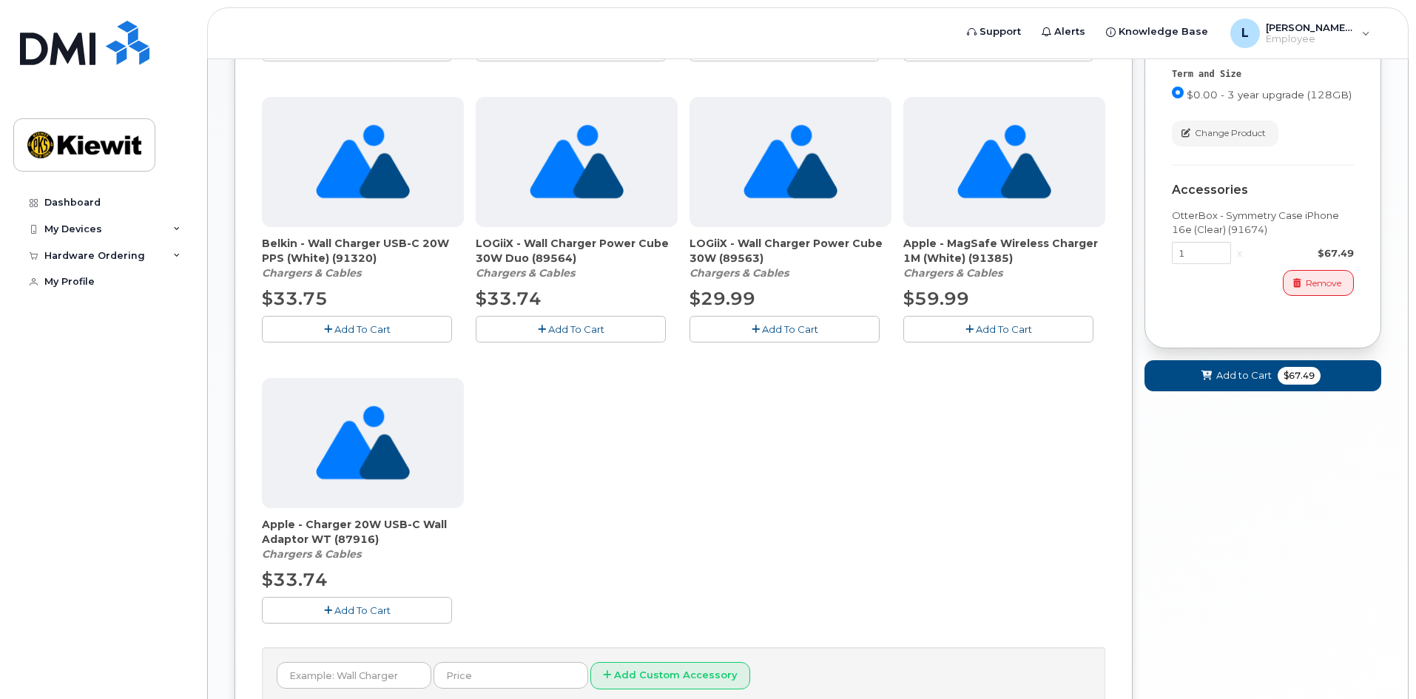
click at [895, 478] on div "LOGiiX - Wall Charger Power Cube 20 Duo (88889) Chargers & Cables $29.99 Add To…" at bounding box center [683, 231] width 843 height 832
click at [772, 331] on span "Add To Cart" at bounding box center [790, 329] width 56 height 12
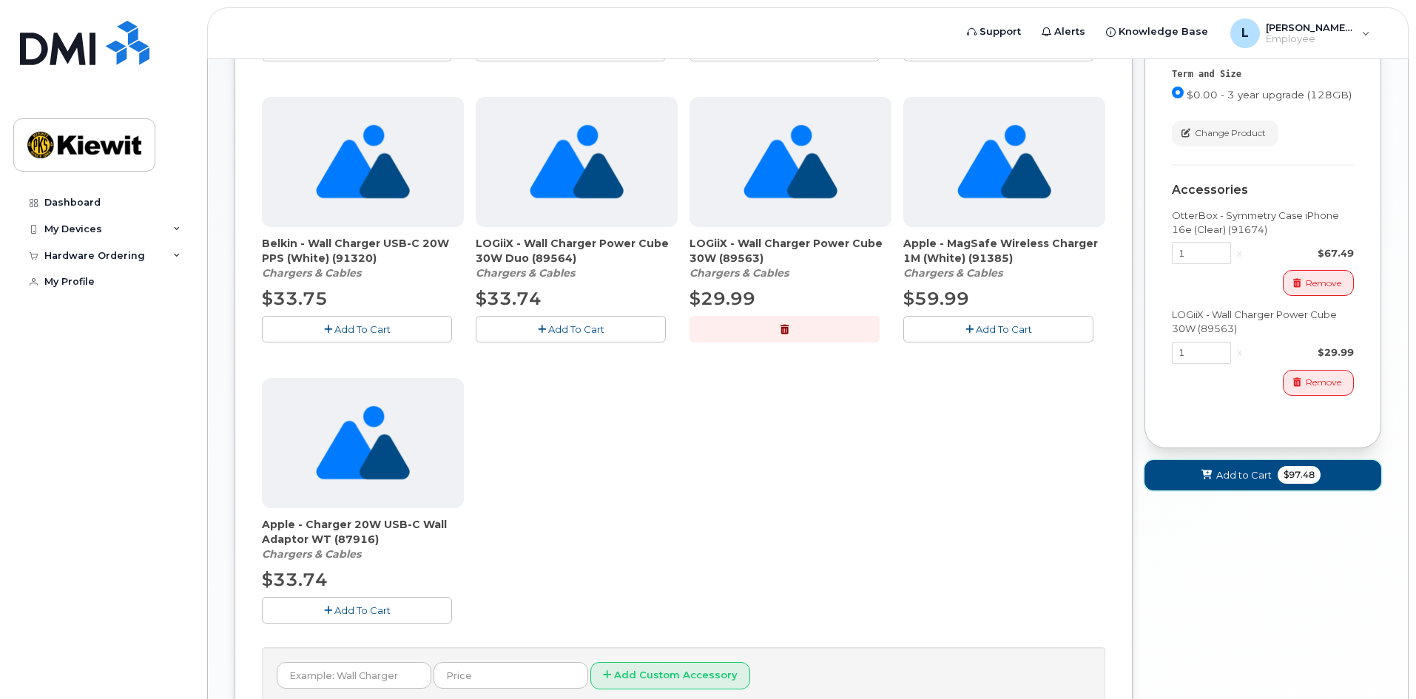
click at [1243, 482] on span "Add to Cart" at bounding box center [1243, 475] width 55 height 14
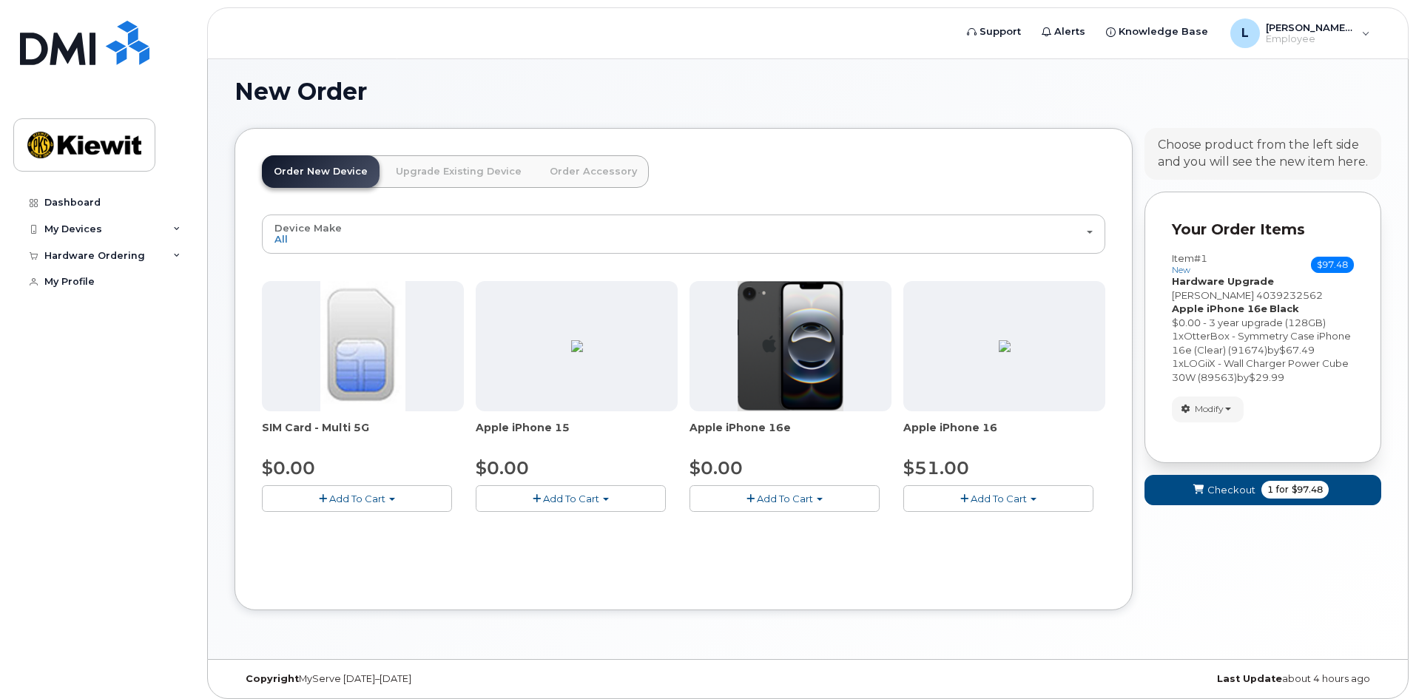
scroll to position [15, 0]
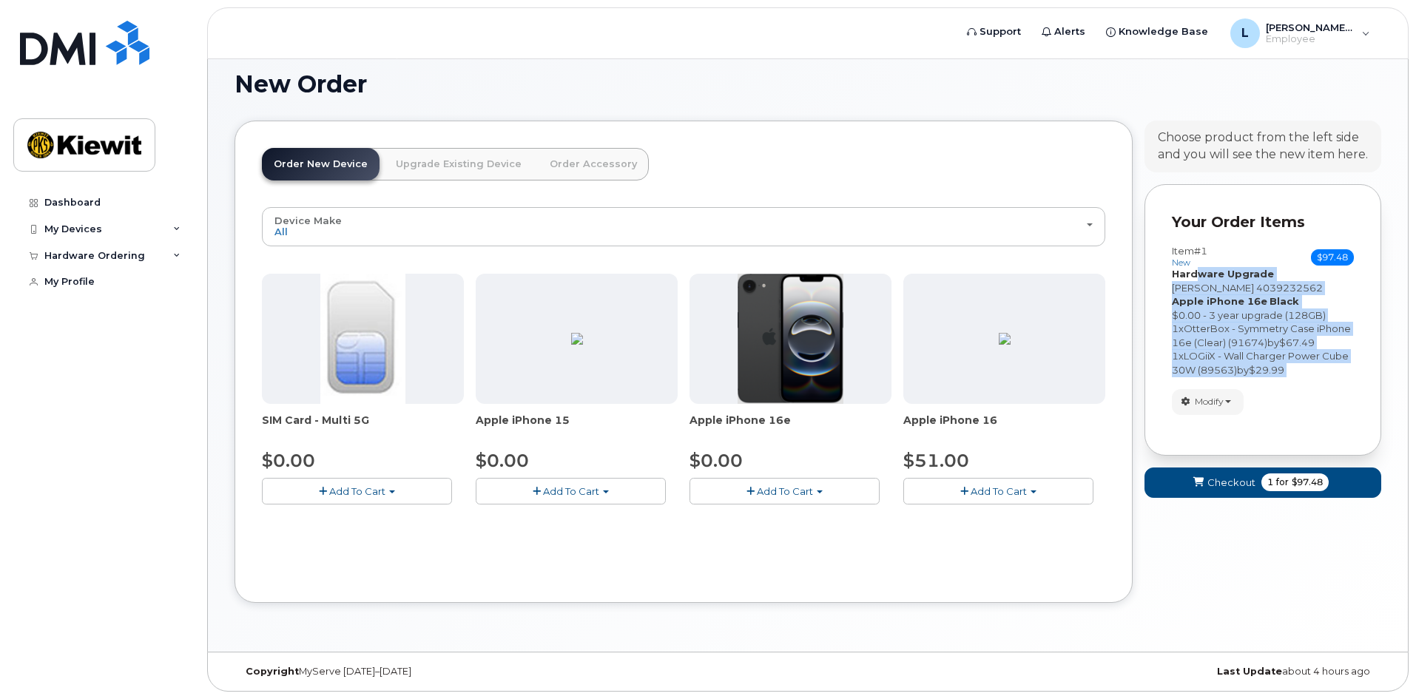
drag, startPoint x: 1195, startPoint y: 274, endPoint x: 1352, endPoint y: 377, distance: 188.2
click at [1352, 377] on div "Item #1 new $97.48 Accessories Only SIM Only Activation New Activation Hardware…" at bounding box center [1263, 330] width 182 height 169
click at [1228, 488] on span "Checkout" at bounding box center [1231, 483] width 48 height 14
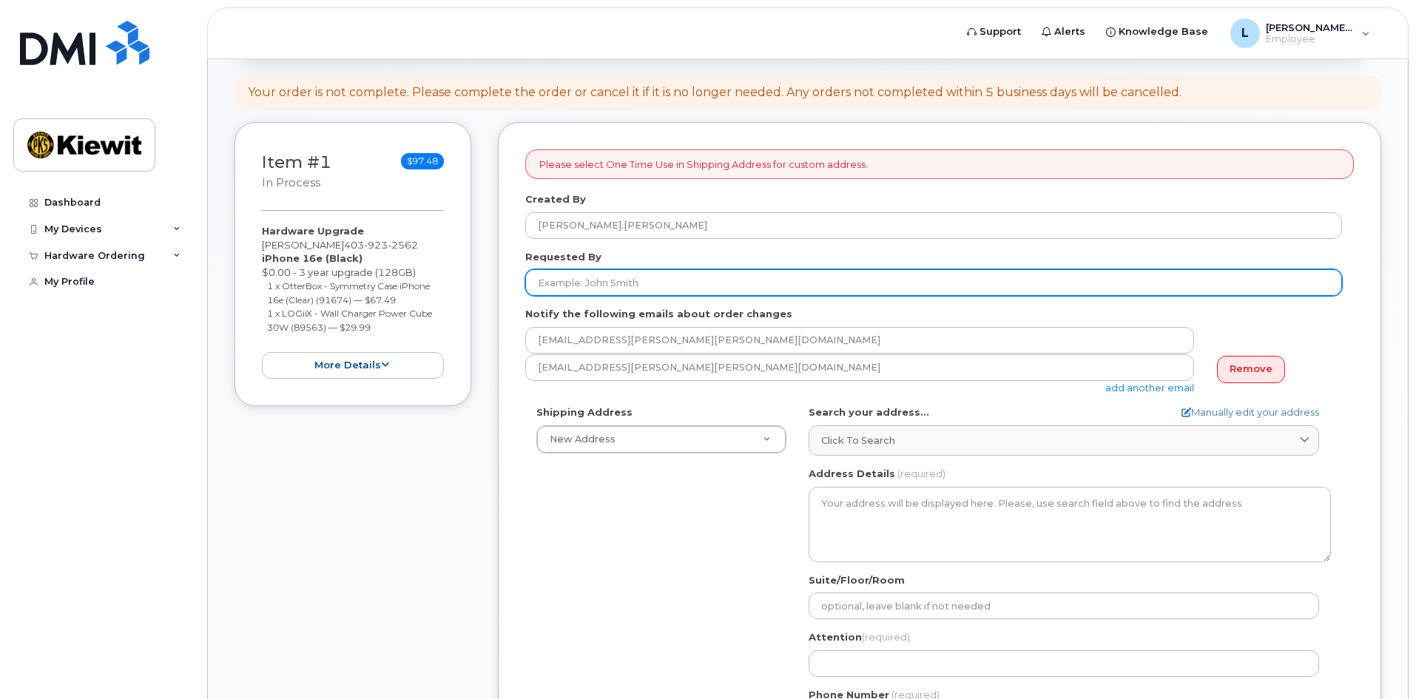
scroll to position [148, 0]
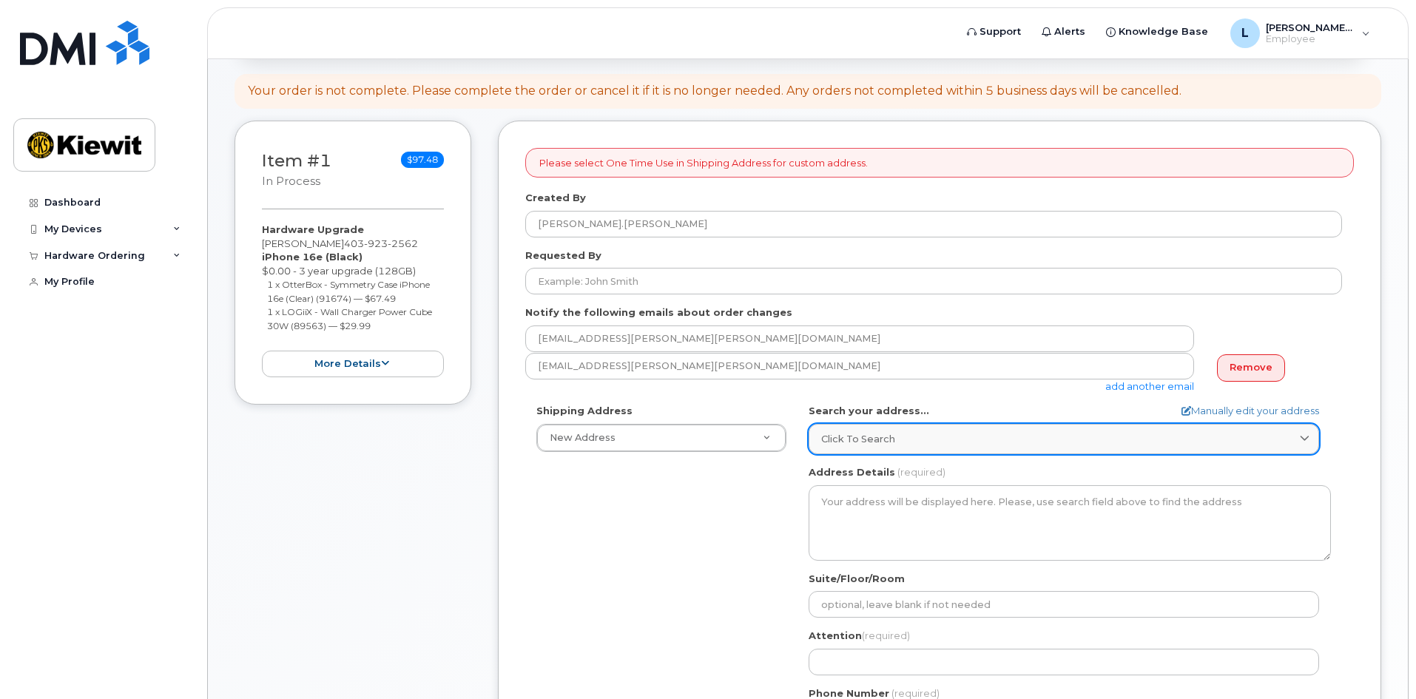
click at [878, 437] on span "Click to search" at bounding box center [858, 439] width 74 height 14
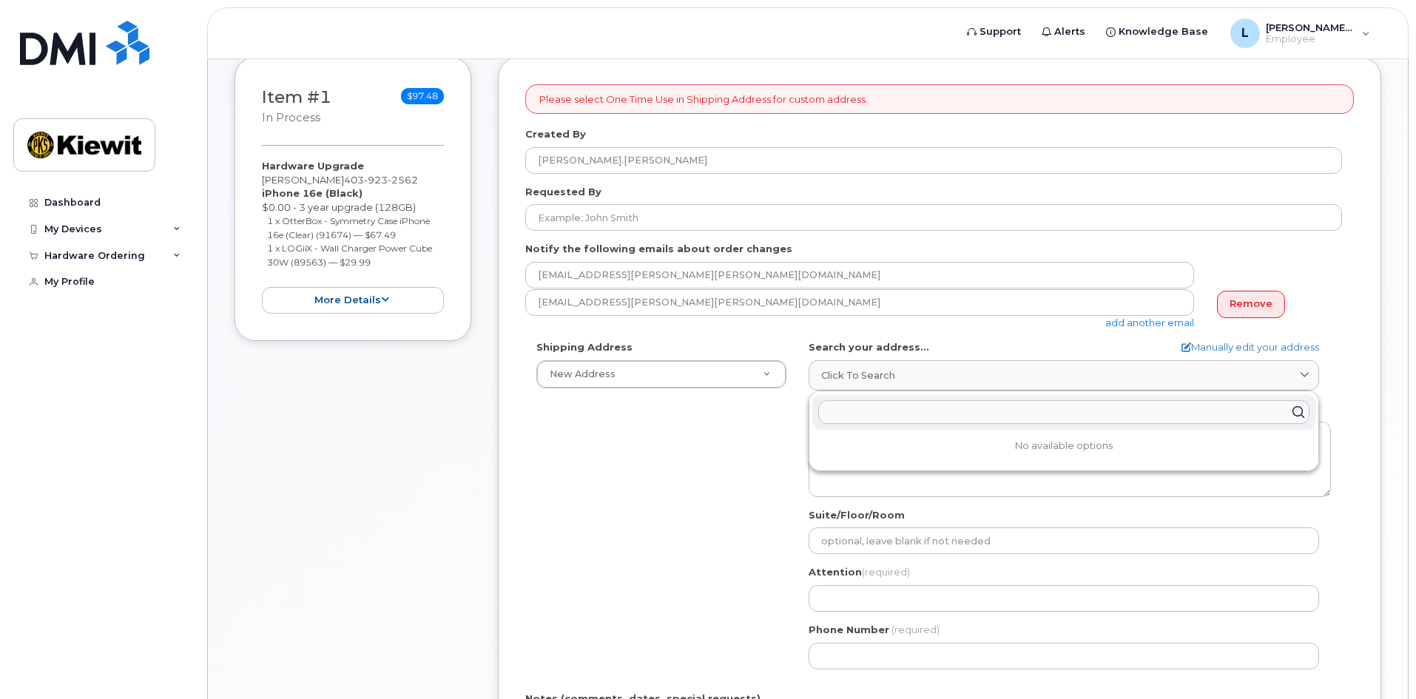
scroll to position [296, 0]
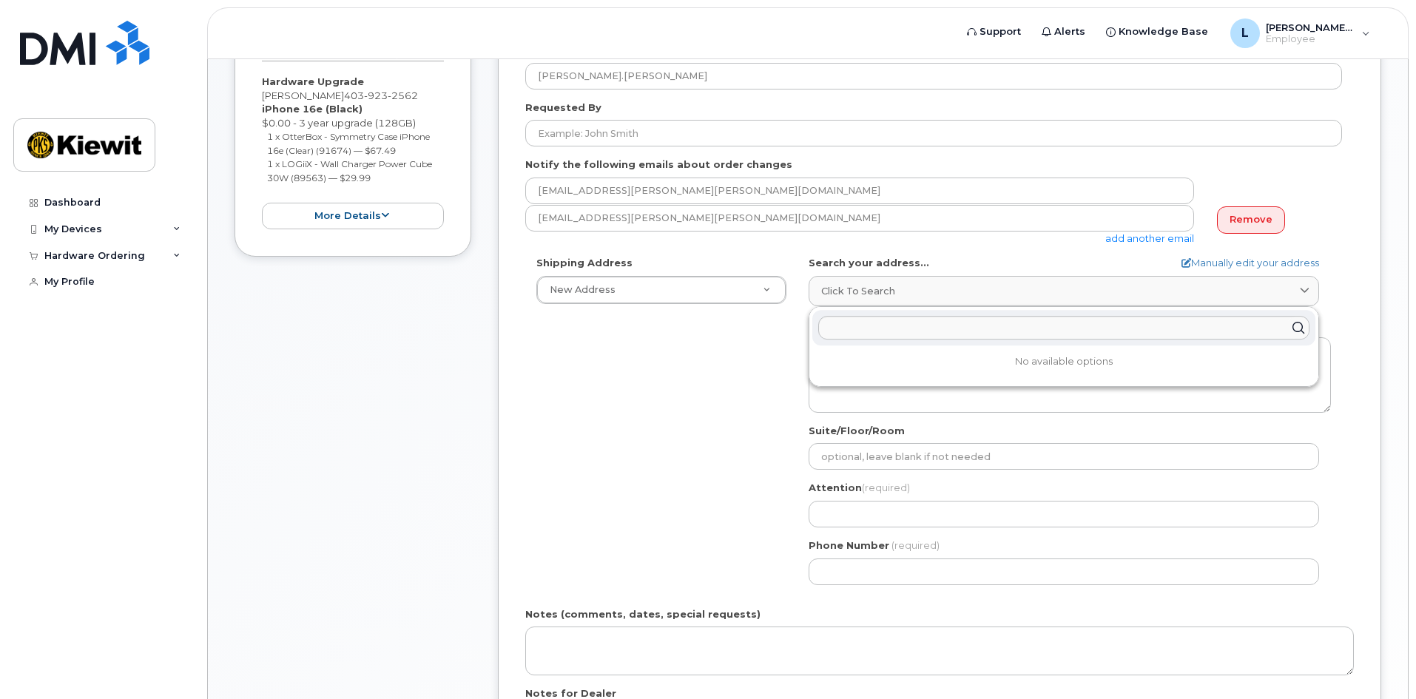
drag, startPoint x: 697, startPoint y: 331, endPoint x: 692, endPoint y: 267, distance: 63.8
click at [698, 330] on div "Shipping Address New Address New Address Beaver Marine Limited [GEOGRAPHIC_DATA…" at bounding box center [933, 426] width 817 height 340
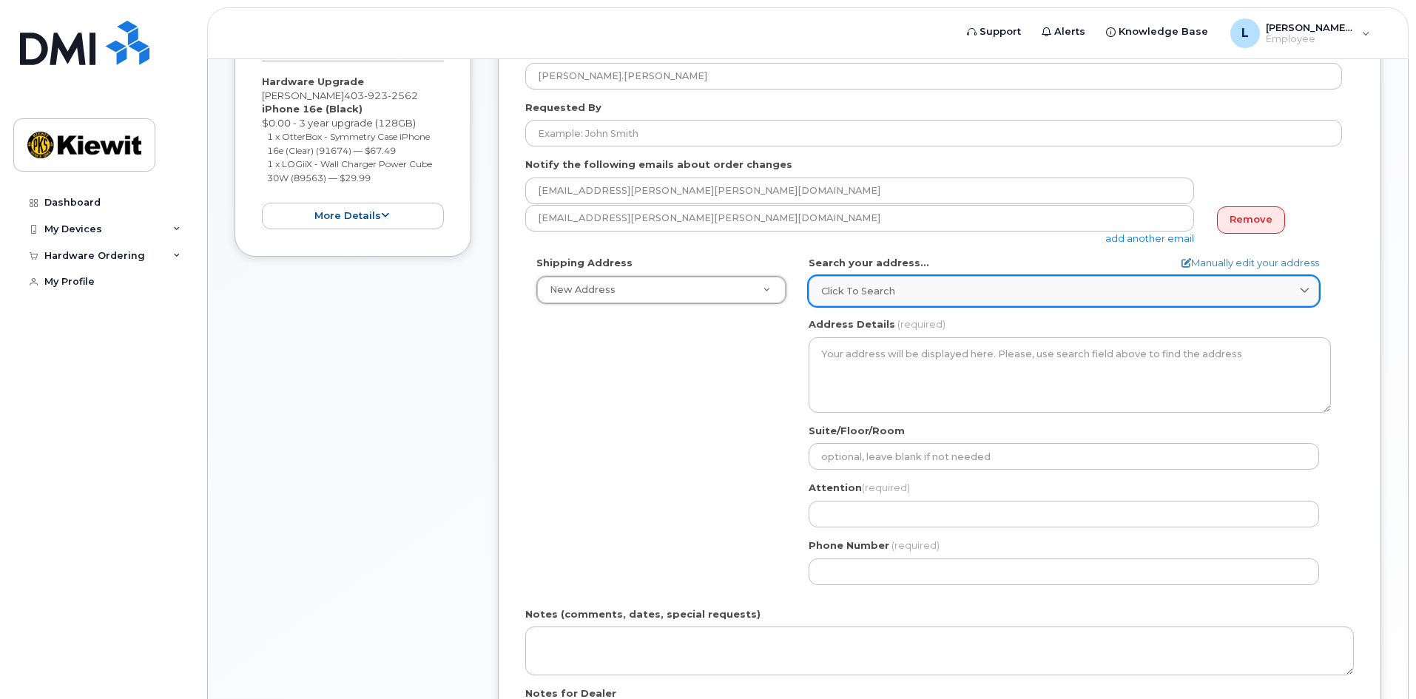
click at [872, 300] on link "Click to search" at bounding box center [1064, 291] width 510 height 30
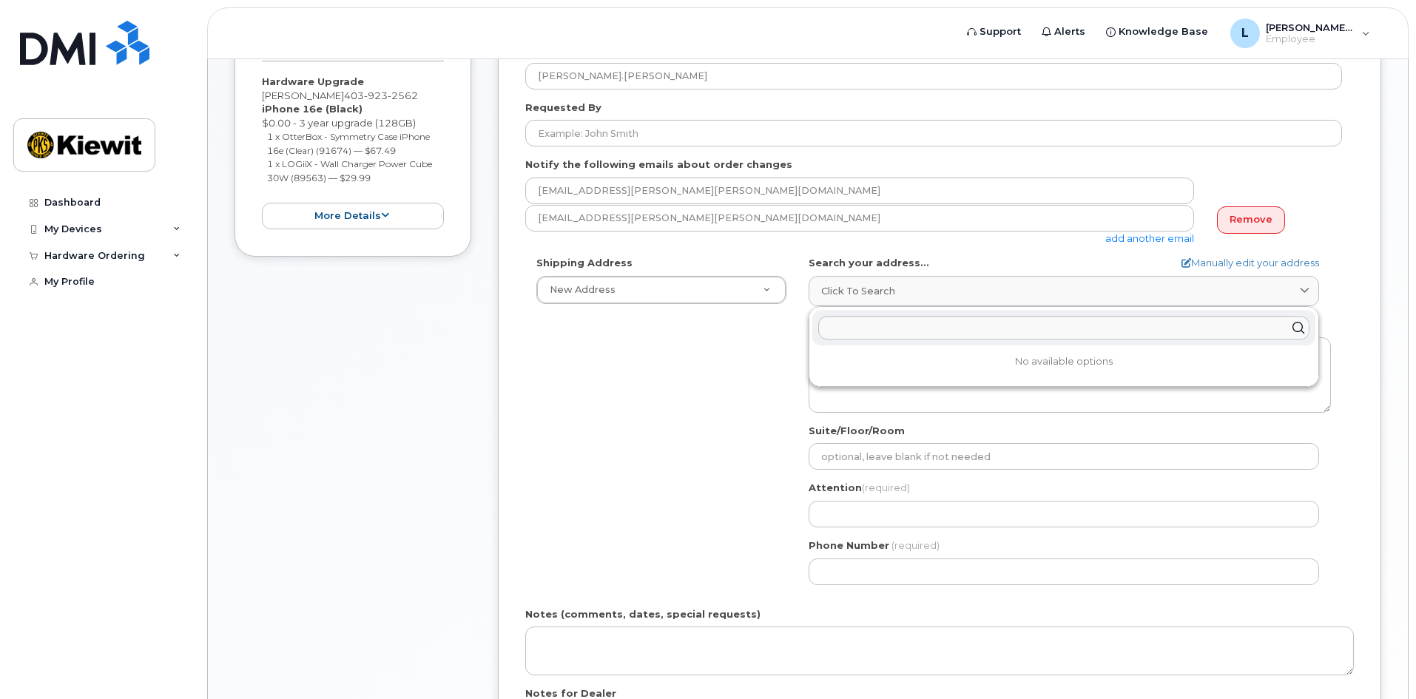
click at [904, 254] on form "Please select One Time Use in Shipping Address for custom address. Created By […" at bounding box center [939, 396] width 829 height 793
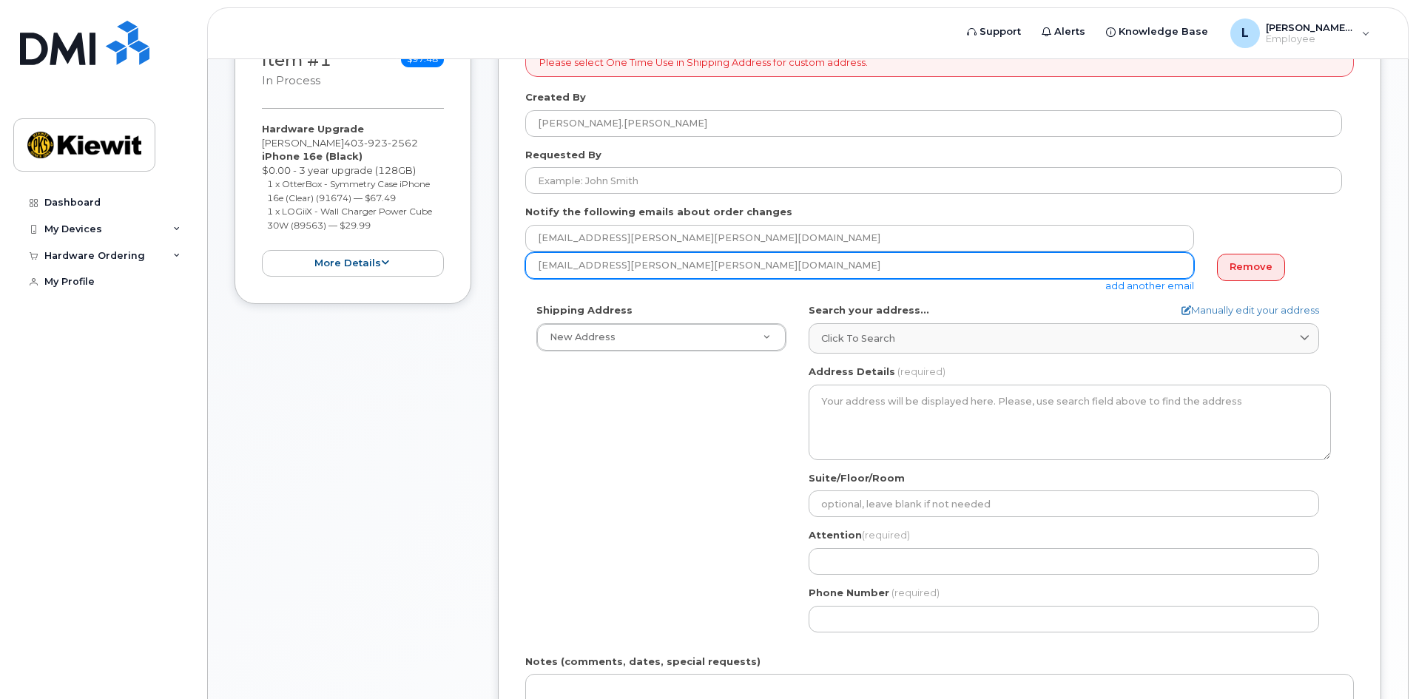
scroll to position [222, 0]
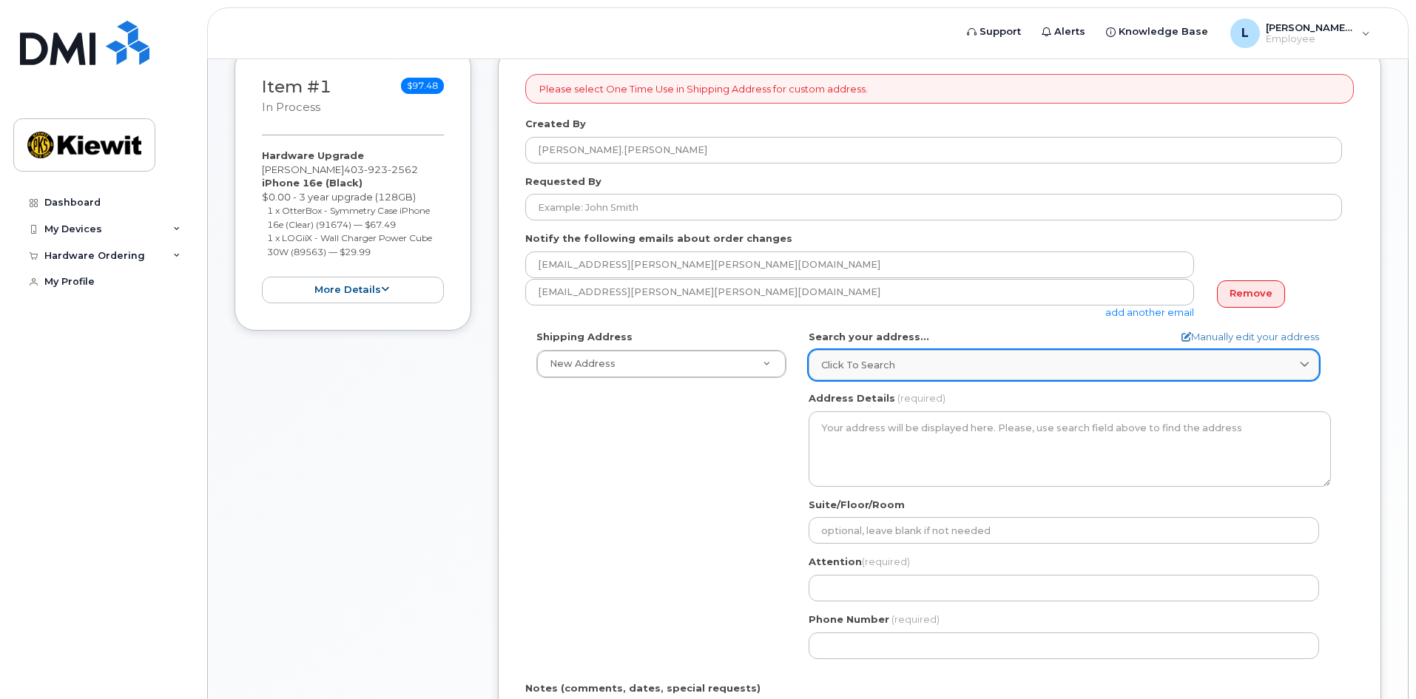
click at [986, 364] on div "Click to search" at bounding box center [1063, 365] width 485 height 14
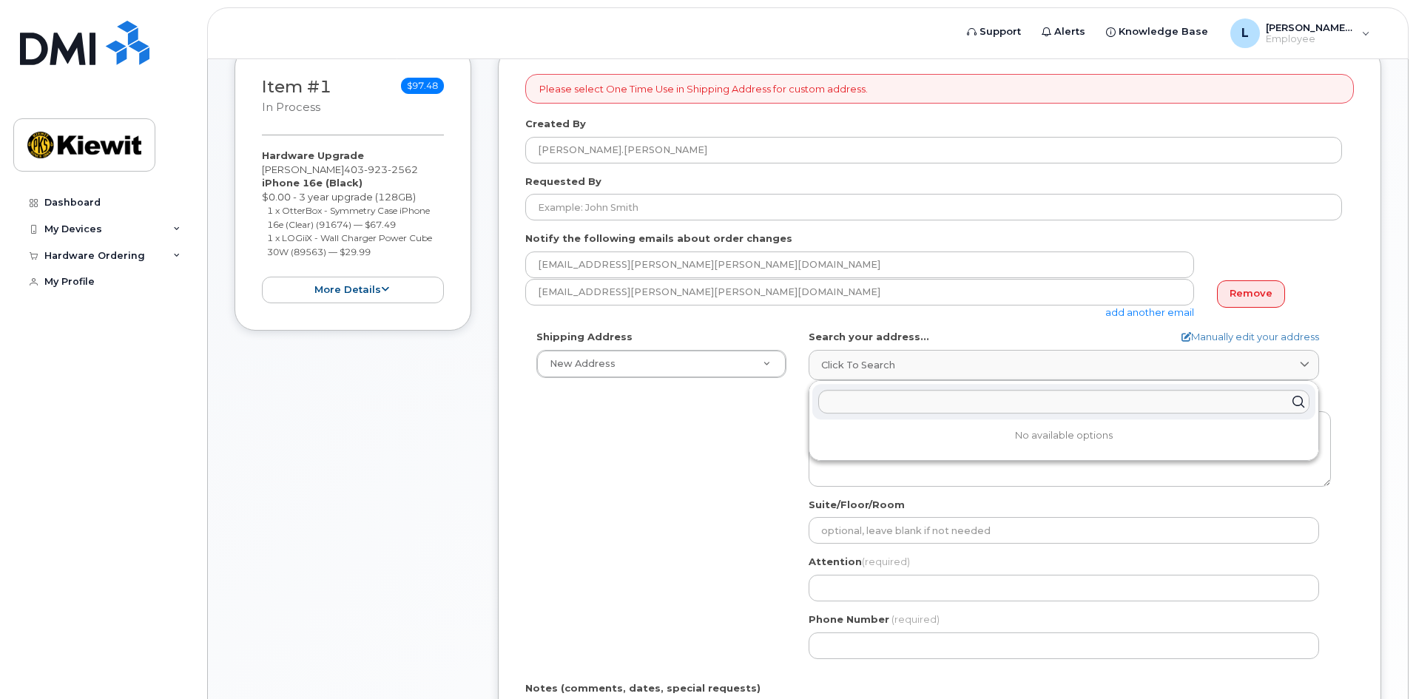
click at [978, 318] on form "Please select One Time Use in Shipping Address for custom address. Created By […" at bounding box center [939, 470] width 829 height 793
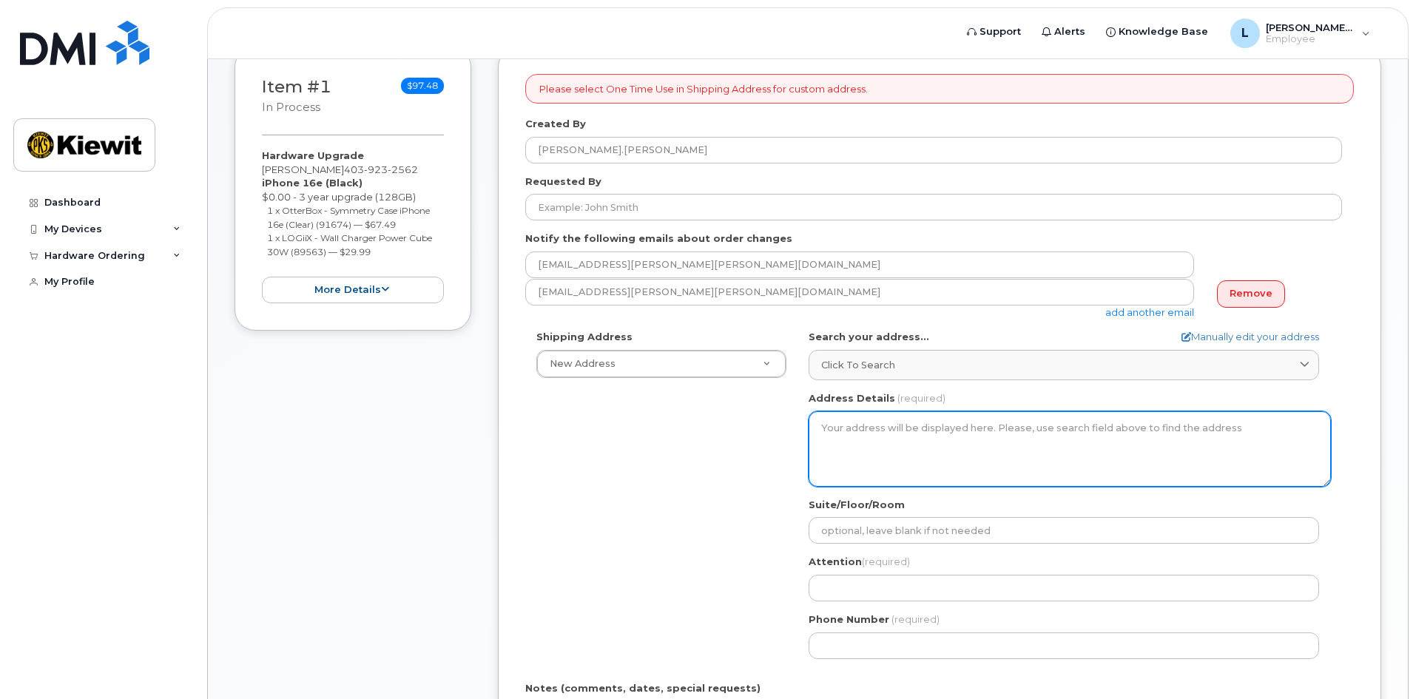
click at [883, 433] on textarea "Address Details" at bounding box center [1070, 448] width 522 height 75
click at [1008, 431] on textarea "Address Details" at bounding box center [1070, 448] width 522 height 75
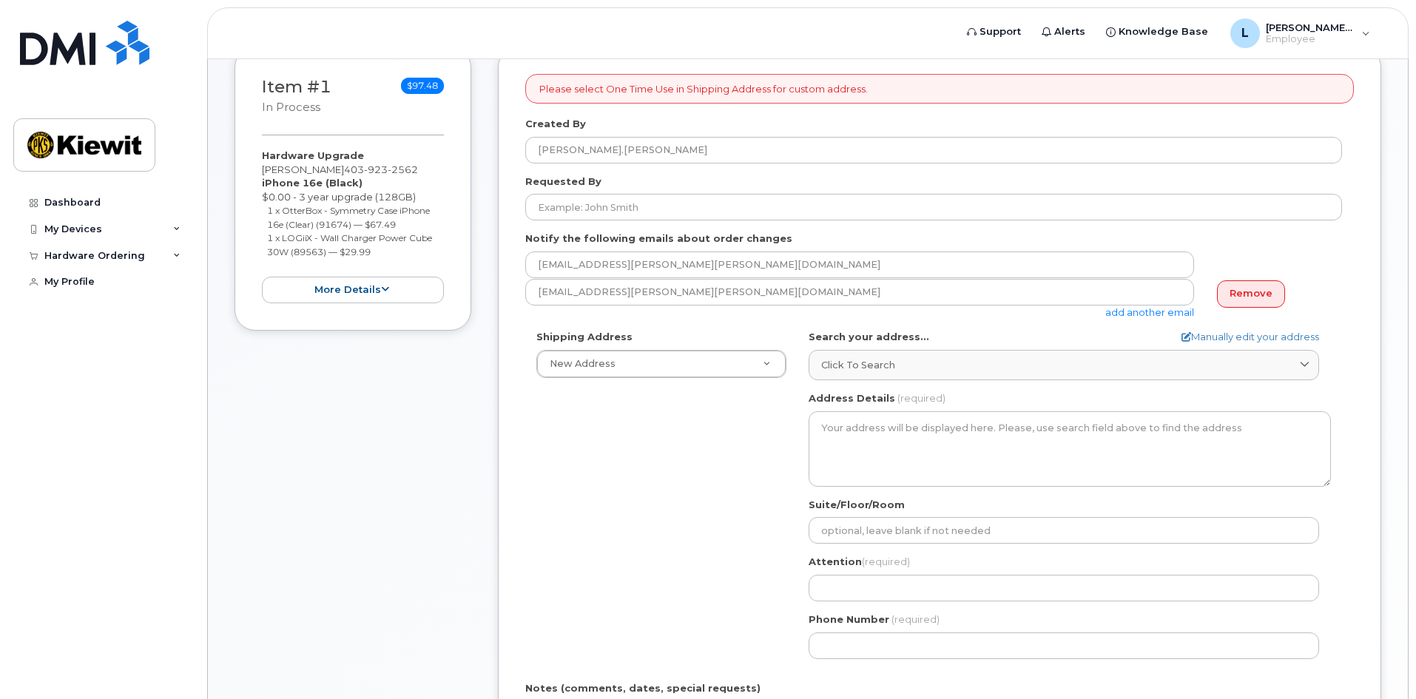
click at [802, 436] on div "AB Search your address... Manually edit your address Click to search No availab…" at bounding box center [1070, 500] width 544 height 340
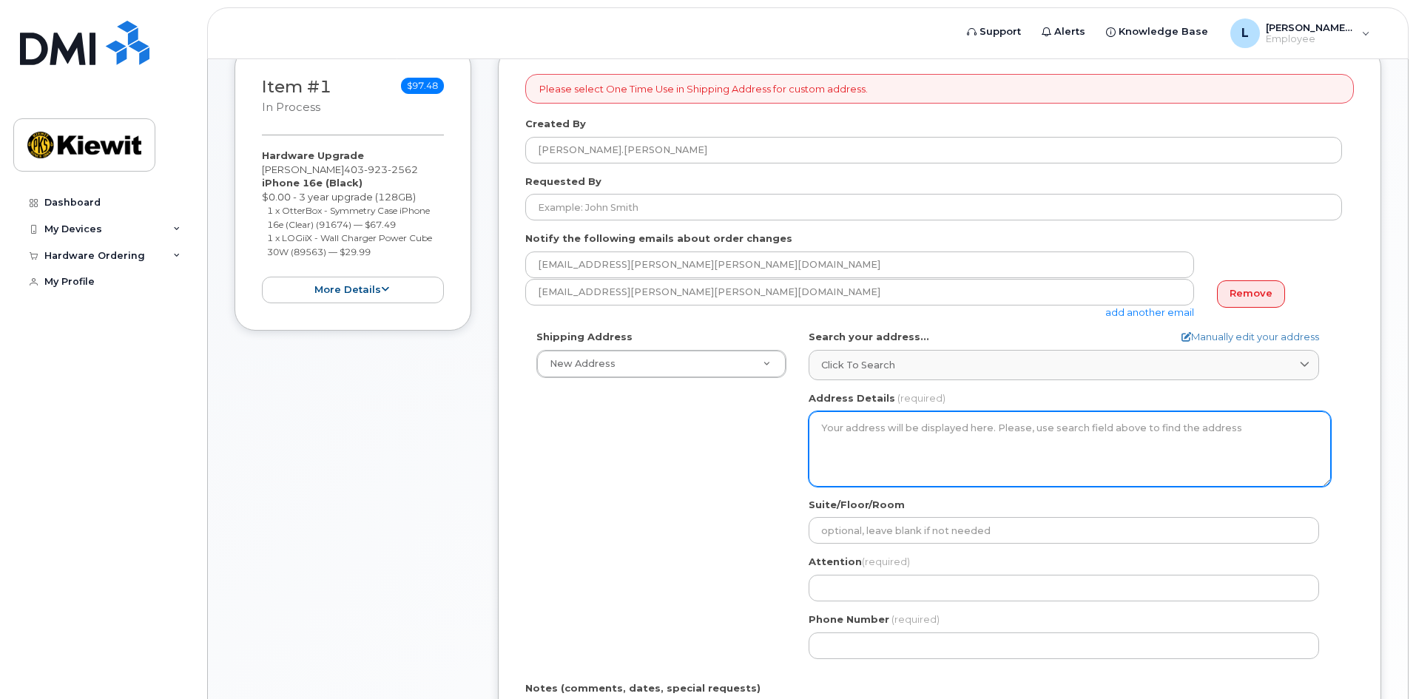
click at [838, 437] on textarea "Address Details" at bounding box center [1070, 448] width 522 height 75
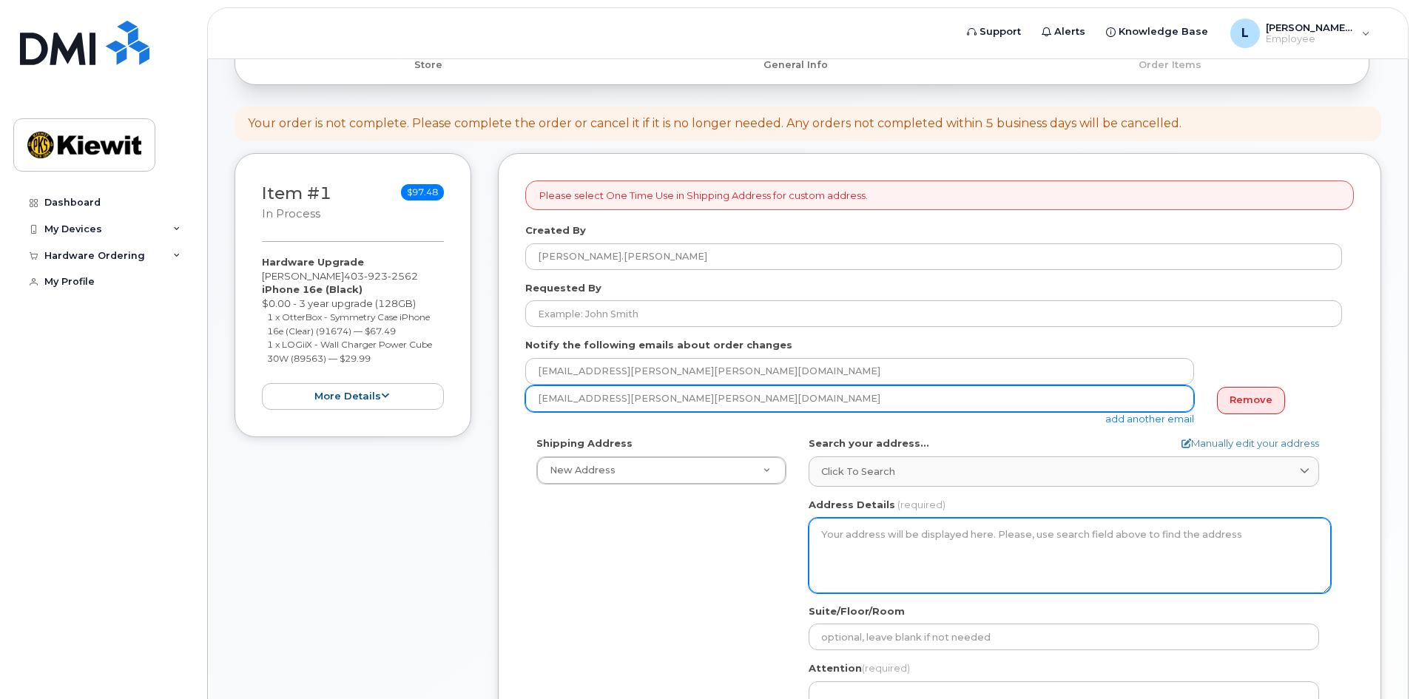
scroll to position [74, 0]
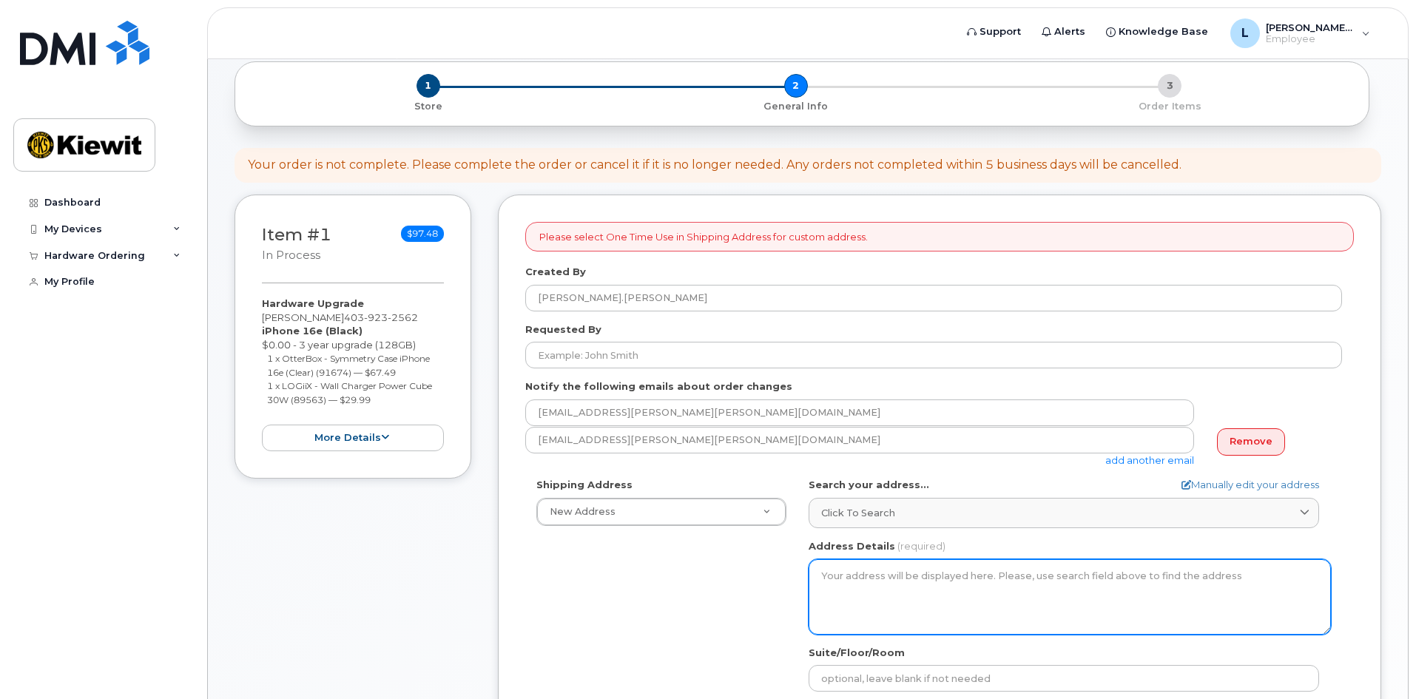
click at [853, 579] on textarea "Address Details" at bounding box center [1070, 596] width 522 height 75
click at [835, 570] on textarea "Address Details" at bounding box center [1070, 596] width 522 height 75
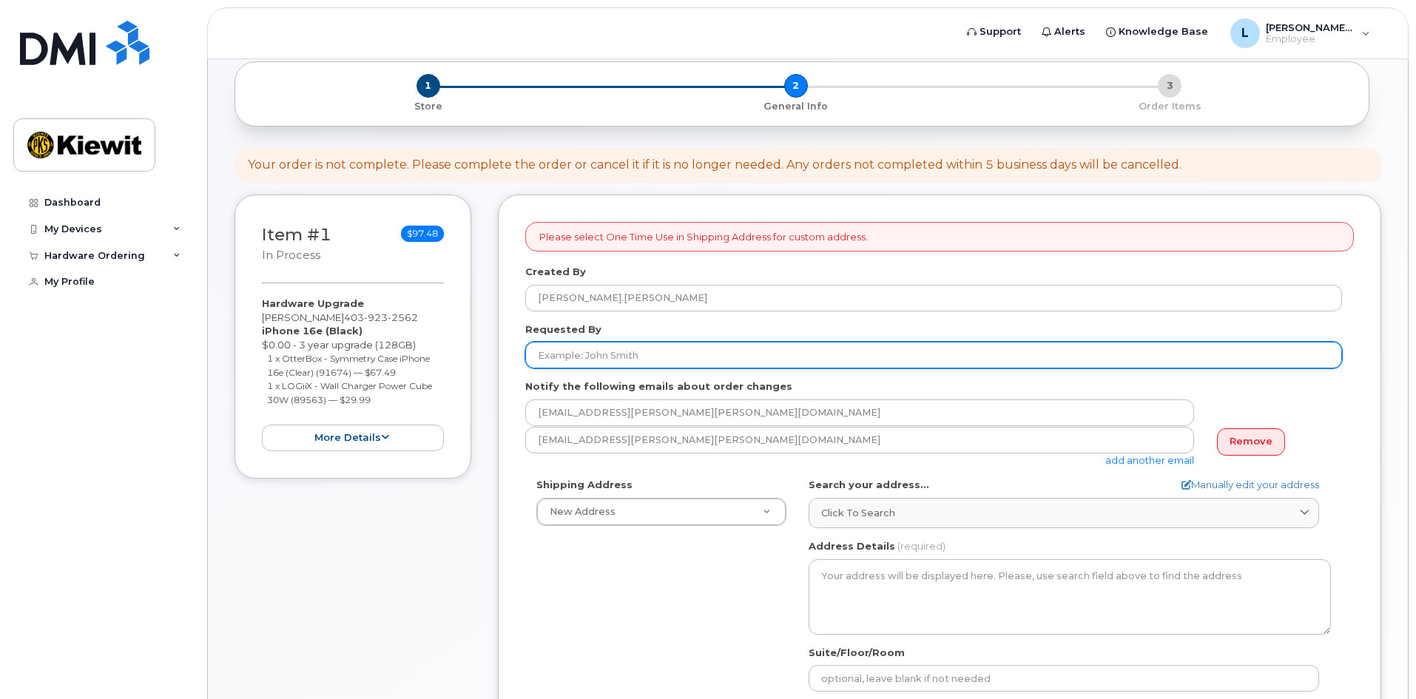
click at [650, 349] on input "Requested By" at bounding box center [933, 355] width 817 height 27
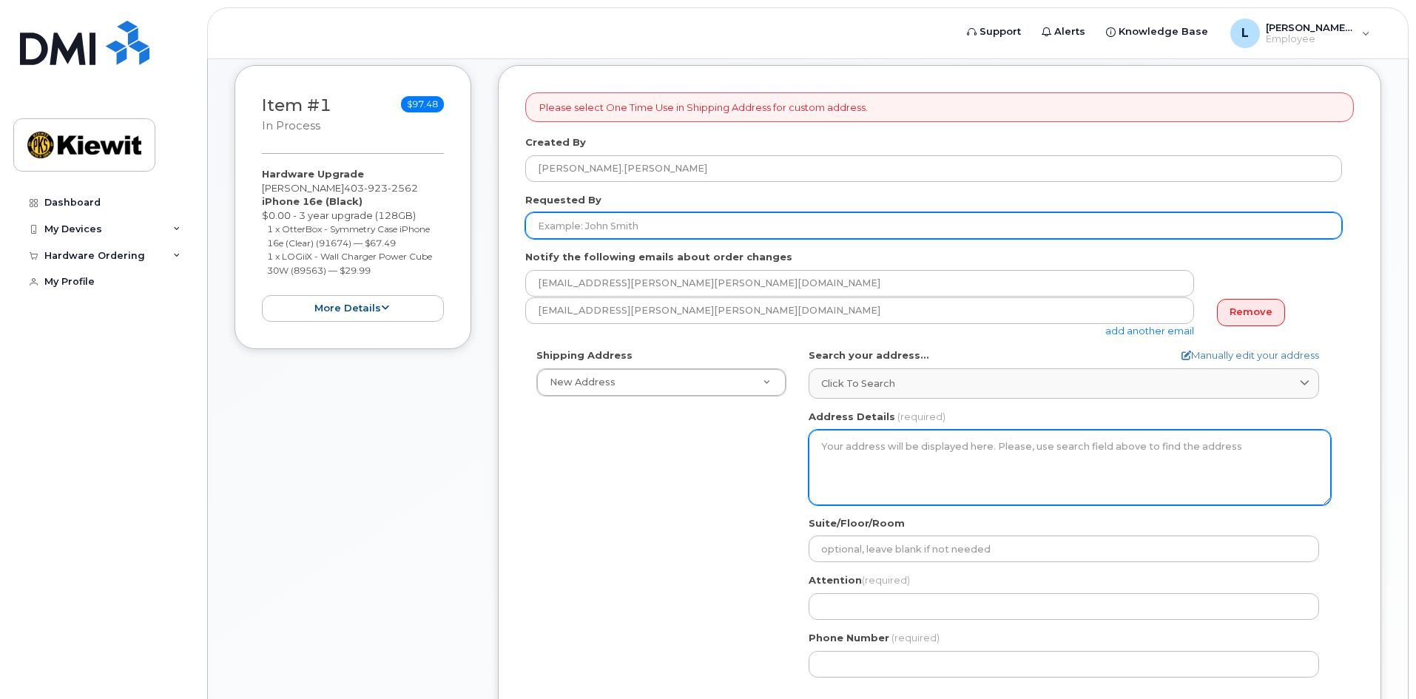
scroll to position [222, 0]
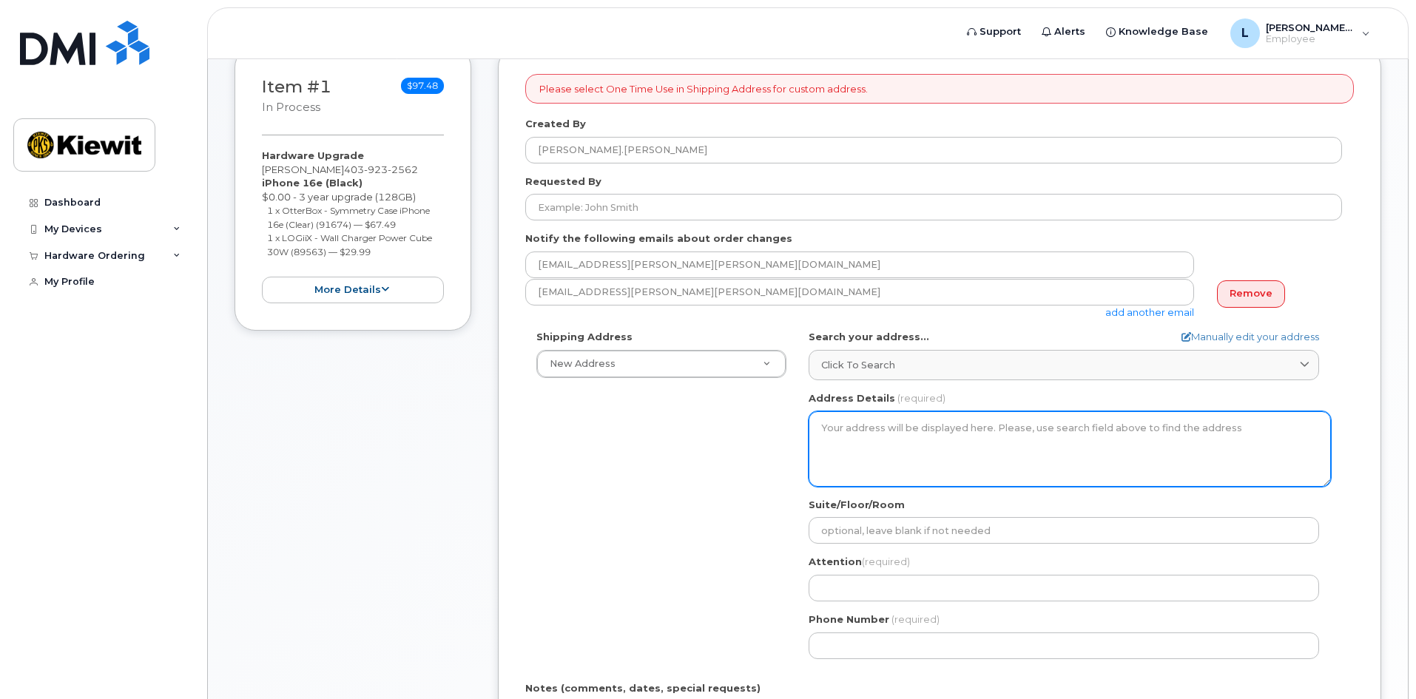
click at [886, 424] on textarea "Address Details" at bounding box center [1070, 448] width 522 height 75
click at [883, 432] on textarea "Address Details" at bounding box center [1070, 448] width 522 height 75
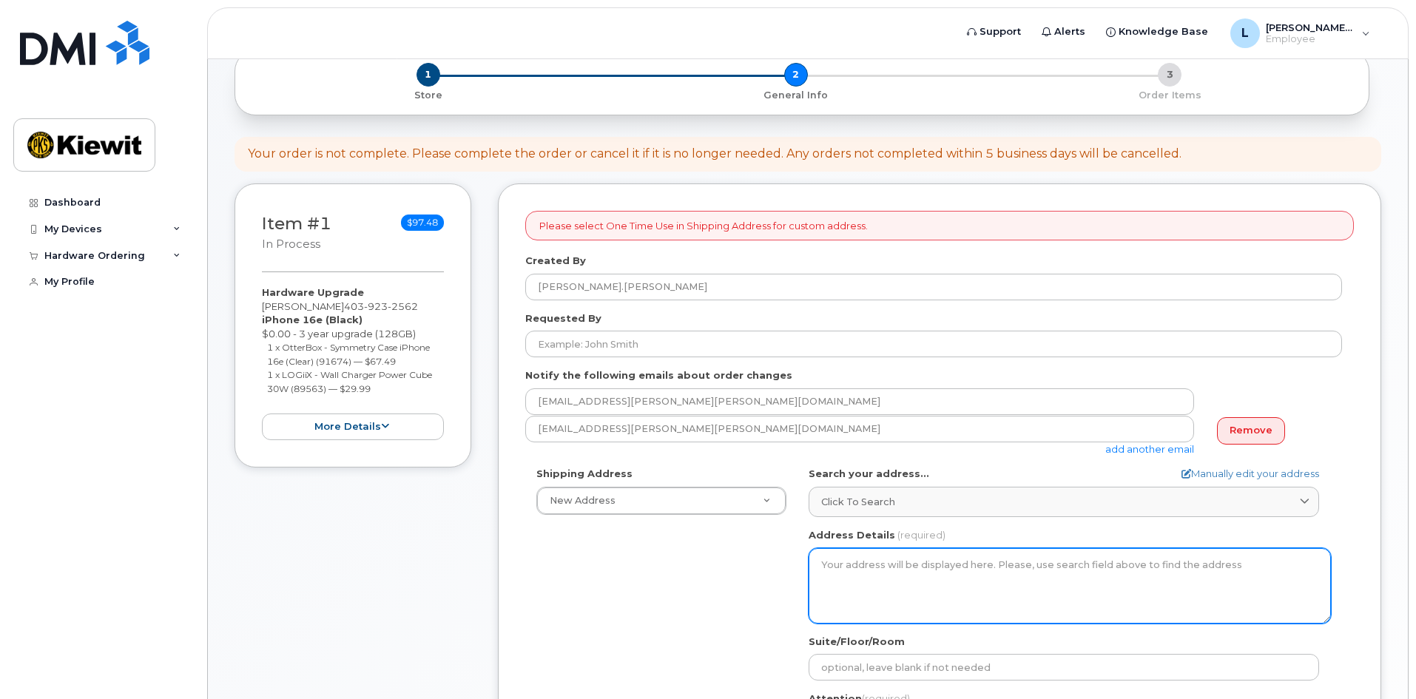
scroll to position [74, 0]
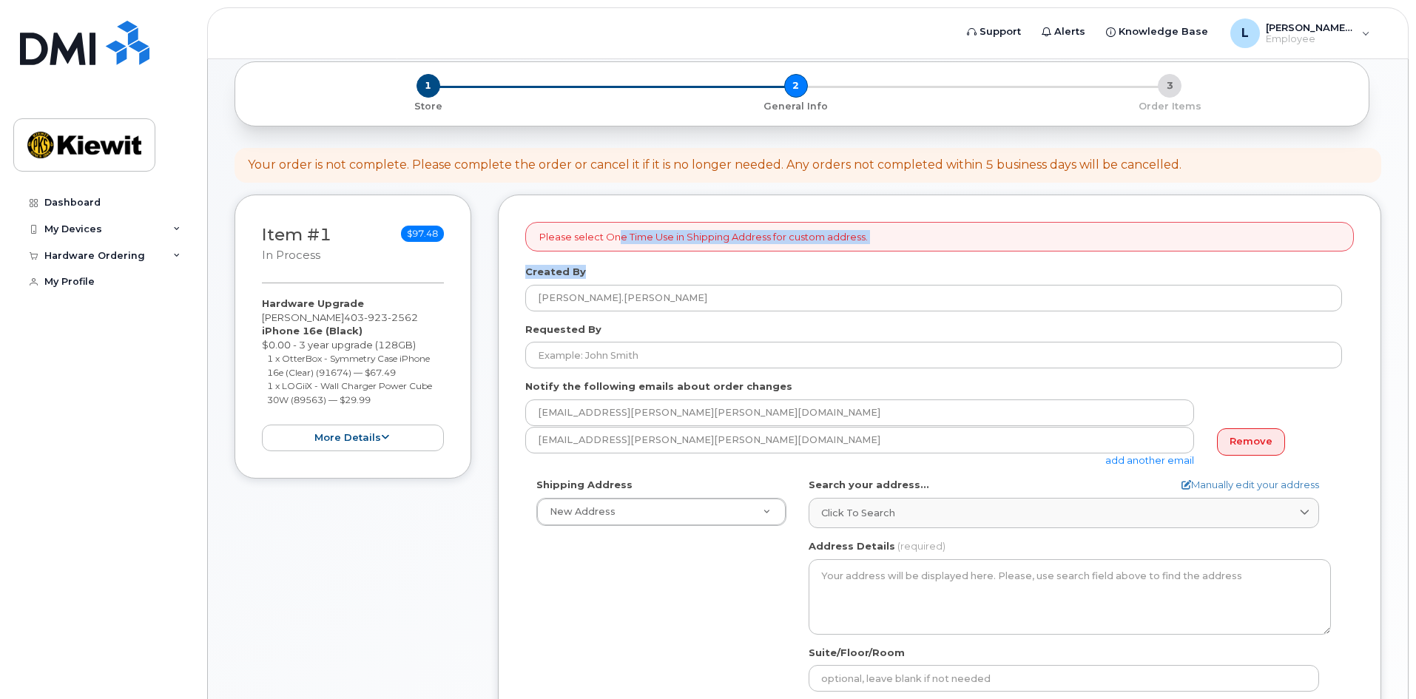
drag, startPoint x: 616, startPoint y: 238, endPoint x: 838, endPoint y: 252, distance: 223.1
click at [838, 252] on form "Please select One Time Use in Shipping Address for custom address. Created By L…" at bounding box center [939, 618] width 829 height 793
click at [835, 265] on div "Created By Louis.Chartrand" at bounding box center [939, 288] width 829 height 47
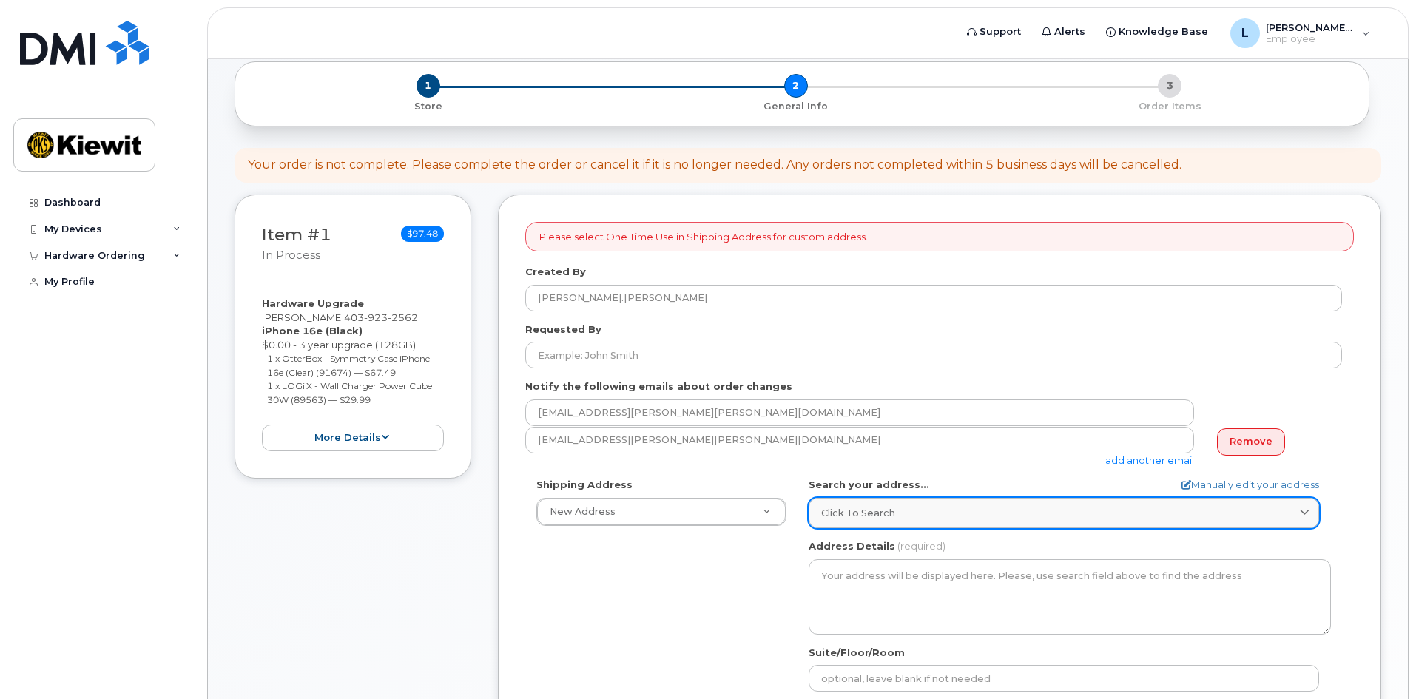
click at [879, 519] on span "Click to search" at bounding box center [858, 513] width 74 height 14
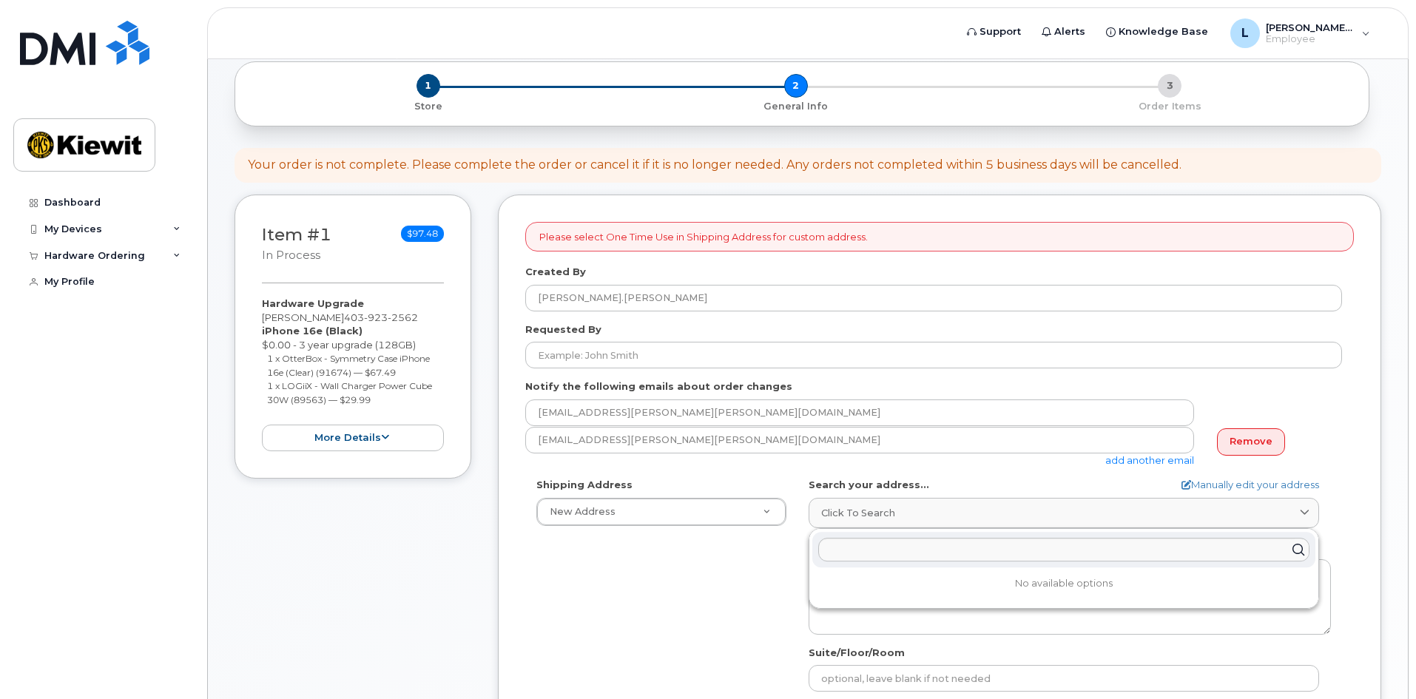
click at [904, 477] on form "Please select One Time Use in Shipping Address for custom address. Created By L…" at bounding box center [939, 618] width 829 height 793
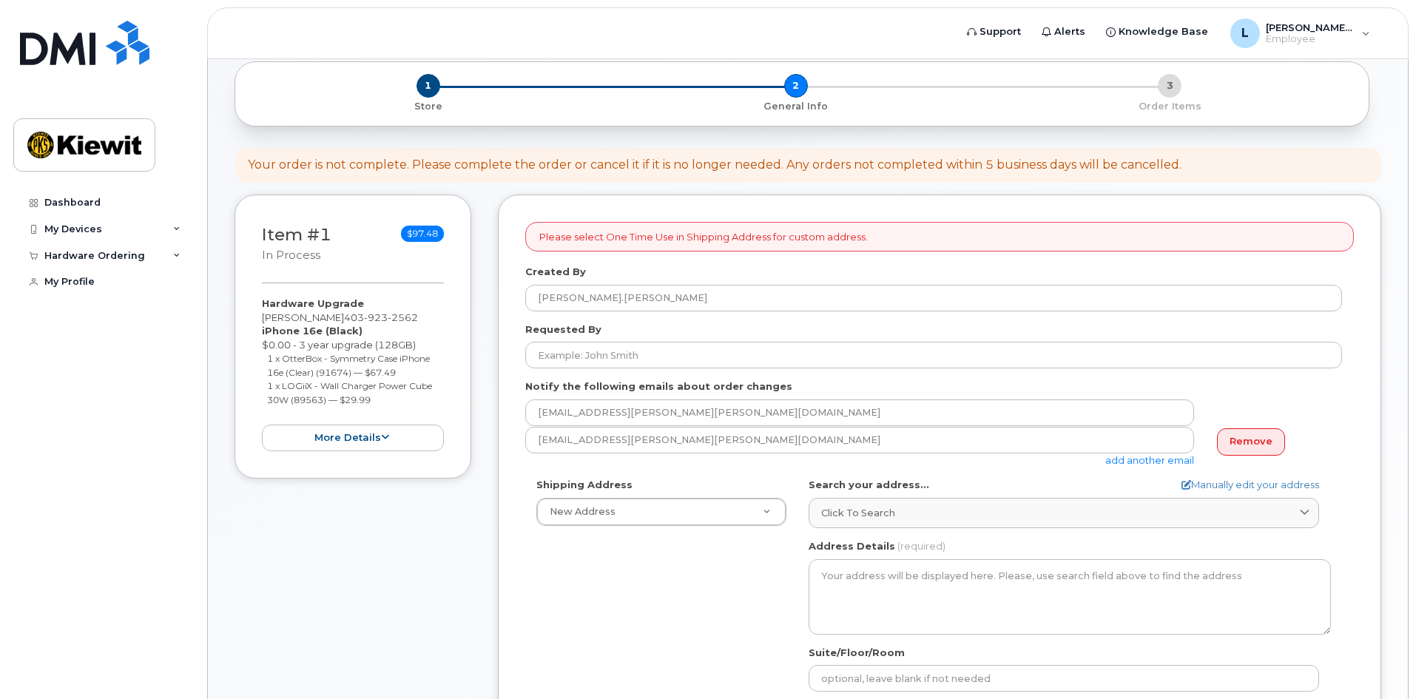
click at [684, 496] on div "Shipping Address New Address New Address Beaver Marine Limited Cahill-Ganotec, …" at bounding box center [661, 502] width 272 height 48
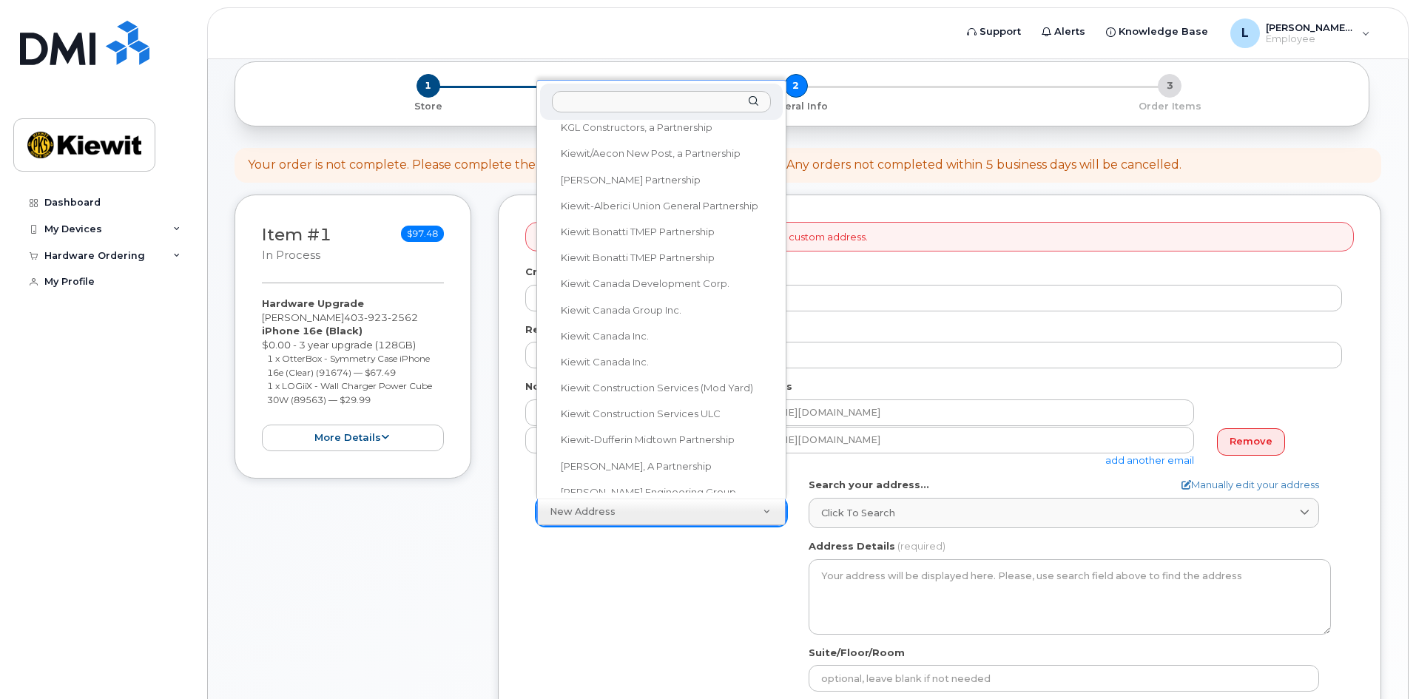
scroll to position [347, 0]
select select
type textarea "200-10333 Southport Rd SW Calgary Alberta T2W 3X6"
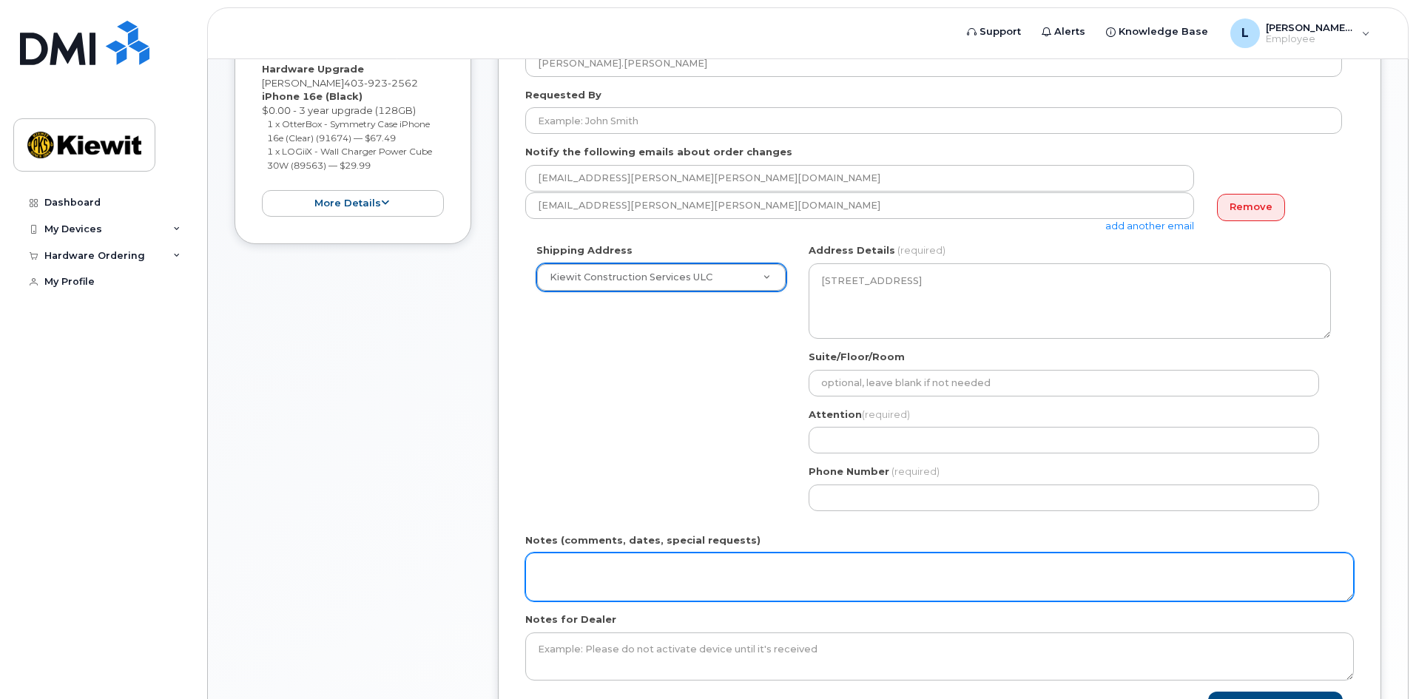
scroll to position [518, 0]
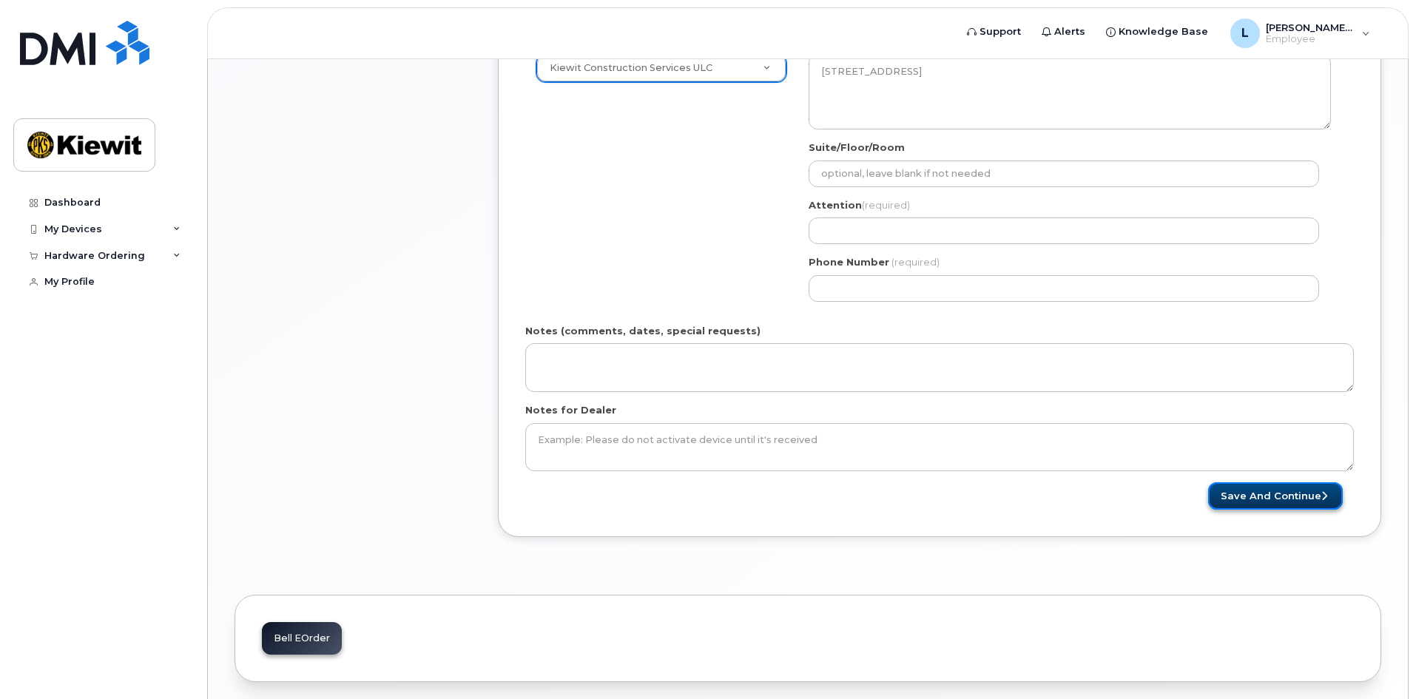
click at [1278, 492] on button "Save and Continue" at bounding box center [1275, 495] width 135 height 27
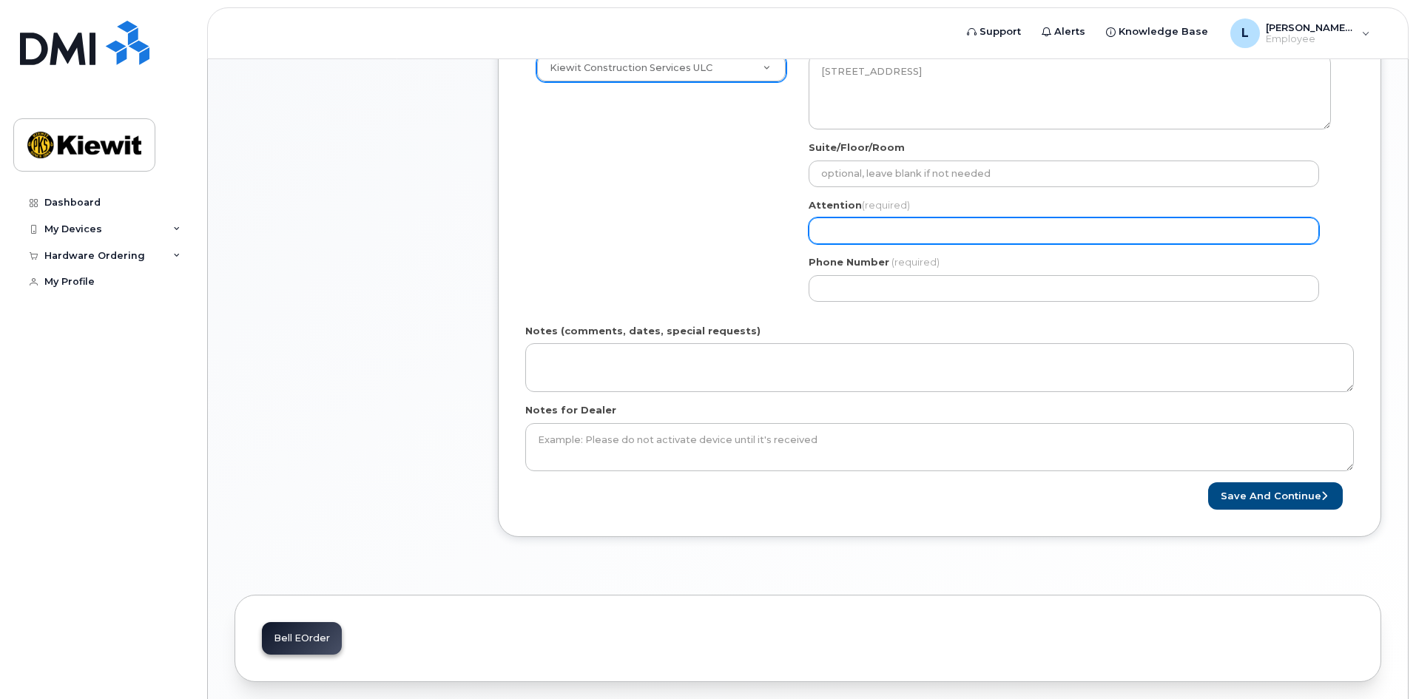
click at [878, 231] on input "Attention (required)" at bounding box center [1064, 231] width 510 height 27
select select
type input "L"
select select
type input "Lo"
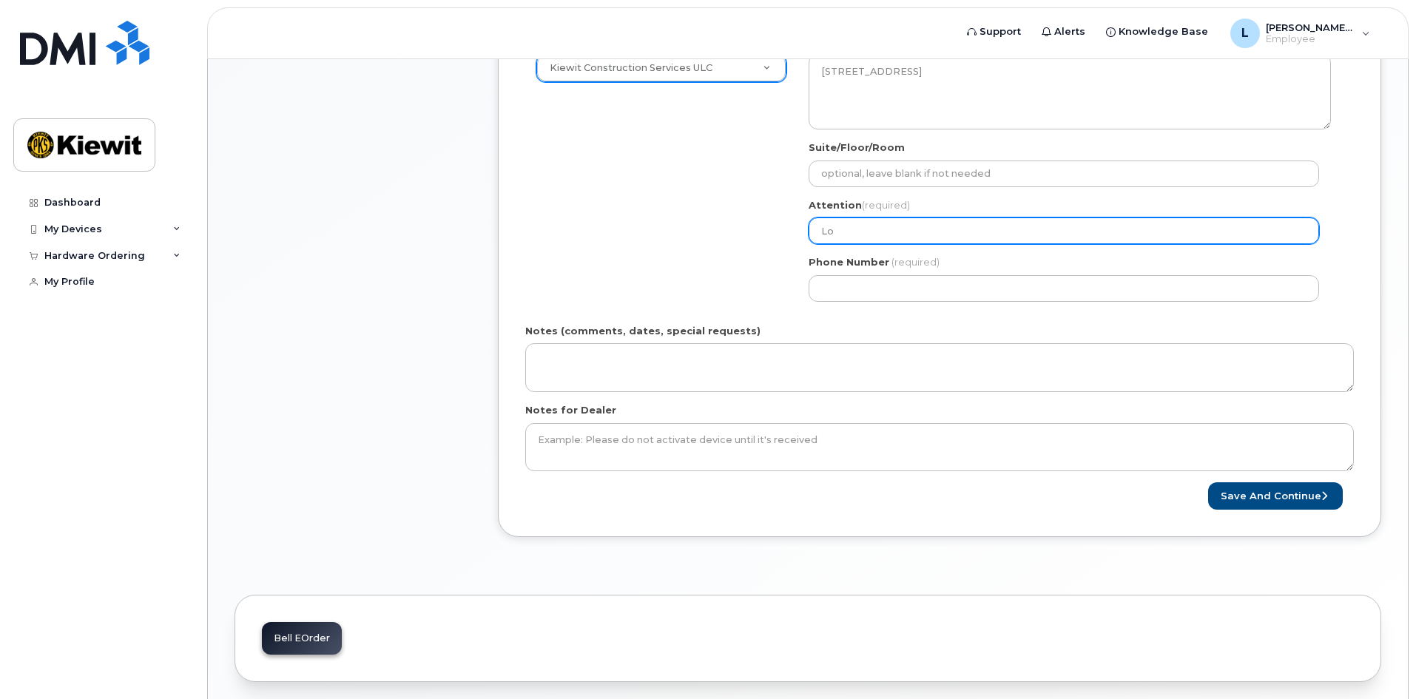
select select
type input "Lou"
select select
type input "Loui"
select select
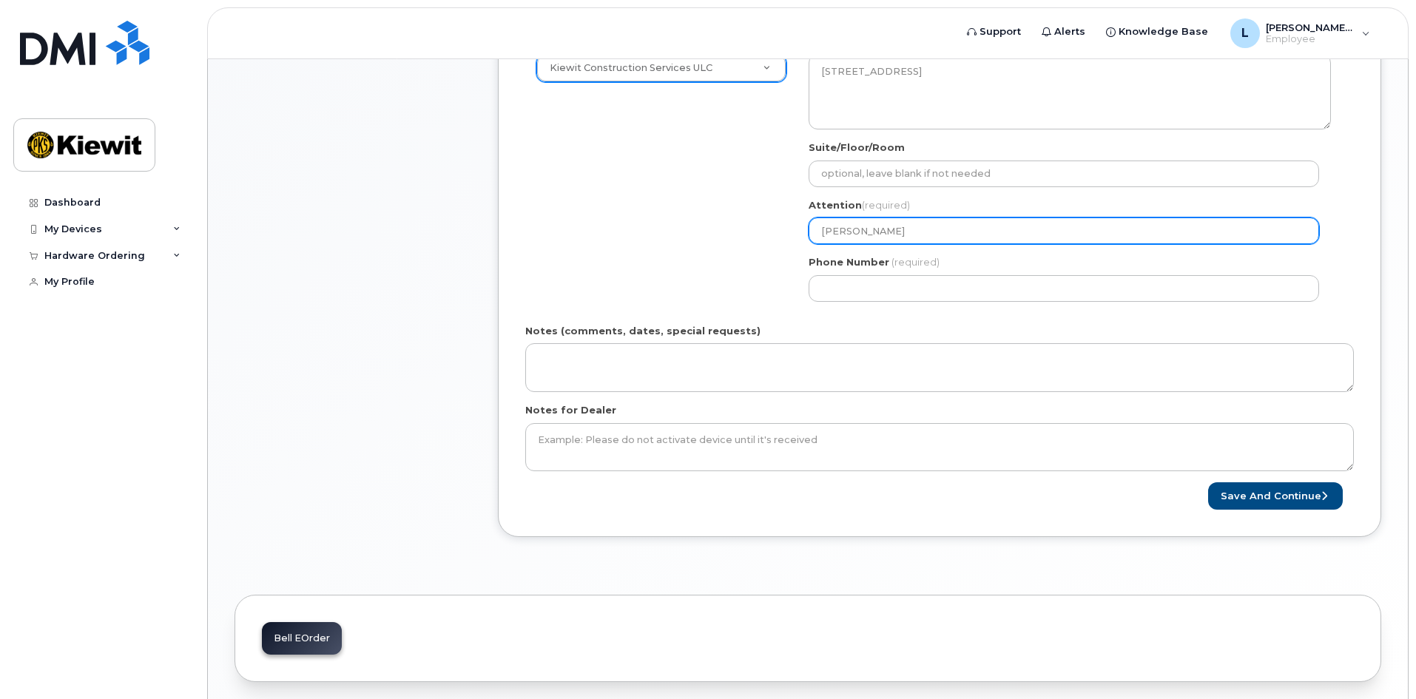
type input "Louis"
select select
type input "Louis C"
select select
type input "Louis Ch"
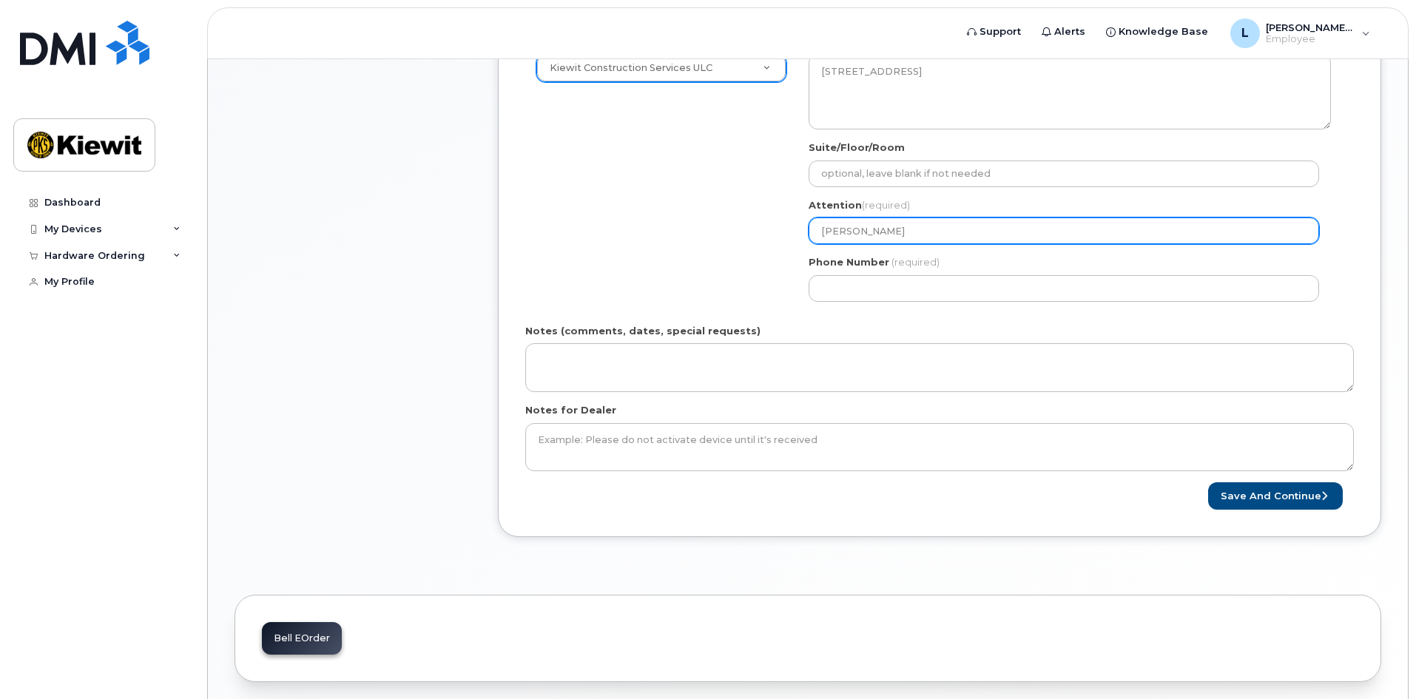
select select
type input "Louis Cha"
select select
type input "Louis Char"
select select
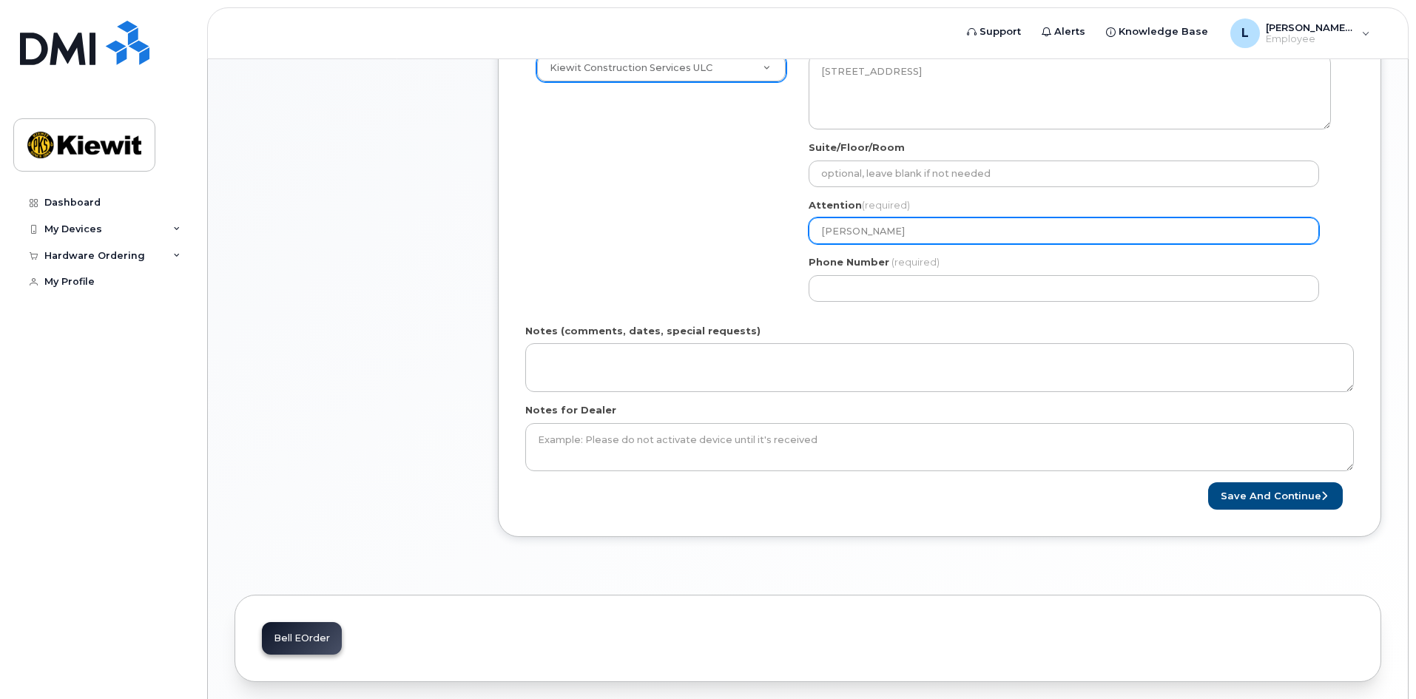
type input "Louis Chart"
select select
type input "Louis Chartr"
select select
type input "Louis Chartra"
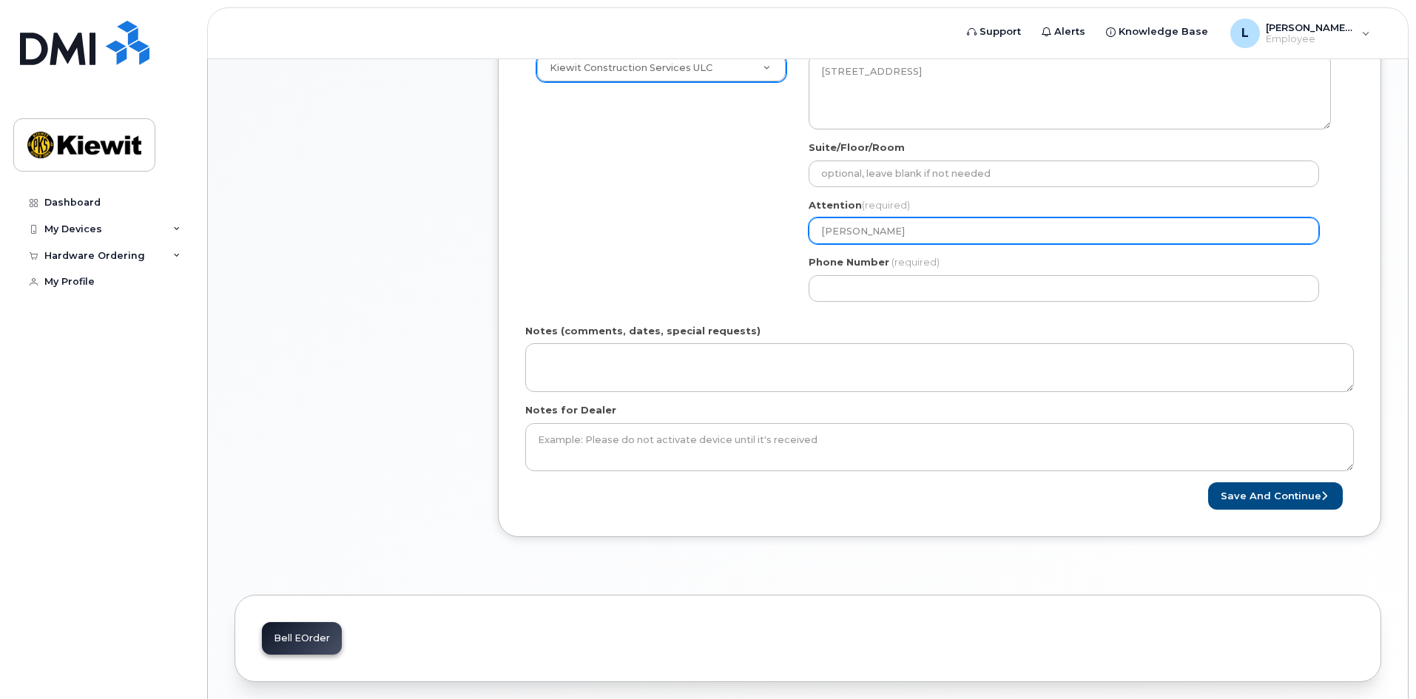
select select
type input "Louis Chartran"
select select
type input "[PERSON_NAME]"
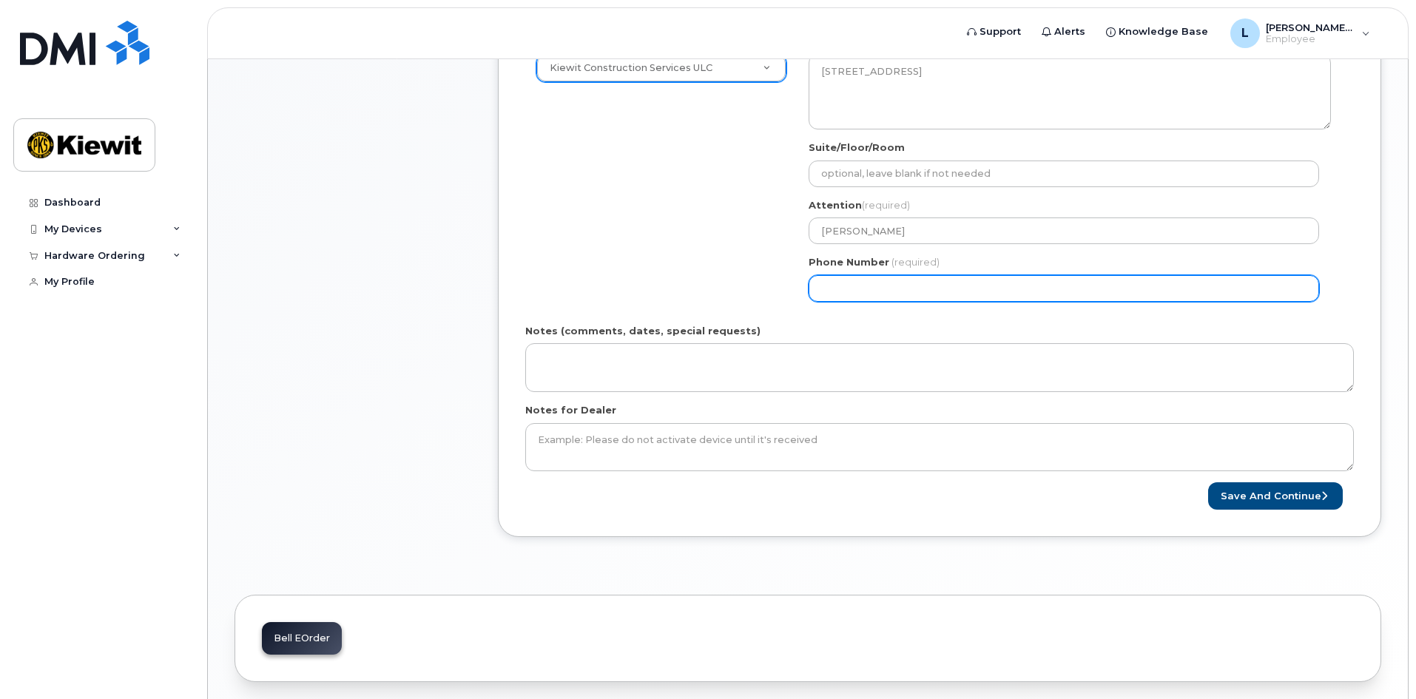
select select
type input "403923256"
select select
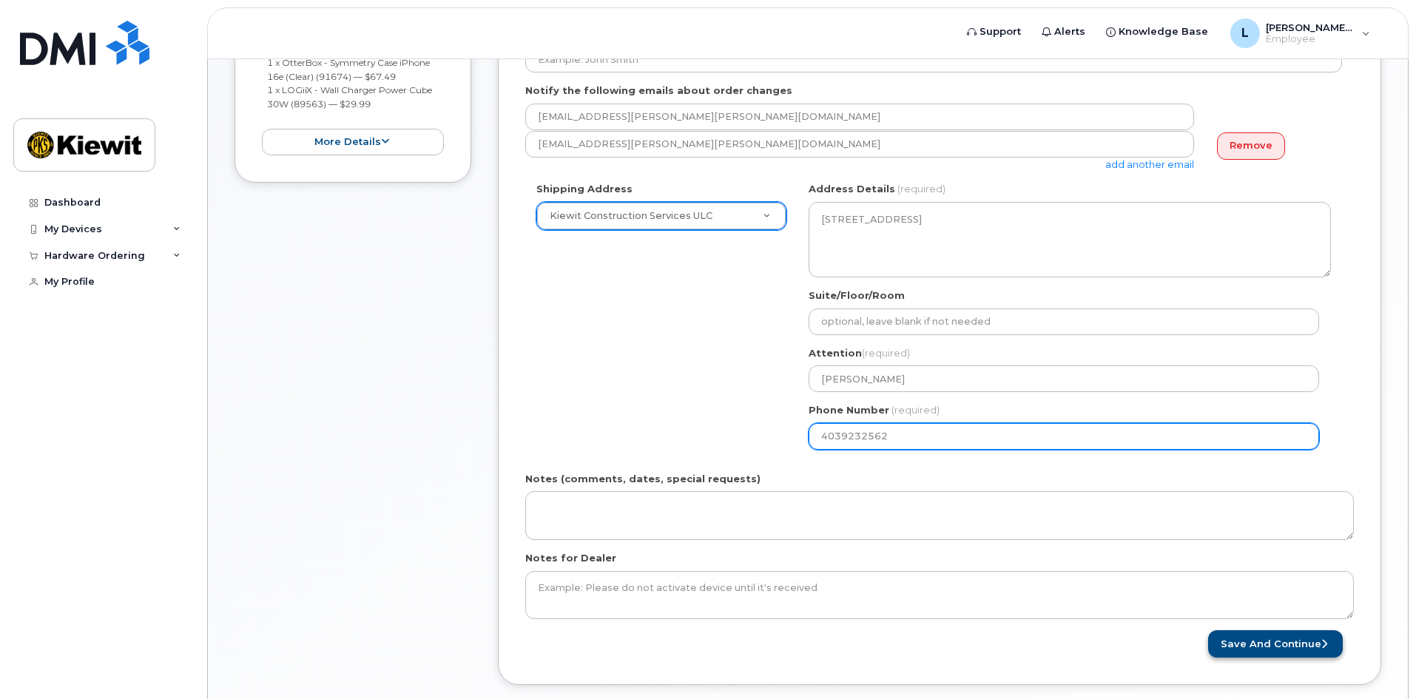
type input "4039232562"
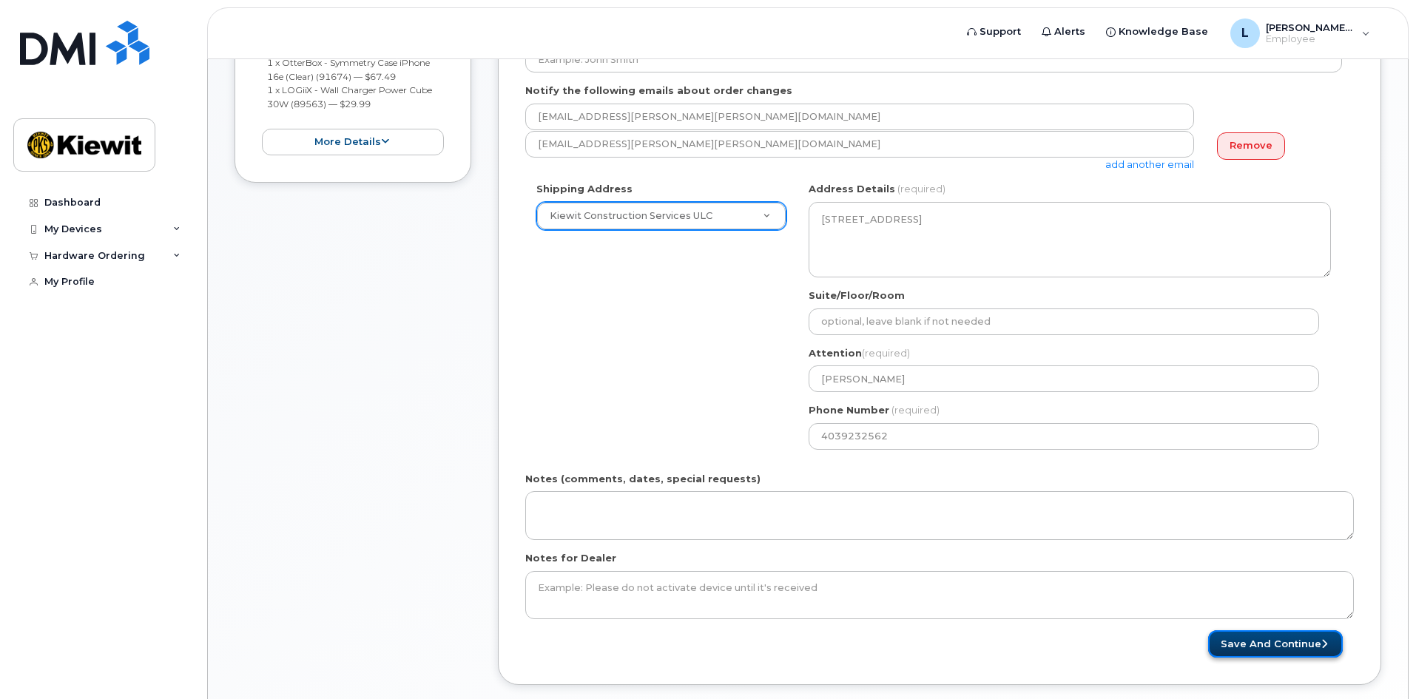
click at [1250, 645] on button "Save and Continue" at bounding box center [1275, 643] width 135 height 27
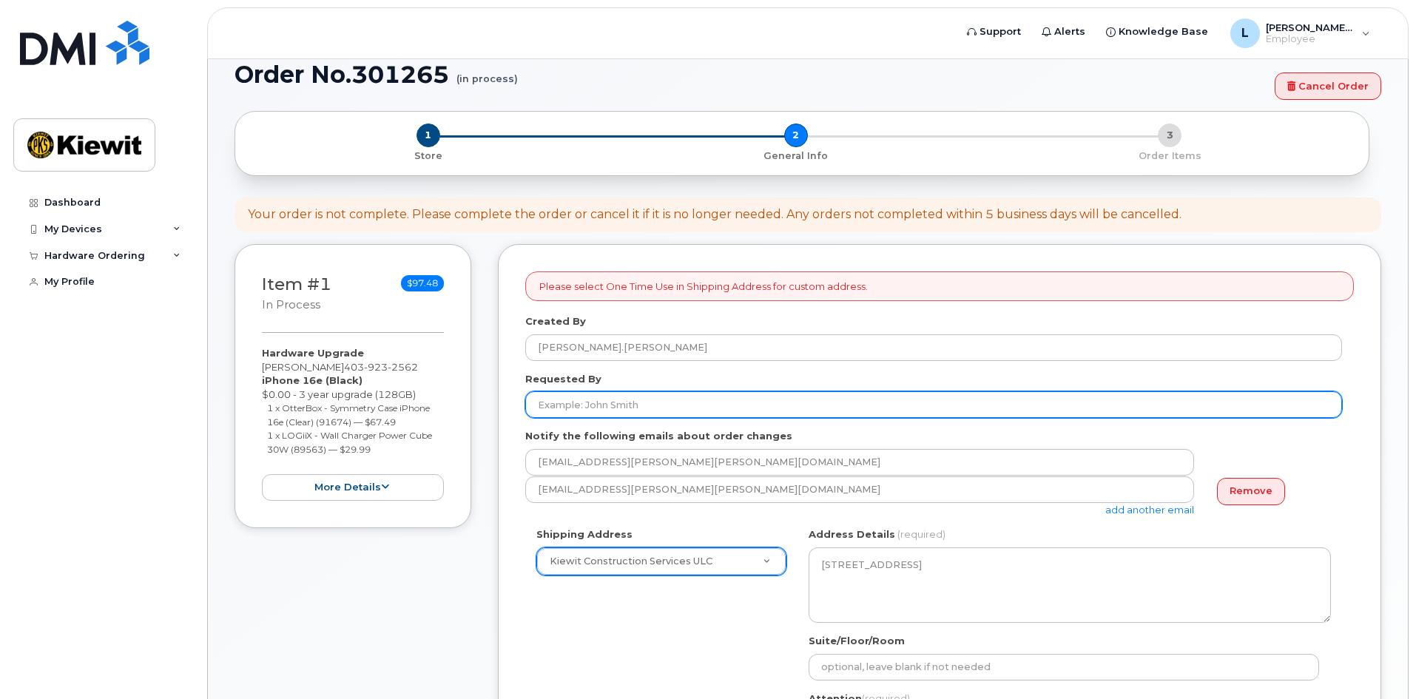
scroll to position [0, 0]
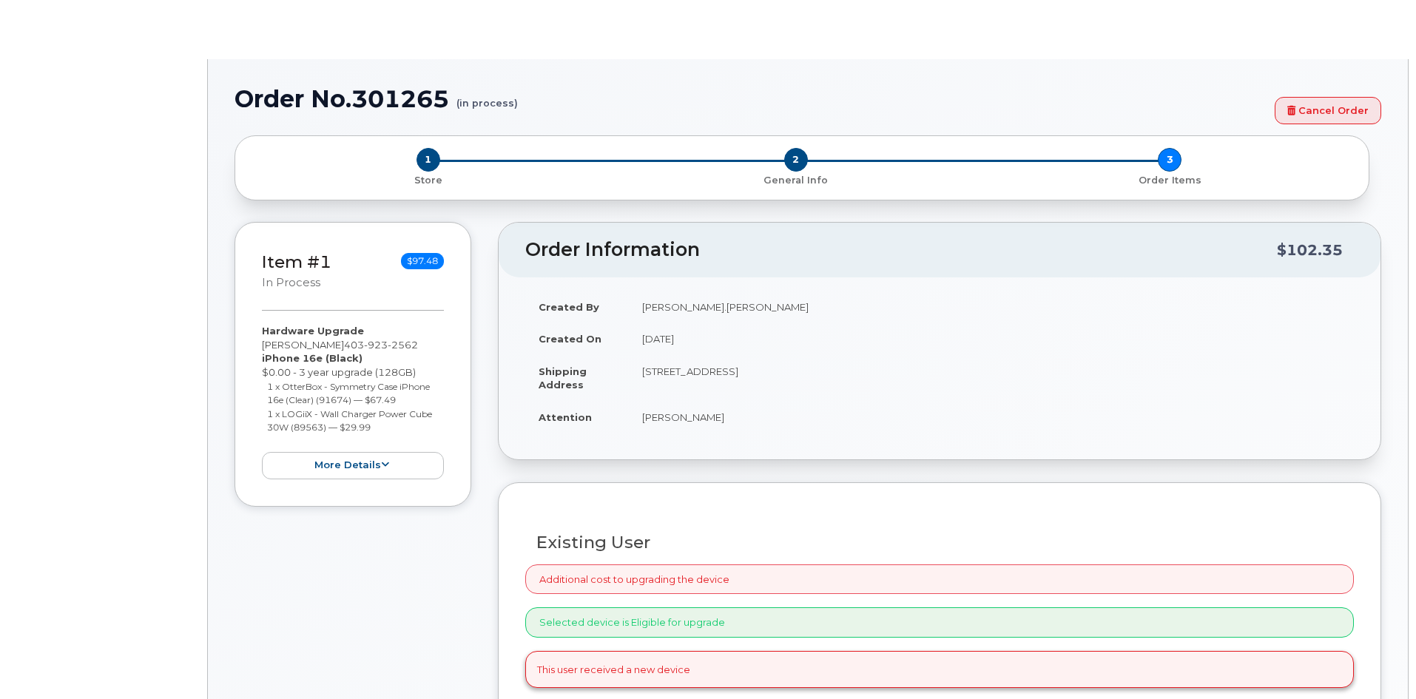
radio input "true"
type input "1067776"
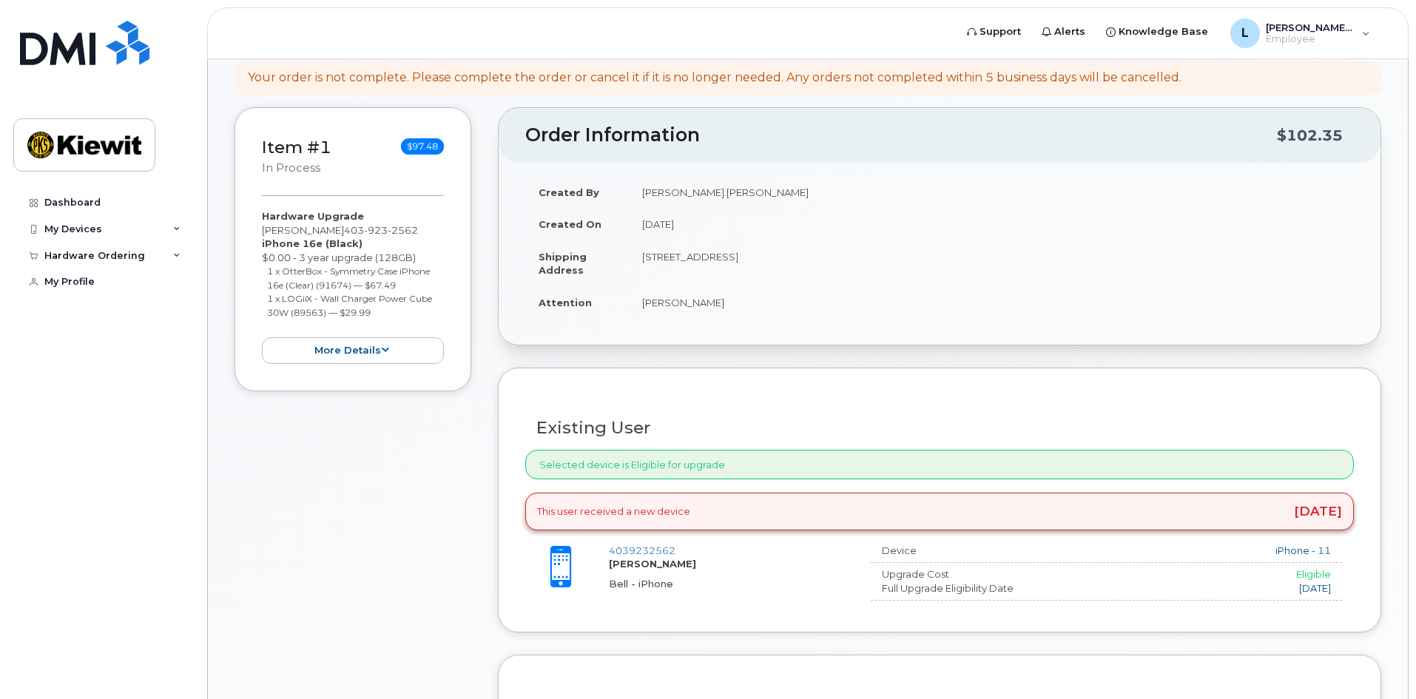
scroll to position [222, 0]
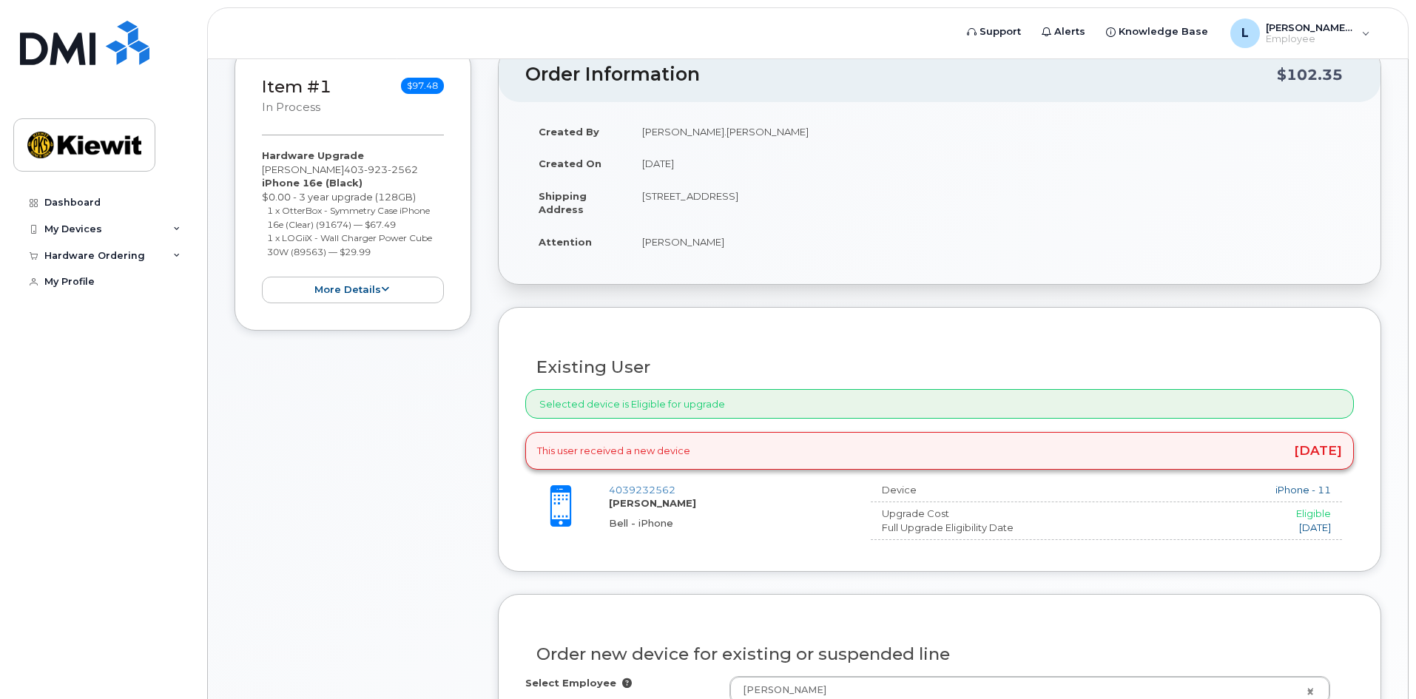
click at [716, 408] on div "Selected device is Eligible for upgrade" at bounding box center [939, 404] width 829 height 30
drag, startPoint x: 718, startPoint y: 405, endPoint x: 660, endPoint y: 411, distance: 58.7
click at [660, 411] on div "Selected device is Eligible for upgrade" at bounding box center [939, 404] width 829 height 30
click at [755, 354] on div "Existing User" at bounding box center [939, 361] width 829 height 54
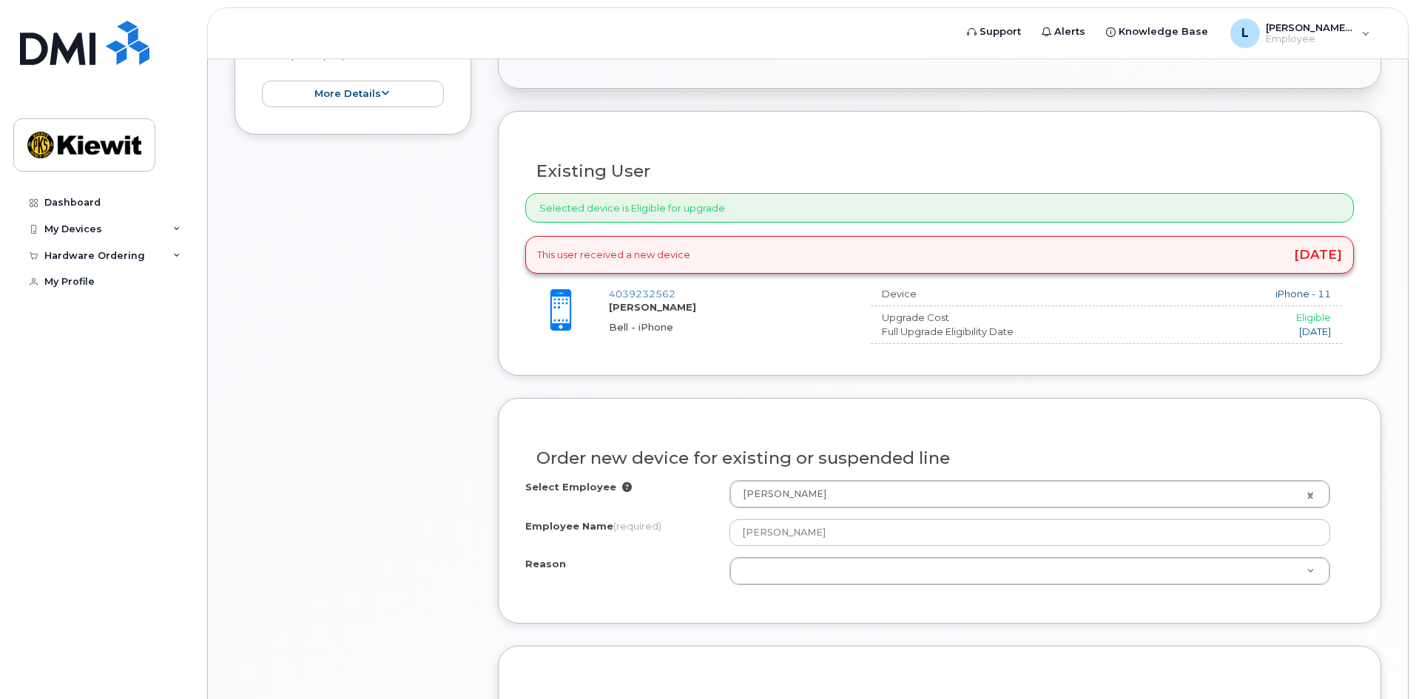
scroll to position [444, 0]
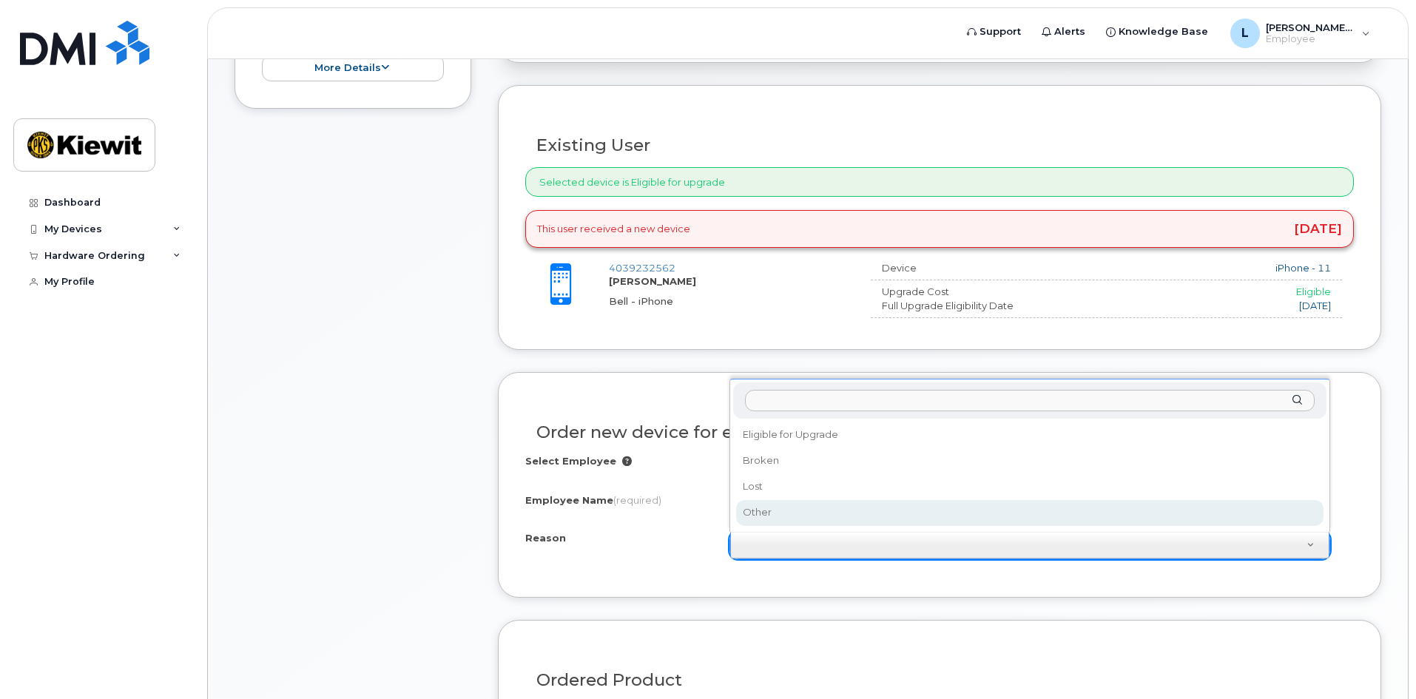
select select "other"
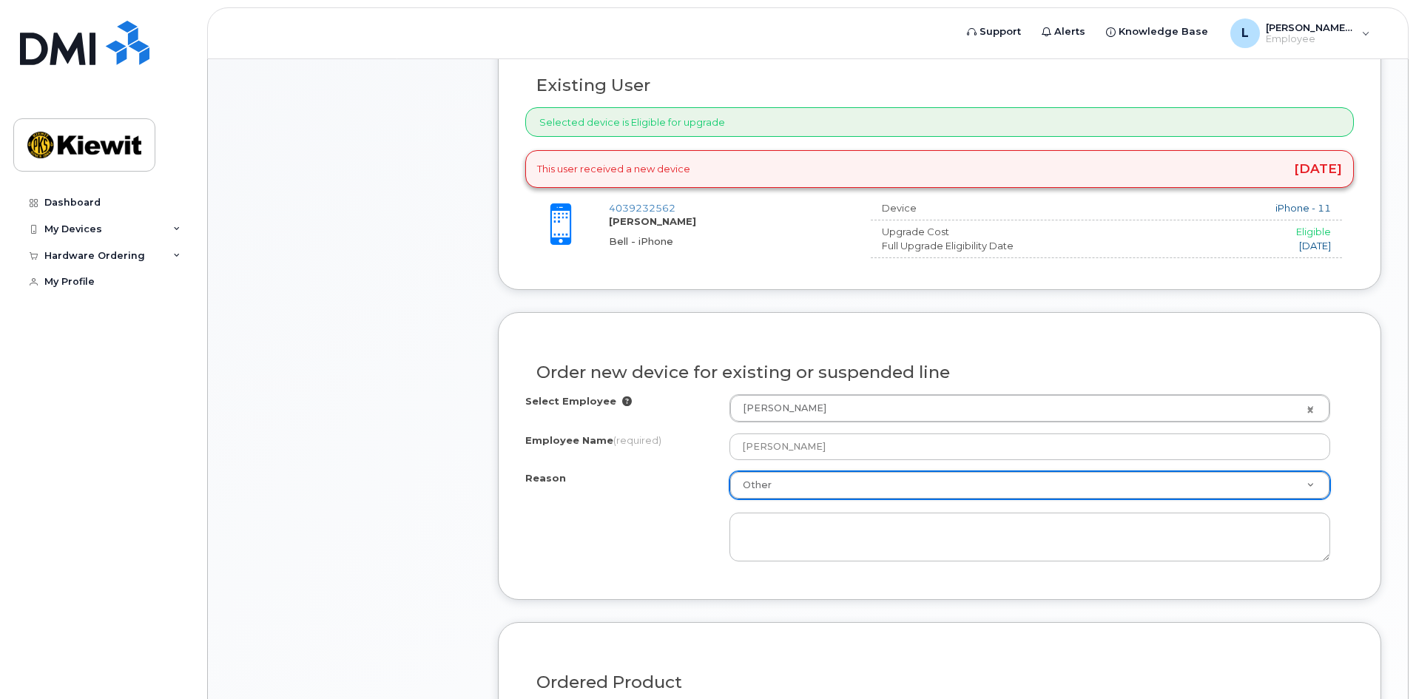
scroll to position [518, 0]
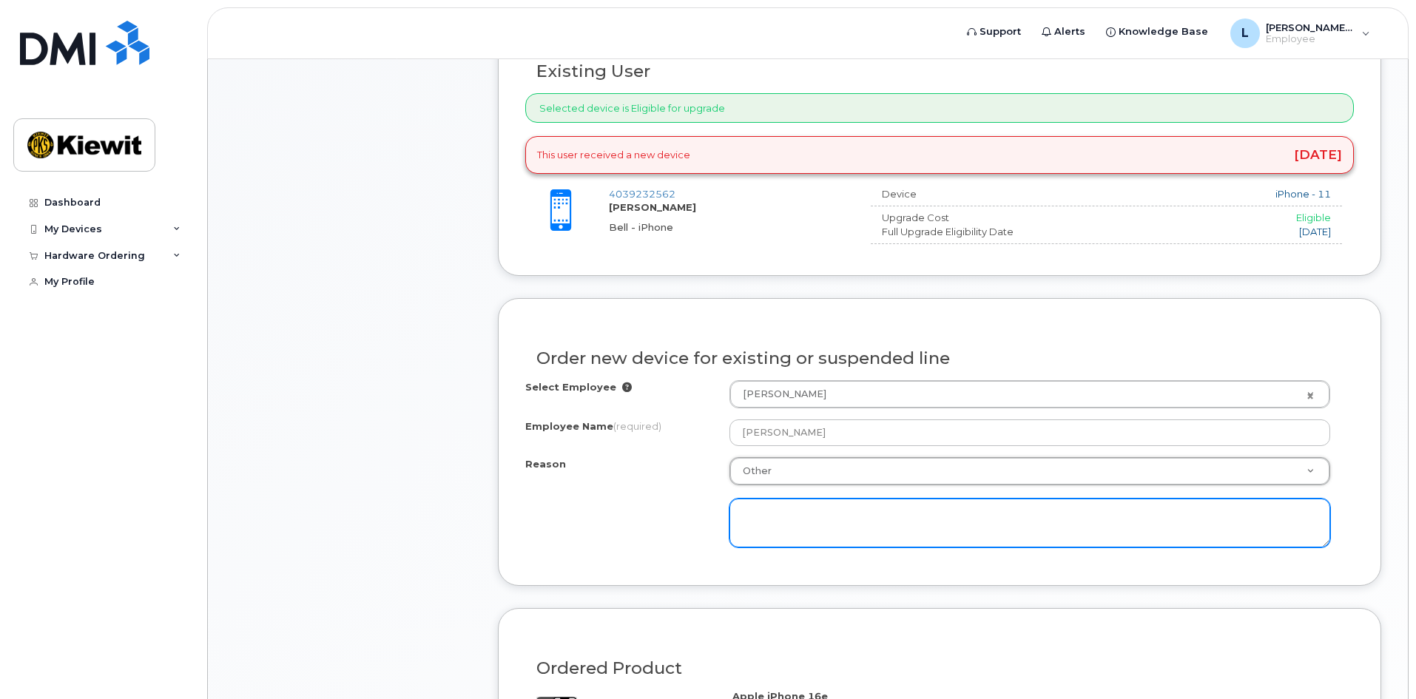
click at [815, 532] on textarea at bounding box center [1029, 523] width 601 height 49
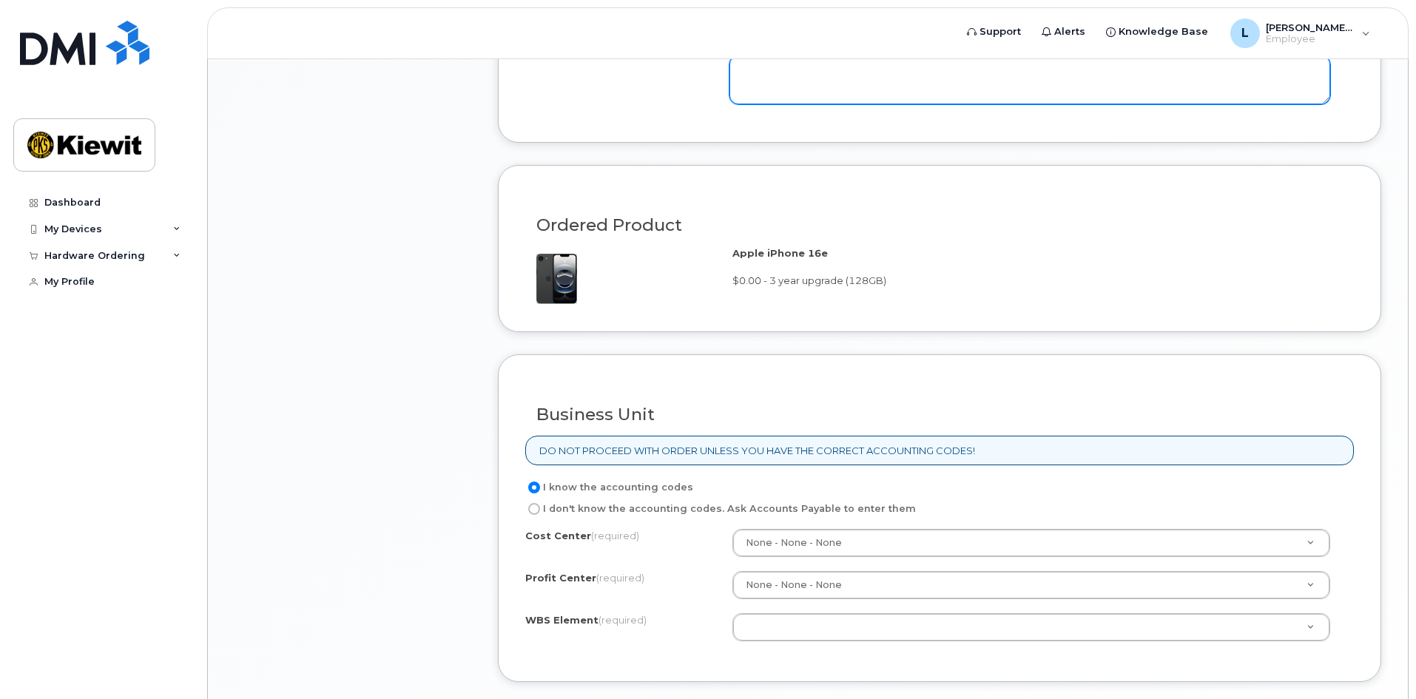
scroll to position [962, 0]
click at [798, 508] on label "I don't know the accounting codes. Ask Accounts Payable to enter them" at bounding box center [720, 508] width 391 height 18
click at [540, 508] on input "I don't know the accounting codes. Ask Accounts Payable to enter them" at bounding box center [534, 508] width 12 height 12
radio input "true"
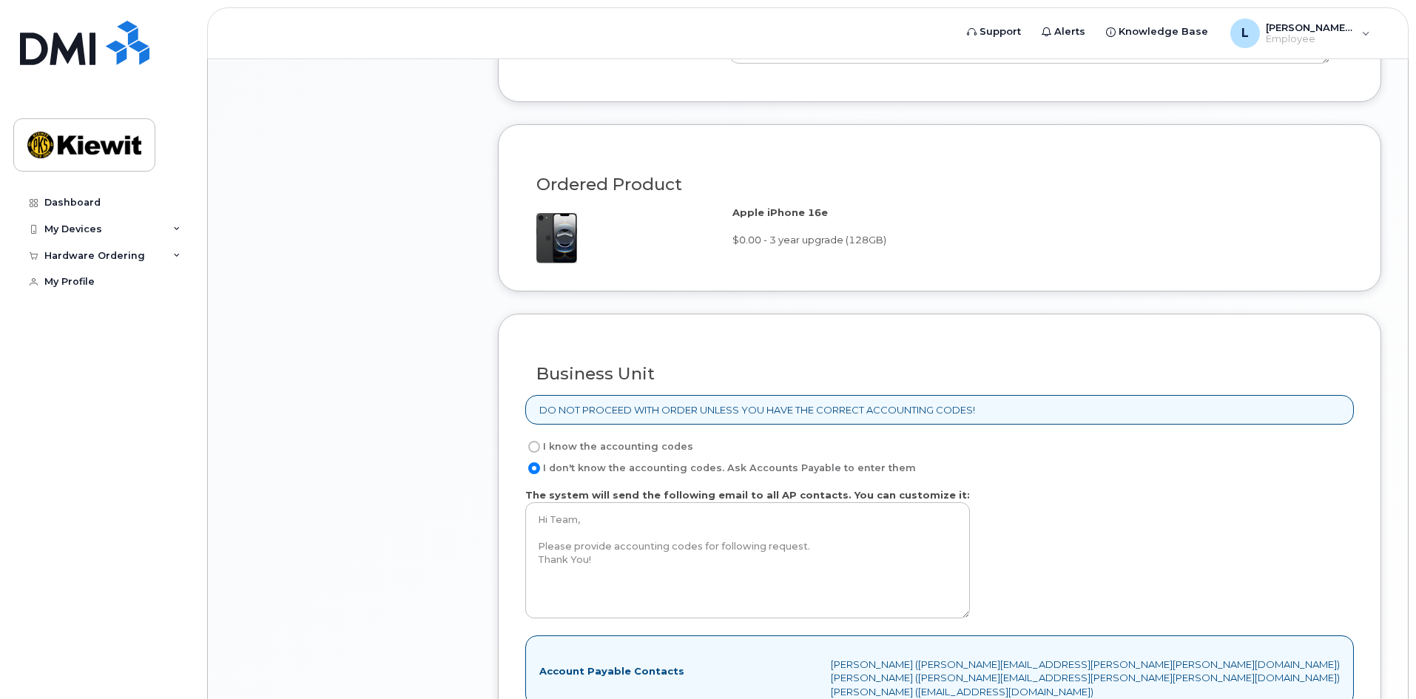
scroll to position [1036, 0]
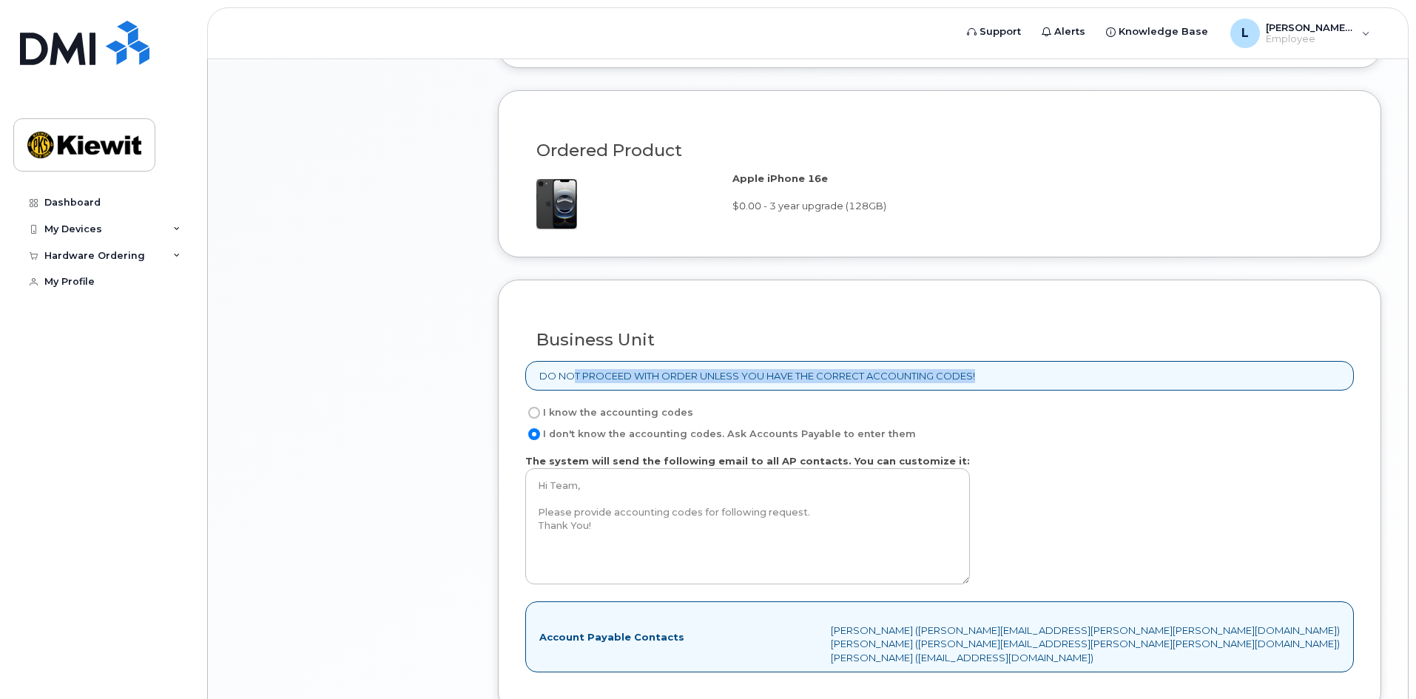
drag, startPoint x: 576, startPoint y: 377, endPoint x: 982, endPoint y: 382, distance: 405.4
click at [982, 382] on div "DO NOT PROCEED WITH ORDER UNLESS YOU HAVE THE CORRECT ACCOUNTING CODES!" at bounding box center [939, 376] width 829 height 30
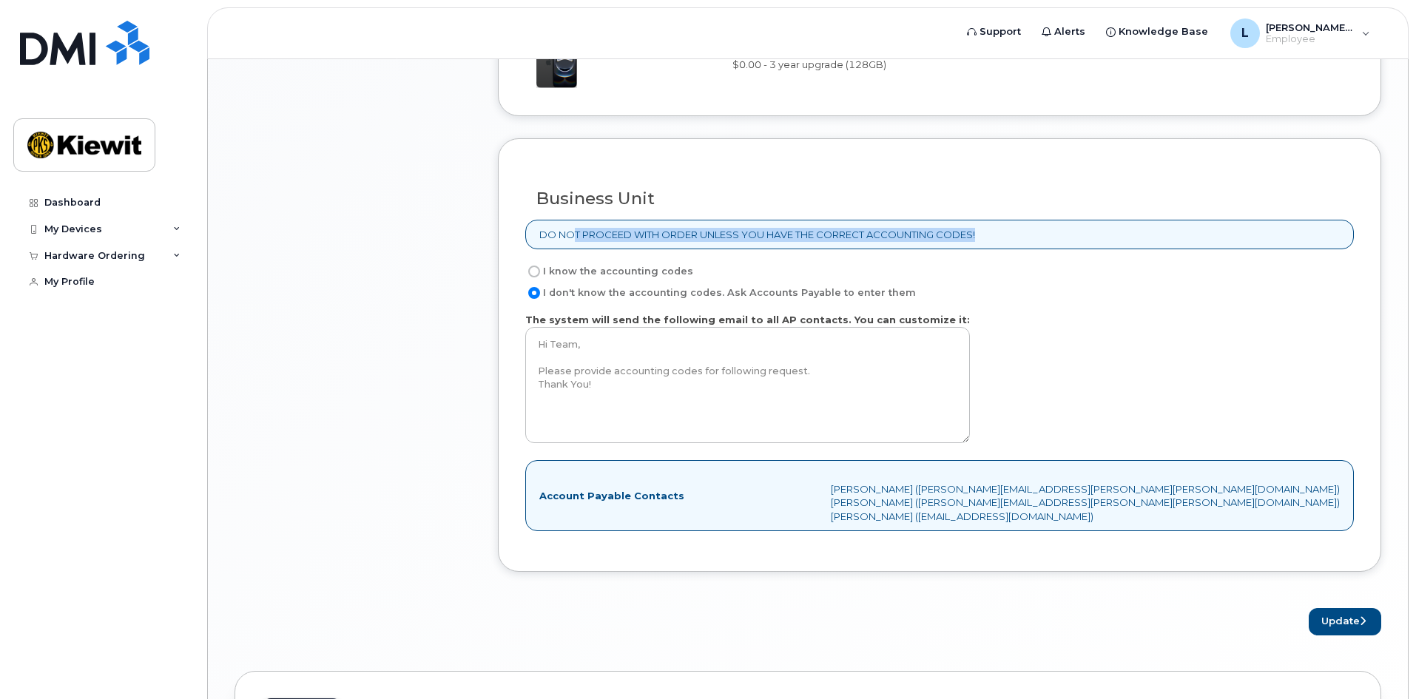
scroll to position [1184, 0]
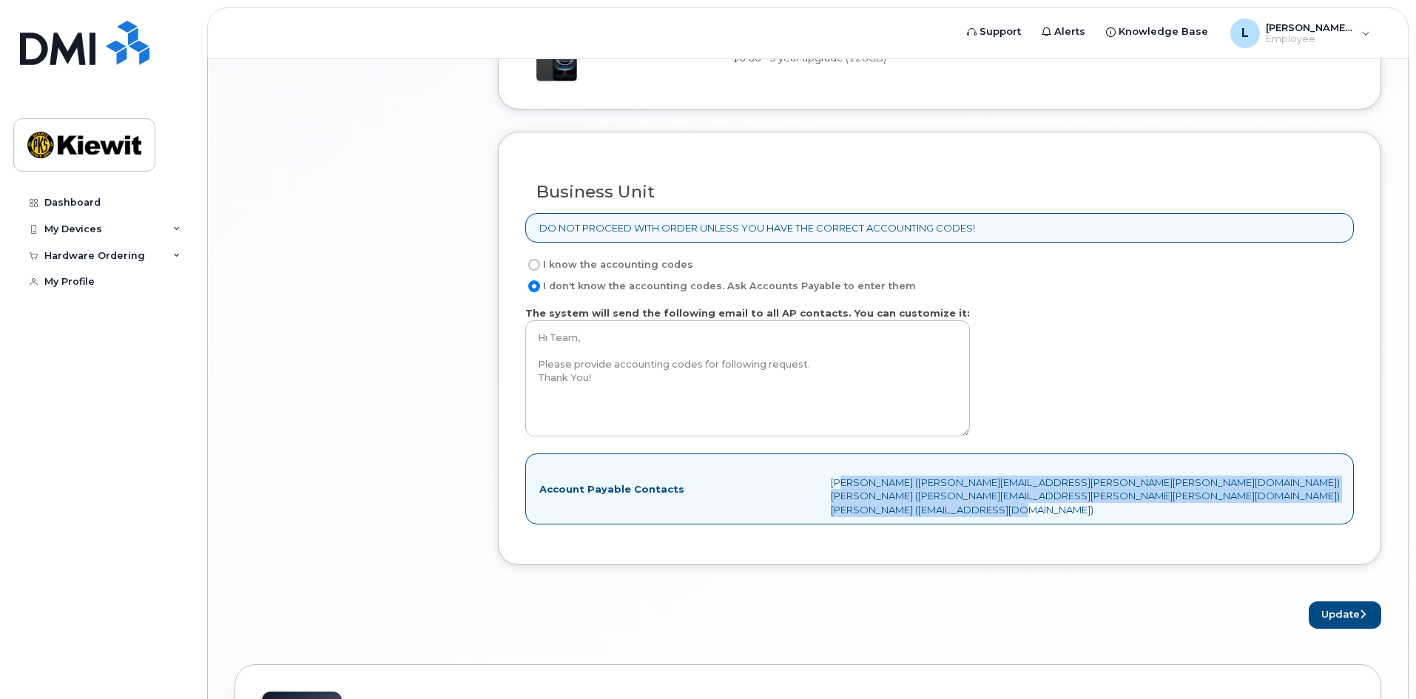
drag, startPoint x: 1152, startPoint y: 488, endPoint x: 1318, endPoint y: 516, distance: 168.1
click at [1318, 516] on div "Account Payable Contacts Amy Eubanks (AMY.EUBANKS@KIEWIT.COM) Hailey Hatting (H…" at bounding box center [939, 489] width 829 height 71
click at [1324, 517] on div "Account Payable Contacts Amy Eubanks (AMY.EUBANKS@KIEWIT.COM) Hailey Hatting (H…" at bounding box center [939, 489] width 829 height 71
drag, startPoint x: 1326, startPoint y: 510, endPoint x: 982, endPoint y: 454, distance: 348.0
click at [974, 460] on div "Account Payable Contacts Amy Eubanks (AMY.EUBANKS@KIEWIT.COM) Hailey Hatting (H…" at bounding box center [939, 489] width 829 height 71
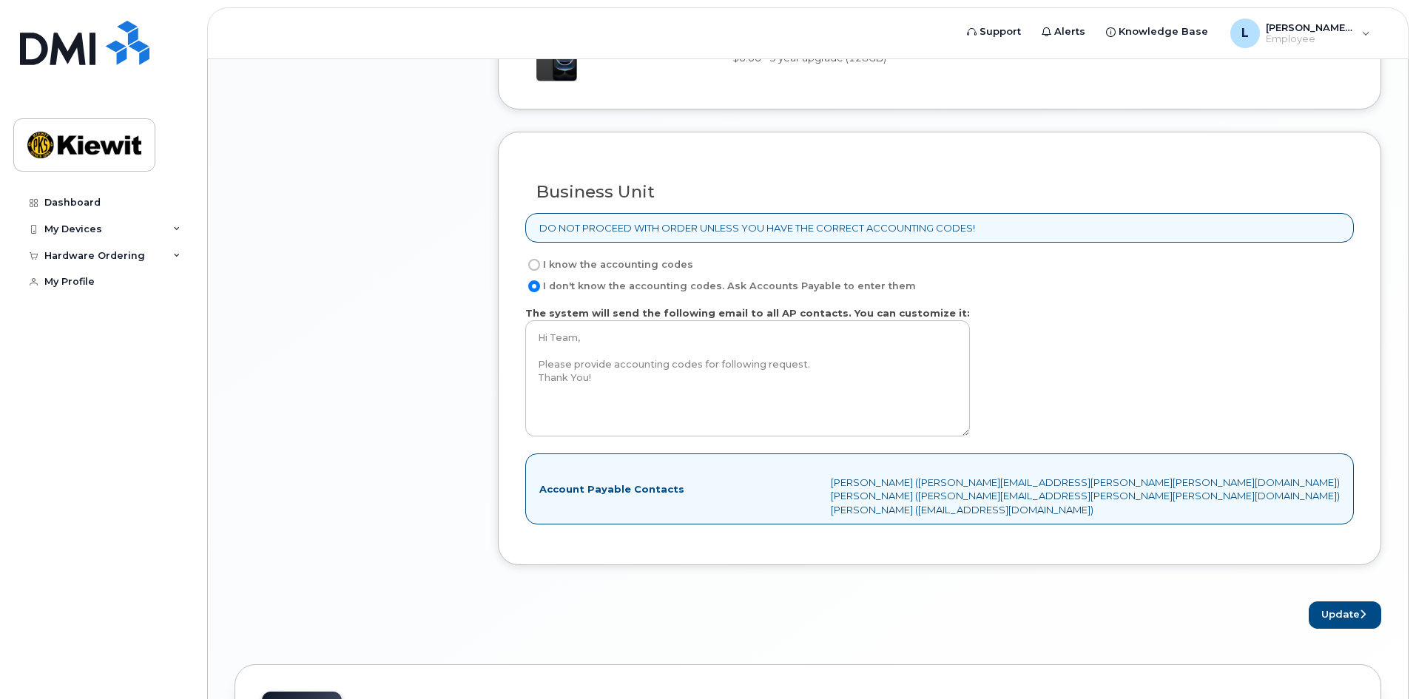
click at [1102, 374] on div "The system will send the following email to all AP contacts. You can customize …" at bounding box center [939, 374] width 829 height 136
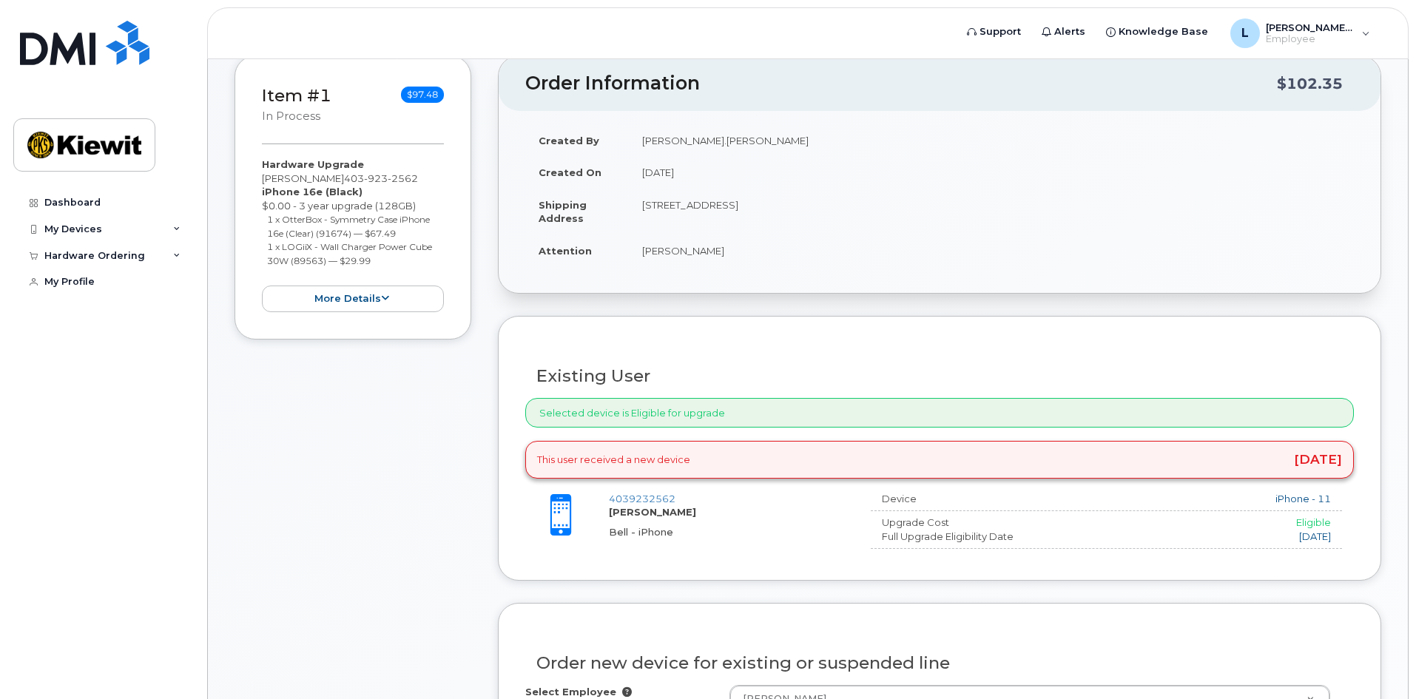
scroll to position [222, 0]
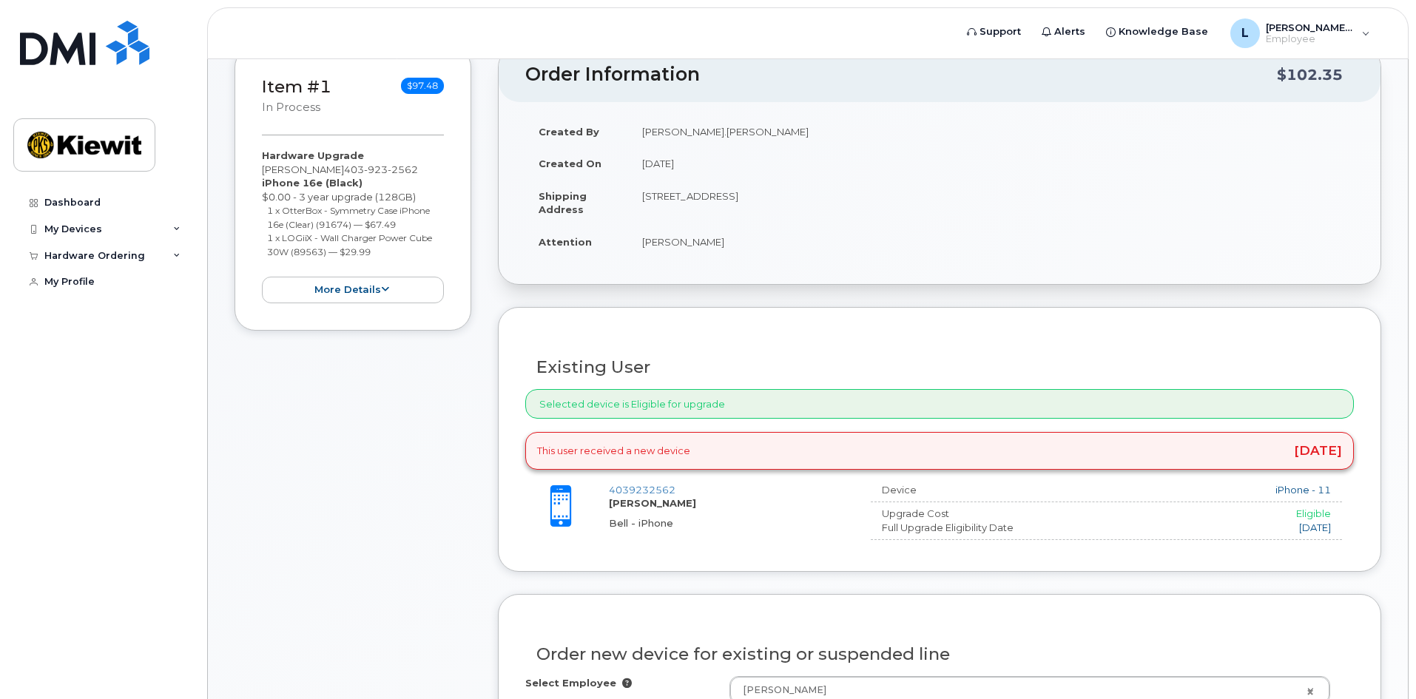
click at [673, 401] on div "Selected device is Eligible for upgrade" at bounding box center [939, 404] width 829 height 30
drag, startPoint x: 672, startPoint y: 403, endPoint x: 831, endPoint y: 411, distance: 158.5
click at [832, 409] on div "Selected device is Eligible for upgrade" at bounding box center [939, 404] width 829 height 30
click at [802, 488] on div "4039232562 Louis Chartrand Bell - iPhone" at bounding box center [734, 506] width 250 height 47
drag, startPoint x: 767, startPoint y: 451, endPoint x: 516, endPoint y: 439, distance: 251.1
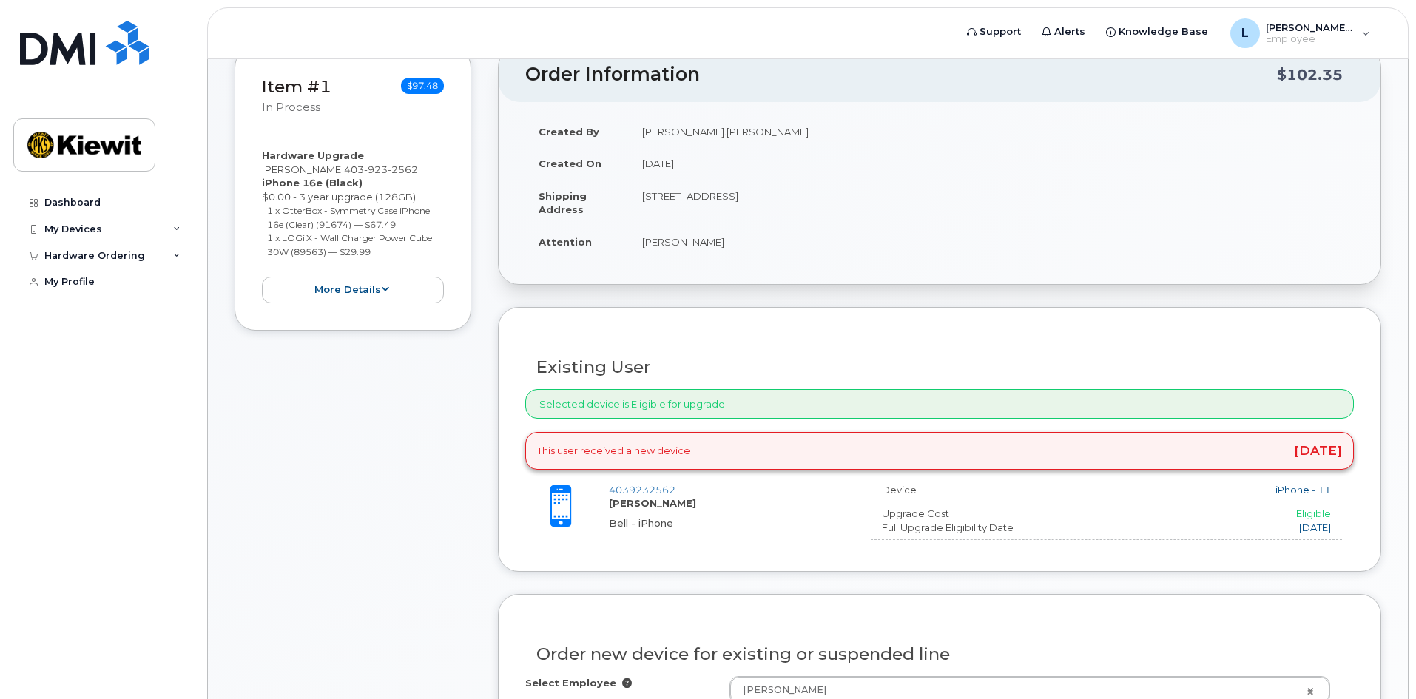
click at [516, 439] on div "Existing User Additional cost to upgrading the device $0.00 Selected device is …" at bounding box center [939, 439] width 883 height 265
click at [794, 522] on div "Bell - iPhone" at bounding box center [728, 523] width 238 height 14
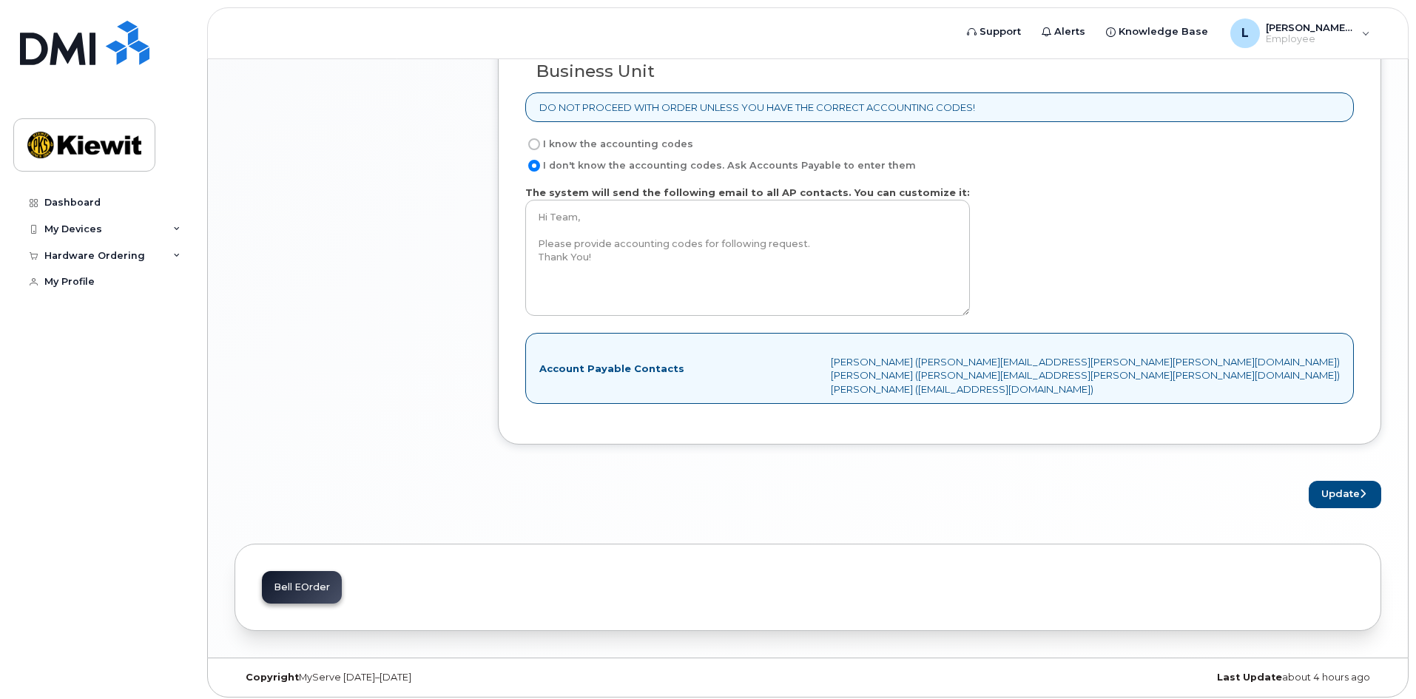
scroll to position [1310, 0]
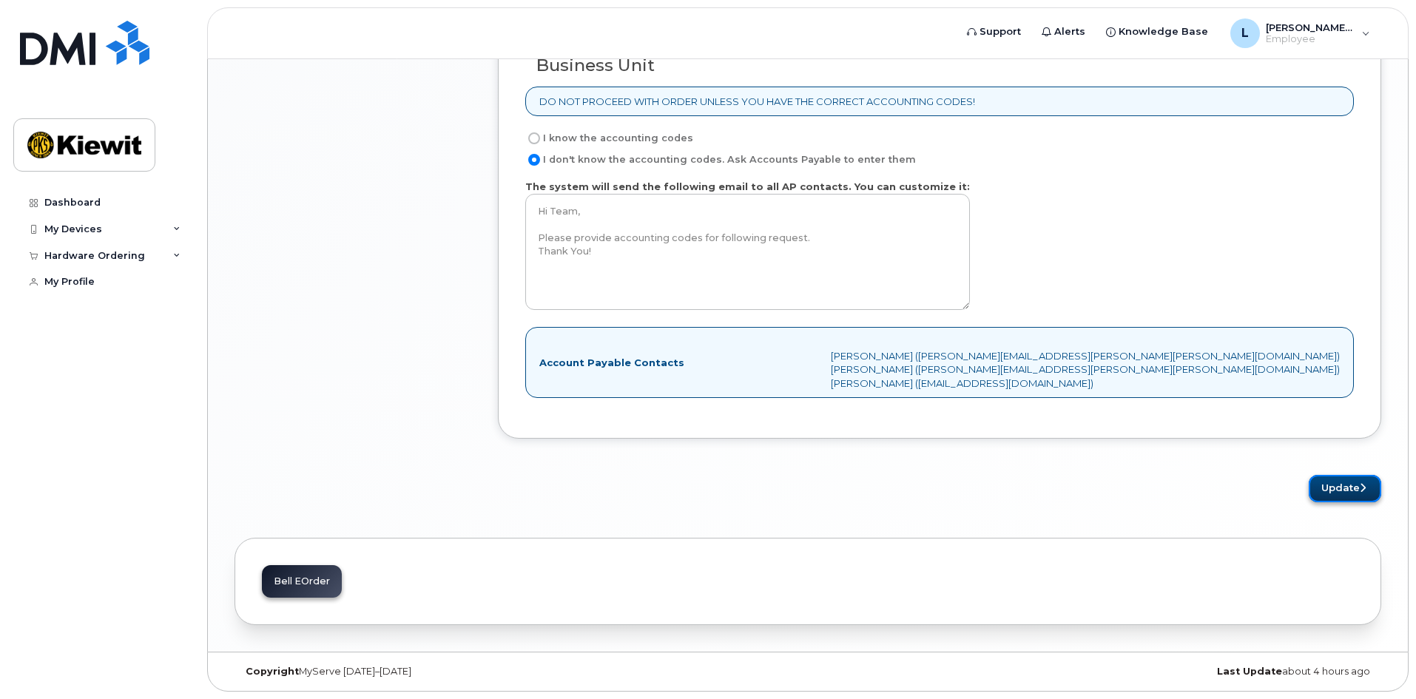
click at [1333, 490] on button "Update" at bounding box center [1345, 488] width 73 height 27
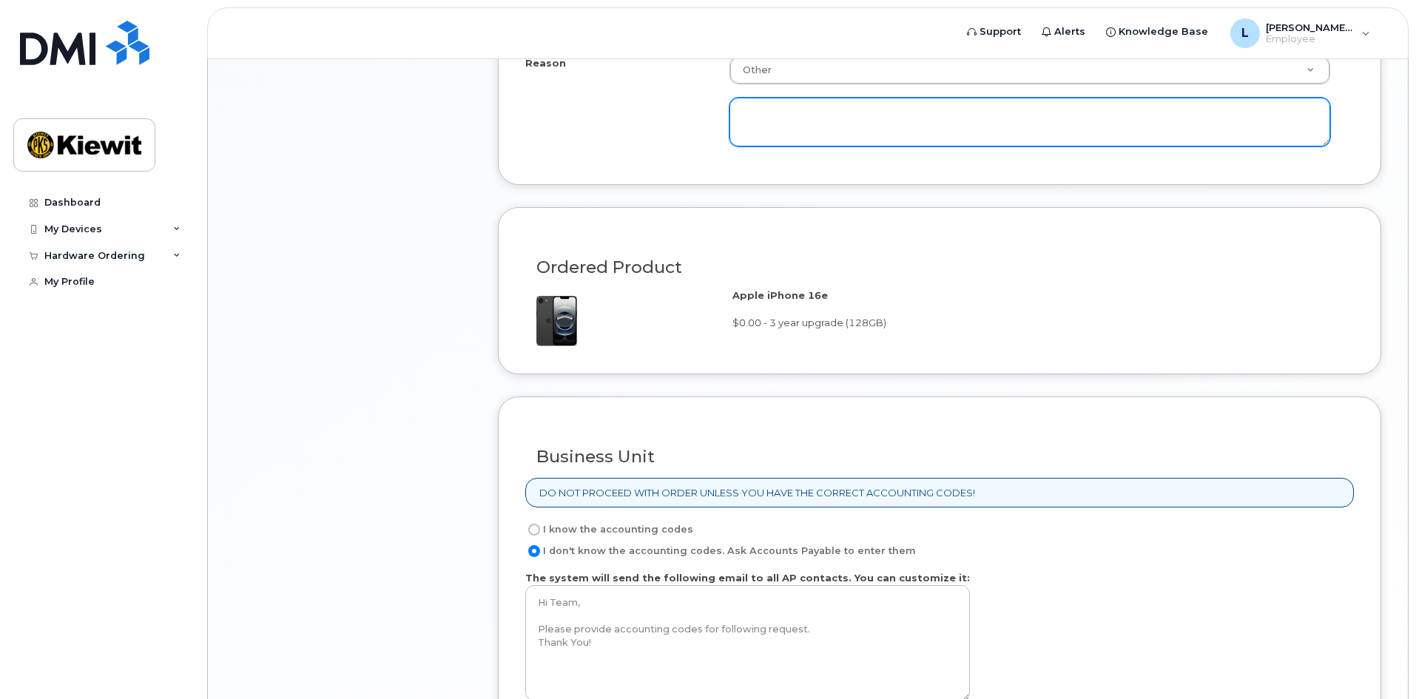
scroll to position [721, 0]
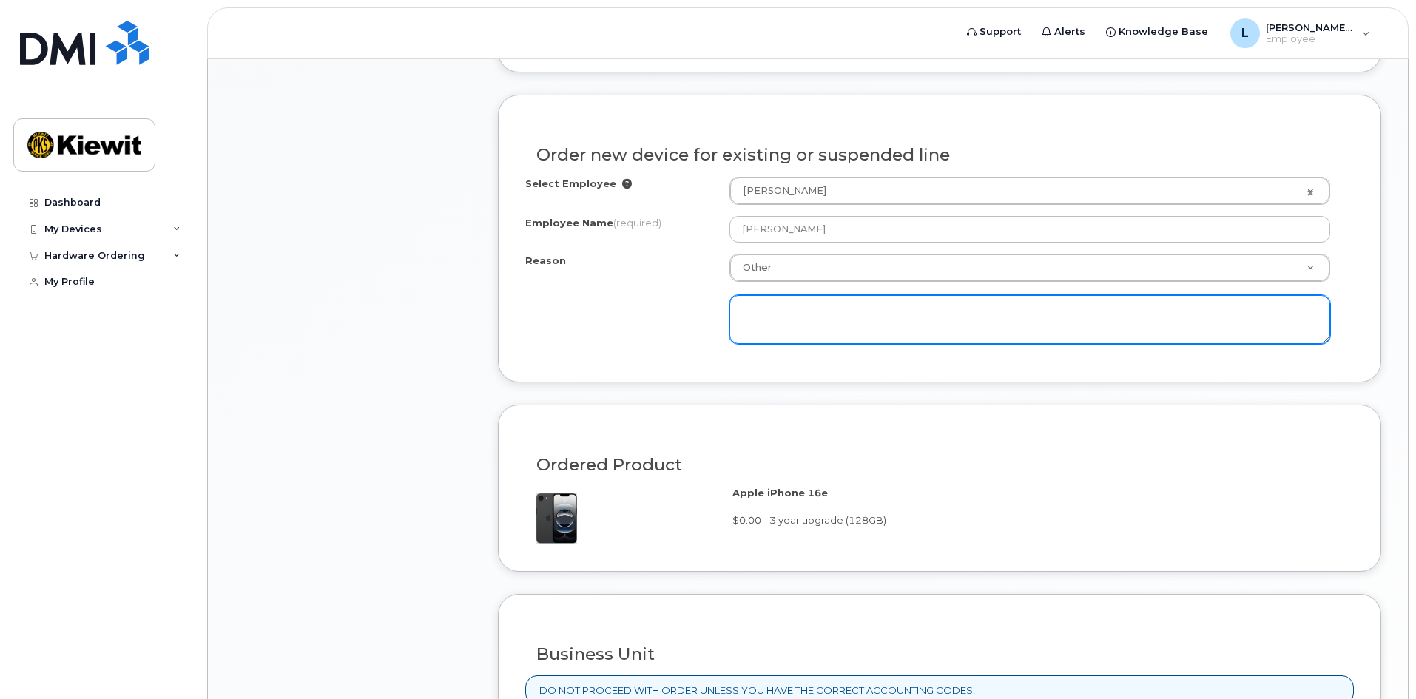
click at [906, 326] on textarea at bounding box center [1029, 319] width 601 height 49
click at [910, 311] on textarea at bounding box center [1029, 319] width 601 height 49
click at [879, 314] on textarea "Battery is struggling to hold all day." at bounding box center [1029, 319] width 601 height 49
drag, startPoint x: 876, startPoint y: 308, endPoint x: 854, endPoint y: 311, distance: 21.6
click at [854, 311] on textarea "Battery is struggling to hold all day." at bounding box center [1029, 319] width 601 height 49
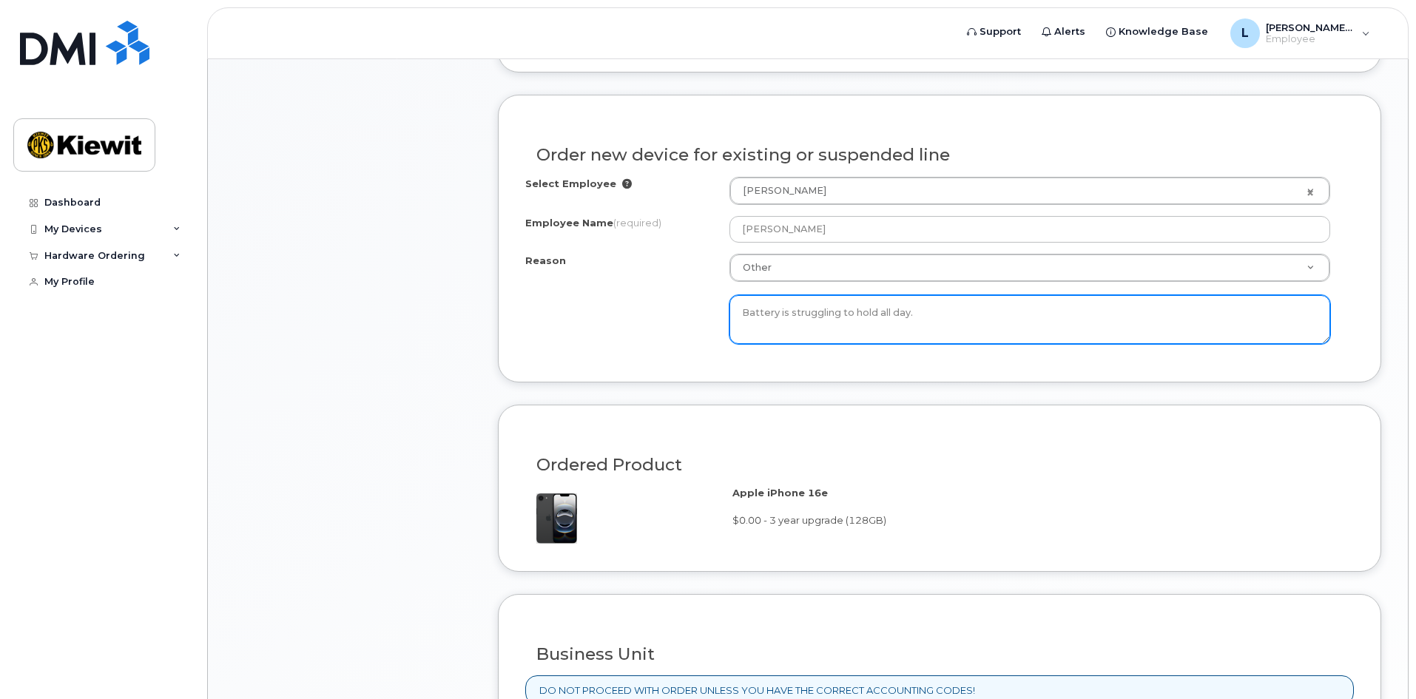
click at [871, 315] on textarea "Battery is struggling to hold all day." at bounding box center [1029, 319] width 601 height 49
drag, startPoint x: 877, startPoint y: 314, endPoint x: 860, endPoint y: 309, distance: 17.6
click at [860, 309] on textarea "Battery is struggling to hold all day." at bounding box center [1029, 319] width 601 height 49
click at [860, 320] on textarea "Battery is struggling to hold all day." at bounding box center [1029, 319] width 601 height 49
drag, startPoint x: 854, startPoint y: 310, endPoint x: 890, endPoint y: 313, distance: 35.6
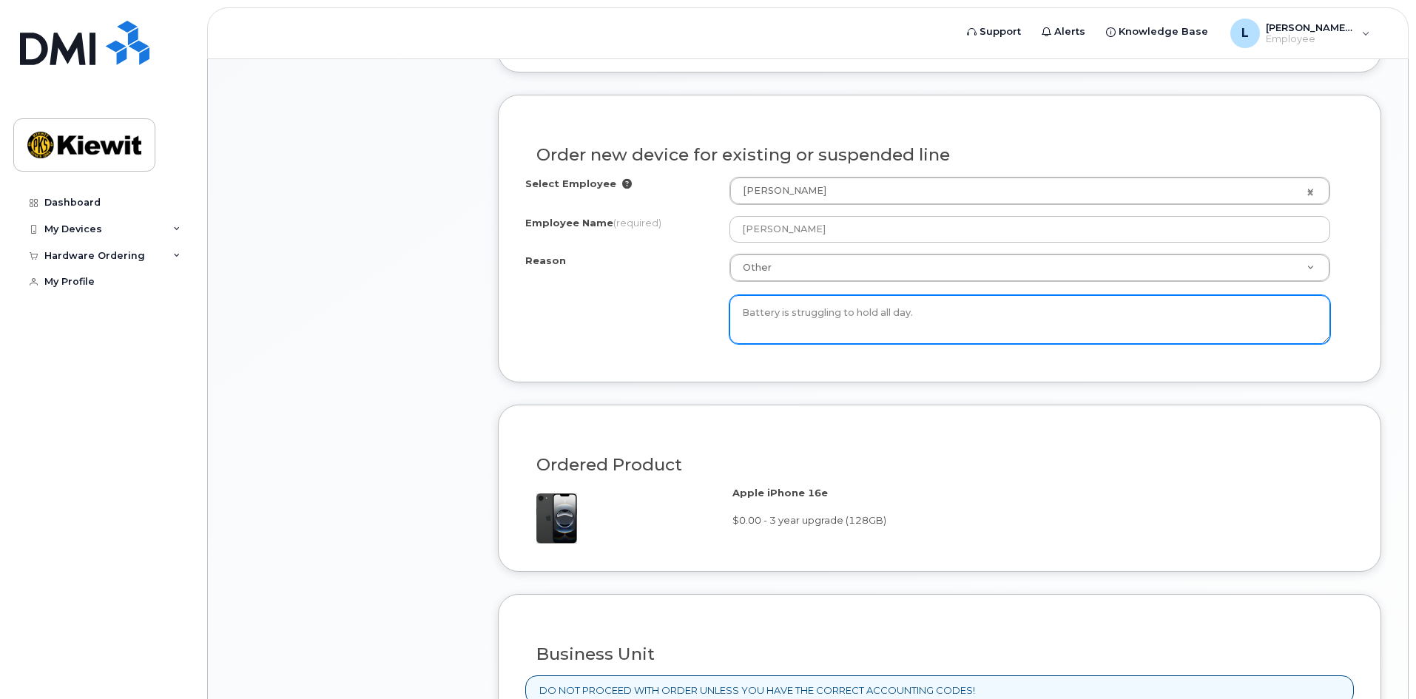
click at [890, 313] on textarea "Battery is struggling to hold all day." at bounding box center [1029, 319] width 601 height 49
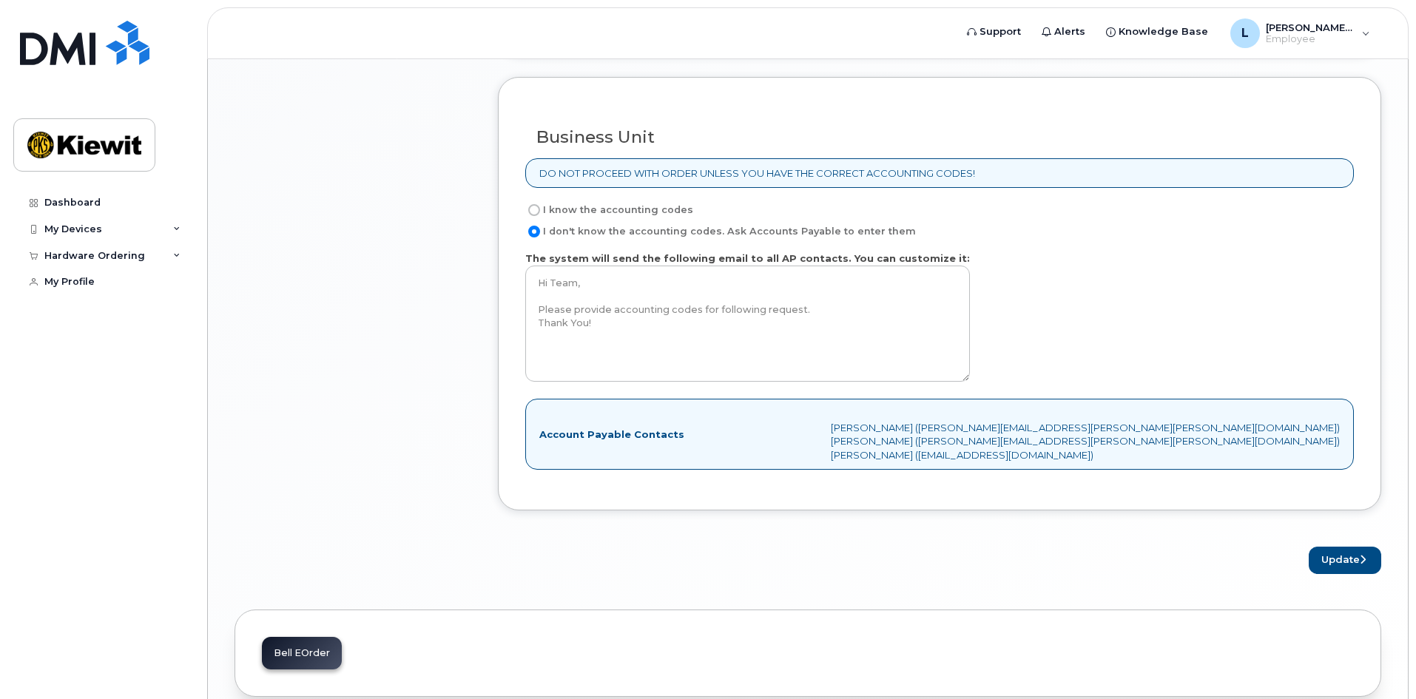
scroll to position [1310, 0]
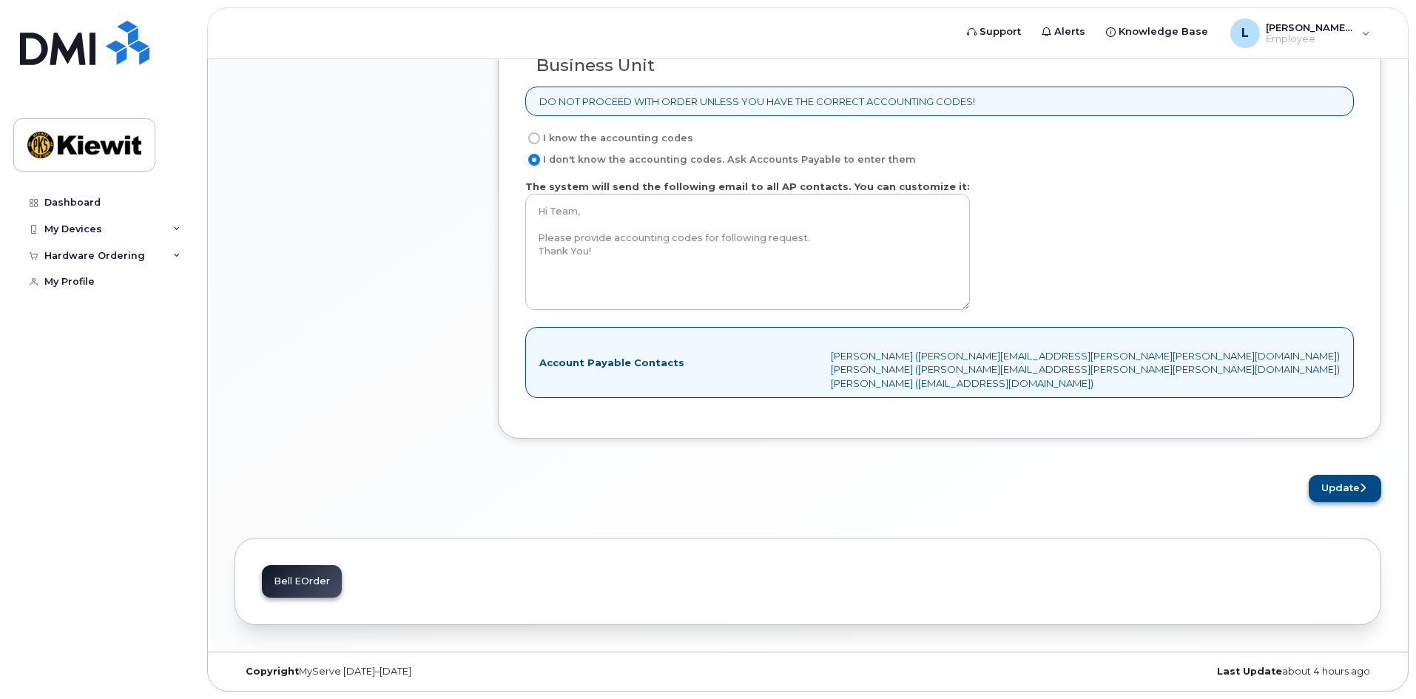
type textarea "Battery is struggling to to survive the day."
click at [1355, 486] on button "Update" at bounding box center [1345, 488] width 73 height 27
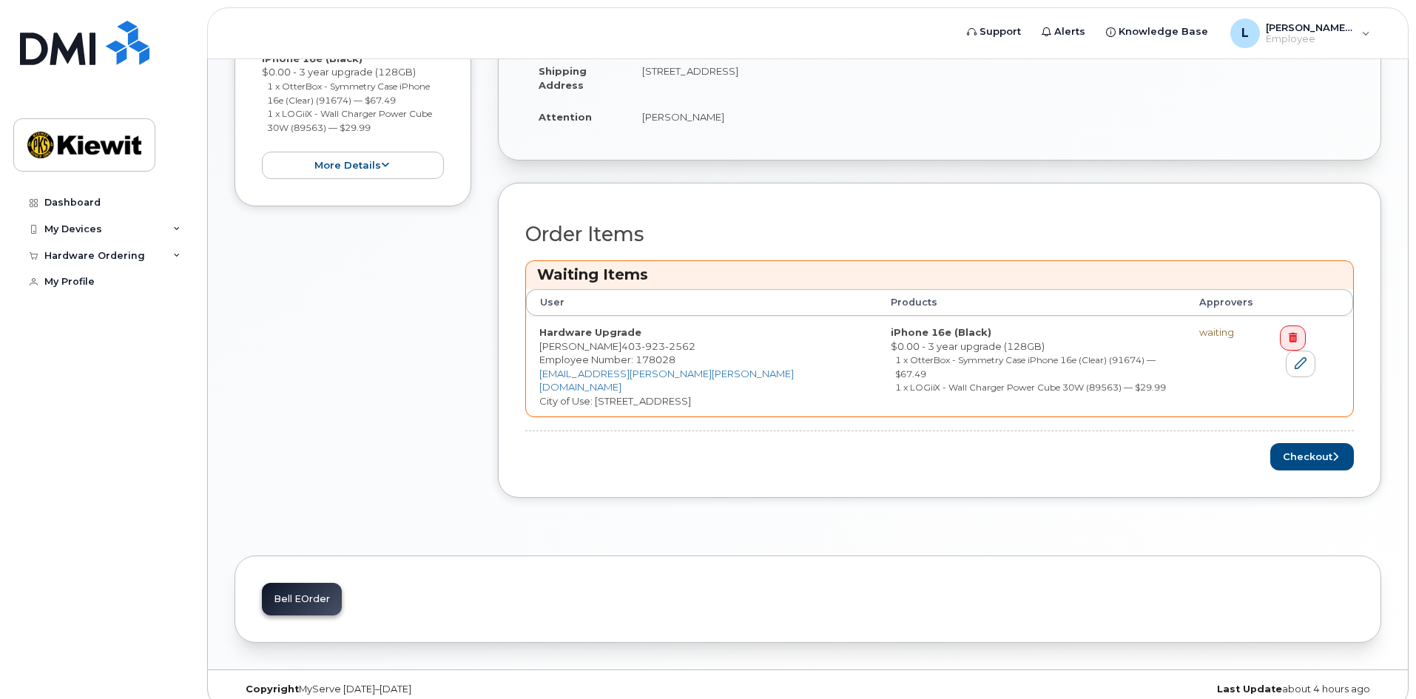
scroll to position [414, 0]
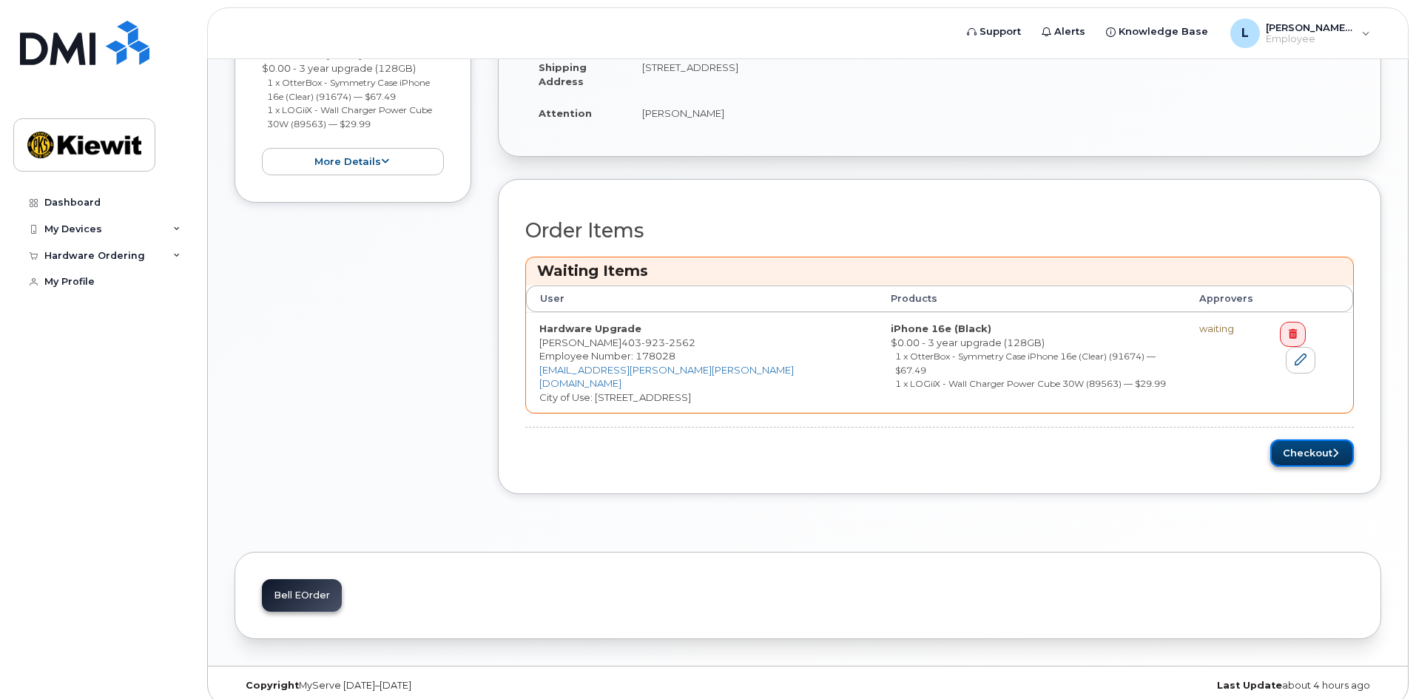
click at [1310, 439] on button "Checkout" at bounding box center [1312, 452] width 84 height 27
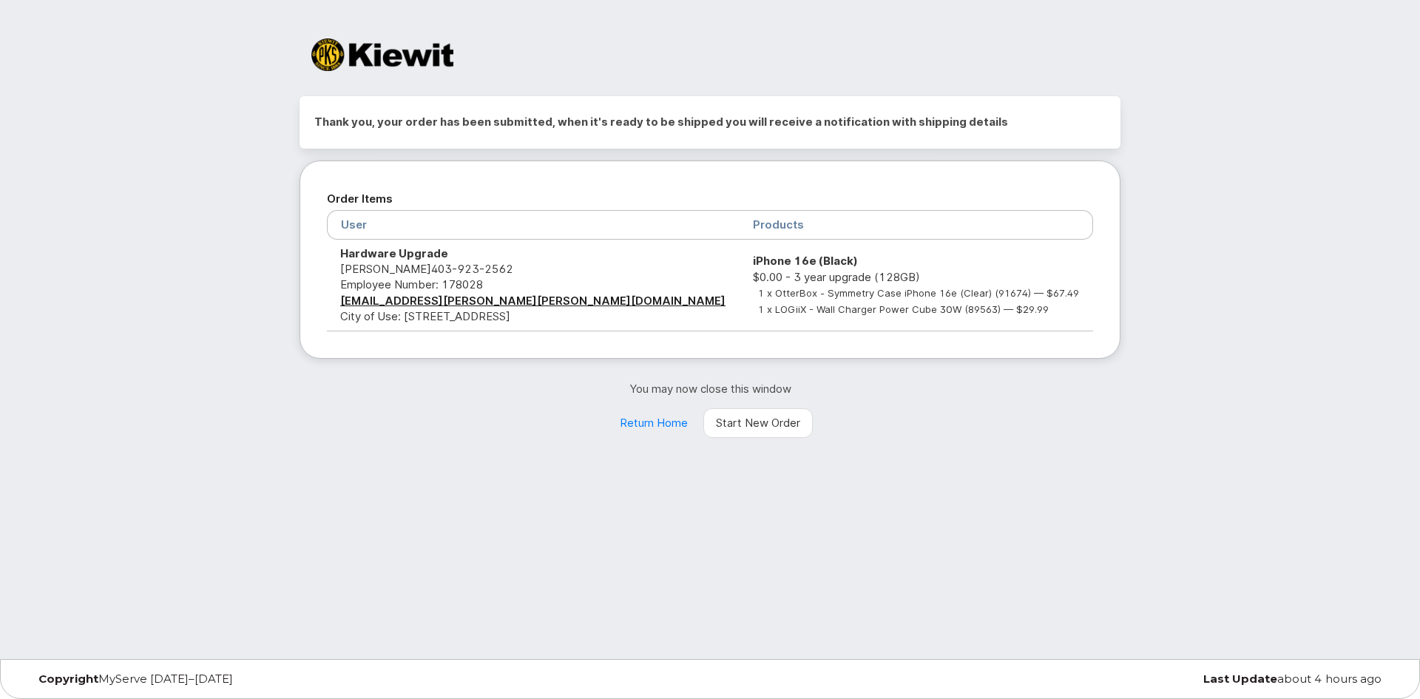
click at [740, 276] on td "iPhone 16e (Black) $0.00 - 3 year upgrade (128GB) 1 x OtterBox - Symmetry Case …" at bounding box center [917, 286] width 354 height 92
drag, startPoint x: 741, startPoint y: 294, endPoint x: 989, endPoint y: 299, distance: 247.9
click at [989, 299] on small "1 x OtterBox - Symmetry Case iPhone 16e (Clear) (91674) — $67.49" at bounding box center [918, 293] width 321 height 12
click at [595, 330] on td "Hardware Upgrade [PERSON_NAME] [PHONE_NUMBER] Employee Number: 178028 [EMAIL_AD…" at bounding box center [533, 286] width 413 height 92
